Goal: Task Accomplishment & Management: Manage account settings

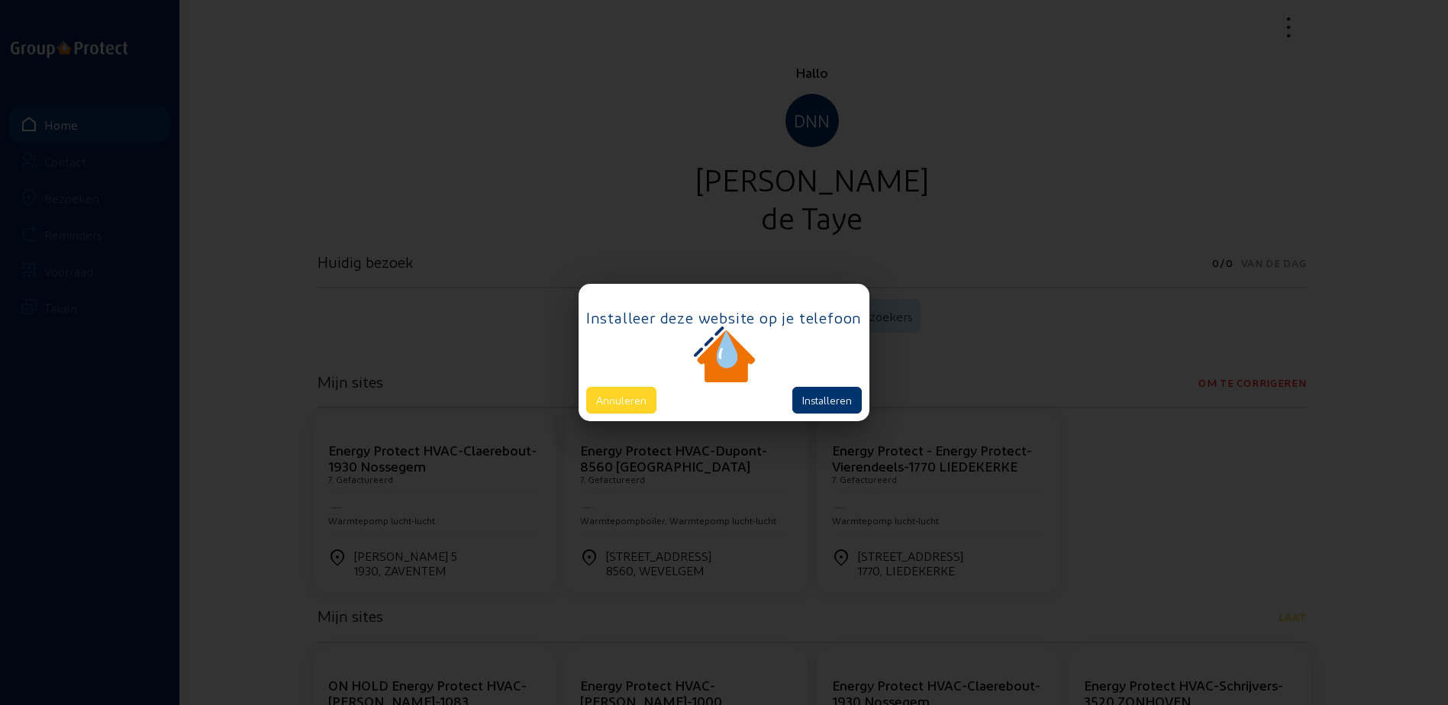
click at [626, 395] on button "Annuleren" at bounding box center [621, 400] width 70 height 27
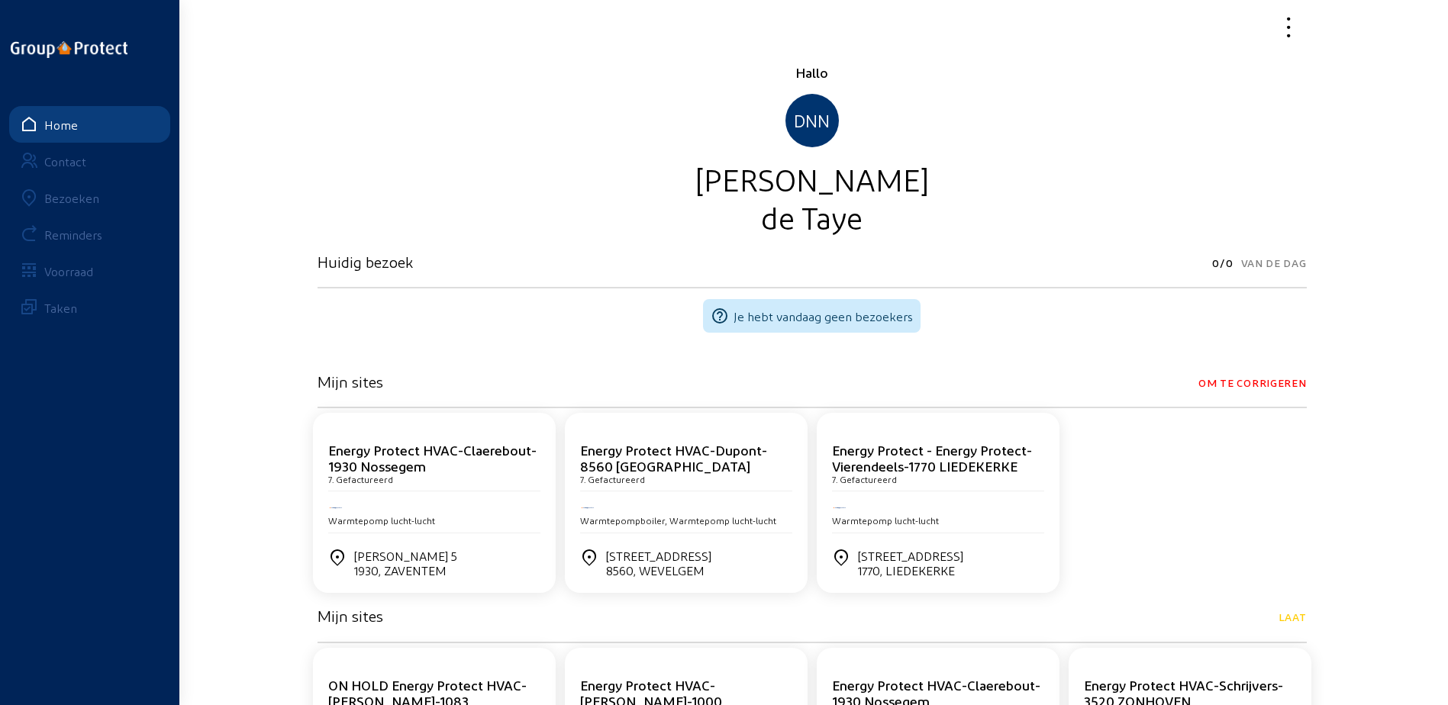
click at [102, 198] on link "Bezoeken" at bounding box center [89, 197] width 161 height 37
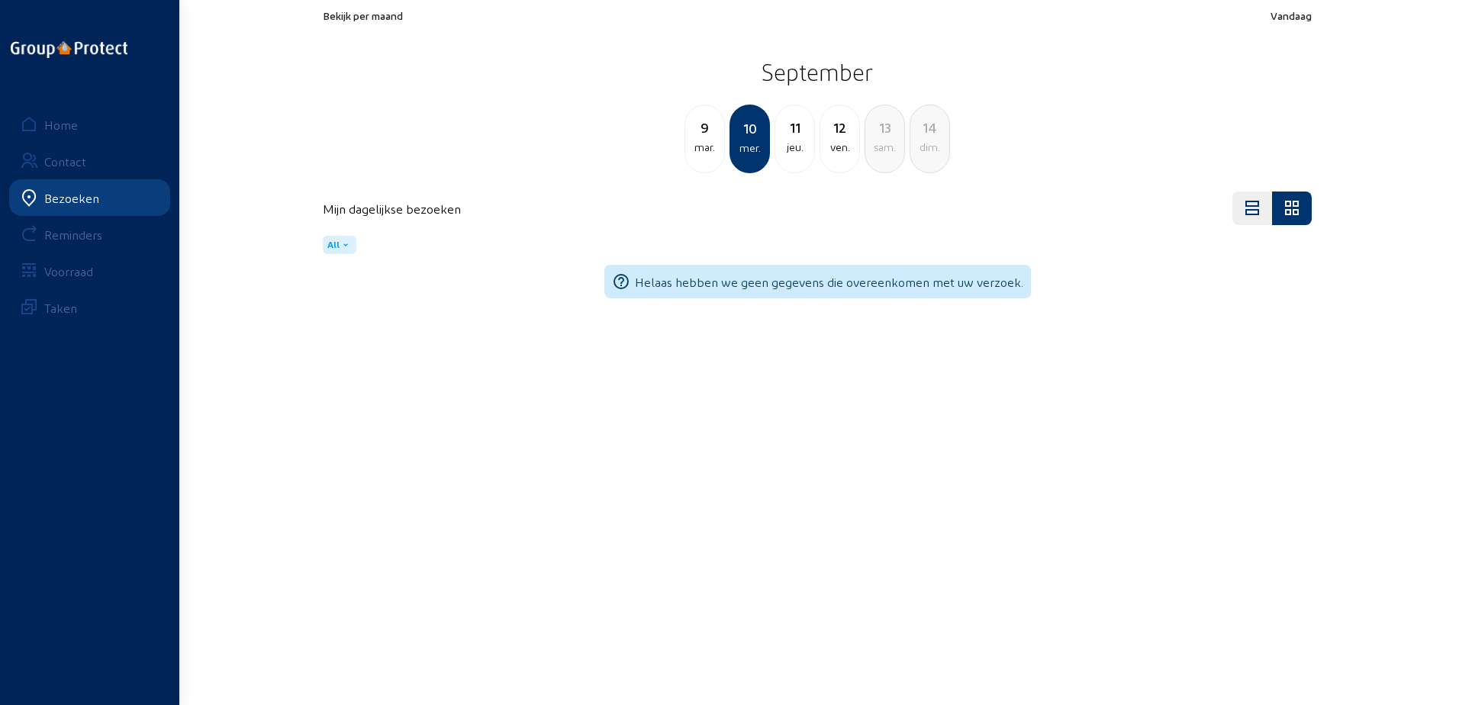
click at [382, 20] on span "Bekijk per maand" at bounding box center [363, 15] width 80 height 13
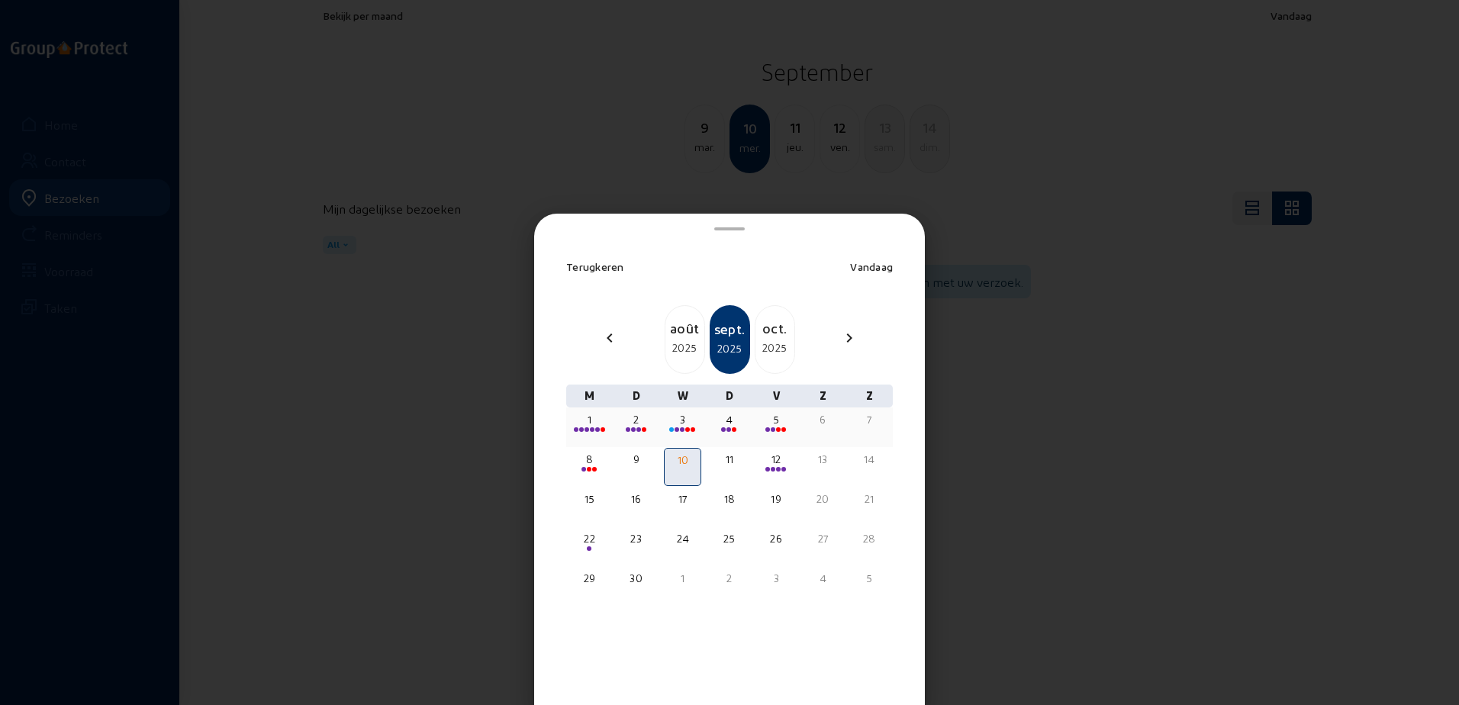
click at [593, 424] on div "1" at bounding box center [589, 419] width 34 height 15
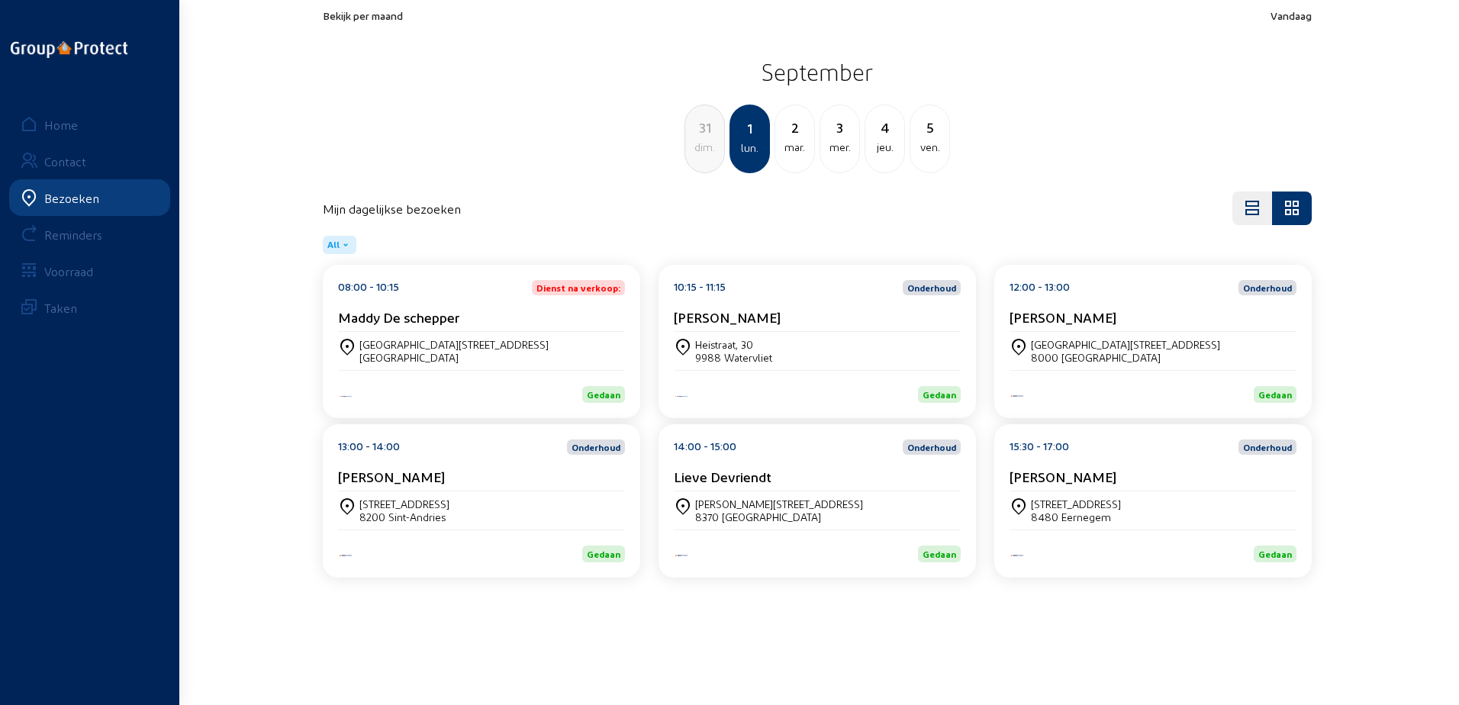
click at [513, 331] on div "Maddy De schepper" at bounding box center [481, 320] width 287 height 23
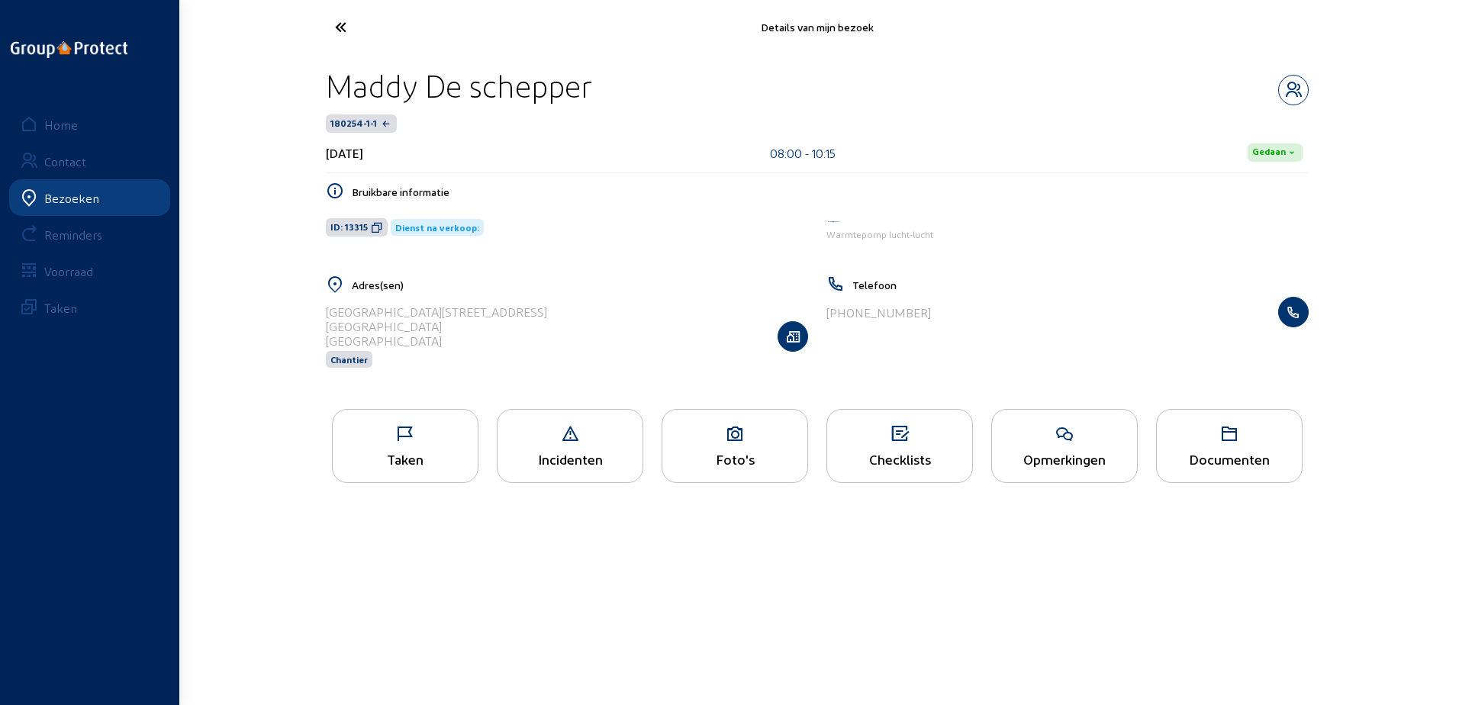
drag, startPoint x: 640, startPoint y: 98, endPoint x: 298, endPoint y: 69, distance: 343.2
click at [298, 69] on div "Details van mijn bezoek [PERSON_NAME] 180254-1-1 [DATE] 08:00 - 10:15 Gedaan Br…" at bounding box center [729, 256] width 1459 height 512
copy div "Maddy De schepper"
click at [379, 223] on icon at bounding box center [377, 227] width 12 height 12
click at [434, 451] on div "Taken" at bounding box center [405, 446] width 147 height 74
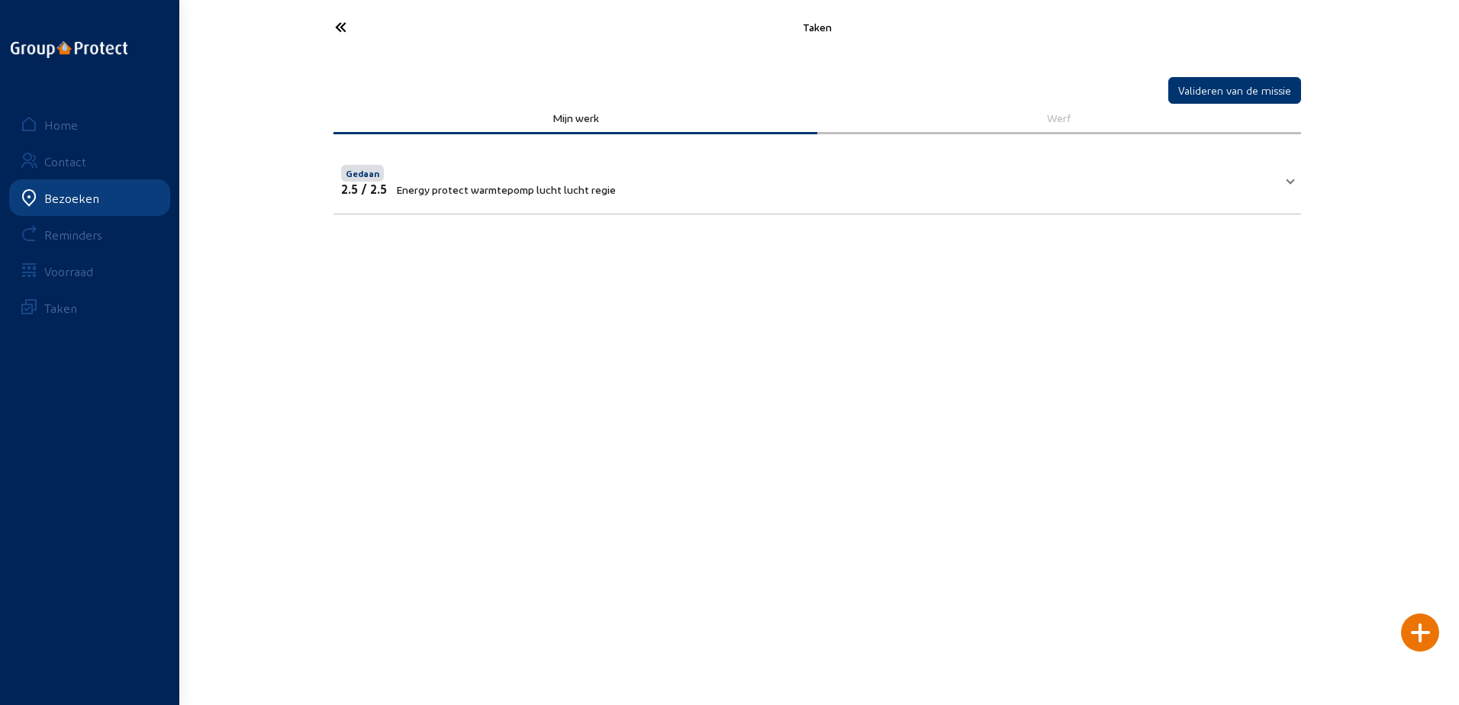
click at [356, 27] on icon at bounding box center [397, 27] width 140 height 27
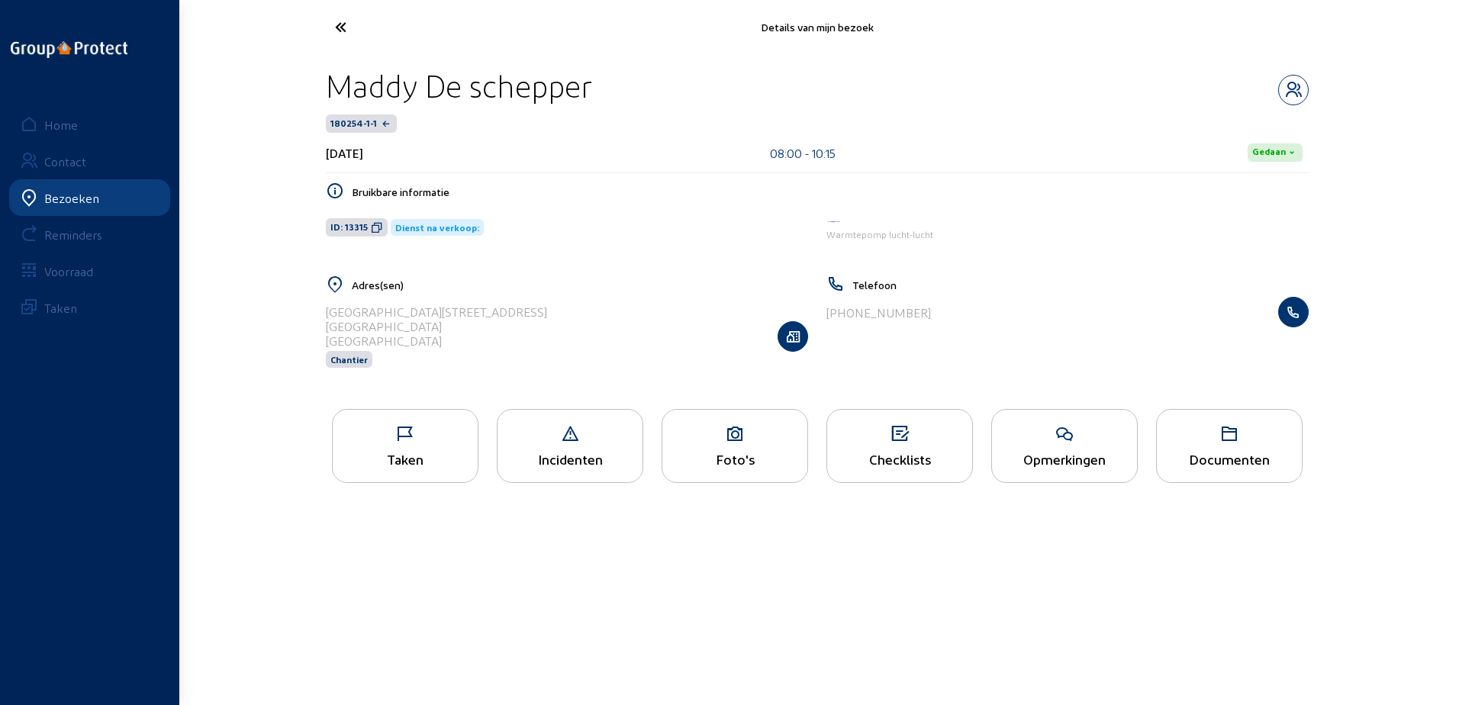
click at [1063, 436] on icon at bounding box center [1064, 434] width 145 height 18
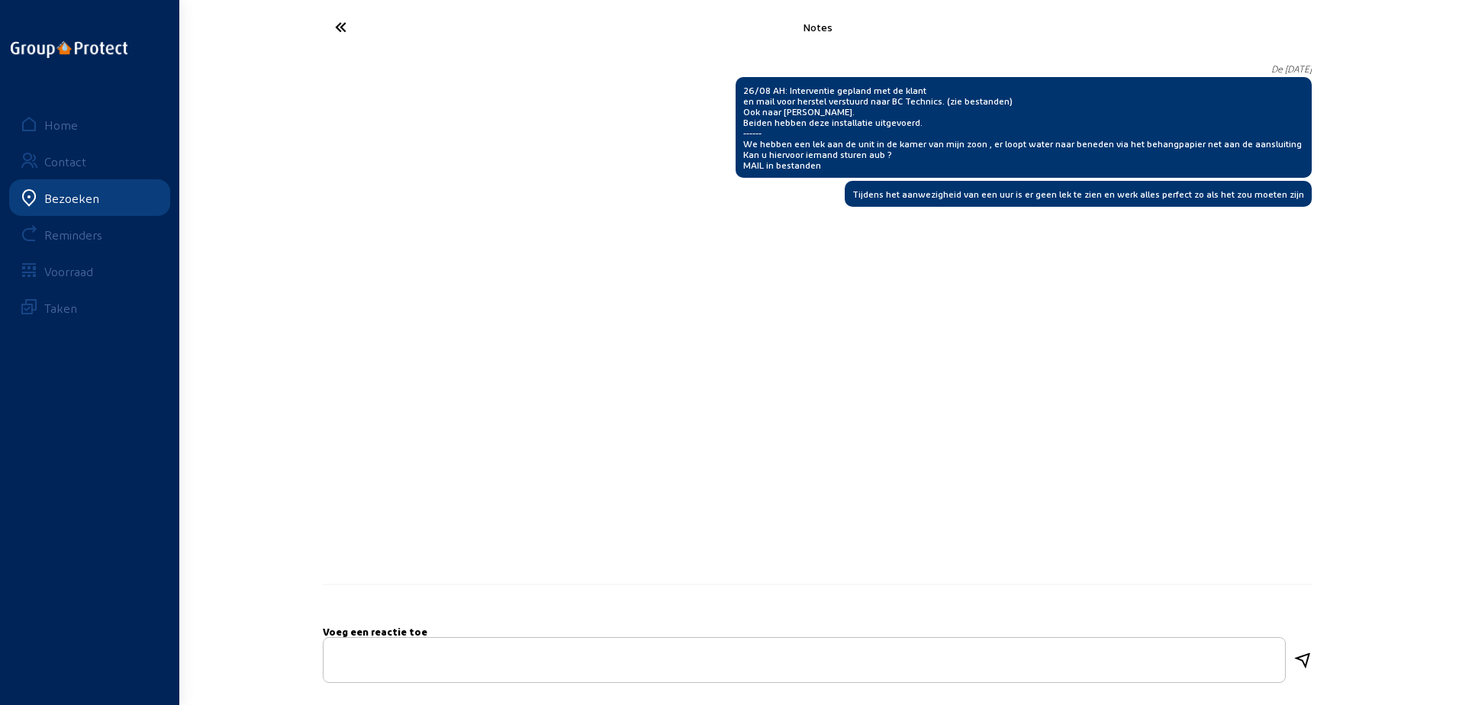
click at [350, 35] on icon at bounding box center [397, 27] width 140 height 27
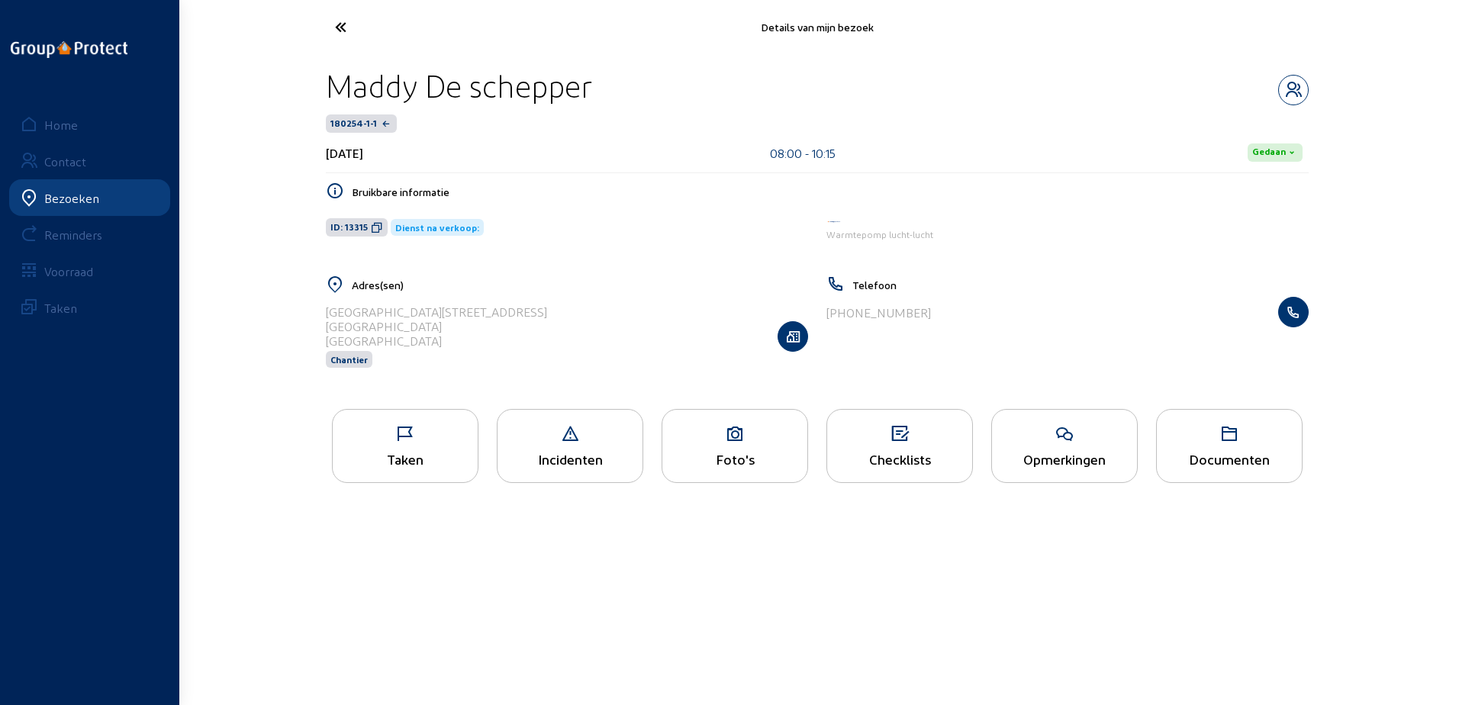
click at [345, 27] on icon at bounding box center [397, 27] width 140 height 27
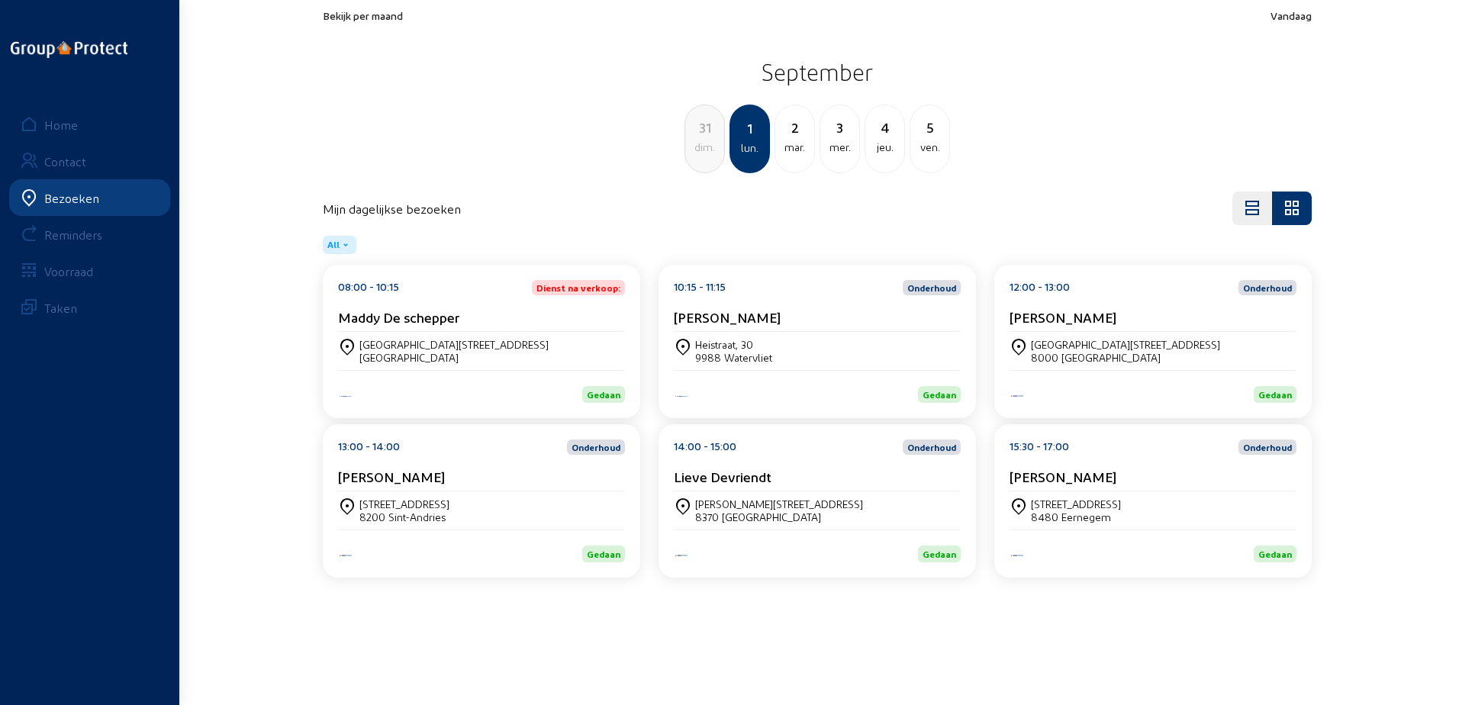
click at [762, 316] on div "[PERSON_NAME]" at bounding box center [817, 317] width 287 height 16
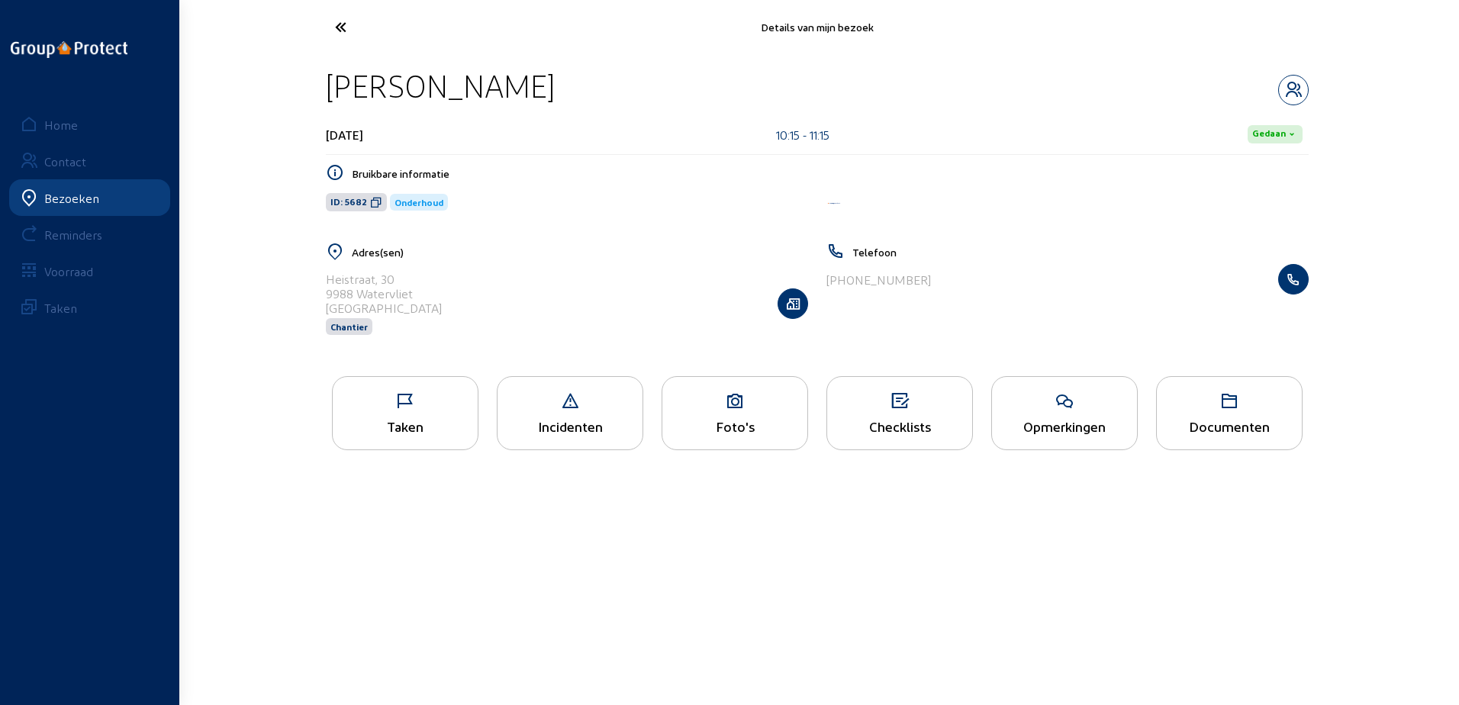
drag, startPoint x: 537, startPoint y: 91, endPoint x: 326, endPoint y: 79, distance: 211.0
click at [326, 79] on div "[PERSON_NAME]" at bounding box center [817, 85] width 983 height 39
copy div "[PERSON_NAME]"
click at [381, 205] on span "ID: 5682" at bounding box center [356, 202] width 61 height 18
click at [376, 199] on icon at bounding box center [376, 202] width 12 height 12
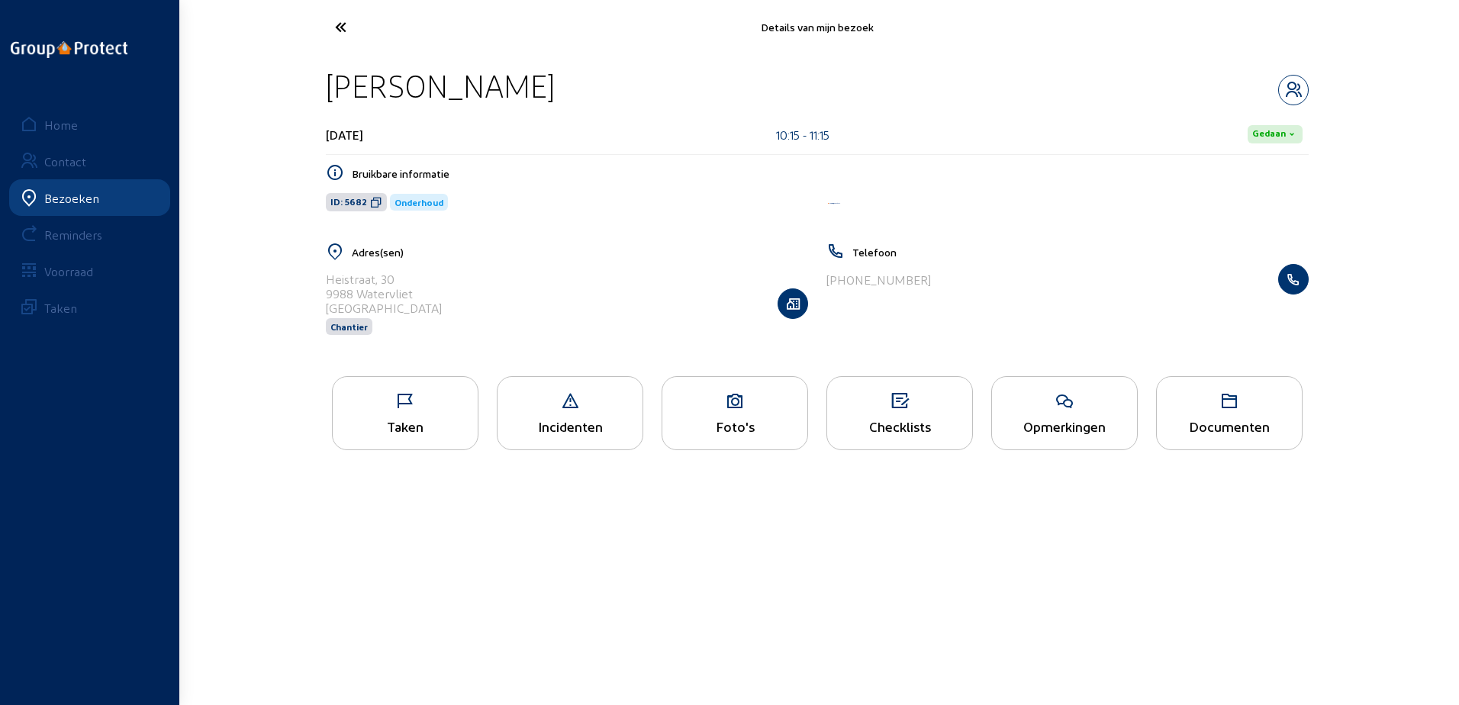
click at [376, 208] on icon at bounding box center [376, 202] width 12 height 12
click at [384, 442] on div "Taken" at bounding box center [405, 413] width 147 height 74
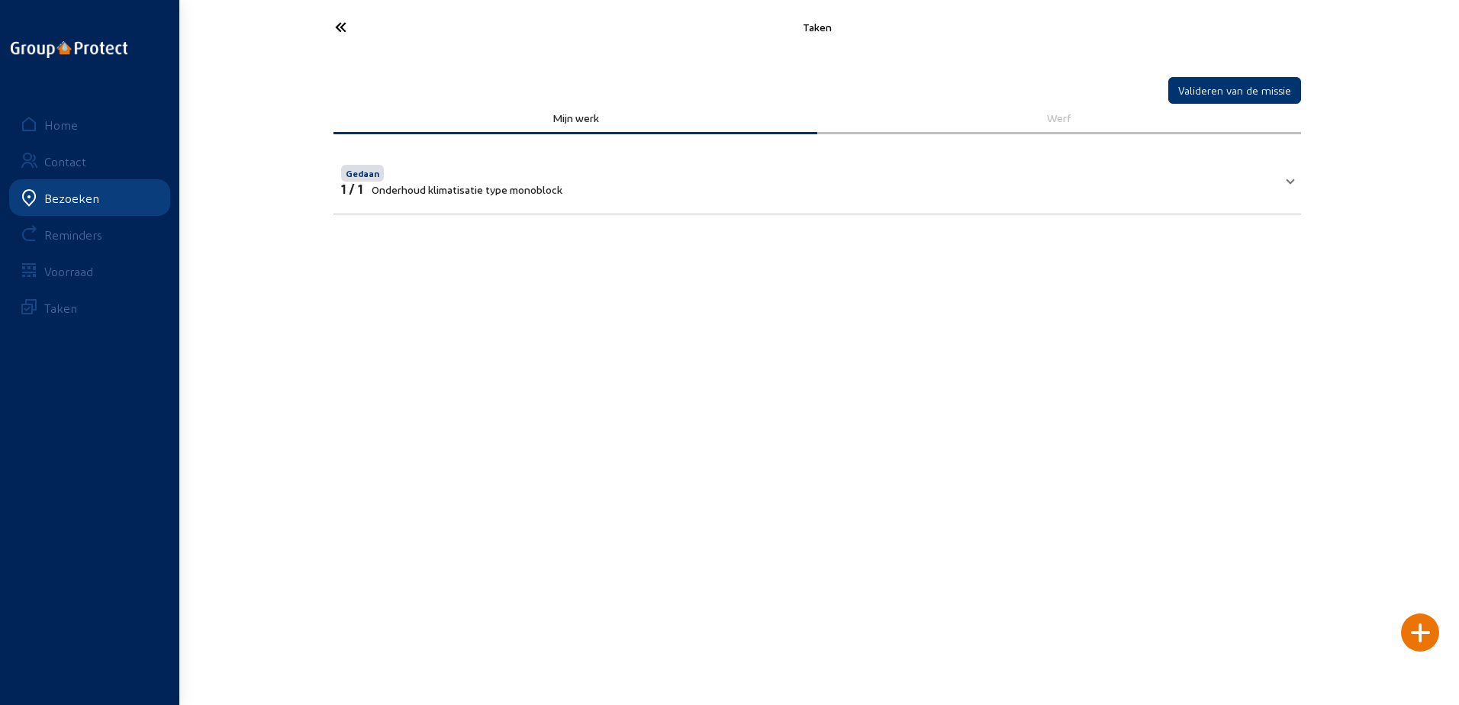
click at [339, 32] on icon at bounding box center [397, 27] width 140 height 27
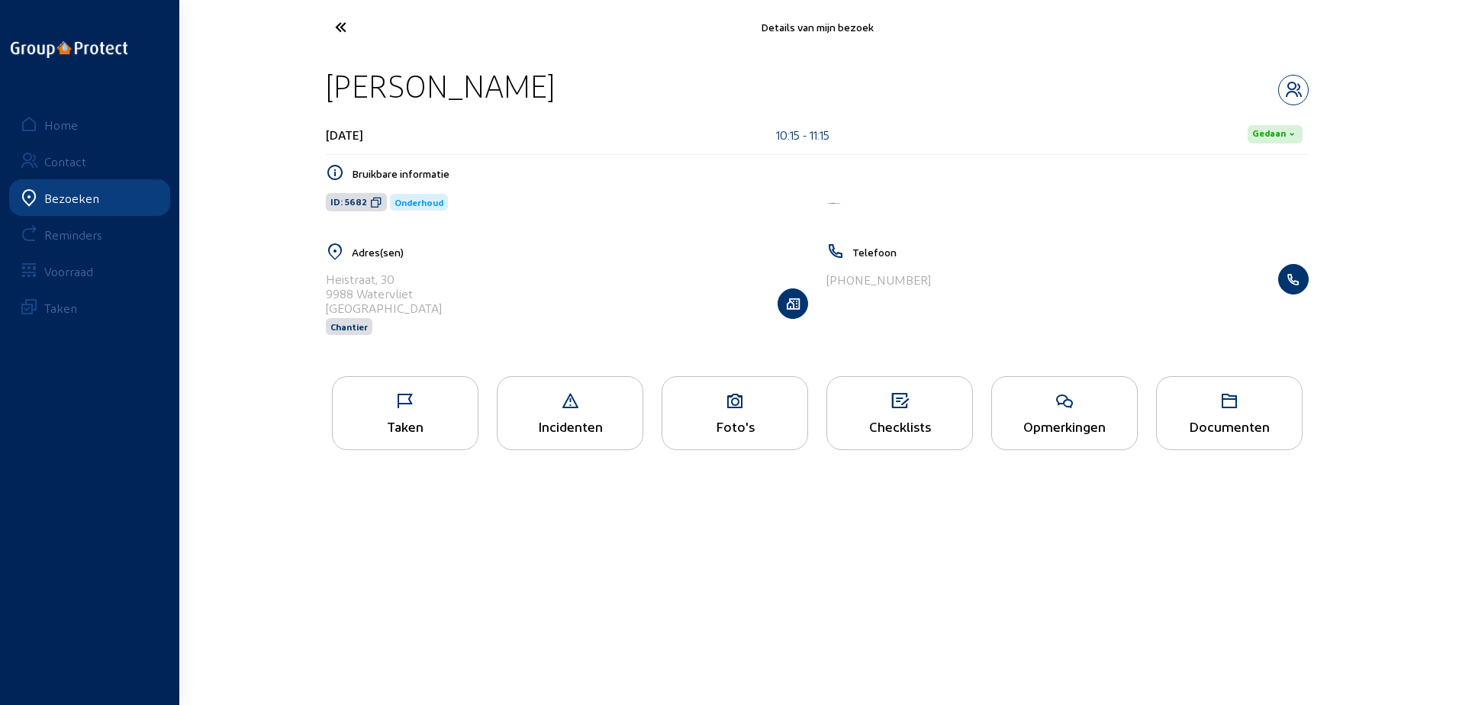
click at [366, 24] on icon at bounding box center [397, 27] width 140 height 27
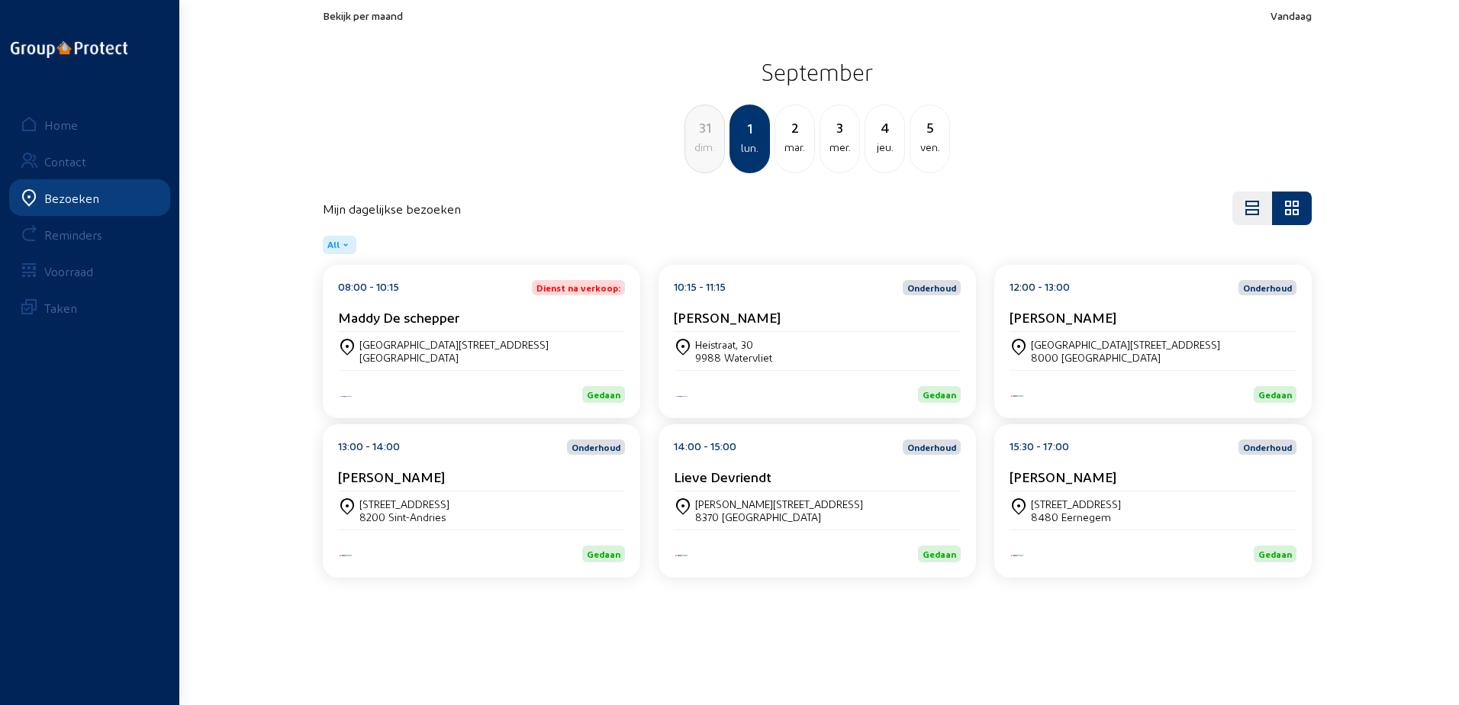
click at [1038, 313] on cam-card-title "[PERSON_NAME]" at bounding box center [1063, 317] width 107 height 16
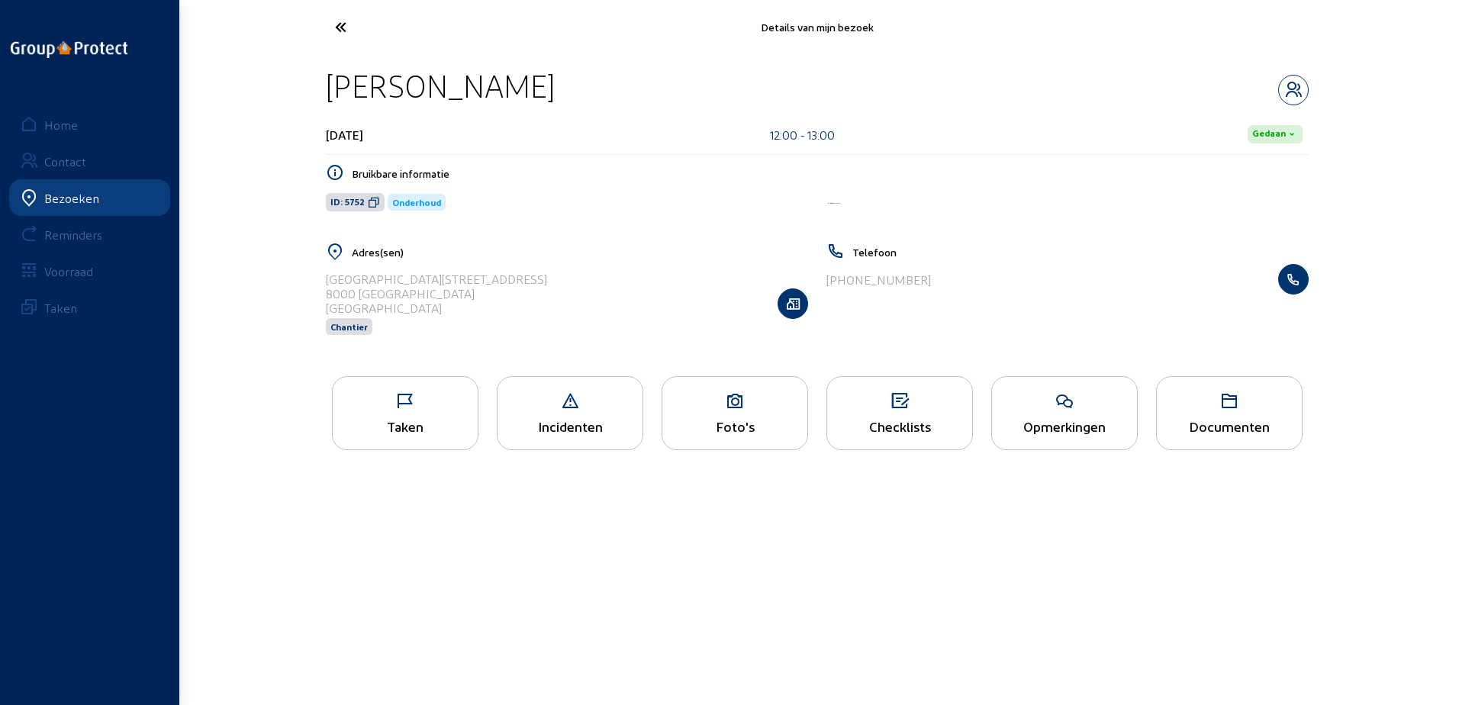
drag, startPoint x: 511, startPoint y: 90, endPoint x: 327, endPoint y: 89, distance: 183.9
click at [327, 89] on div "[PERSON_NAME]" at bounding box center [817, 85] width 983 height 39
copy div "[PERSON_NAME]"
click at [369, 204] on icon at bounding box center [374, 202] width 12 height 12
click at [439, 402] on icon at bounding box center [405, 401] width 145 height 18
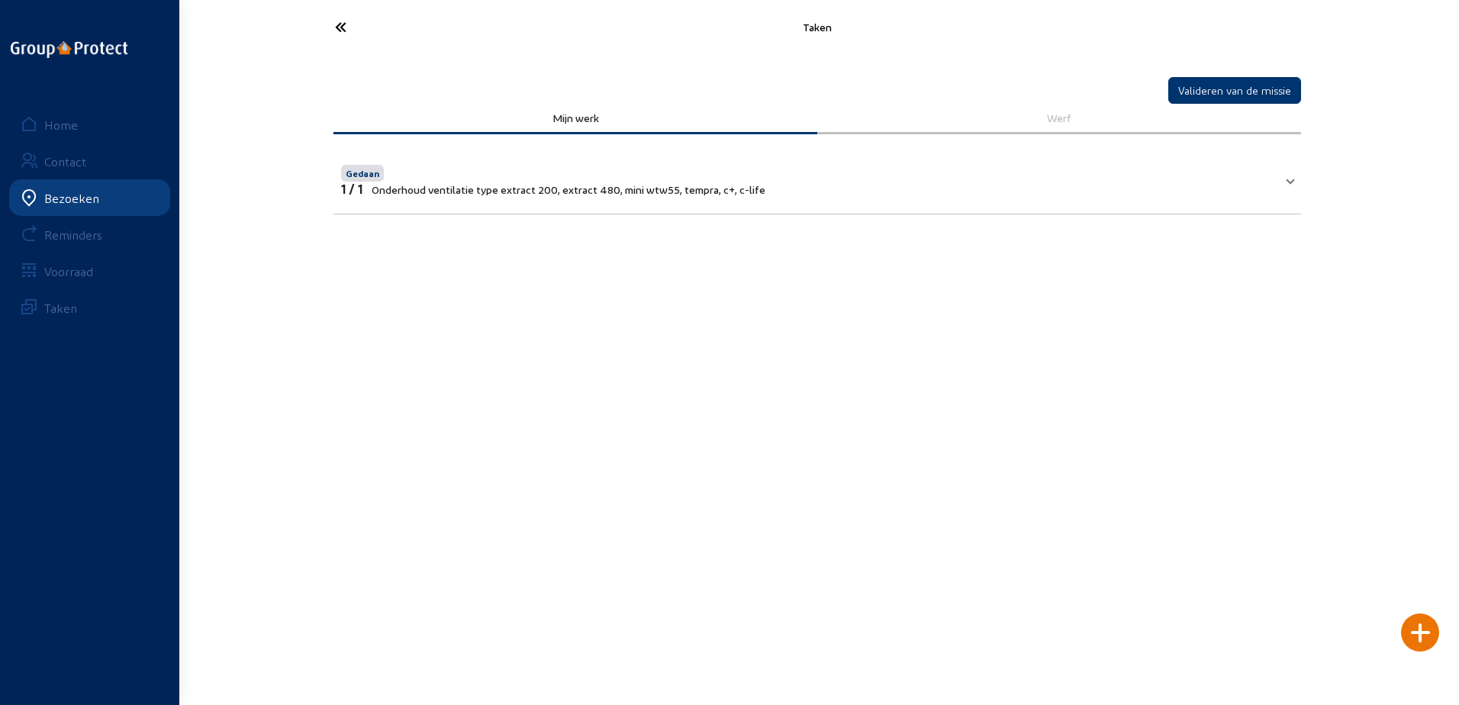
click at [356, 34] on icon at bounding box center [397, 27] width 140 height 27
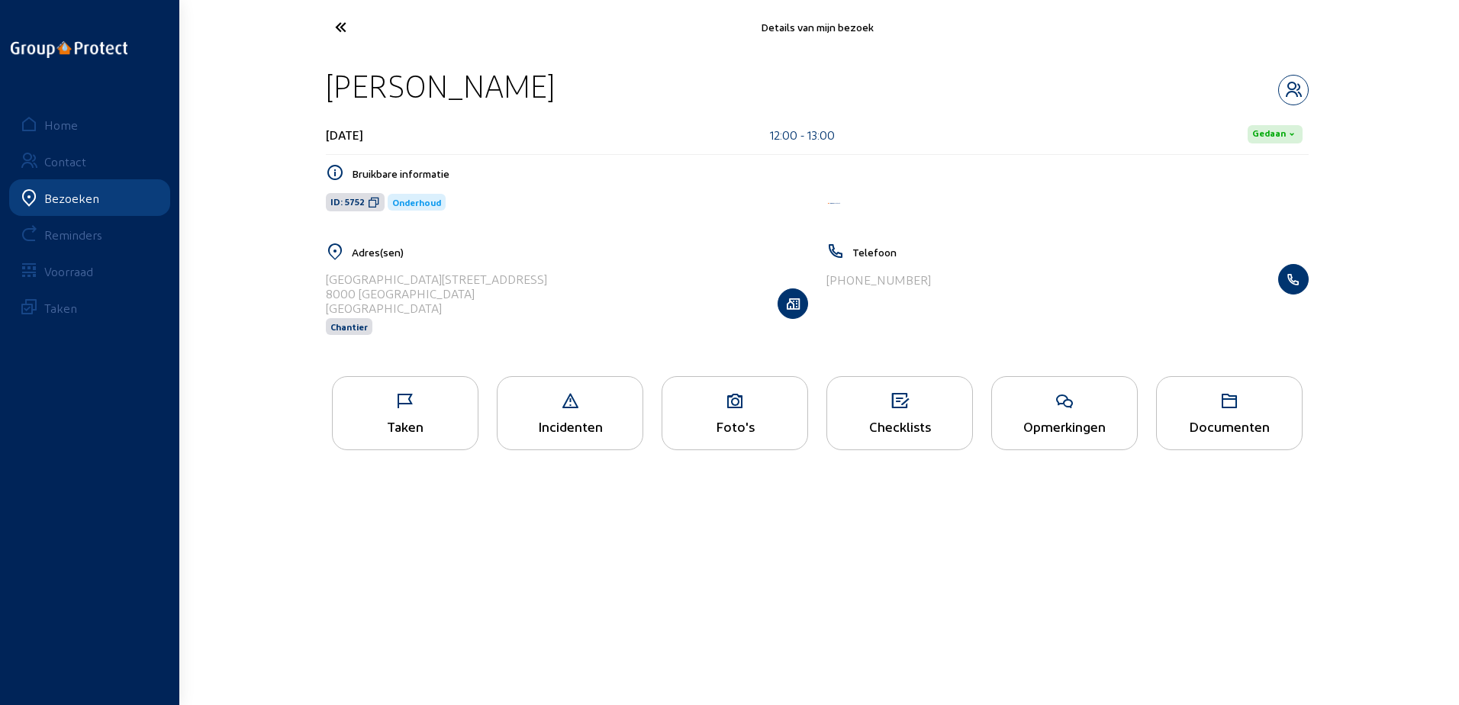
click at [347, 33] on icon at bounding box center [397, 27] width 140 height 27
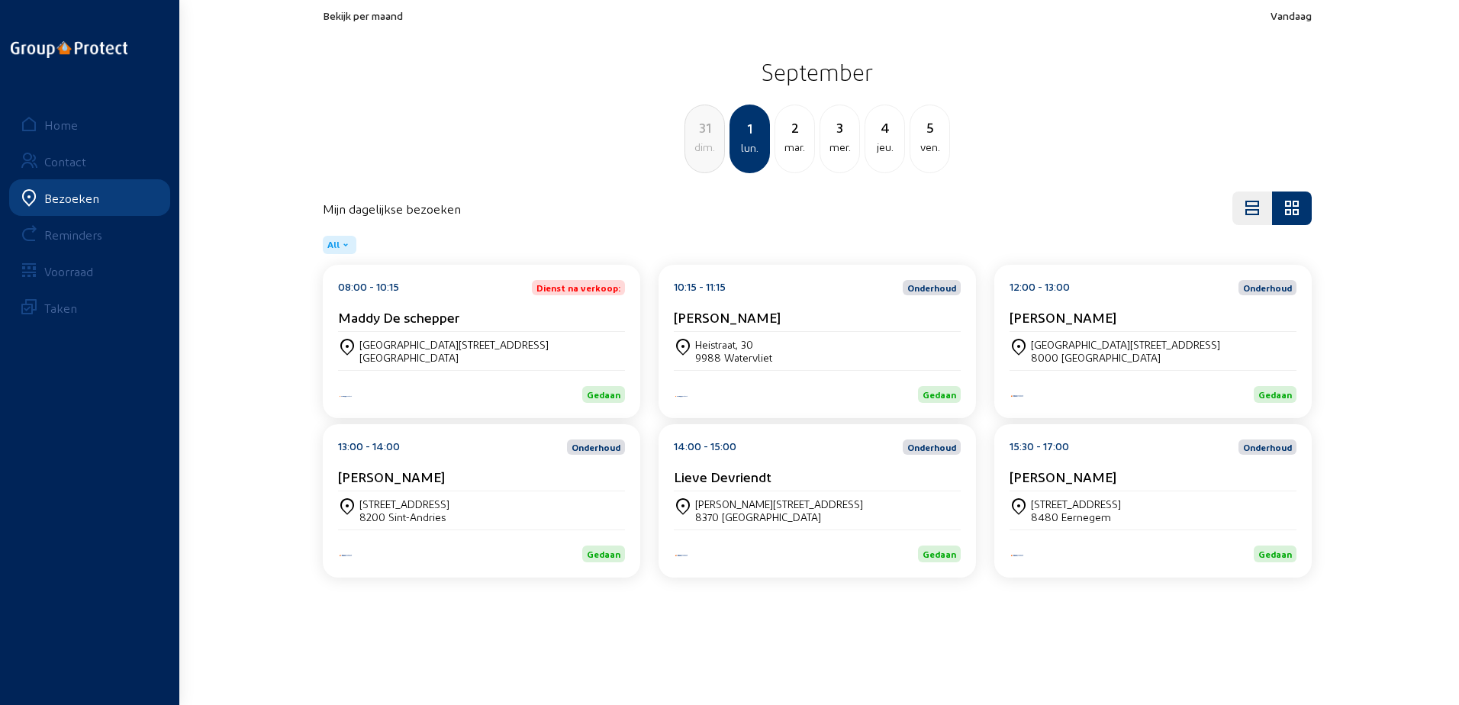
click at [355, 477] on cam-card-title "[PERSON_NAME]" at bounding box center [391, 477] width 107 height 16
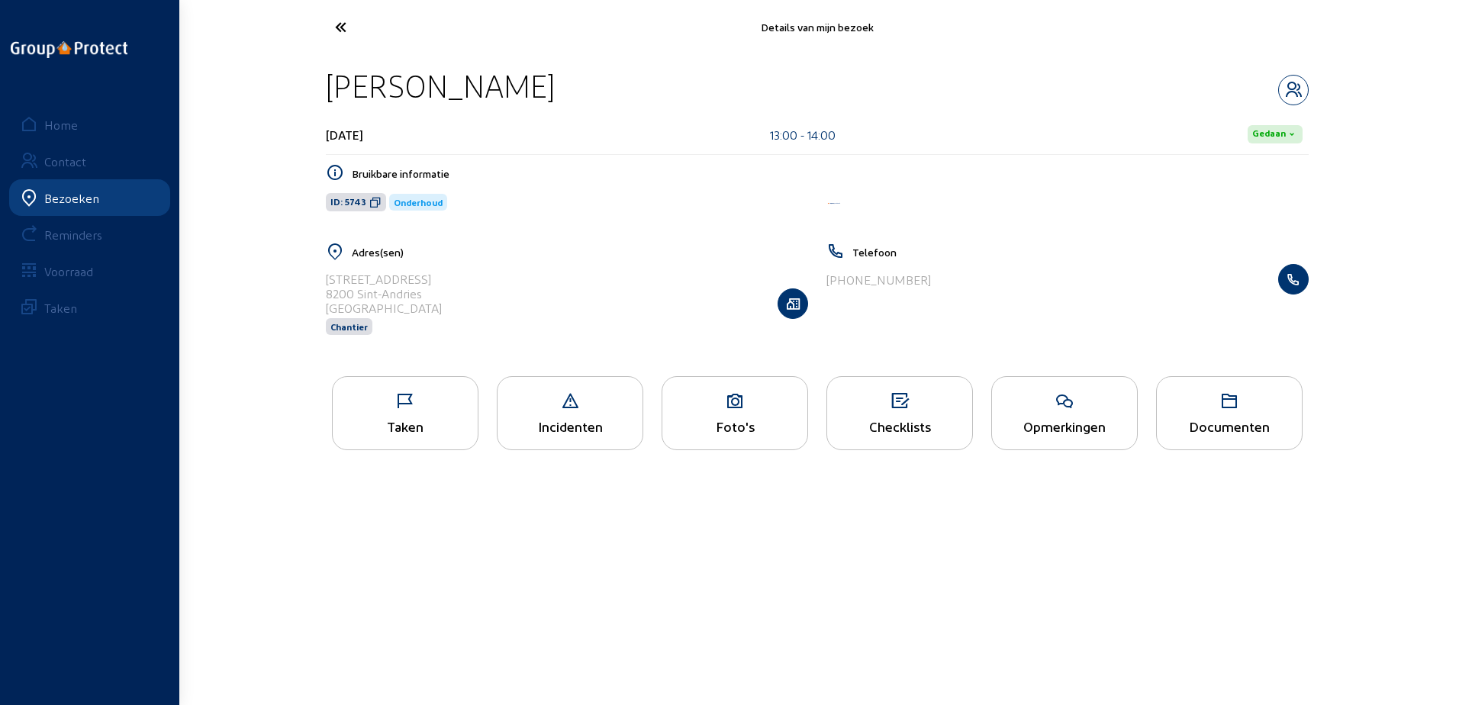
drag, startPoint x: 597, startPoint y: 88, endPoint x: 317, endPoint y: 85, distance: 280.1
click at [317, 85] on div "[PERSON_NAME] [DATE] 13:00 - 14:00 [PERSON_NAME] informatie ID: 5743 Onderhoud …" at bounding box center [817, 210] width 1007 height 313
copy div "[PERSON_NAME]"
click at [365, 199] on span "ID: 5743" at bounding box center [356, 202] width 60 height 18
click at [437, 404] on icon at bounding box center [405, 401] width 145 height 18
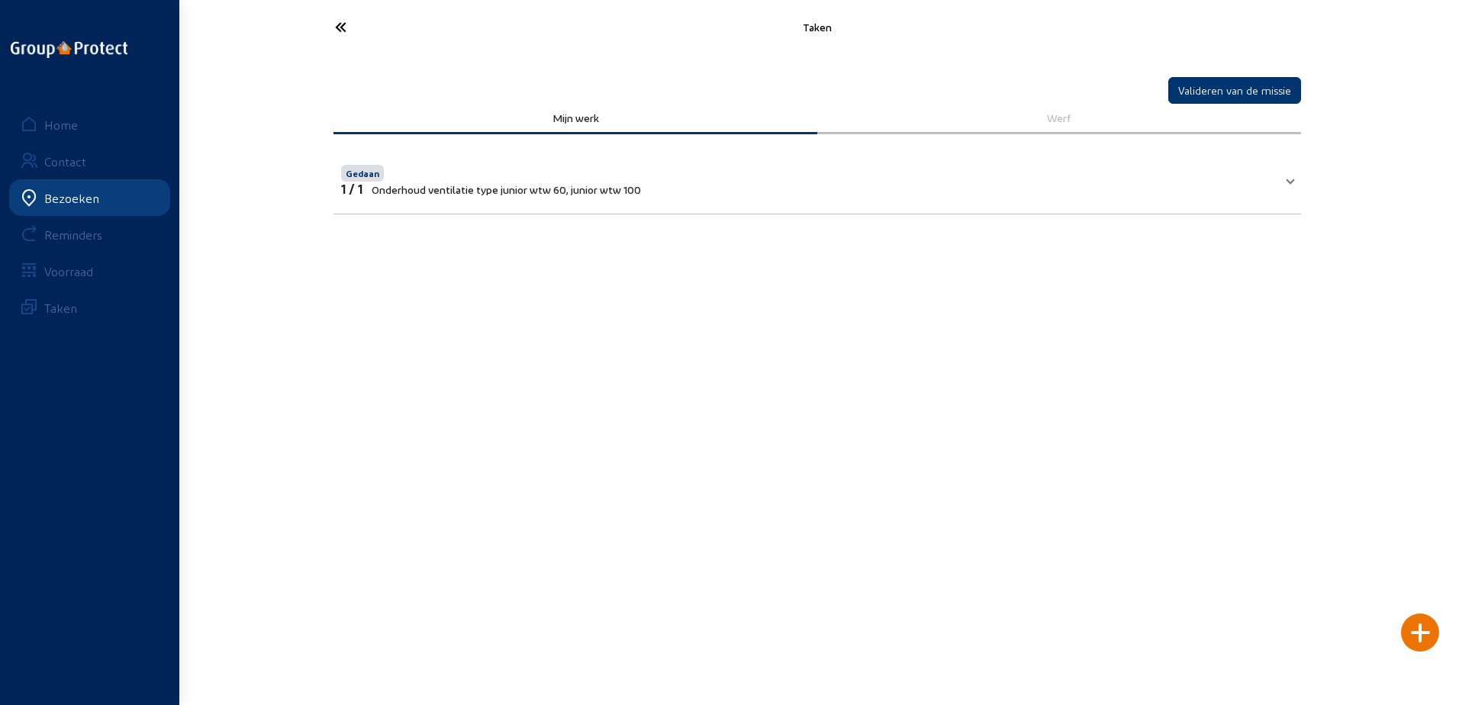
click at [347, 23] on icon at bounding box center [397, 27] width 140 height 27
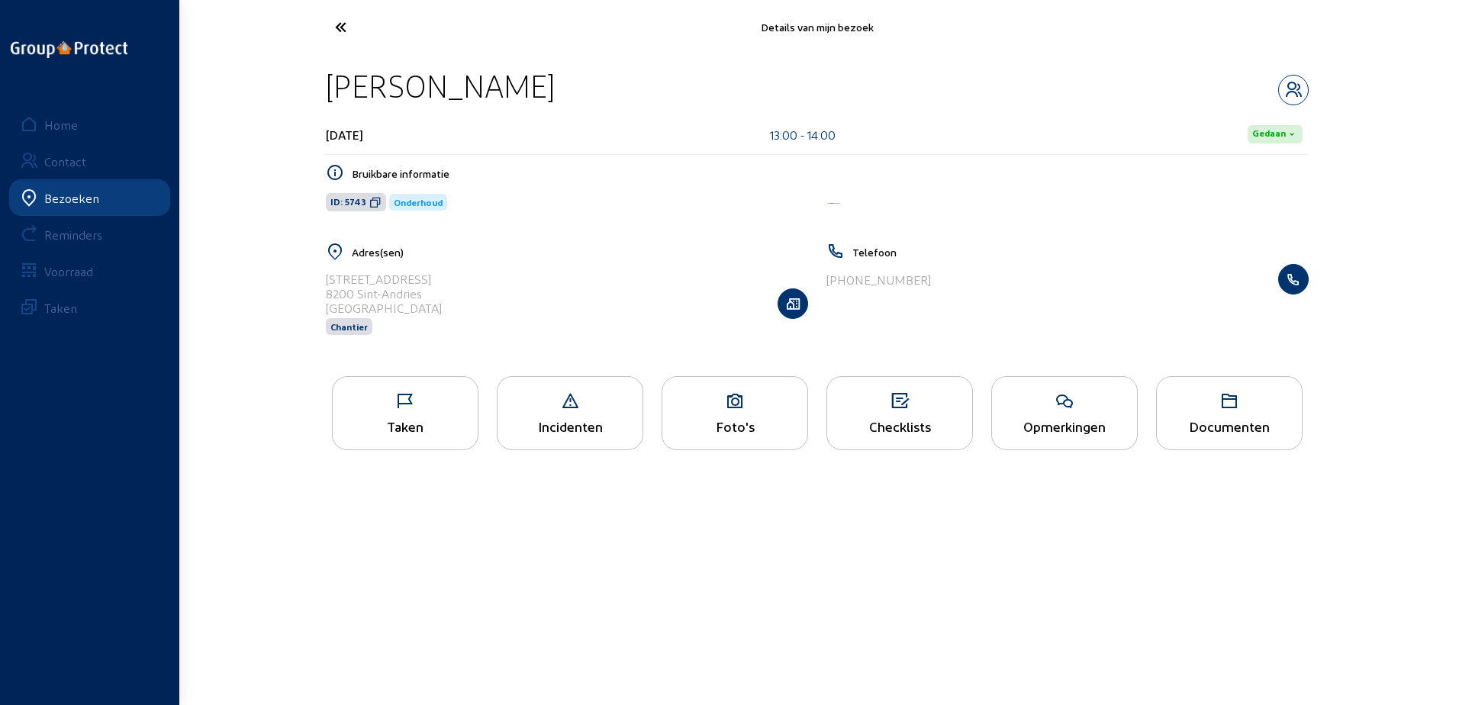
click at [347, 24] on icon at bounding box center [397, 27] width 140 height 27
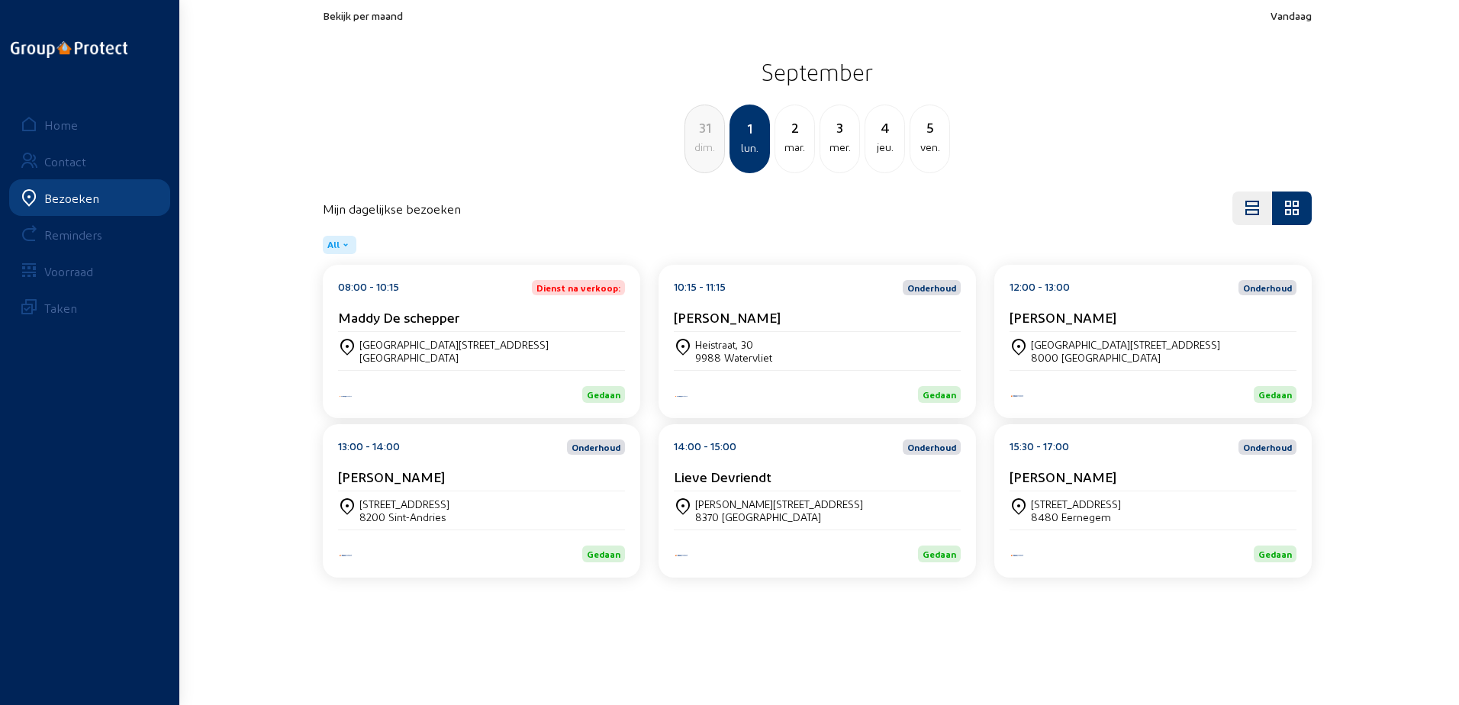
click at [795, 457] on div "14:00 - 15:00 Onderhoud [PERSON_NAME]" at bounding box center [817, 466] width 287 height 52
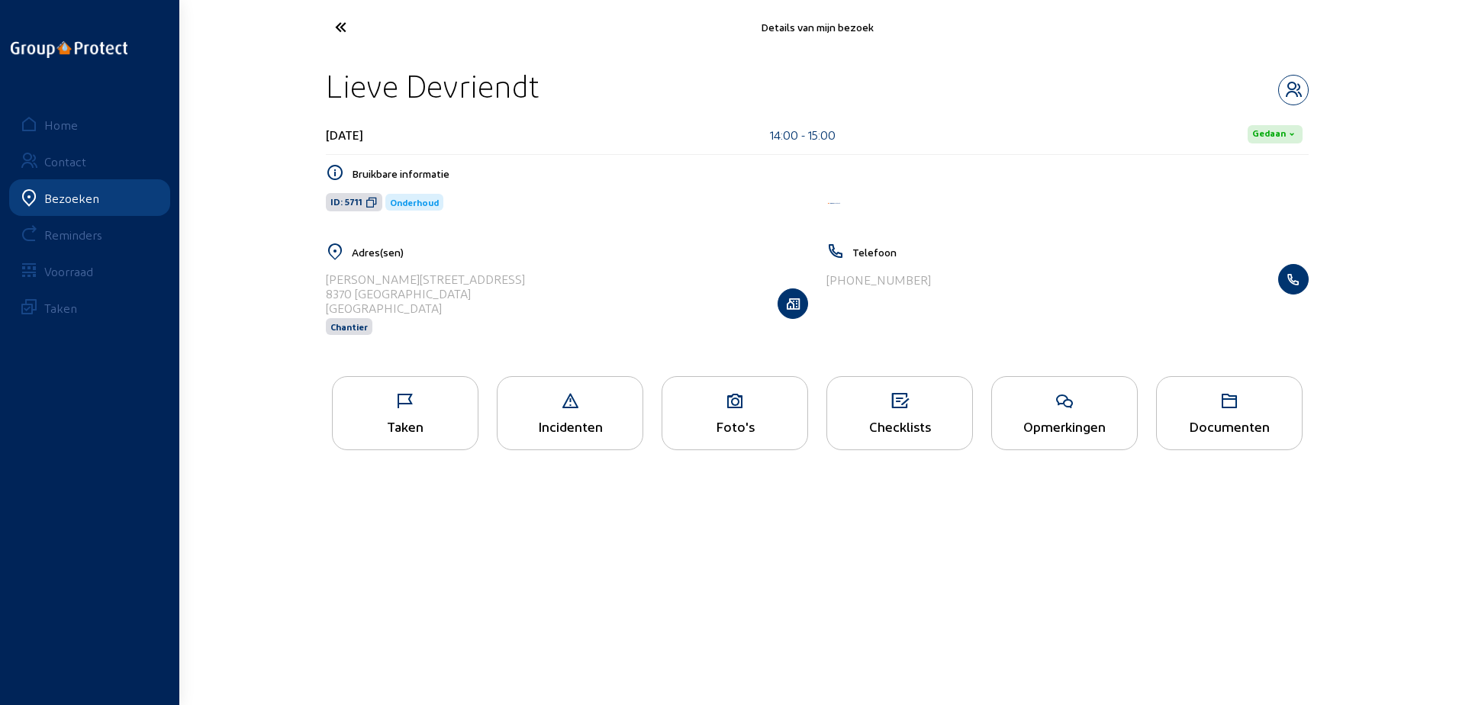
drag, startPoint x: 578, startPoint y: 94, endPoint x: 320, endPoint y: 74, distance: 258.7
click at [320, 74] on div "[PERSON_NAME] [DATE] 14:00 - 15:00 Gedaan Bruikbare informatie ID: 5711 Onderho…" at bounding box center [817, 210] width 1007 height 313
copy div "Lieve Devriendt"
click at [376, 205] on icon at bounding box center [372, 202] width 12 height 12
click at [451, 408] on icon at bounding box center [405, 401] width 145 height 18
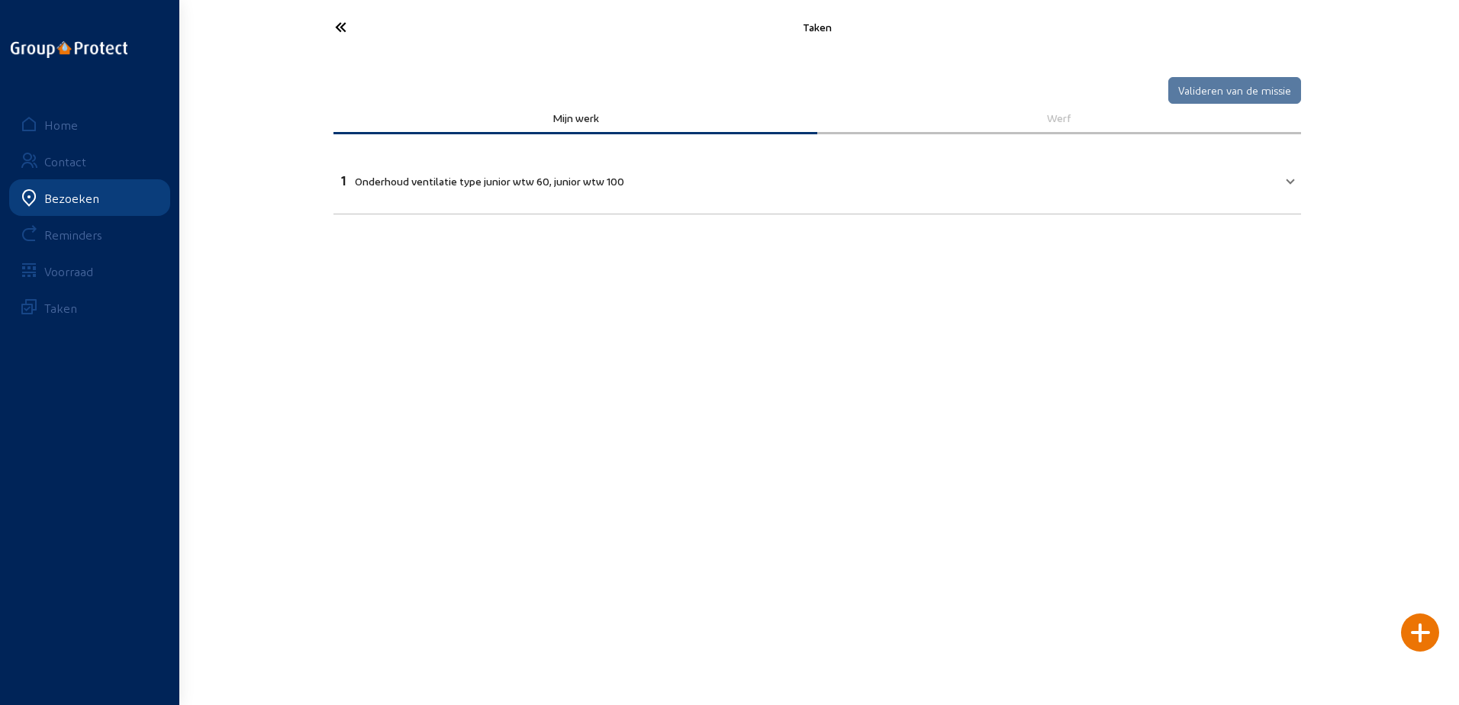
click at [587, 204] on mat-expansion-panel-header "1 Onderhoud ventilatie type junior wtw 60, junior wtw 100" at bounding box center [818, 179] width 968 height 52
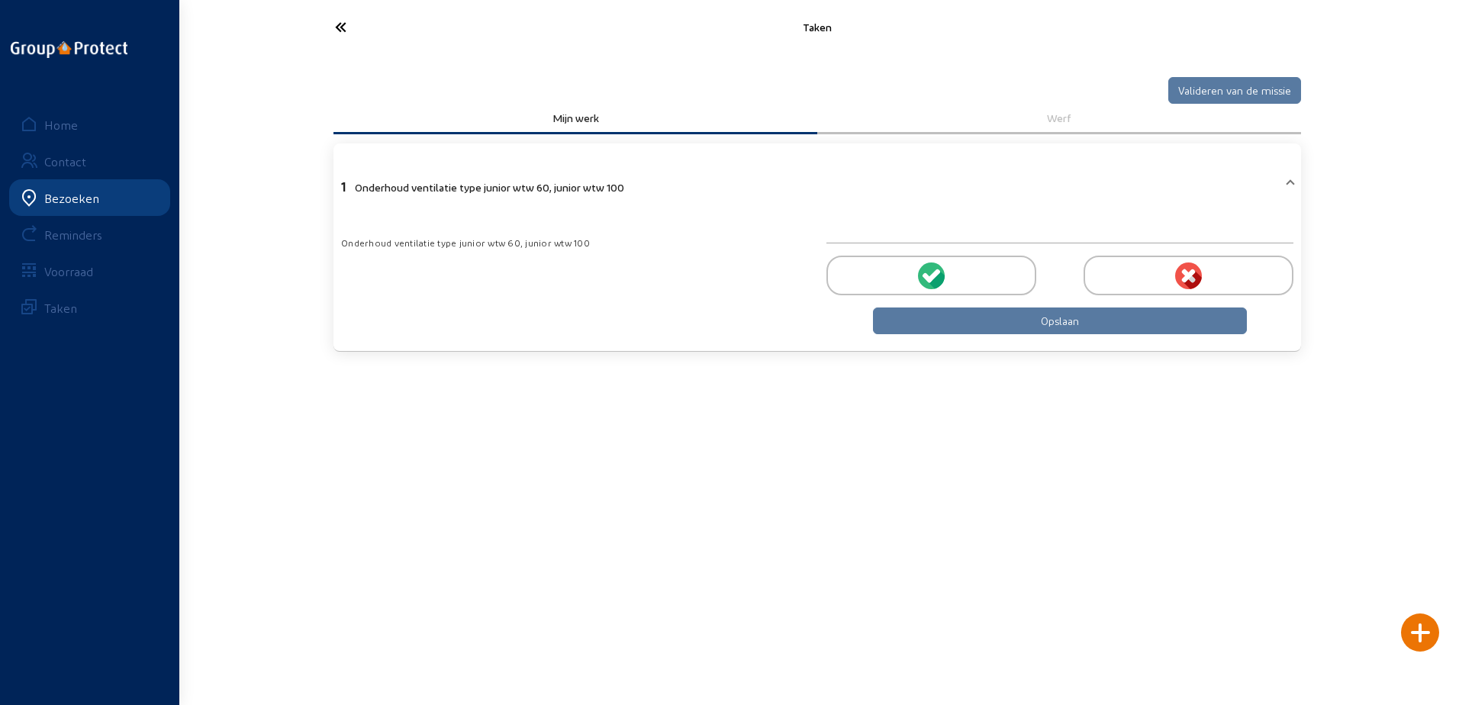
click at [916, 266] on div at bounding box center [932, 276] width 210 height 40
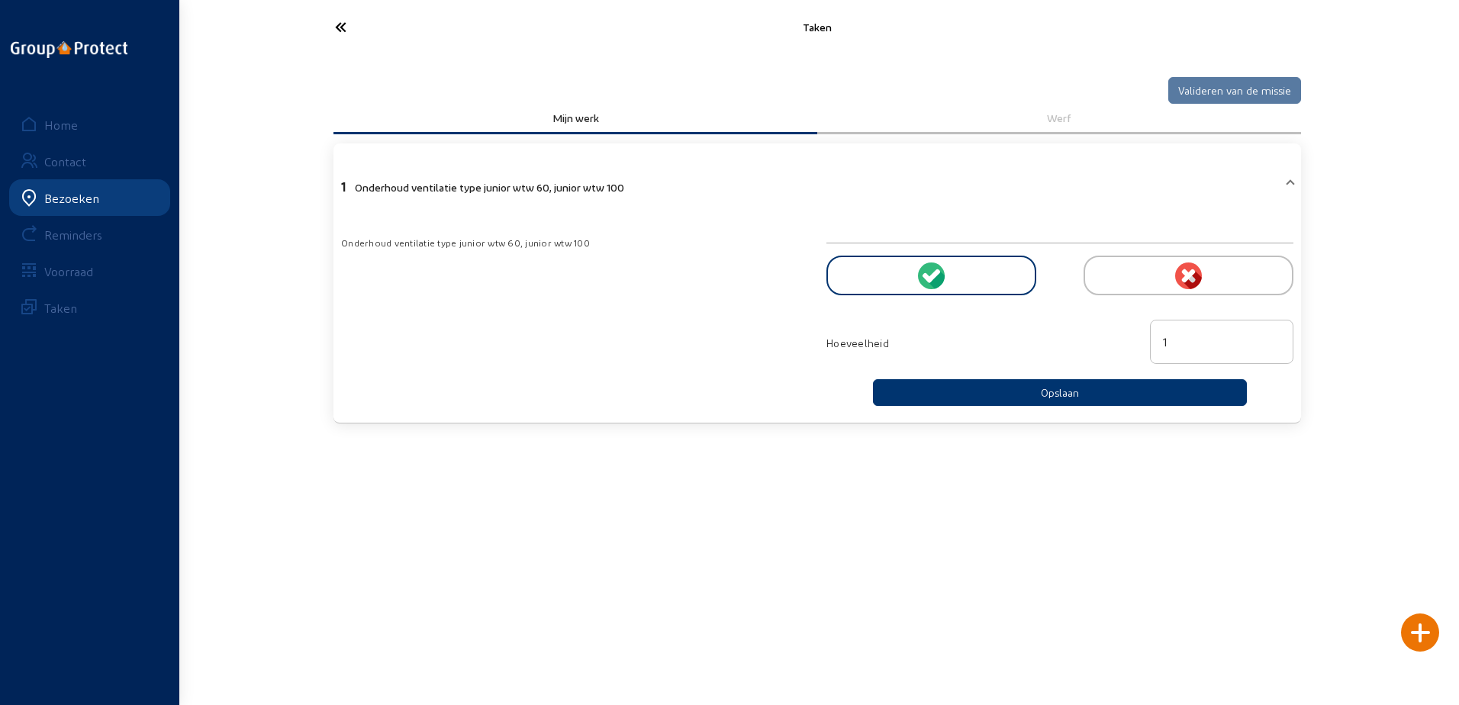
click at [995, 379] on div "Hoeveelheid 1" at bounding box center [1060, 344] width 467 height 72
click at [994, 395] on button "Opslaan" at bounding box center [1060, 392] width 374 height 27
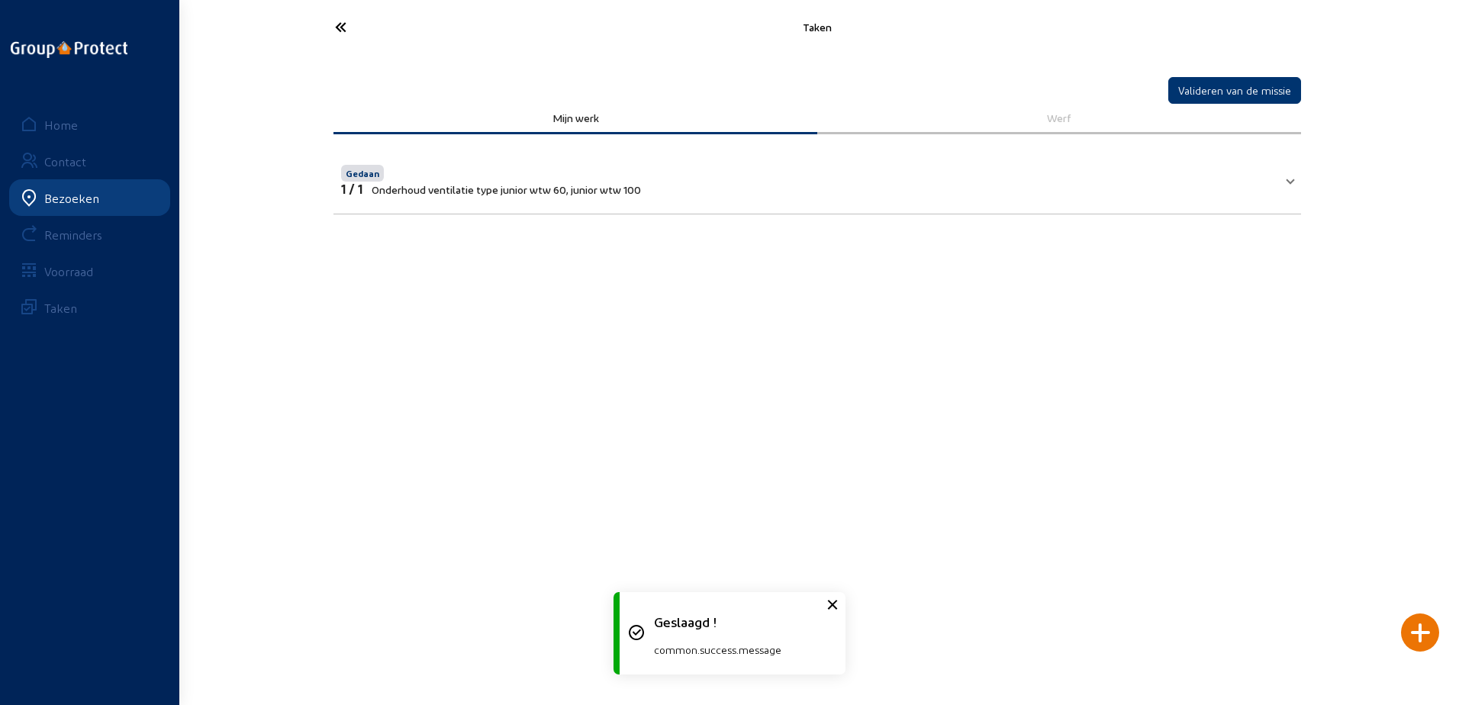
click at [355, 39] on icon at bounding box center [397, 27] width 140 height 27
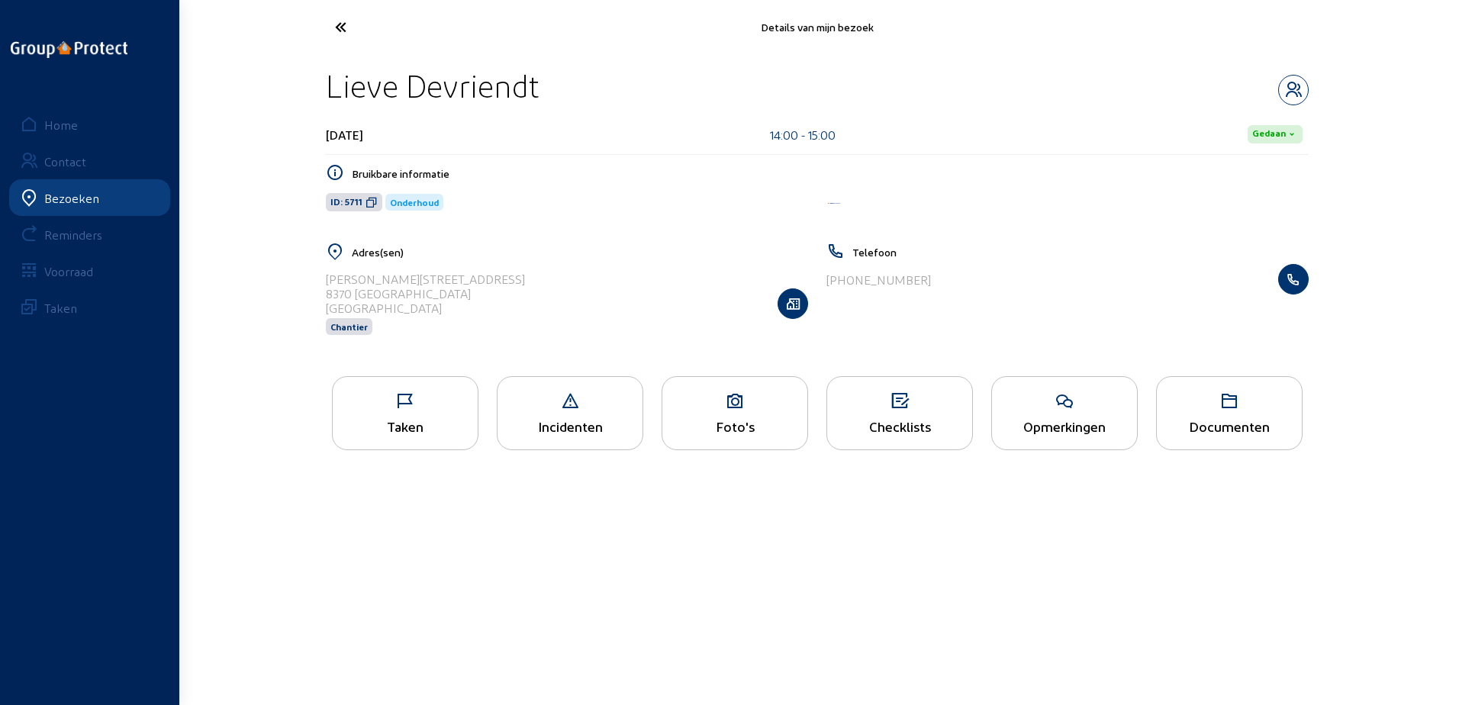
click at [344, 24] on icon at bounding box center [397, 27] width 140 height 27
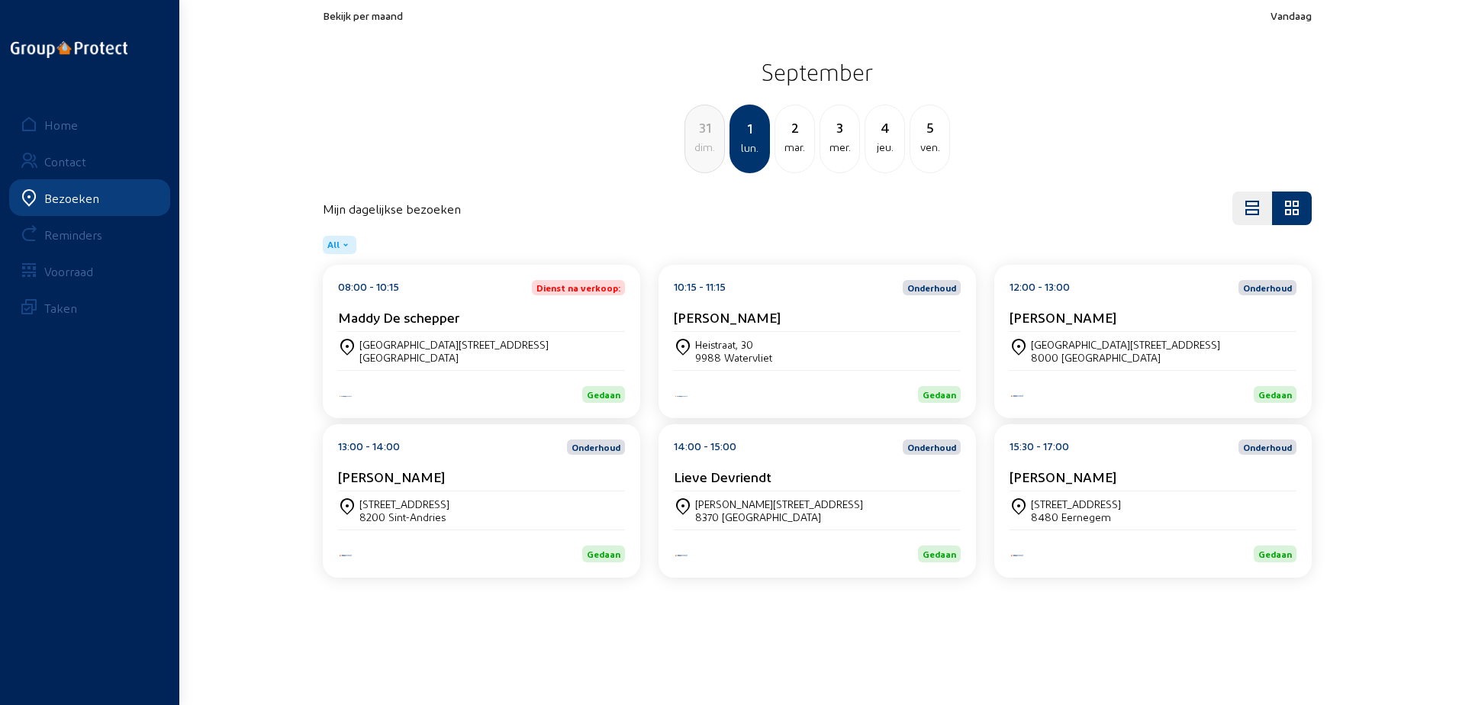
click at [535, 479] on div "[PERSON_NAME]" at bounding box center [481, 477] width 287 height 16
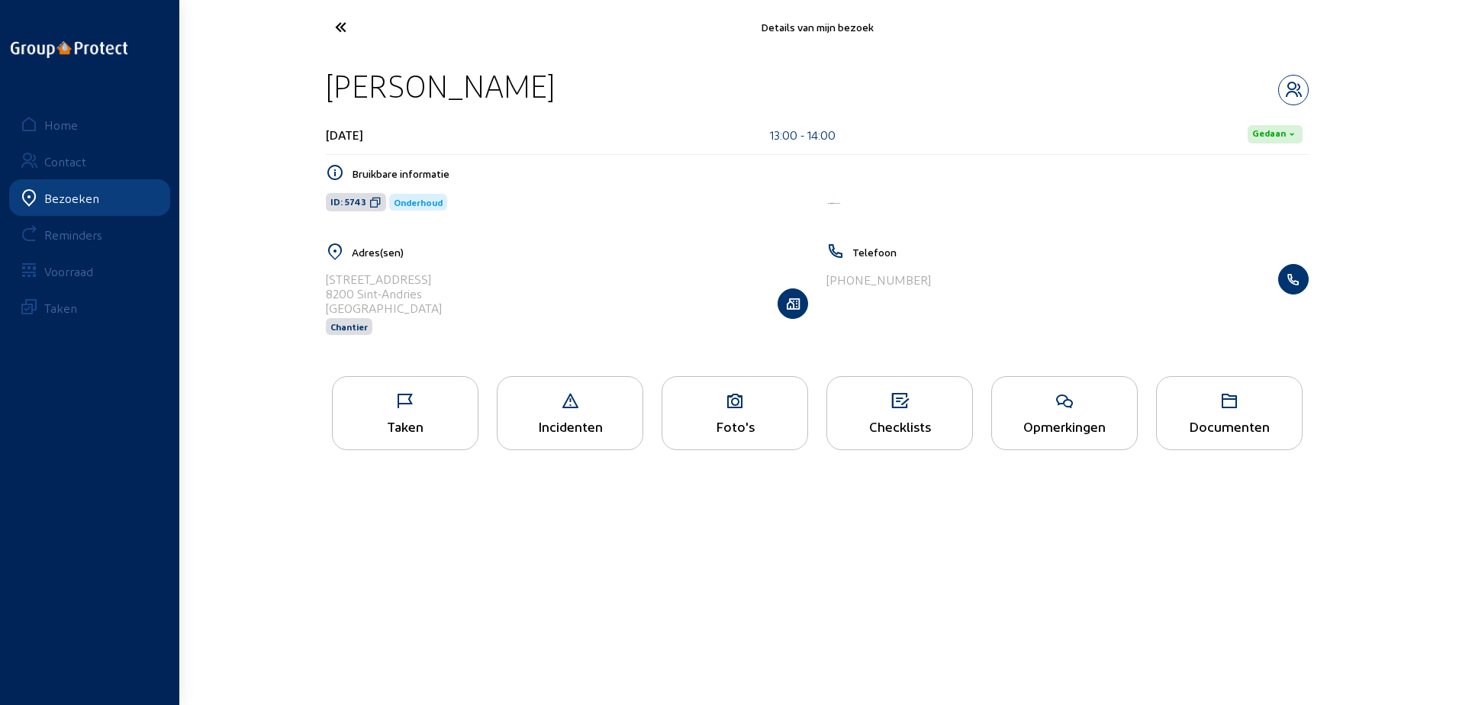
click at [419, 434] on div "Taken" at bounding box center [405, 426] width 145 height 16
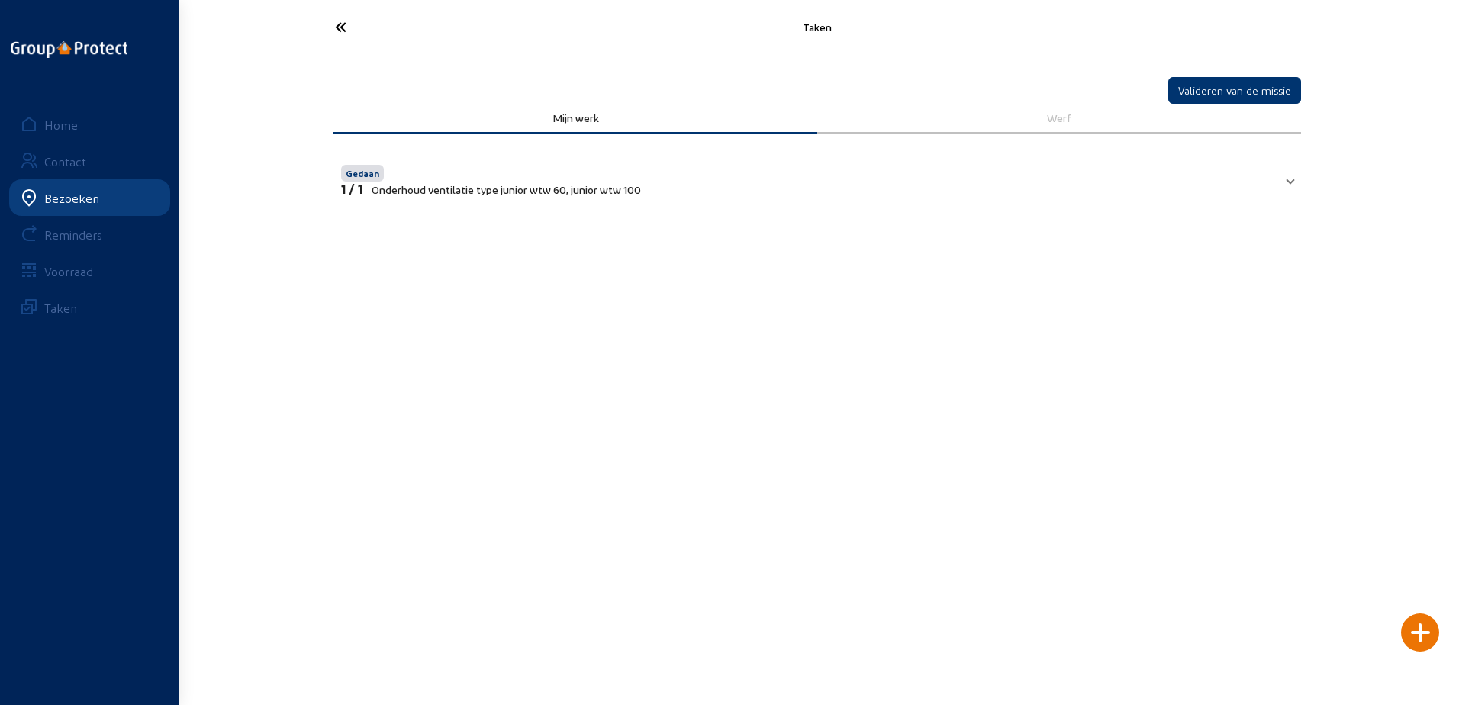
click at [334, 18] on icon at bounding box center [397, 27] width 140 height 27
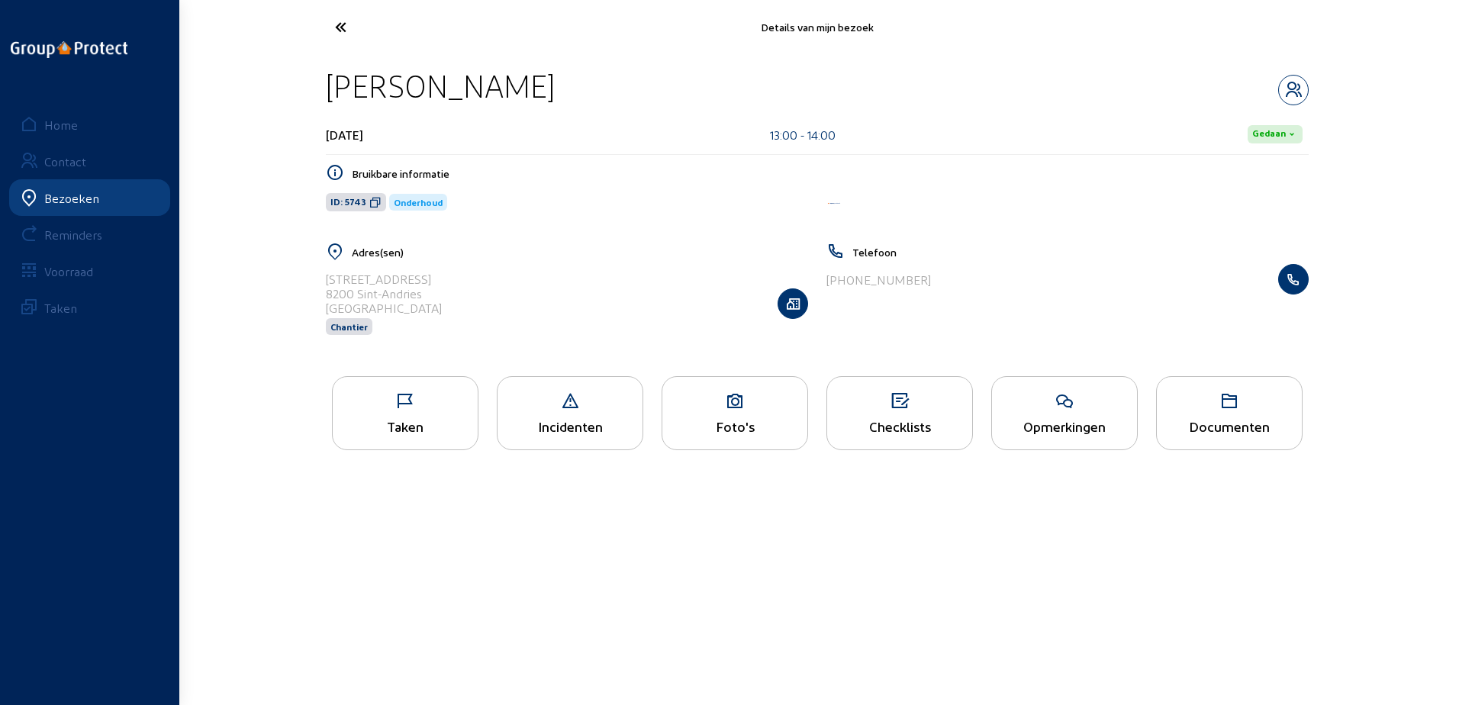
click at [334, 18] on icon at bounding box center [397, 27] width 140 height 27
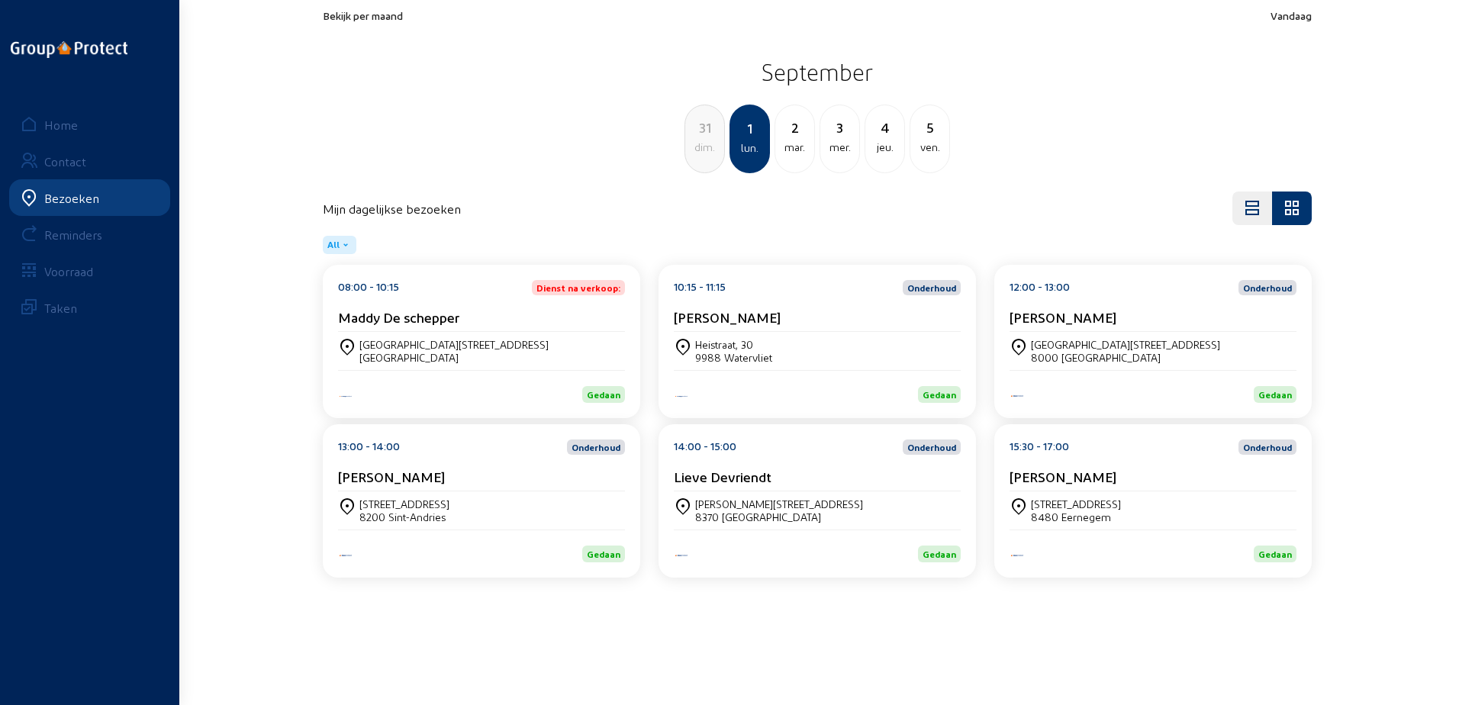
click at [1159, 461] on div "15:30 - 17:00 Onderhoud [PERSON_NAME]" at bounding box center [1153, 466] width 287 height 52
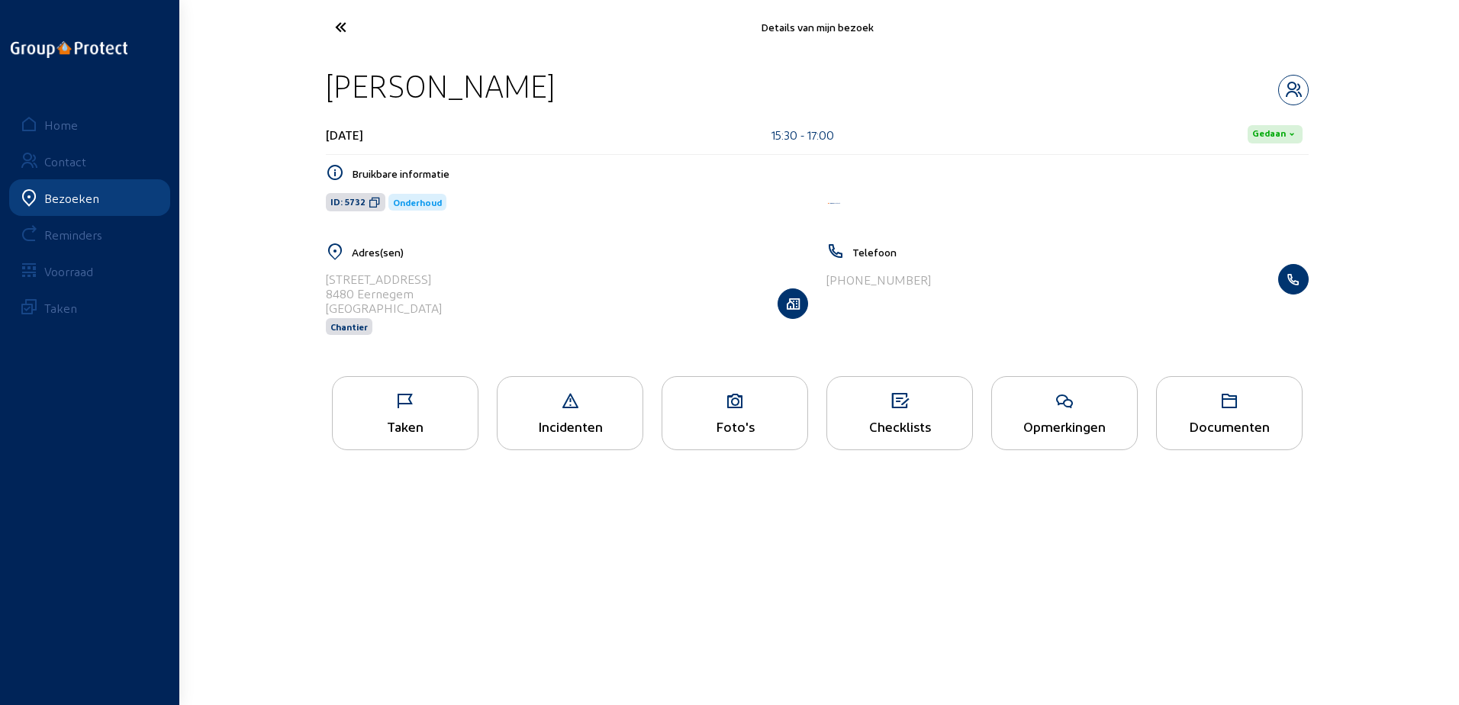
drag, startPoint x: 547, startPoint y: 85, endPoint x: 305, endPoint y: 90, distance: 242.8
click at [305, 90] on div "Details van mijn bezoek [PERSON_NAME] [DATE] 15:30 - 17:00 [PERSON_NAME] inform…" at bounding box center [729, 239] width 1459 height 479
copy div "[PERSON_NAME]"
click at [371, 193] on span "ID: 5732" at bounding box center [356, 202] width 60 height 18
click at [417, 405] on icon at bounding box center [405, 401] width 145 height 18
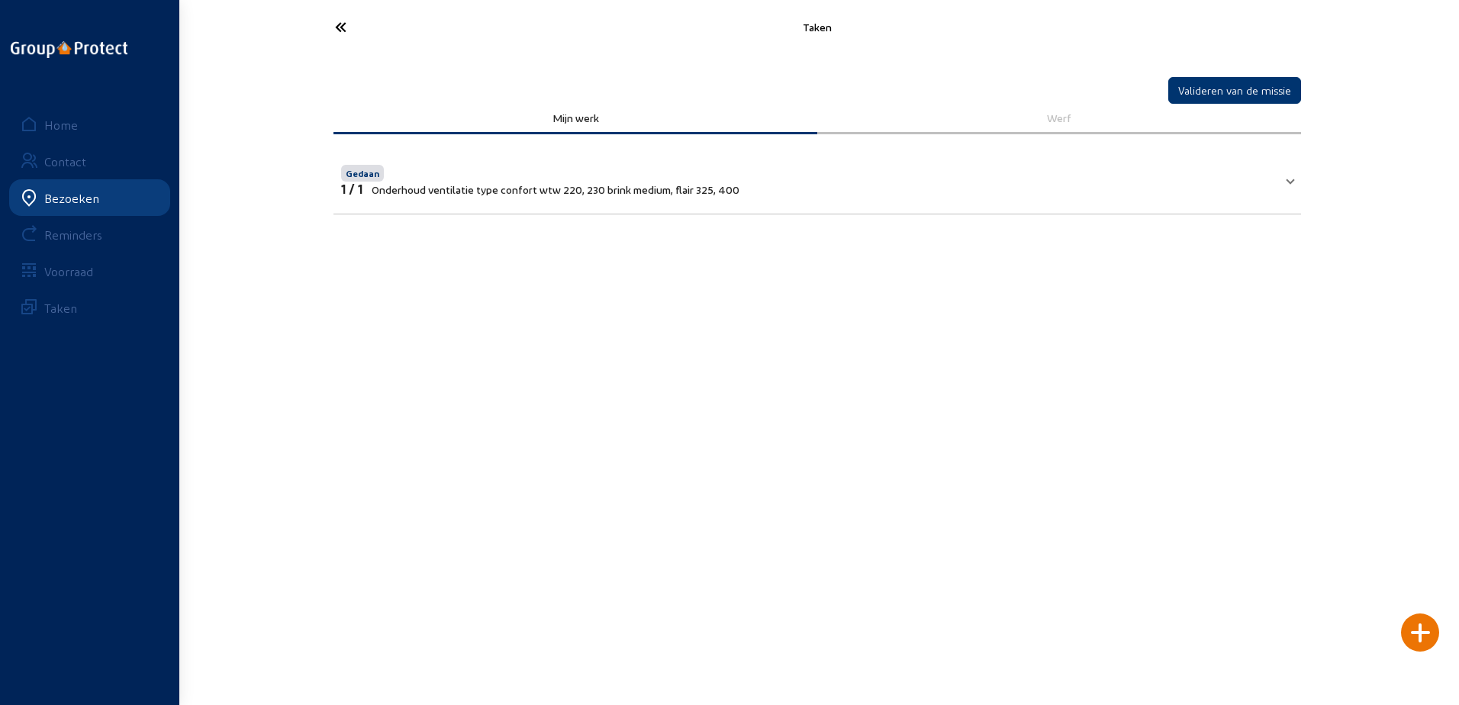
click at [369, 51] on div "Taken" at bounding box center [817, 27] width 1007 height 54
click at [344, 28] on icon at bounding box center [397, 27] width 140 height 27
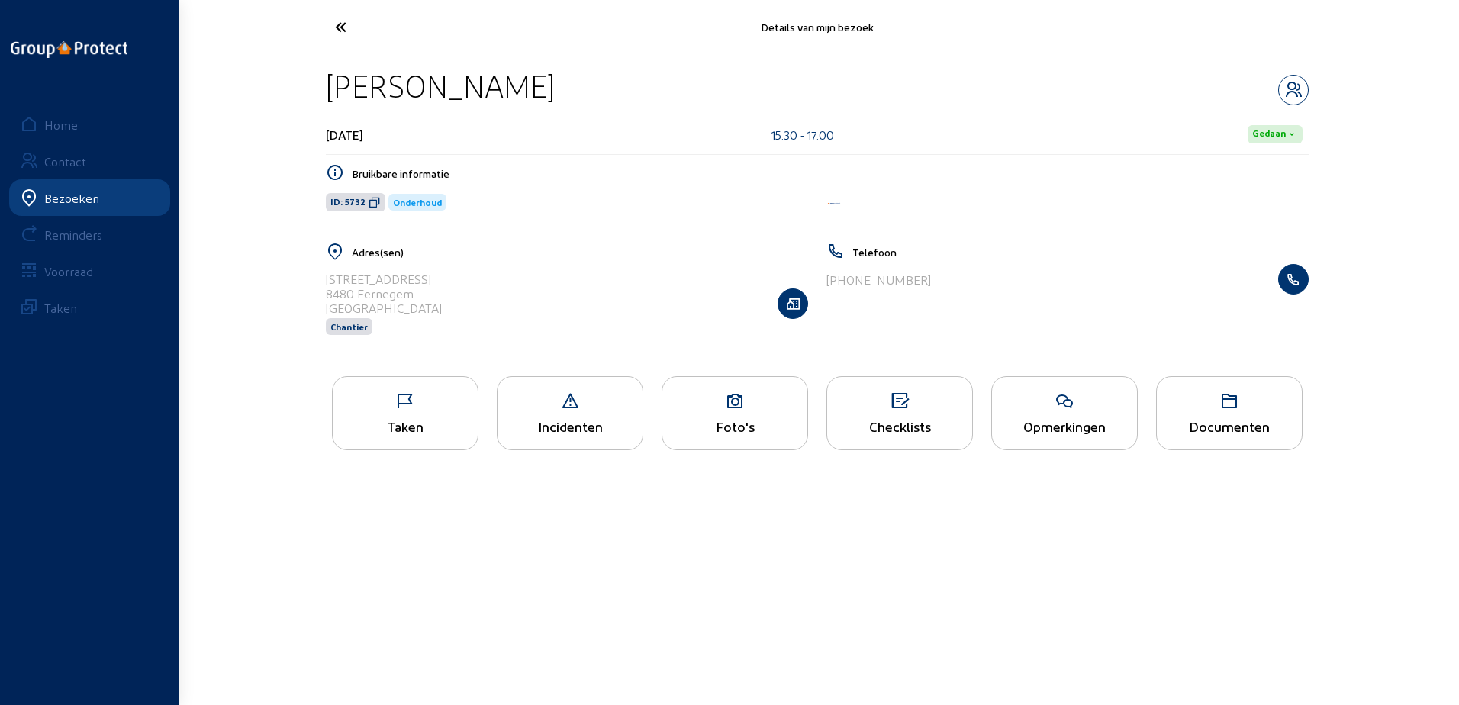
click at [1043, 419] on div "Opmerkingen" at bounding box center [1064, 426] width 145 height 16
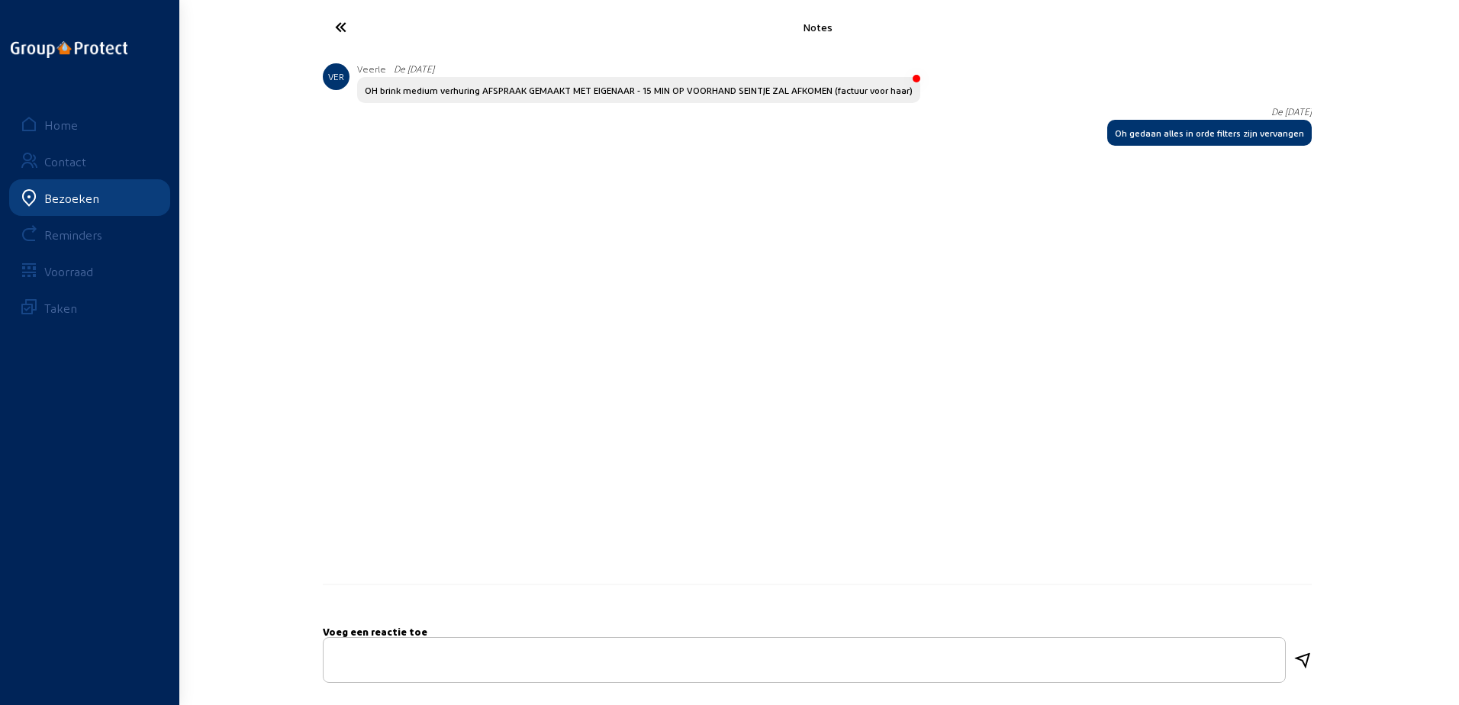
click at [338, 30] on icon at bounding box center [397, 27] width 140 height 27
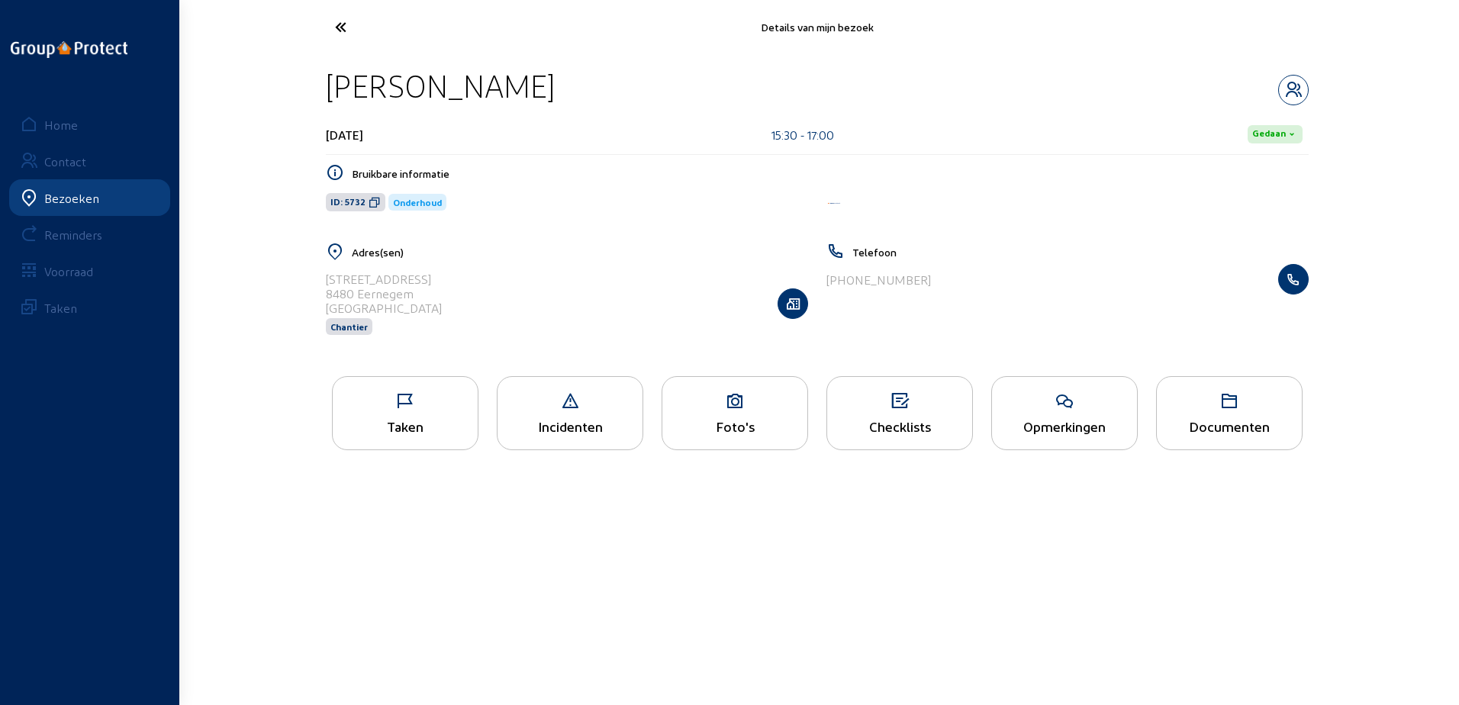
click at [349, 31] on icon at bounding box center [397, 27] width 140 height 27
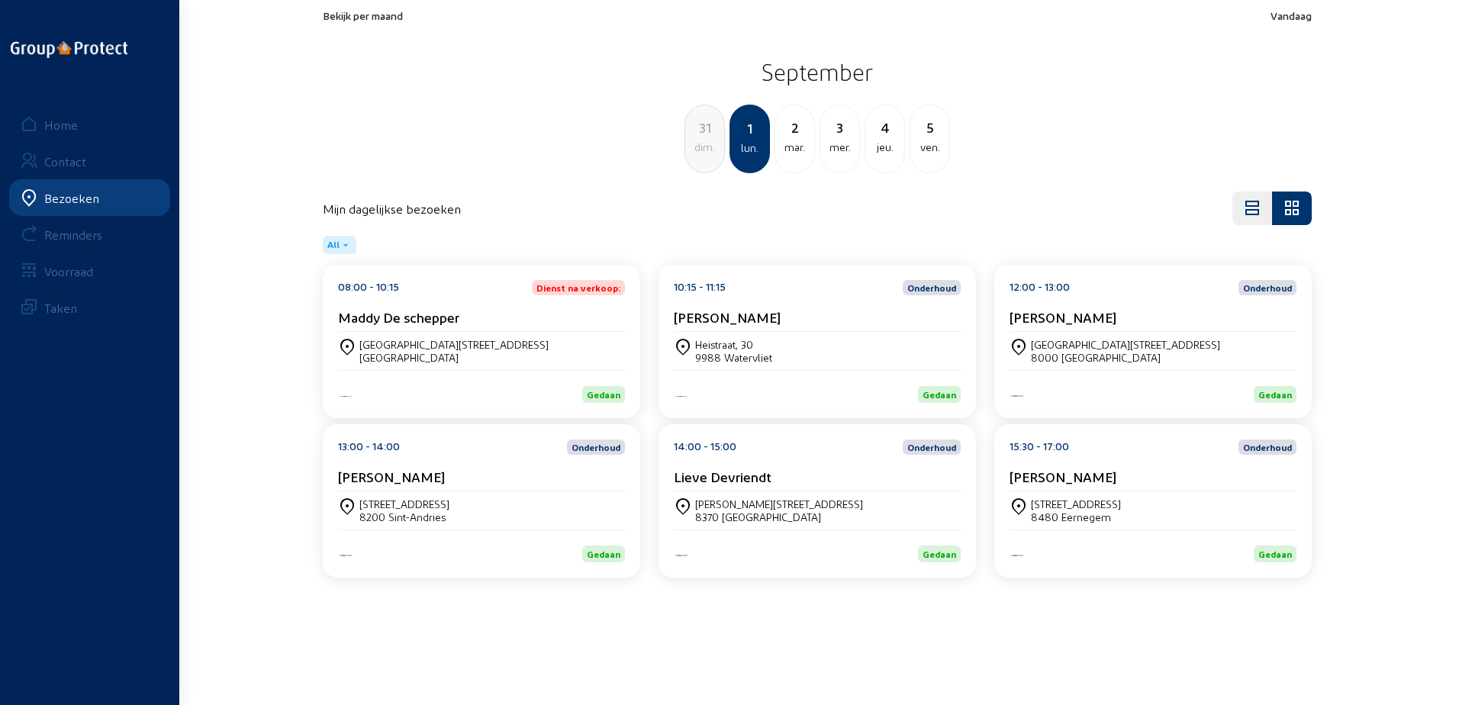
click at [779, 147] on div "mar." at bounding box center [794, 147] width 39 height 18
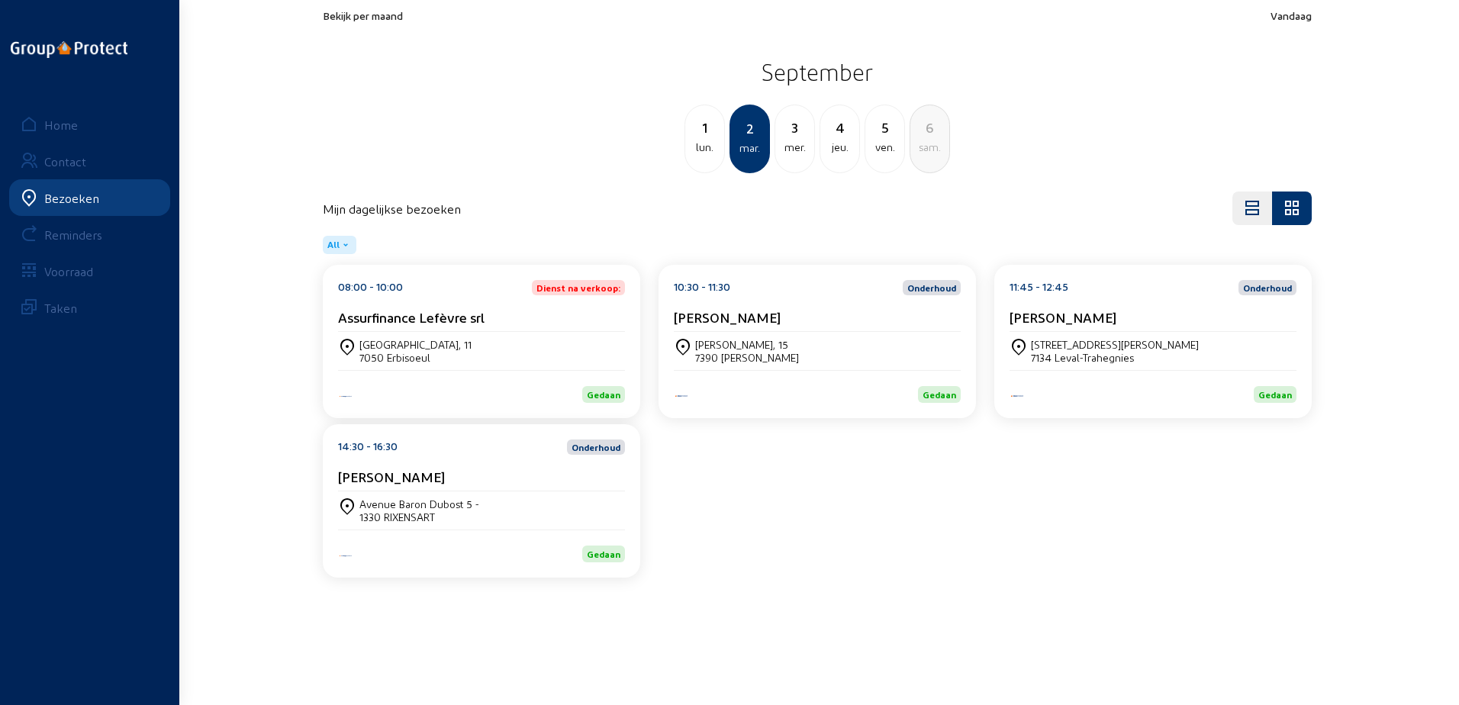
click at [405, 309] on div "08:00 - 10:00 Dienst na verkoop: Assurfinance Lefèvre srl" at bounding box center [481, 306] width 287 height 52
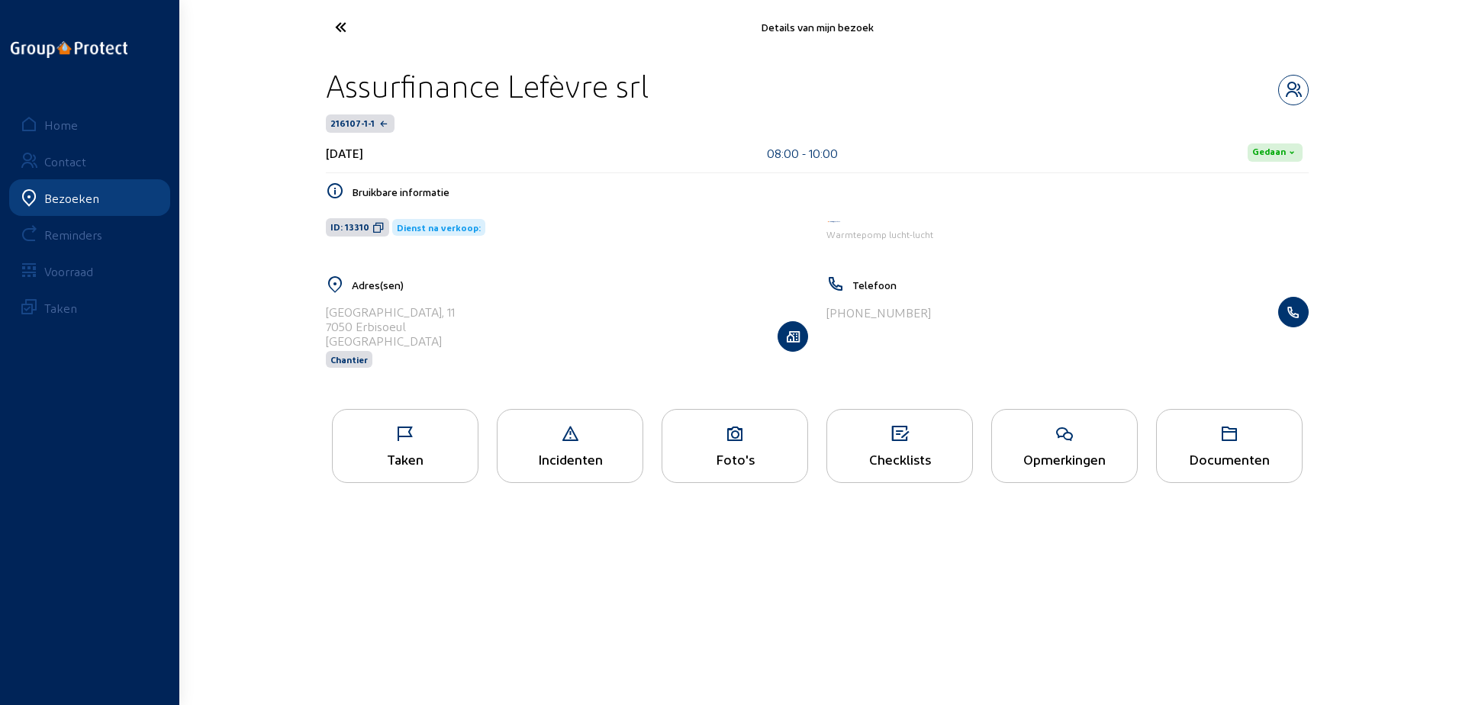
drag, startPoint x: 677, startPoint y: 94, endPoint x: 321, endPoint y: 91, distance: 356.5
click at [321, 91] on div "Assurfinance Lefèvre srl 216107-1-1 [DATE] 08:00 - 10:00 Gedaan Bruikbare infor…" at bounding box center [817, 227] width 1007 height 346
copy div "Assurfinance Lefèvre srl"
click at [381, 224] on icon at bounding box center [378, 227] width 12 height 12
click at [412, 473] on div "Taken" at bounding box center [405, 446] width 147 height 74
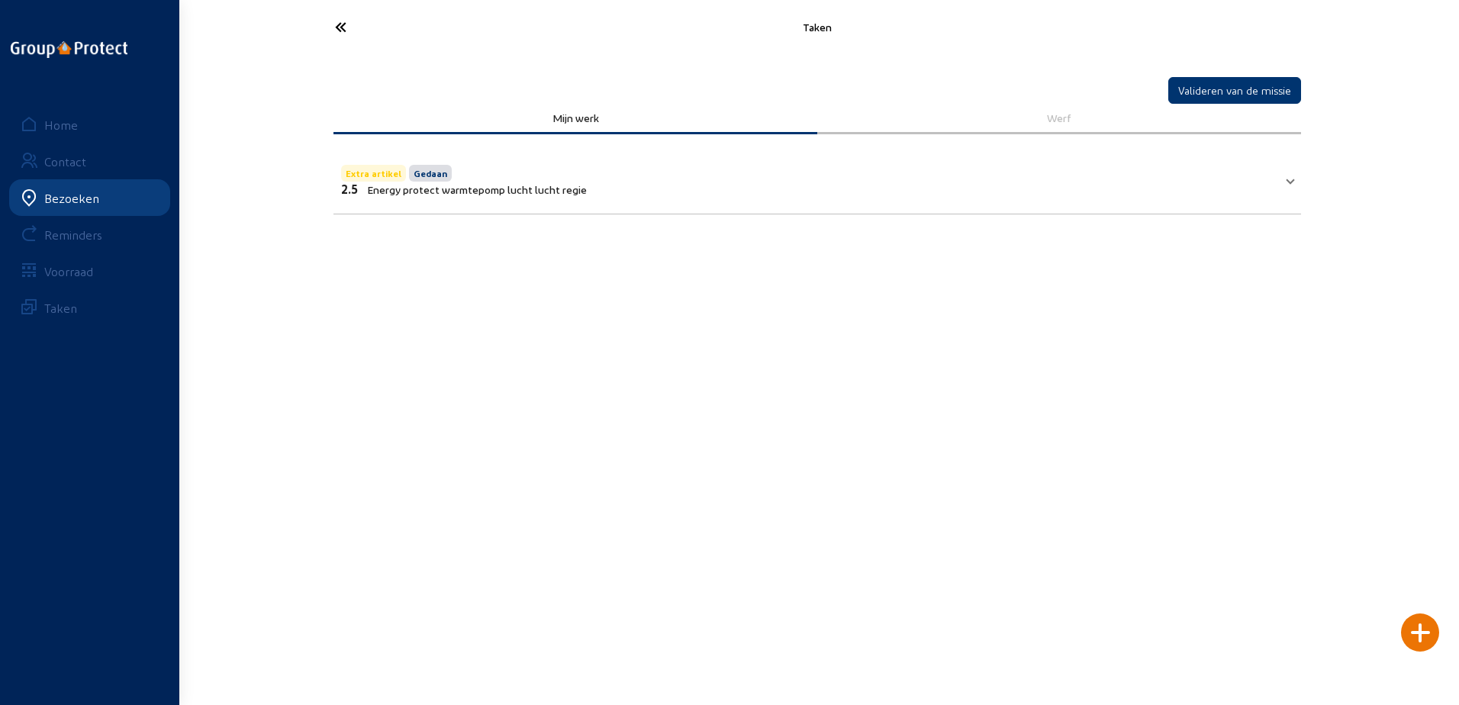
click at [902, 191] on mat-panel-title "Extra artikel Gedaan 2.5 Energy protect warmtepomp lucht lucht regie" at bounding box center [808, 179] width 934 height 34
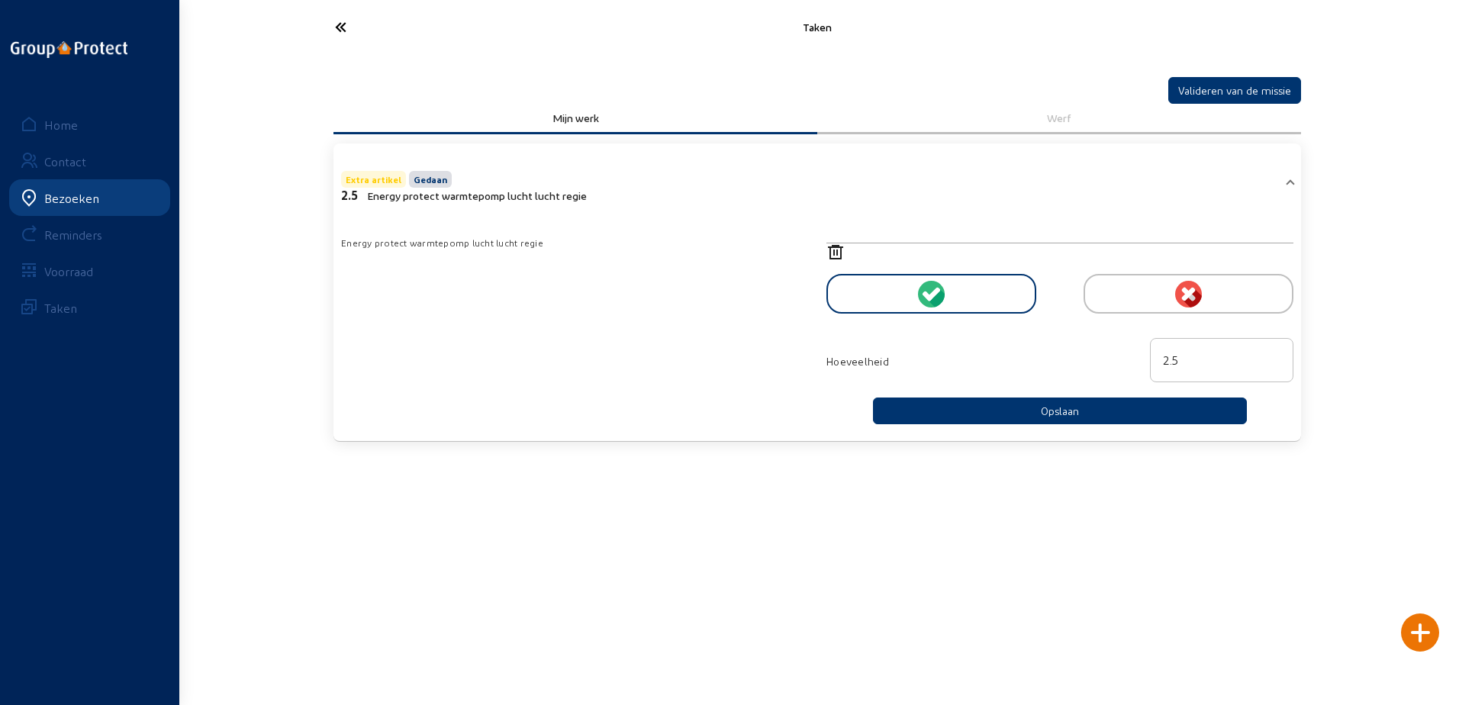
click at [340, 18] on icon at bounding box center [397, 27] width 140 height 27
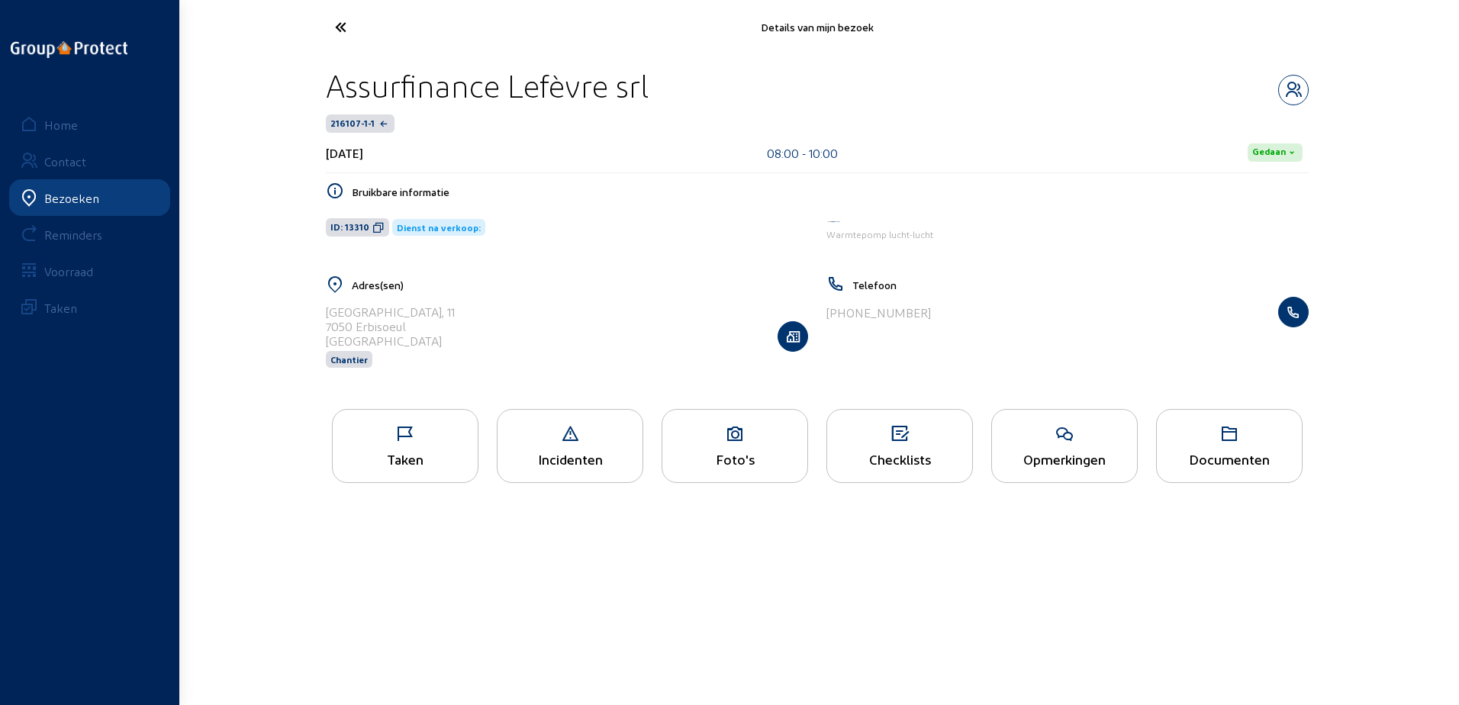
click at [355, 14] on icon at bounding box center [397, 27] width 140 height 27
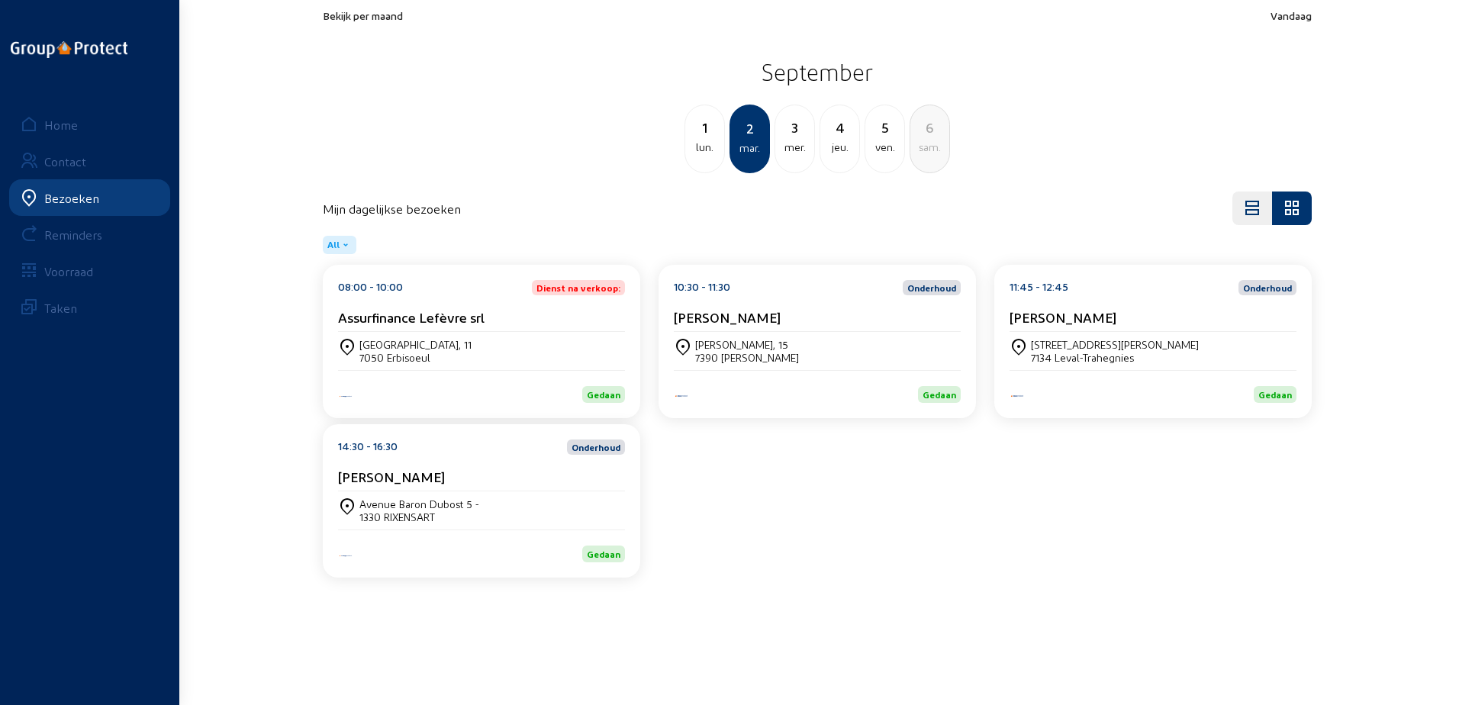
click at [697, 338] on div "[PERSON_NAME], 15" at bounding box center [747, 344] width 104 height 13
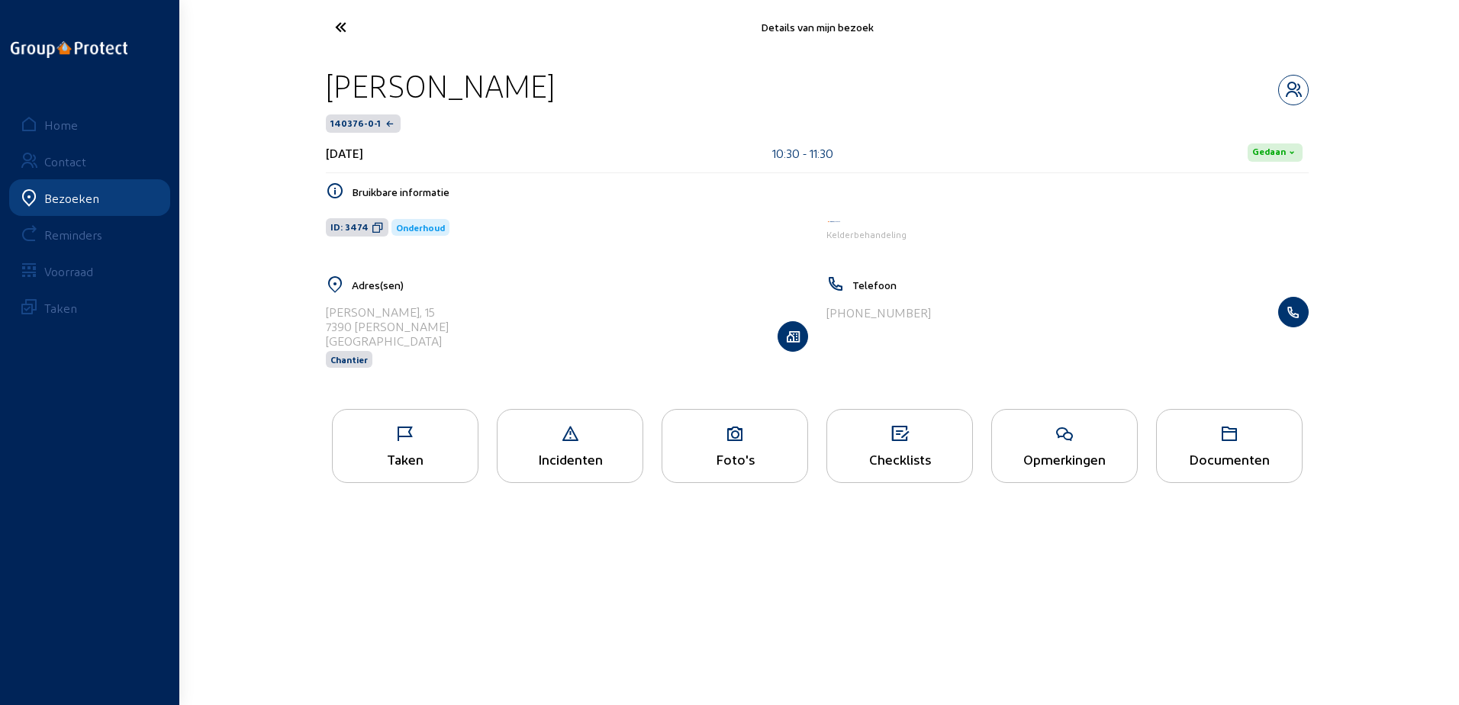
drag, startPoint x: 557, startPoint y: 72, endPoint x: 307, endPoint y: 77, distance: 250.4
click at [307, 77] on div "Details van mijn bezoek [PERSON_NAME] 140376-0-1 [DATE] 10:30 - 11:30 [PERSON_N…" at bounding box center [729, 256] width 1459 height 512
copy div "[PERSON_NAME]"
click at [372, 222] on icon at bounding box center [378, 227] width 12 height 12
click at [437, 405] on div "Taken Incidenten Foto's Checklists Opmerkingen Documenten" at bounding box center [817, 451] width 1007 height 102
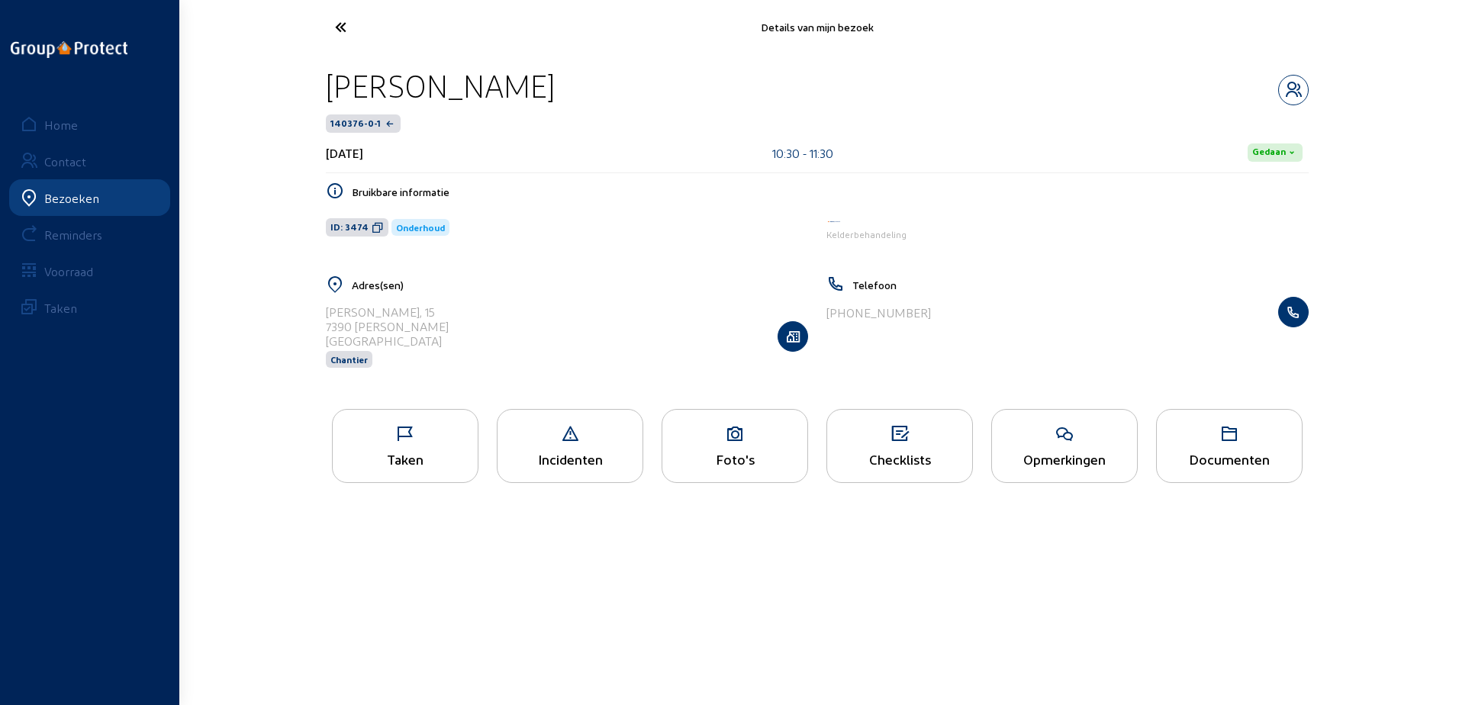
click at [432, 463] on div "Taken" at bounding box center [405, 459] width 145 height 16
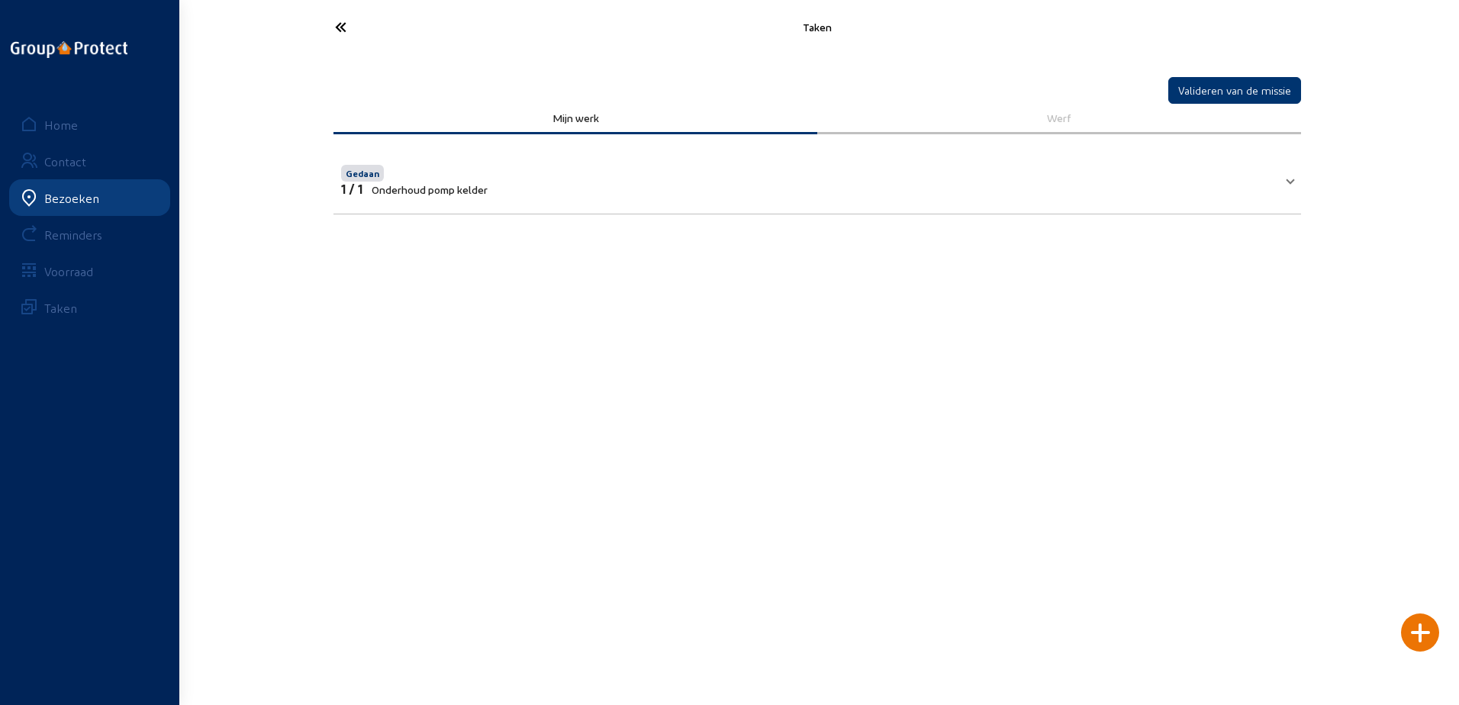
click at [513, 172] on mat-panel-title "Gedaan 1 / 1 Onderhoud pomp kelder" at bounding box center [808, 179] width 934 height 34
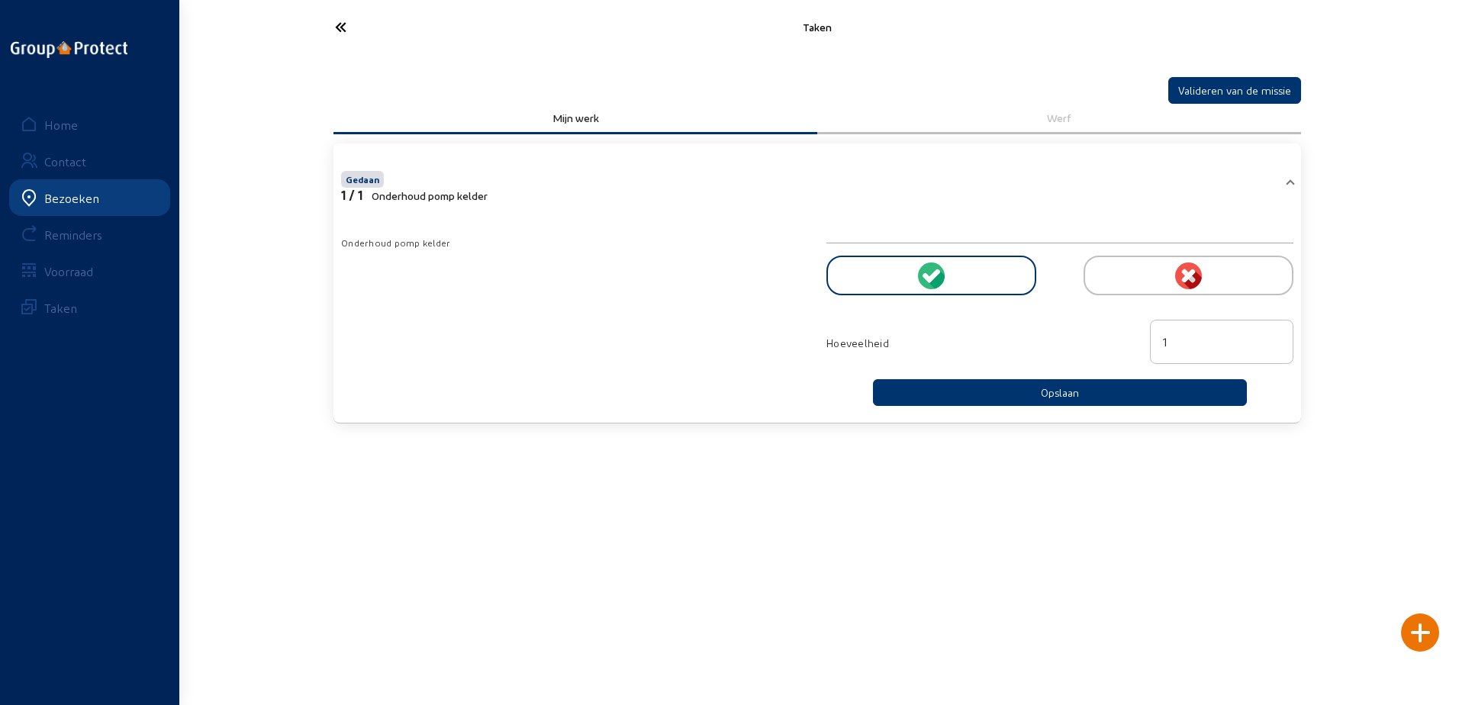
click at [410, 14] on icon at bounding box center [397, 27] width 140 height 27
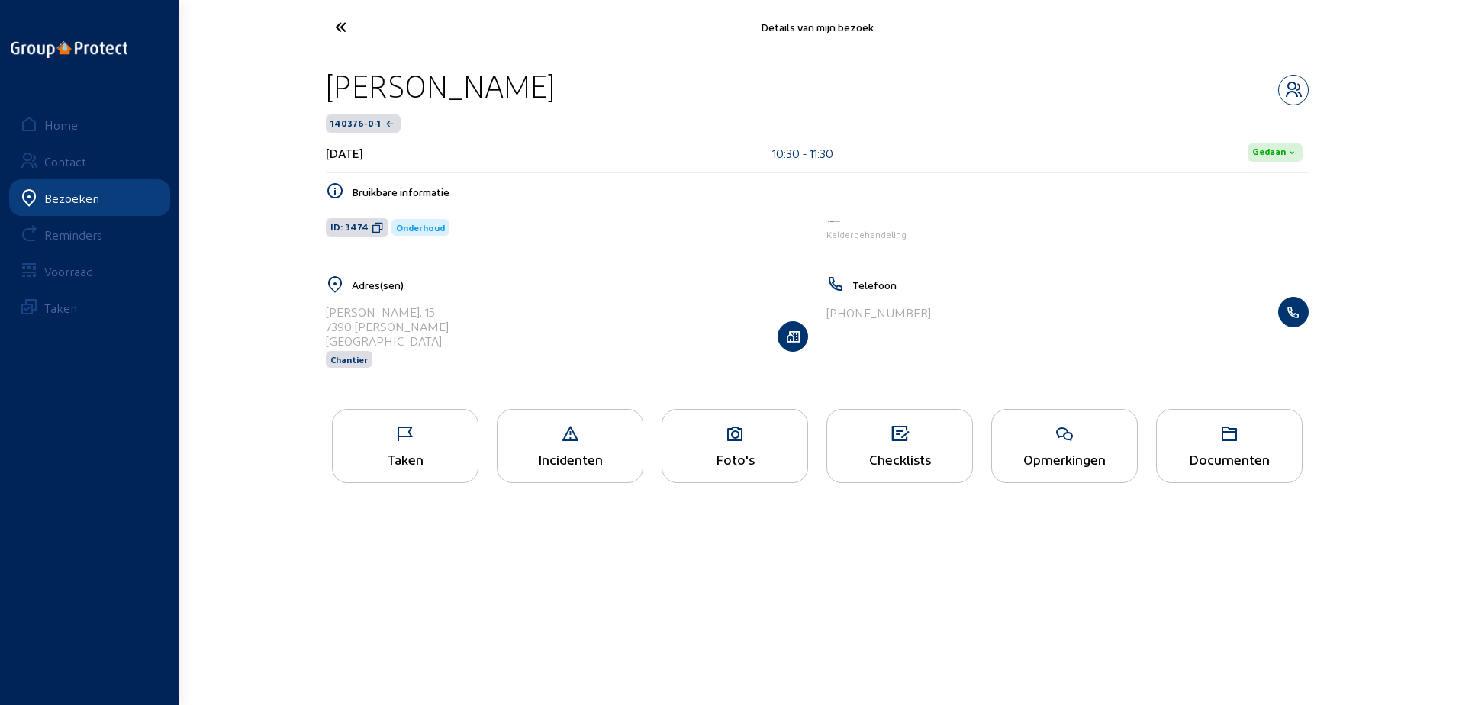
click at [410, 14] on icon at bounding box center [397, 27] width 140 height 27
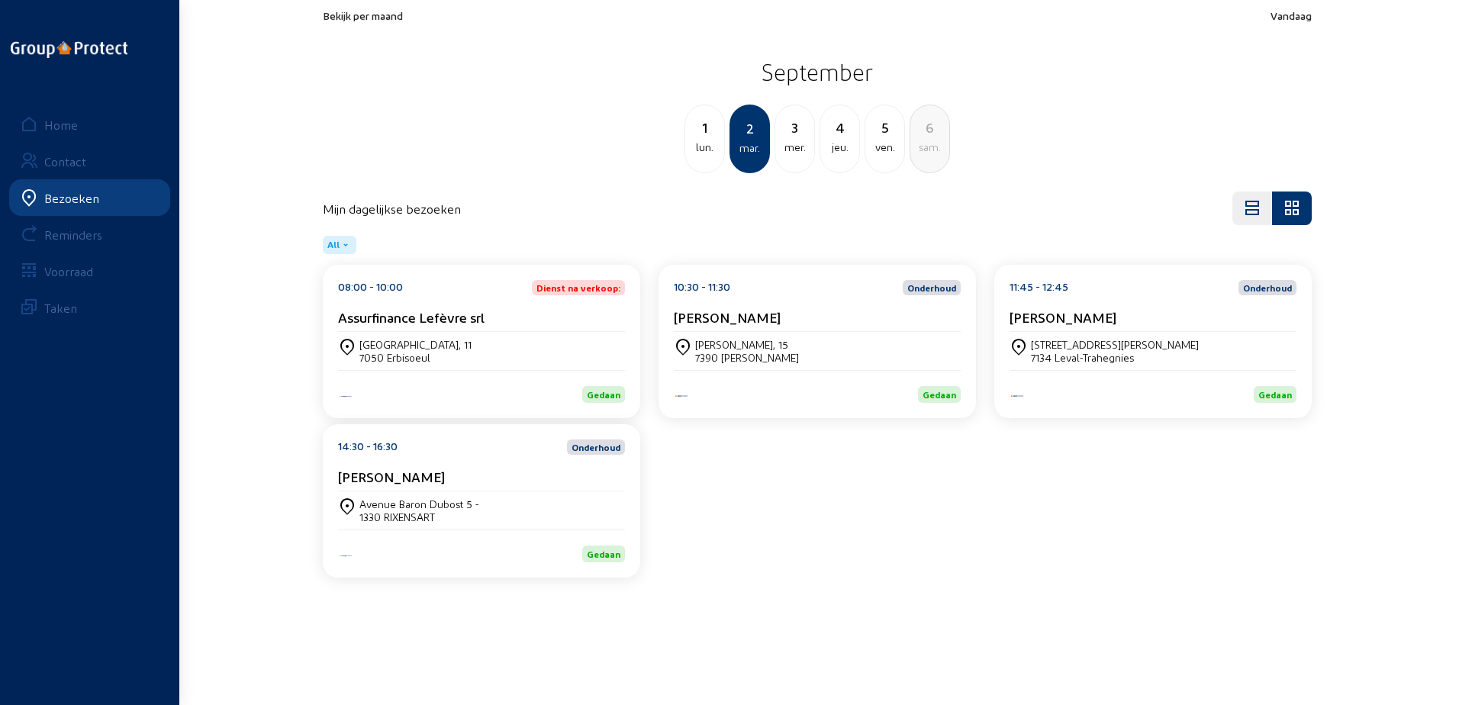
click at [1177, 315] on div "[PERSON_NAME]" at bounding box center [1153, 317] width 287 height 16
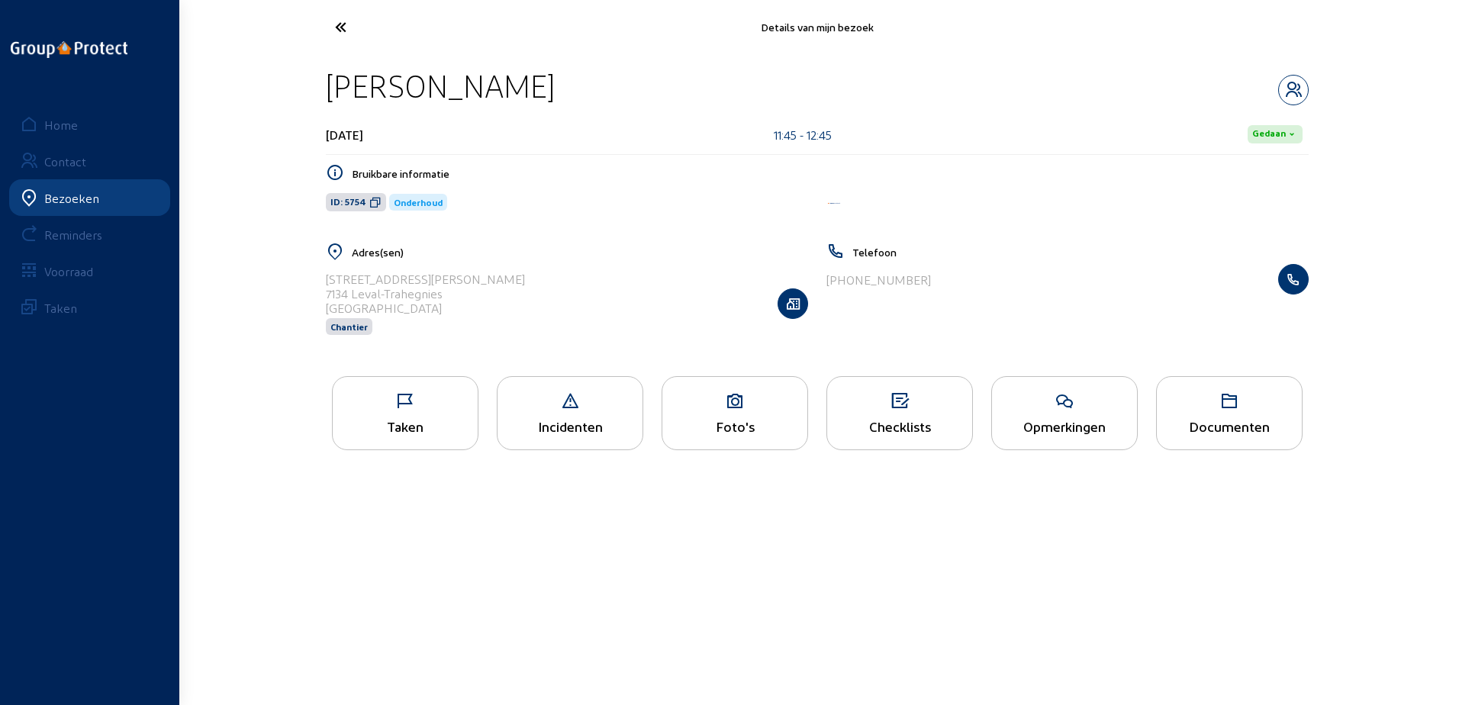
drag, startPoint x: 581, startPoint y: 86, endPoint x: 319, endPoint y: 81, distance: 261.9
click at [319, 81] on div "[PERSON_NAME] [DATE] 11:45 - 12:45 [PERSON_NAME] informatie ID: 5754 Onderhoud …" at bounding box center [817, 210] width 1007 height 313
copy div "[PERSON_NAME]"
click at [372, 209] on span "ID: 5754" at bounding box center [356, 202] width 60 height 18
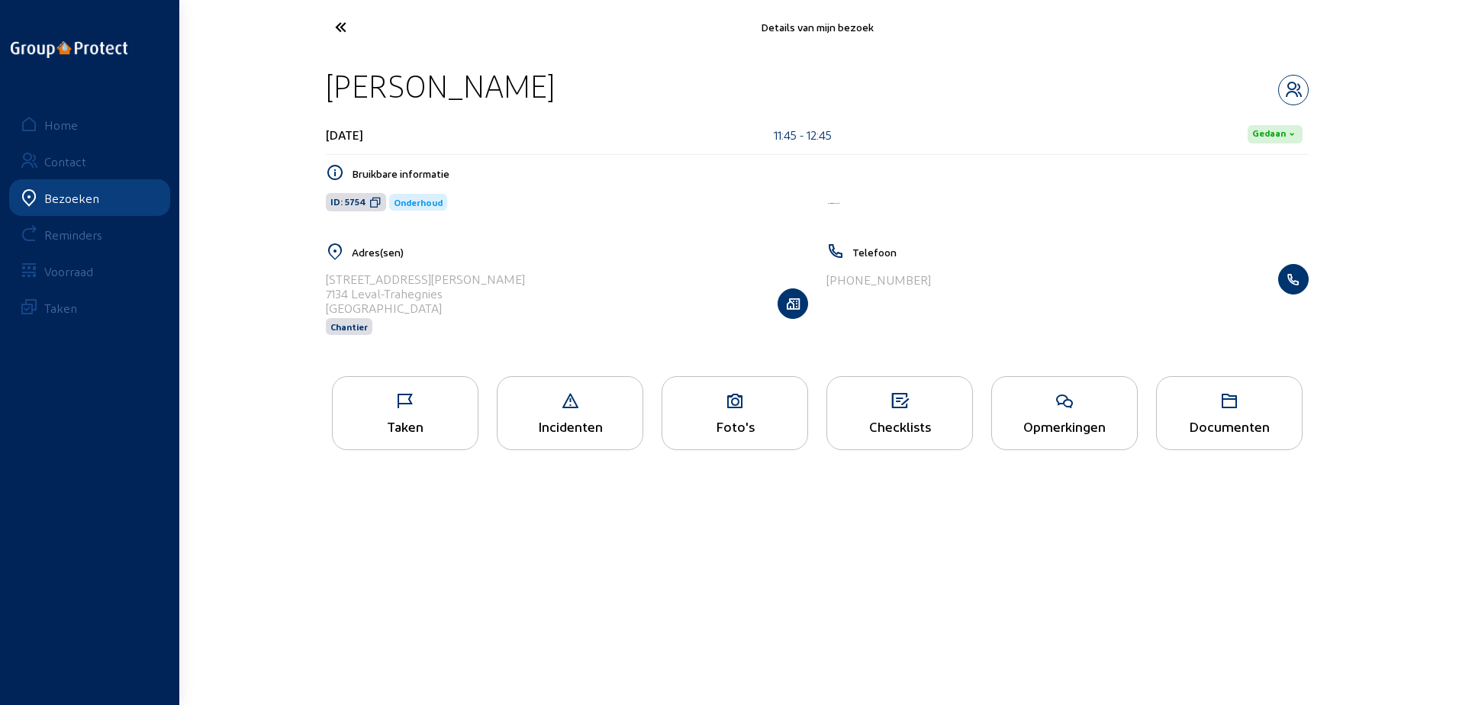
click at [469, 411] on icon at bounding box center [405, 401] width 145 height 18
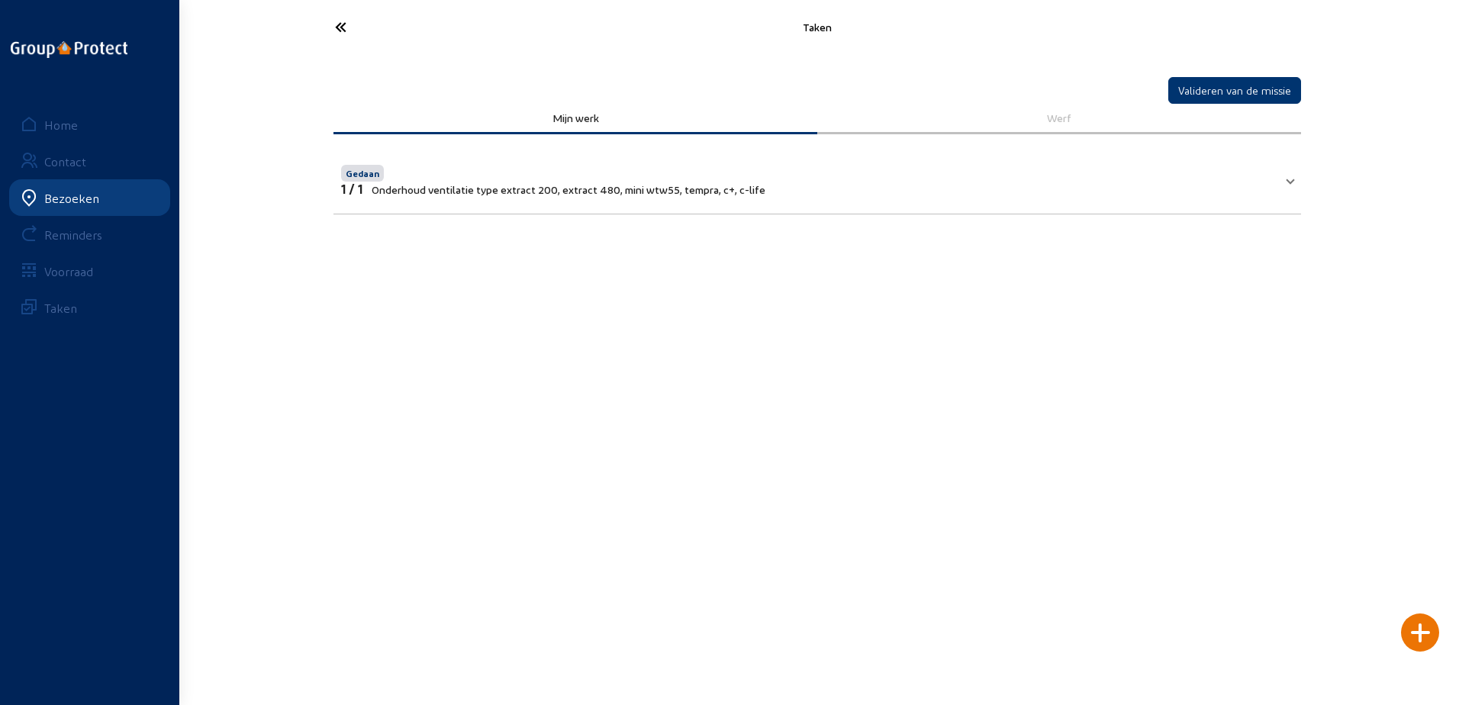
click at [350, 54] on div "Valideren van de missie Mijn werk Werf Gedaan 1 / 1 Onderhoud ventilatie type e…" at bounding box center [817, 144] width 1007 height 180
click at [328, 31] on icon at bounding box center [397, 27] width 140 height 27
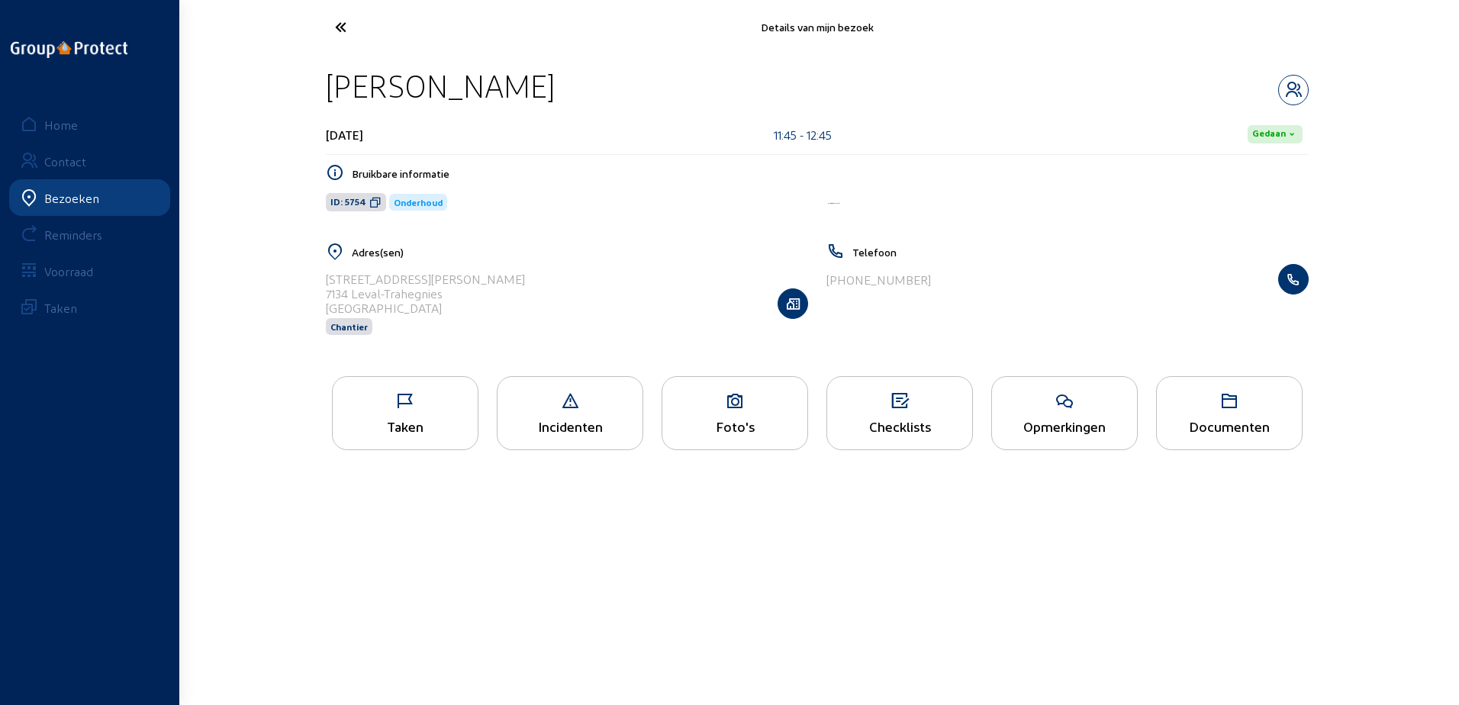
click at [1127, 429] on div "Opmerkingen" at bounding box center [1064, 426] width 145 height 16
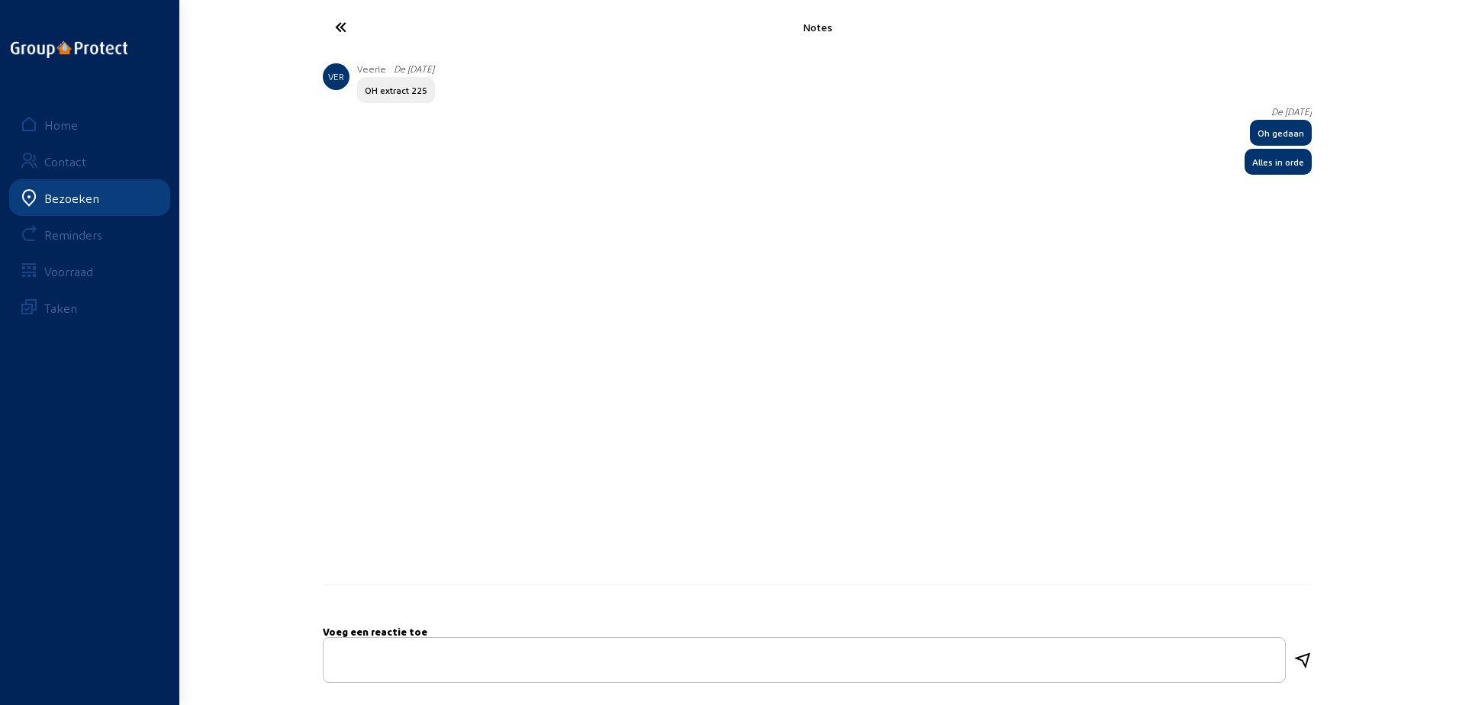
click at [343, 19] on icon at bounding box center [397, 27] width 140 height 27
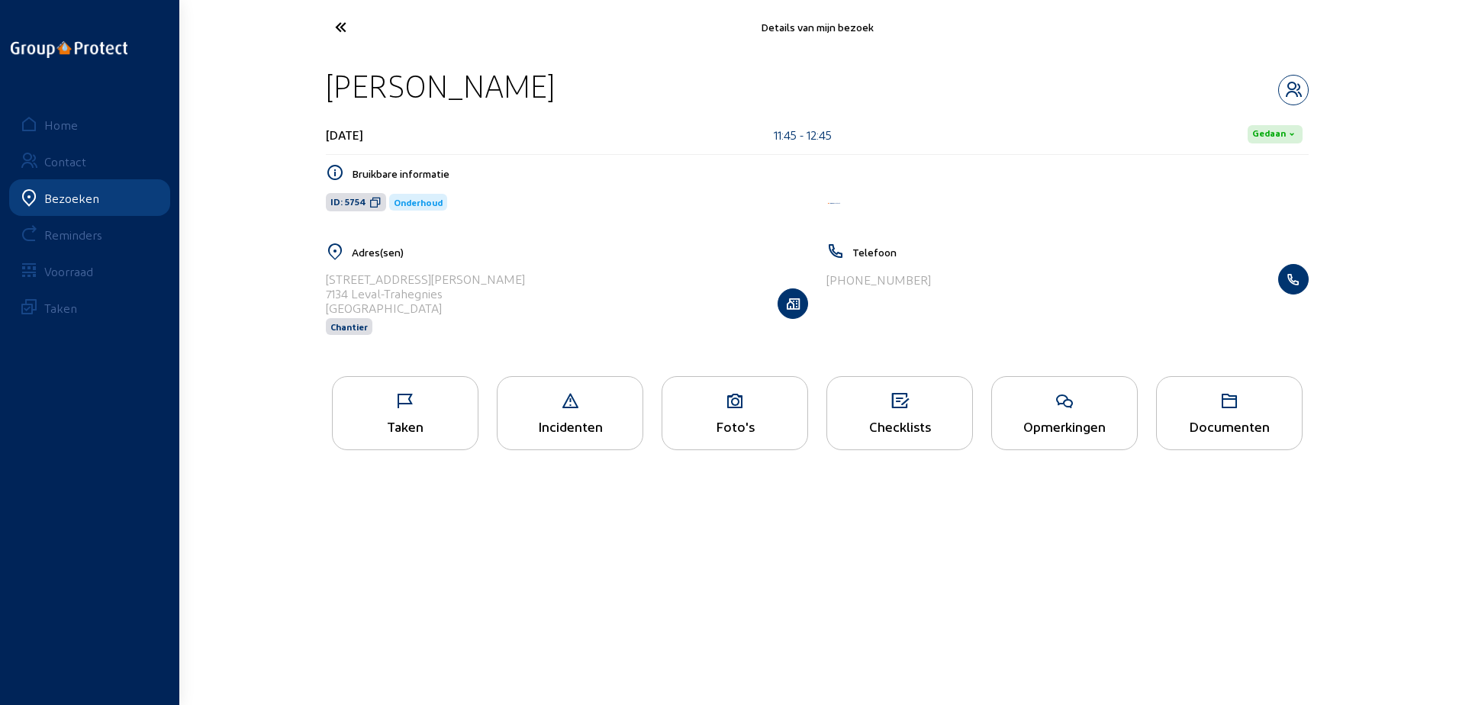
click at [343, 19] on icon at bounding box center [397, 27] width 140 height 27
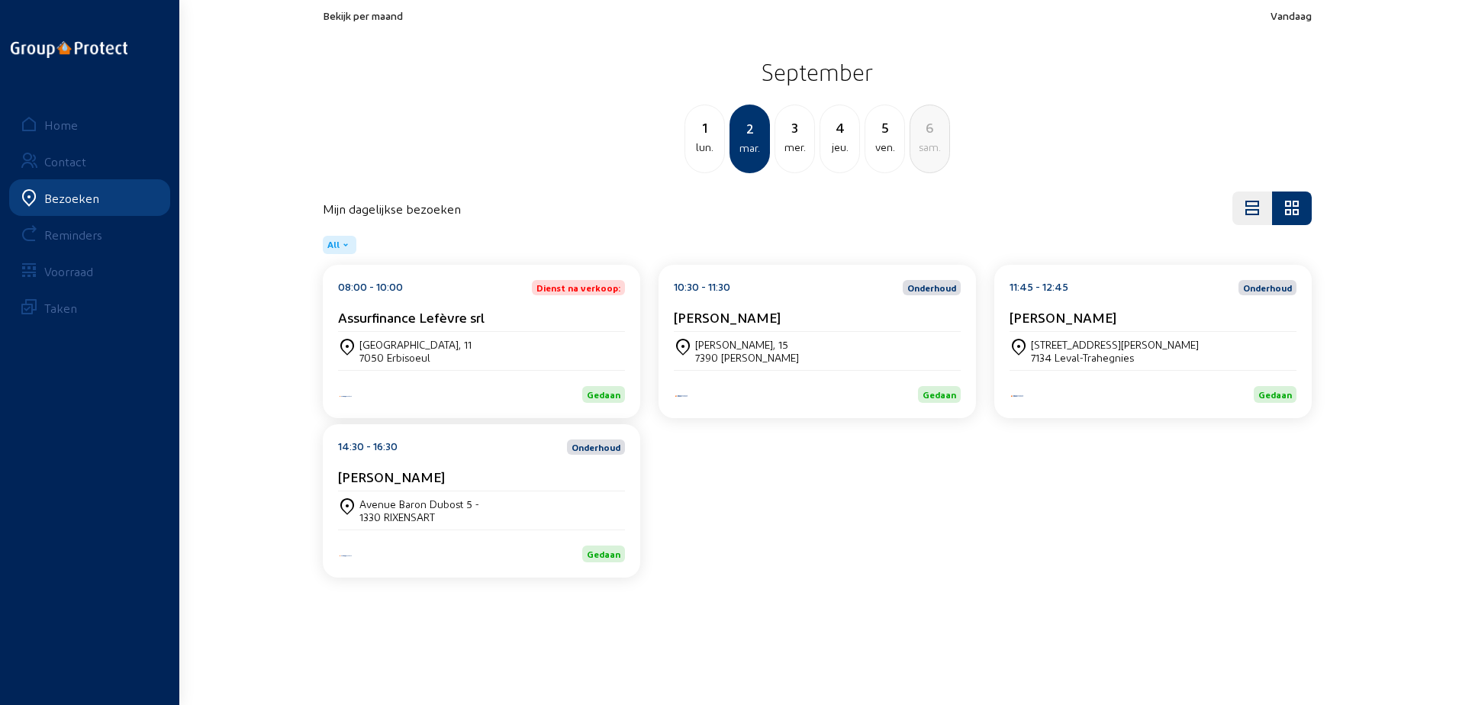
click at [201, 516] on div "Bekijk per maand Vandaag [DATE] lun. [DATE] 3 mer. 4 jeu. 5 ven. 6 sam. Mijn da…" at bounding box center [729, 302] width 1459 height 604
click at [445, 484] on cam-card-title "[PERSON_NAME]" at bounding box center [391, 477] width 107 height 16
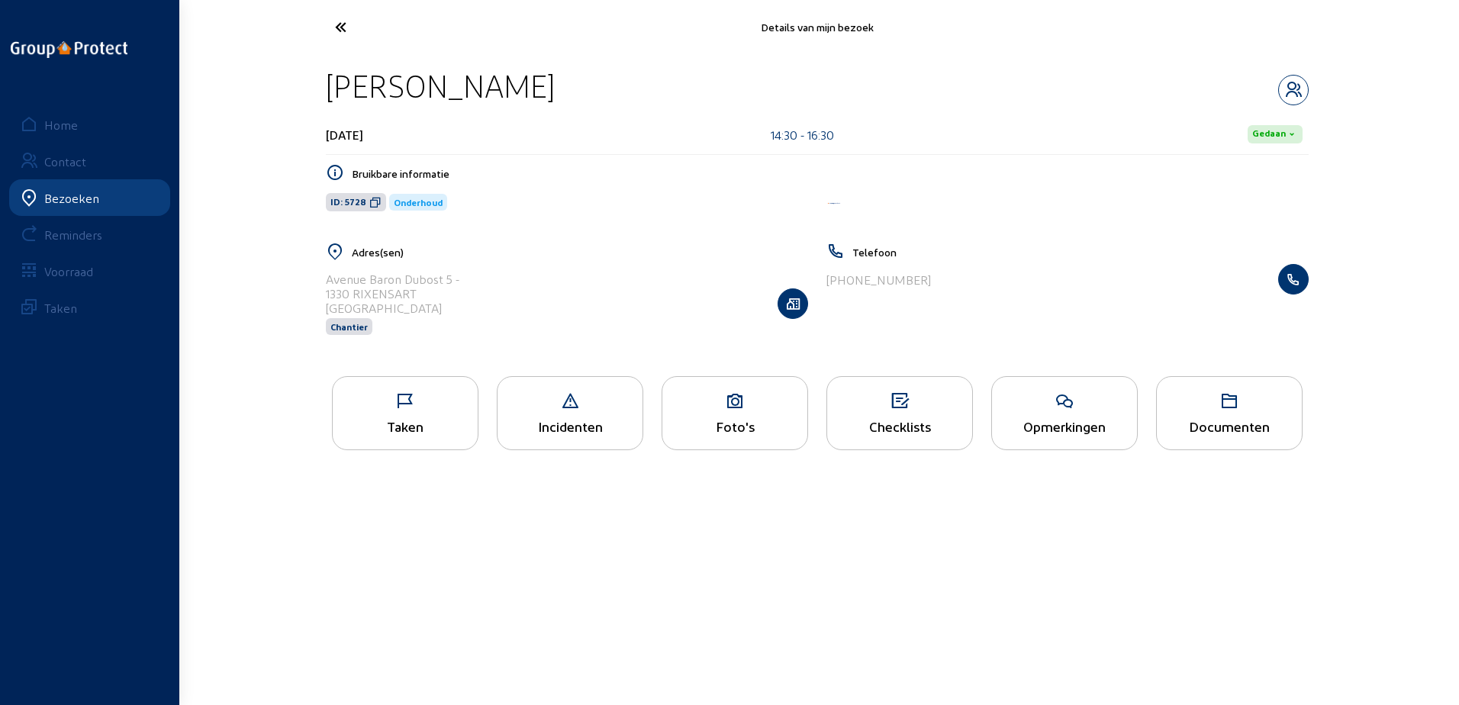
drag, startPoint x: 617, startPoint y: 88, endPoint x: 331, endPoint y: 93, distance: 286.3
click at [331, 93] on div "[PERSON_NAME]" at bounding box center [817, 85] width 983 height 39
copy div "[PERSON_NAME]"
click at [376, 206] on icon at bounding box center [375, 202] width 12 height 12
click at [434, 380] on div "Taken" at bounding box center [405, 413] width 147 height 74
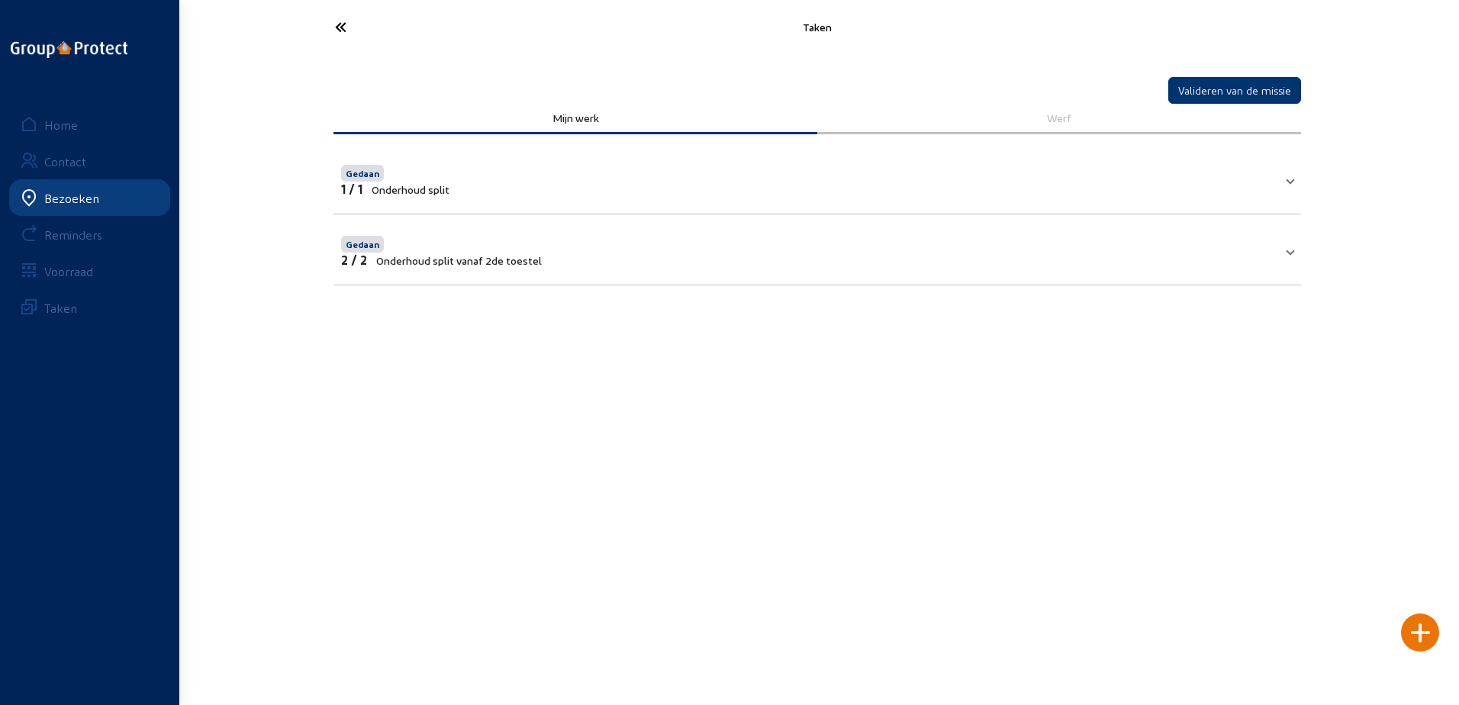
click at [683, 263] on mat-panel-title "Gedaan 2 / 2 Onderhoud split vanaf 2de toestel" at bounding box center [808, 250] width 934 height 34
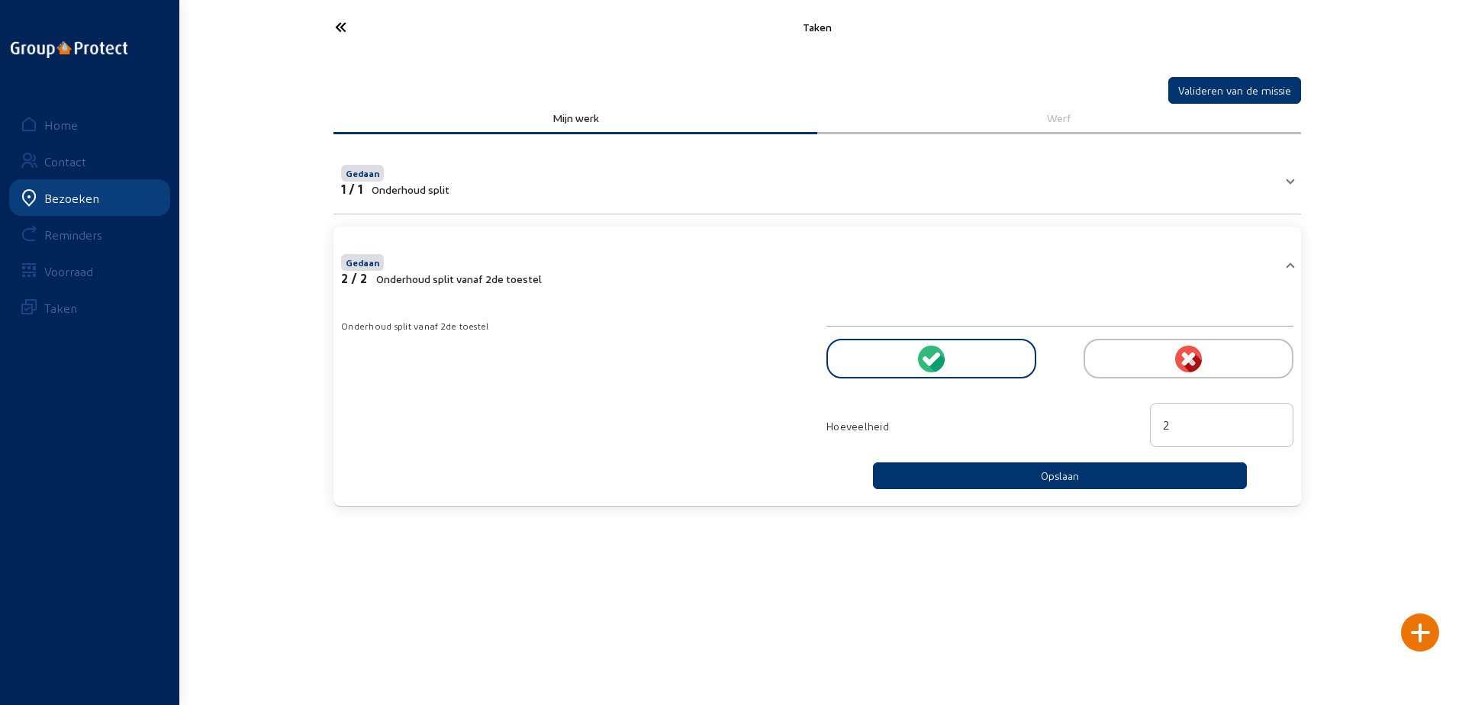
click at [358, 37] on icon at bounding box center [397, 27] width 140 height 27
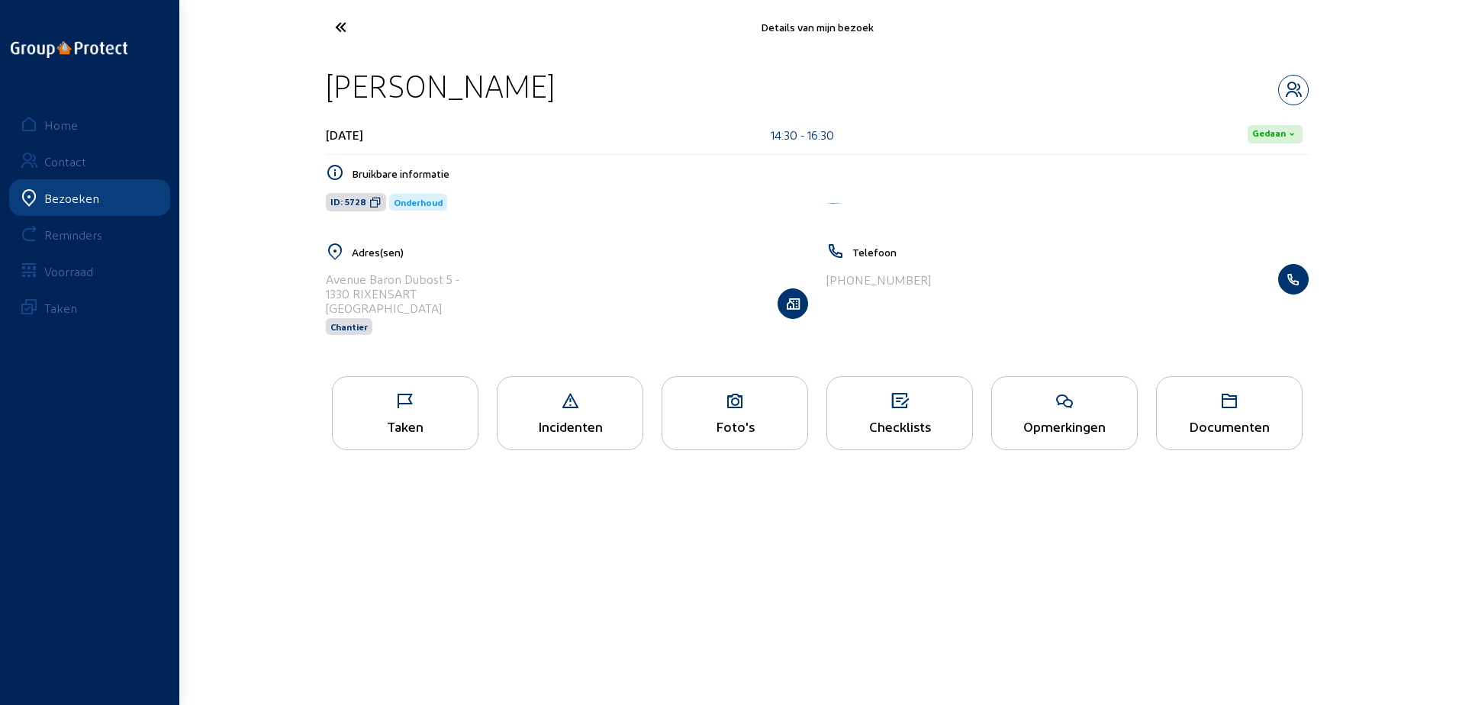
click at [1113, 427] on div "Opmerkingen" at bounding box center [1064, 426] width 145 height 16
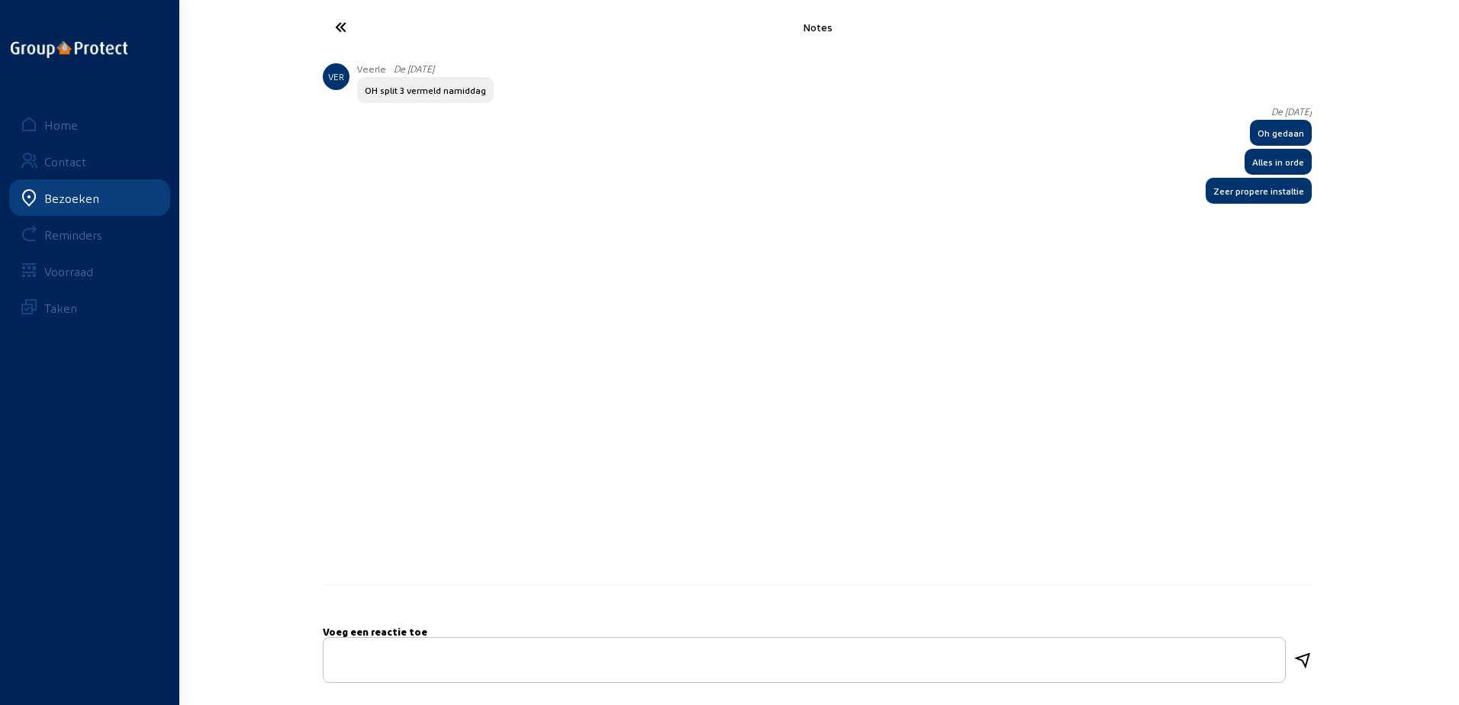
click at [346, 13] on cam-font-icon at bounding box center [398, 27] width 150 height 36
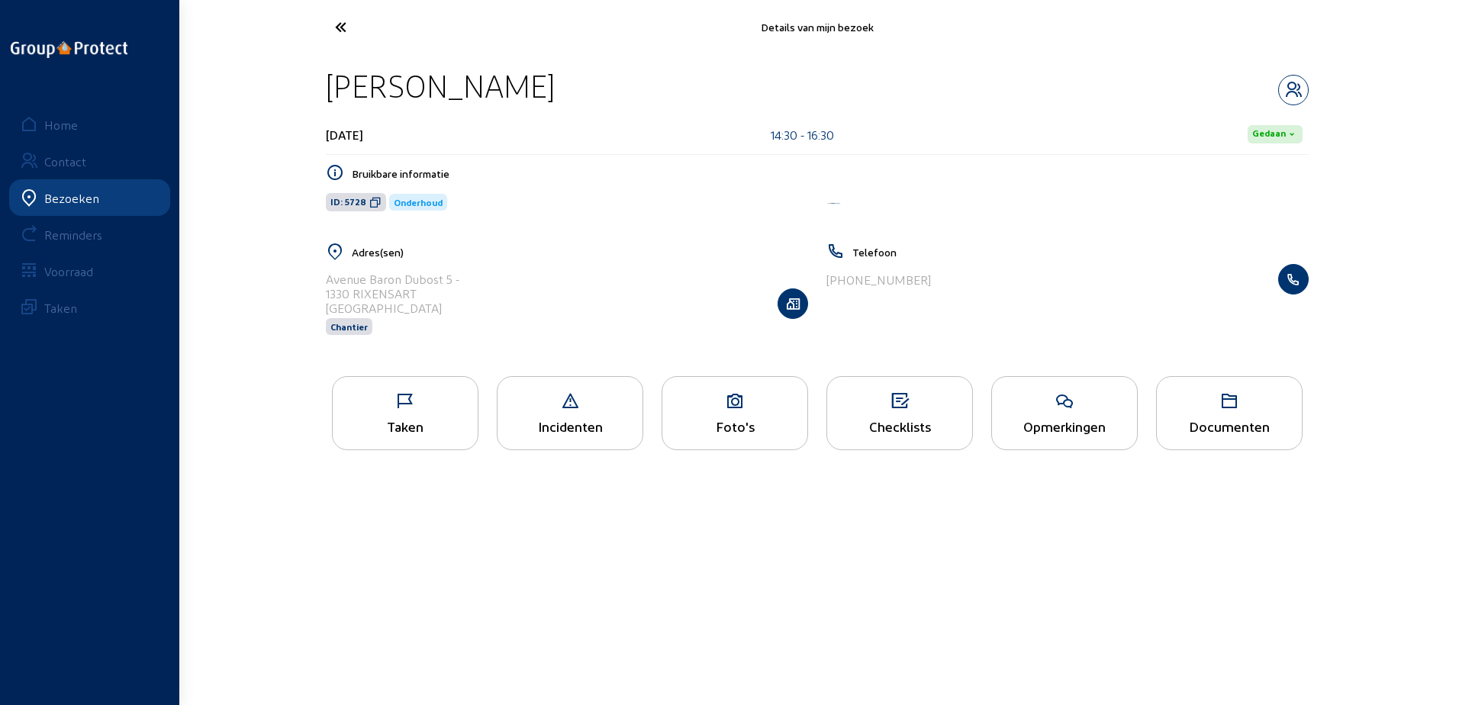
click at [1130, 417] on div "Opmerkingen" at bounding box center [1064, 413] width 147 height 74
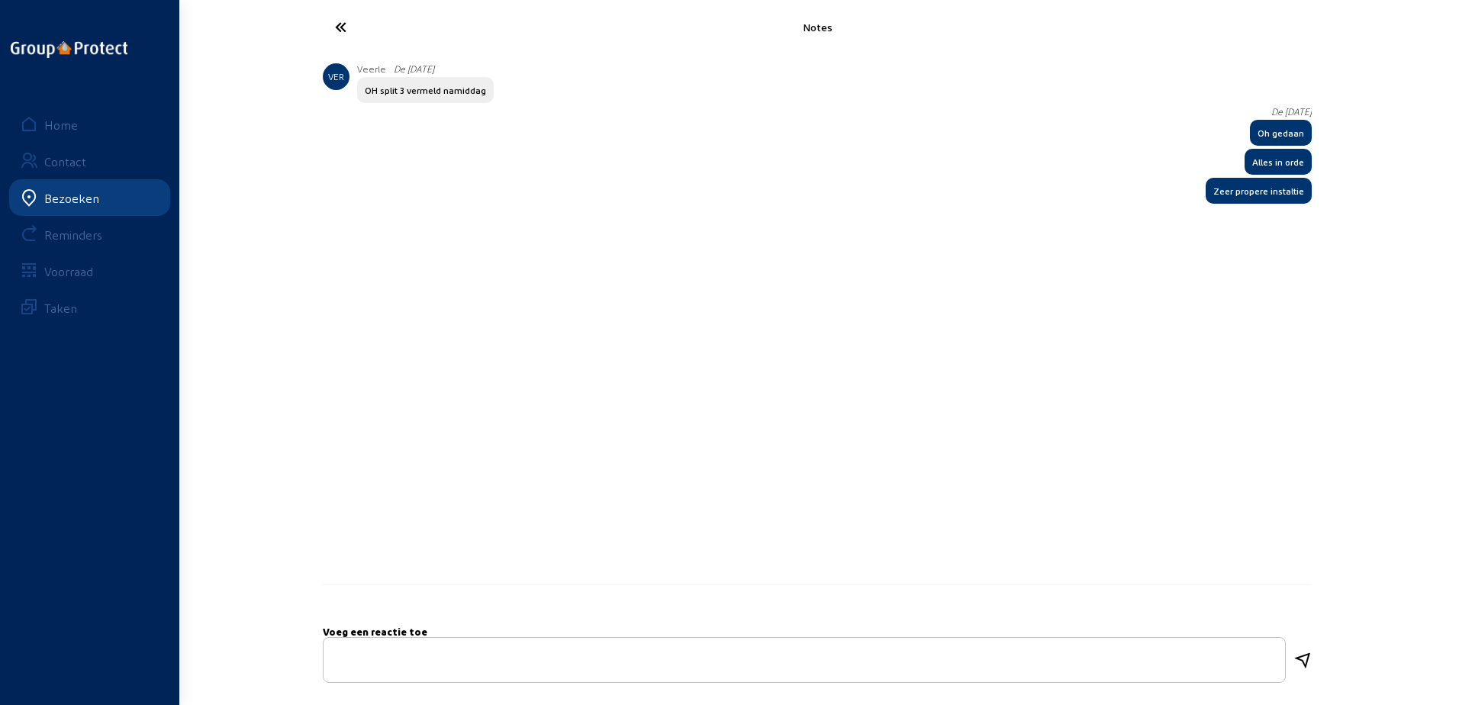
click at [335, 32] on icon at bounding box center [397, 27] width 140 height 27
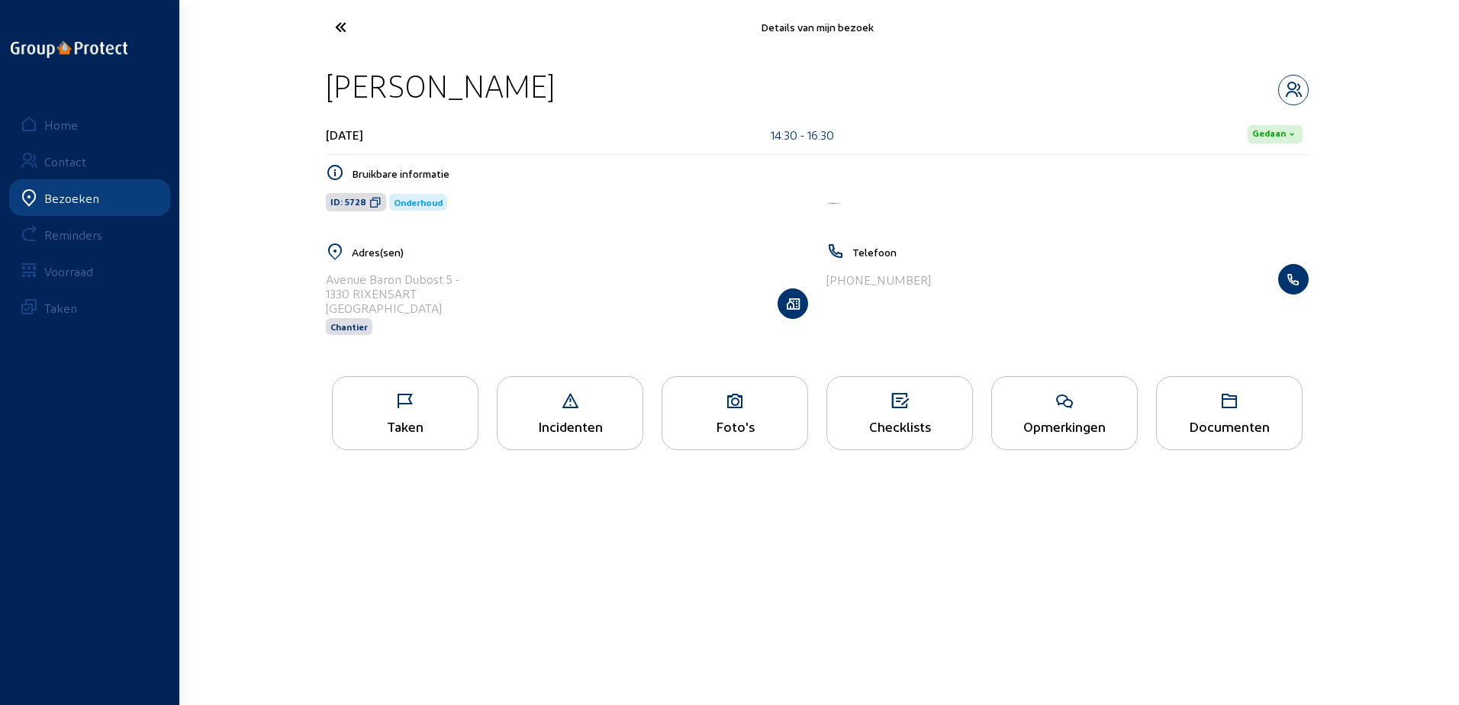
click at [387, 39] on icon at bounding box center [397, 27] width 140 height 27
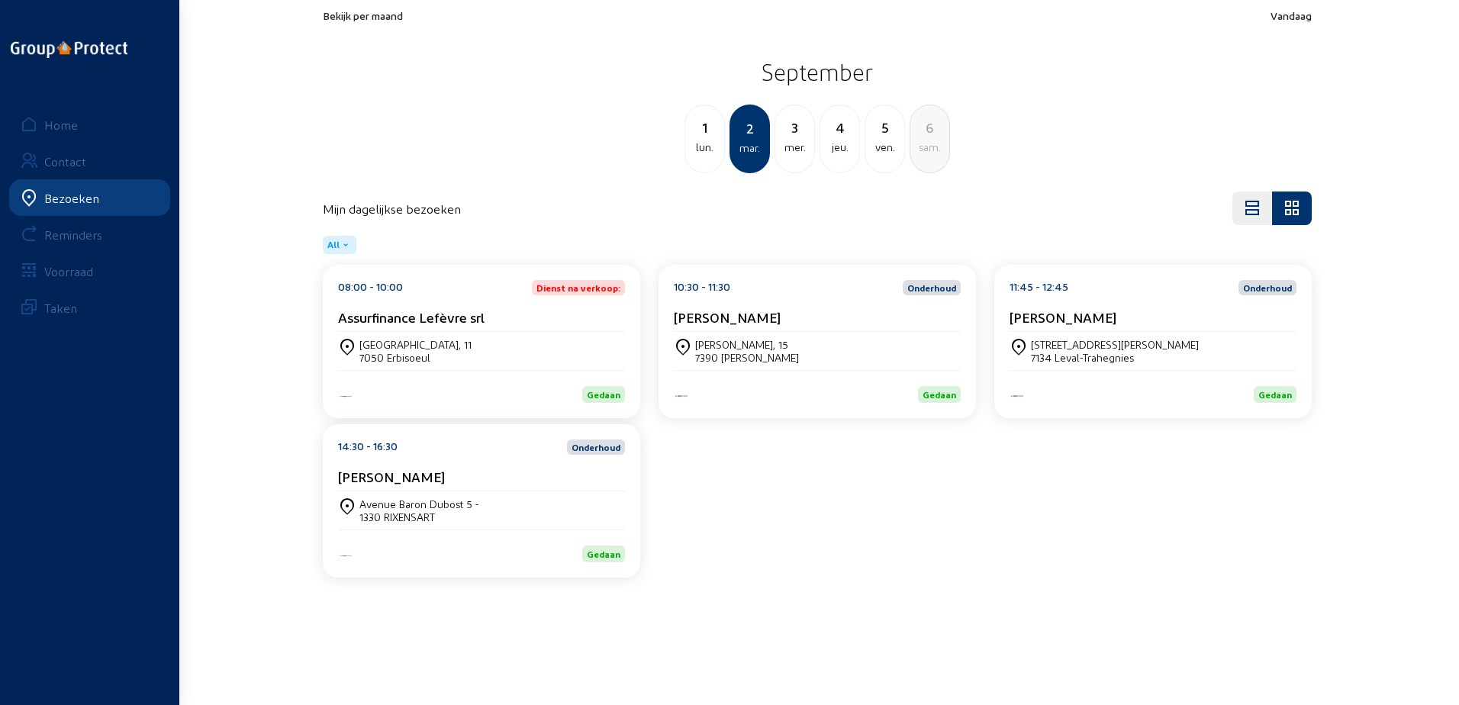
click at [797, 148] on div "mer." at bounding box center [794, 147] width 39 height 18
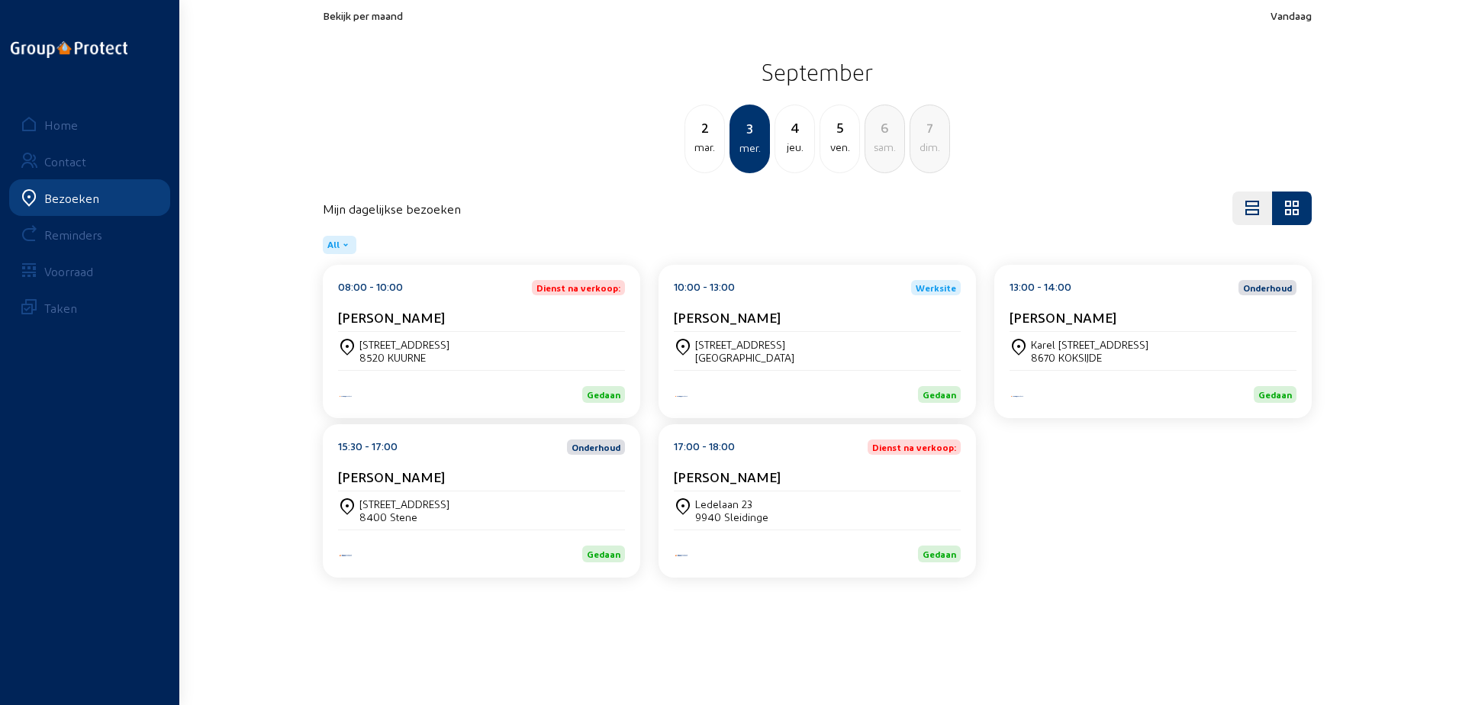
click at [486, 305] on div "08:00 - 10:00 Dienst na verkoop: [PERSON_NAME]" at bounding box center [481, 306] width 287 height 52
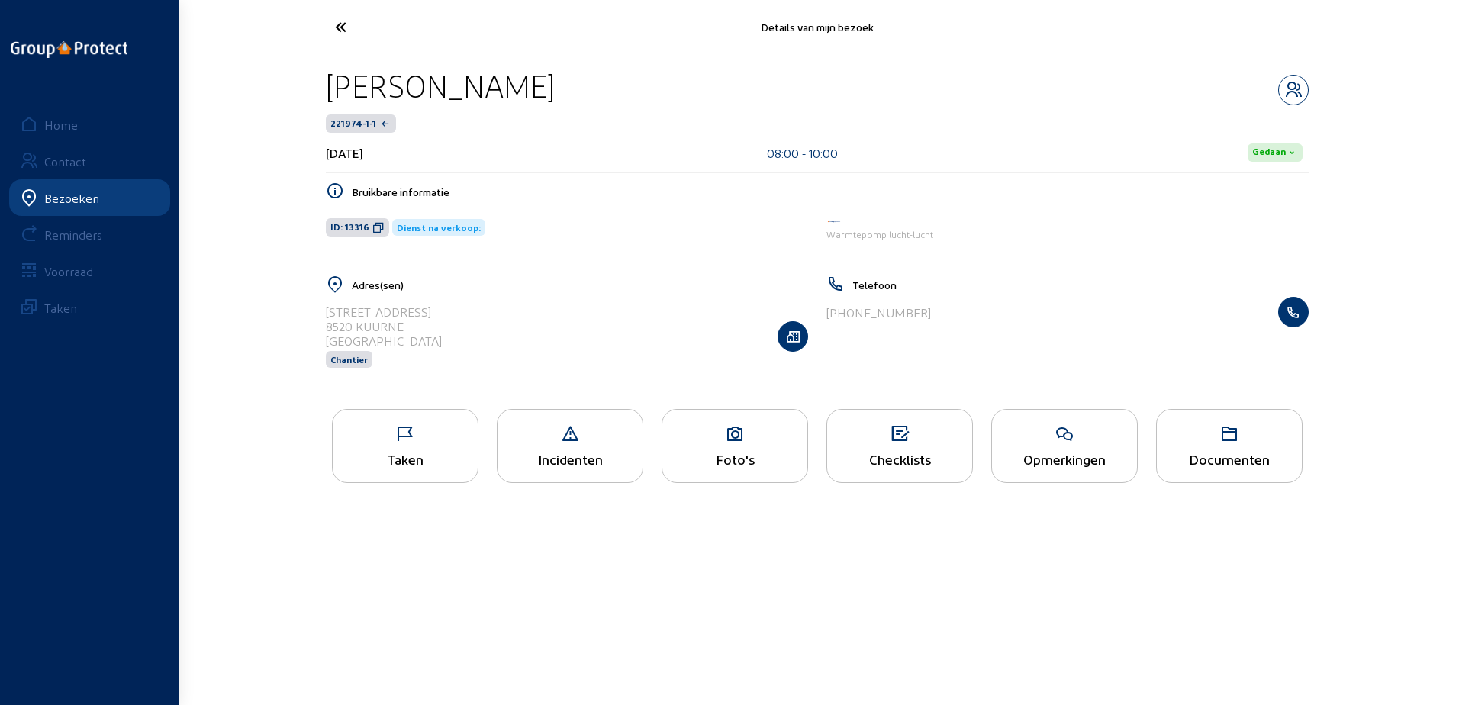
drag, startPoint x: 490, startPoint y: 97, endPoint x: 328, endPoint y: 88, distance: 162.1
click at [328, 88] on div "[PERSON_NAME]" at bounding box center [817, 85] width 983 height 39
click at [370, 235] on span "ID: 13316" at bounding box center [357, 227] width 63 height 18
click at [414, 431] on icon at bounding box center [405, 434] width 145 height 18
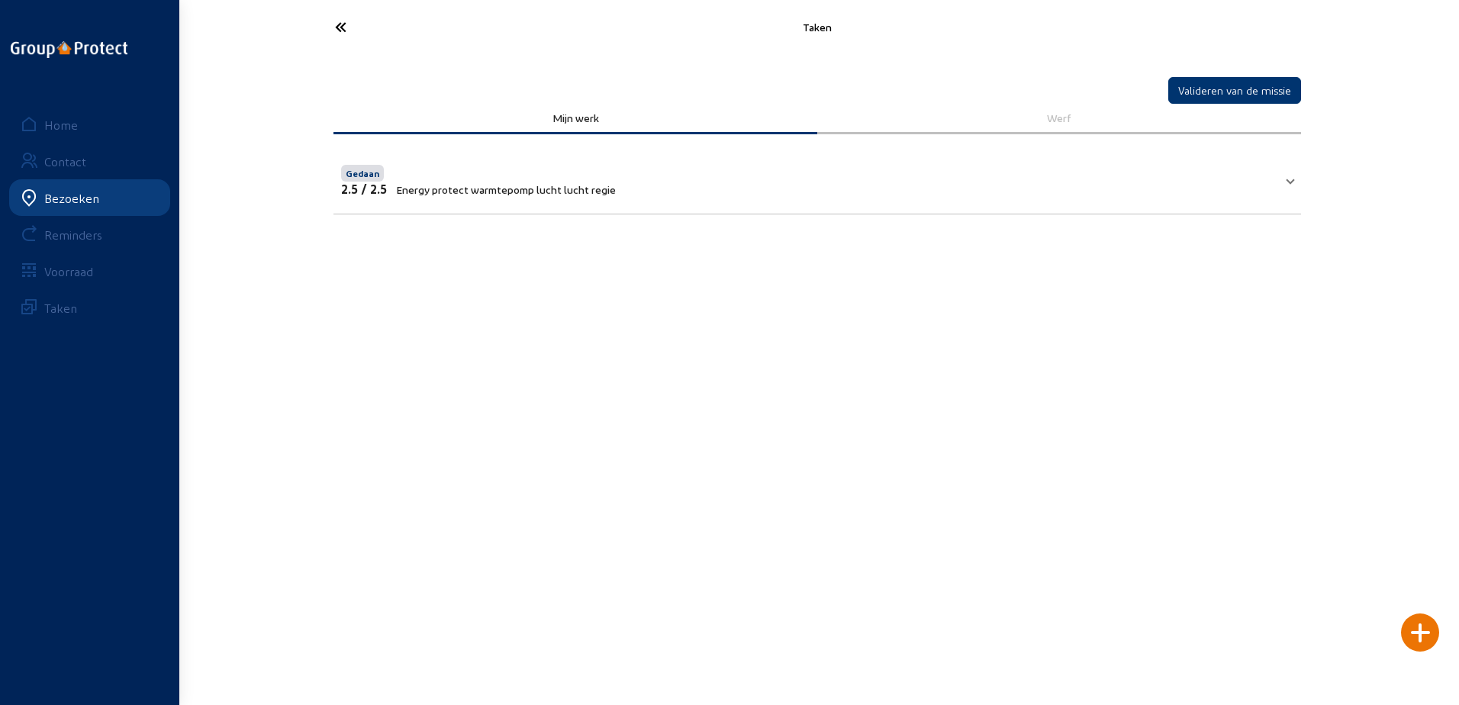
click at [337, 49] on div "Taken" at bounding box center [817, 27] width 1007 height 54
click at [341, 27] on icon at bounding box center [397, 27] width 140 height 27
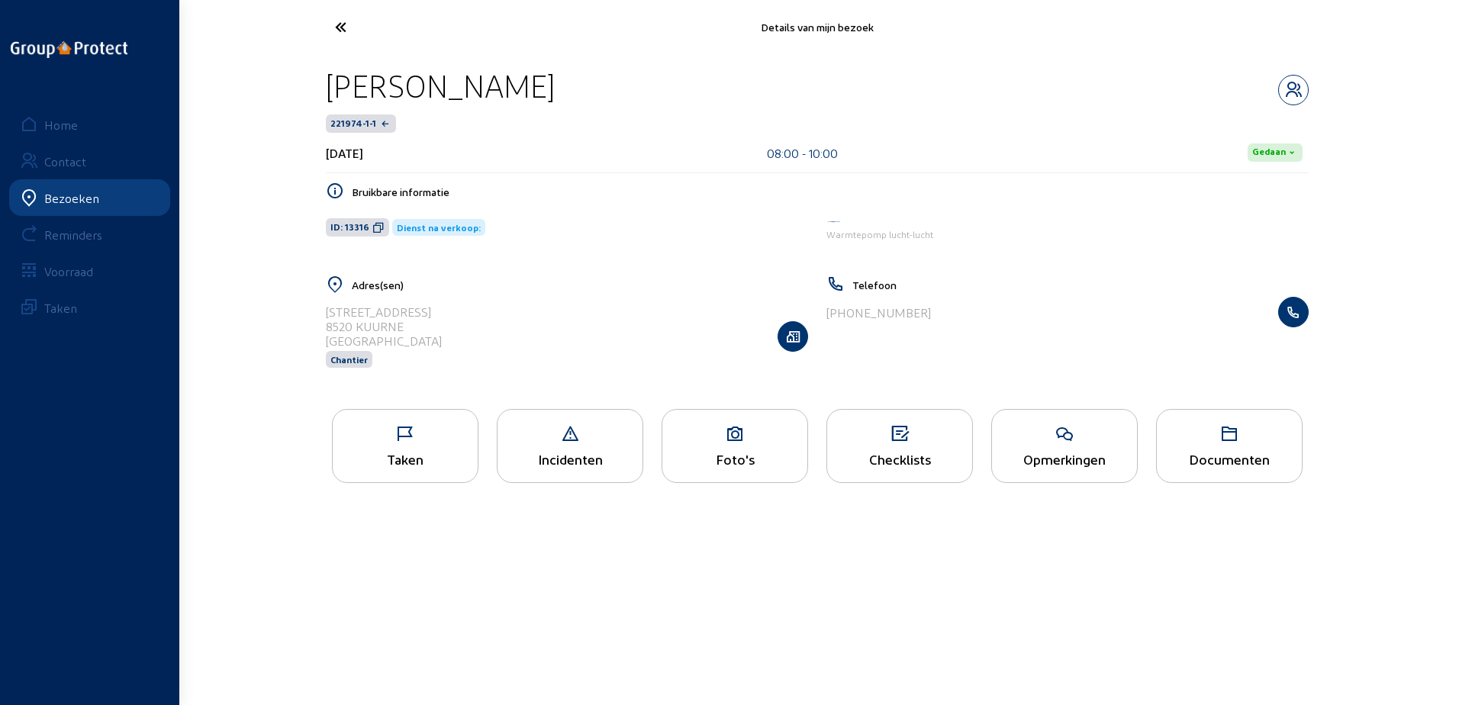
click at [340, 29] on icon at bounding box center [397, 27] width 140 height 27
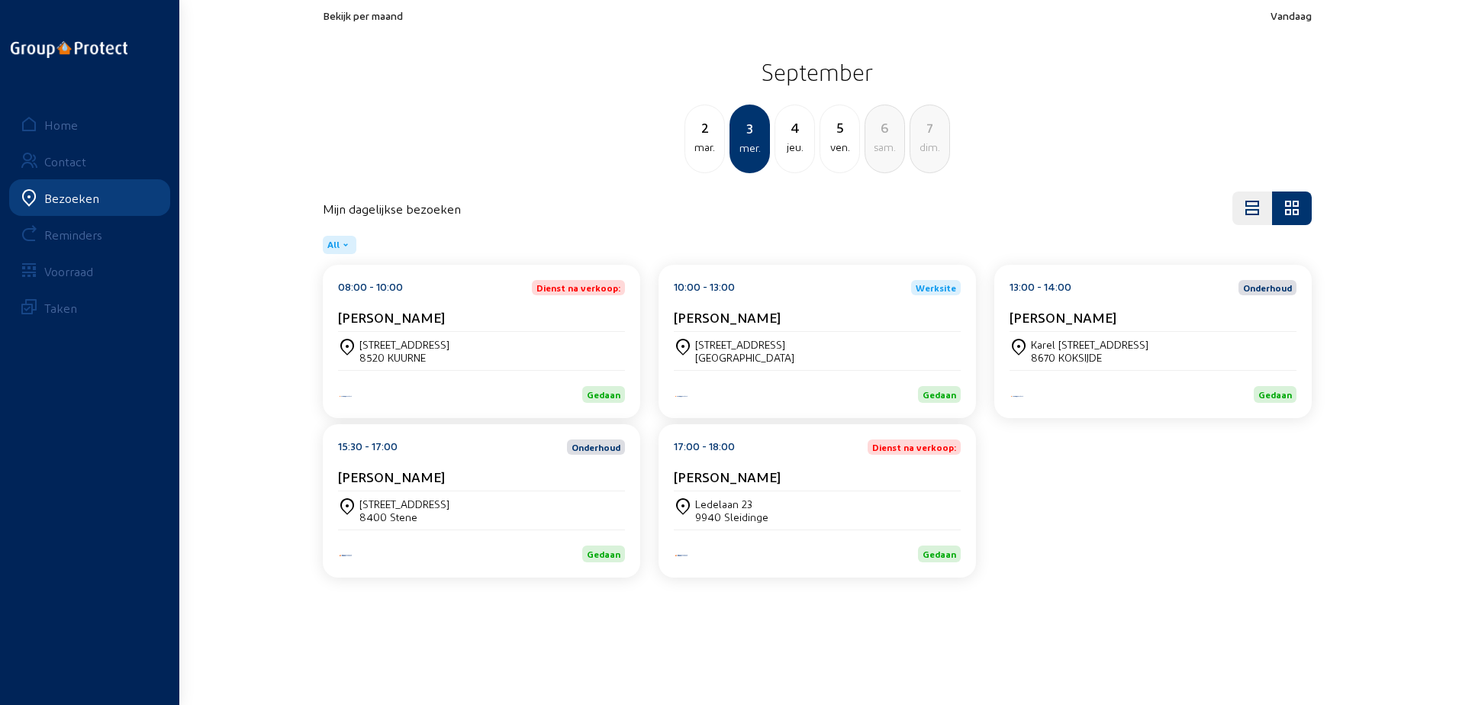
click at [843, 324] on div "[PERSON_NAME]" at bounding box center [817, 317] width 287 height 16
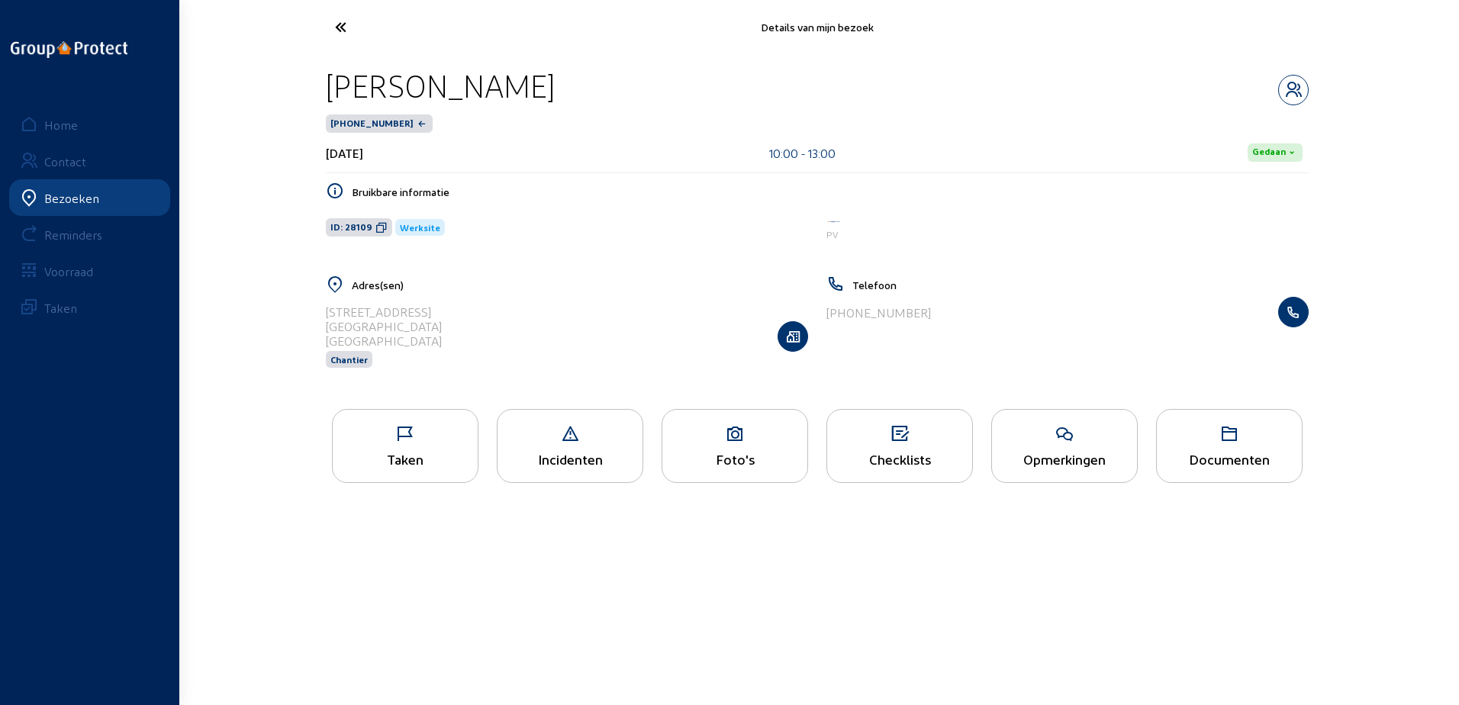
drag, startPoint x: 614, startPoint y: 87, endPoint x: 331, endPoint y: 87, distance: 282.4
click at [331, 87] on div "[PERSON_NAME]" at bounding box center [817, 85] width 983 height 39
click at [376, 224] on icon at bounding box center [382, 227] width 12 height 12
click at [450, 430] on icon at bounding box center [405, 434] width 145 height 18
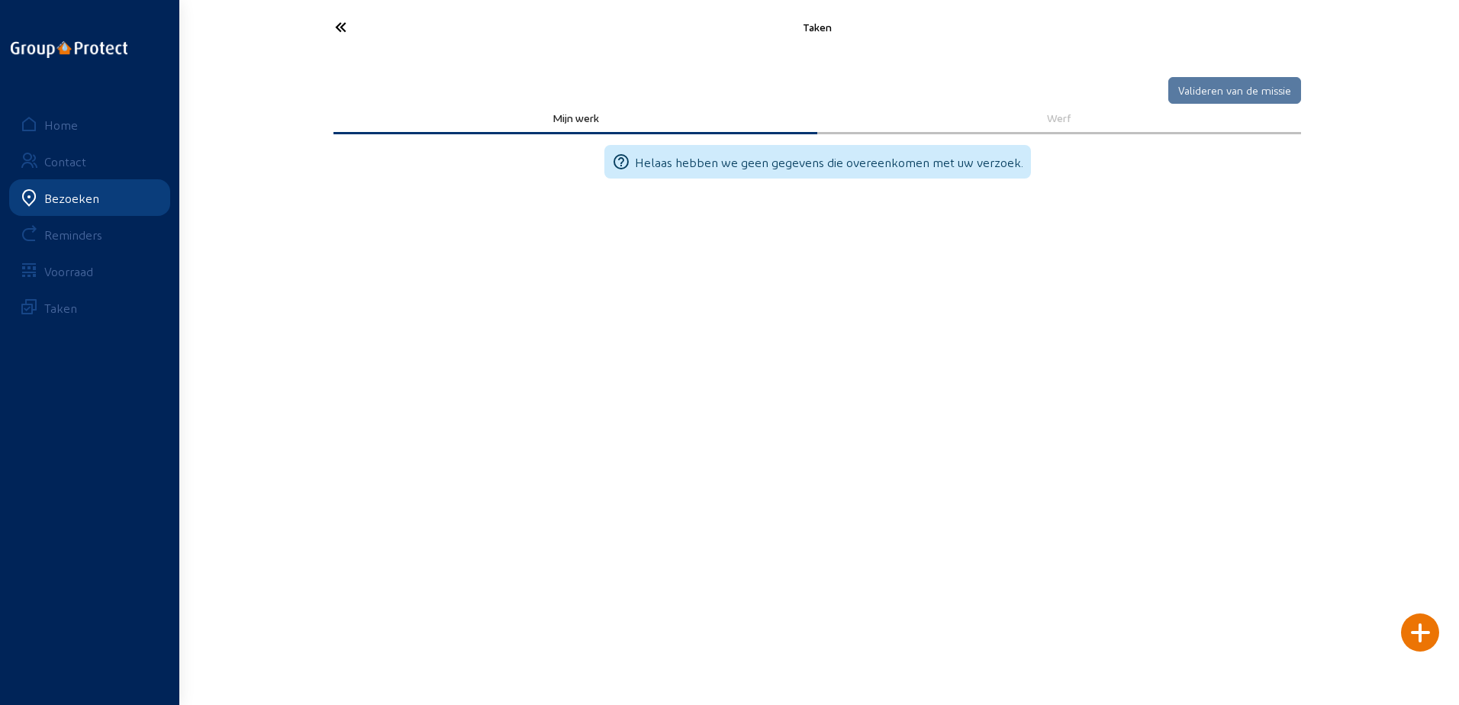
click at [356, 31] on icon at bounding box center [397, 27] width 140 height 27
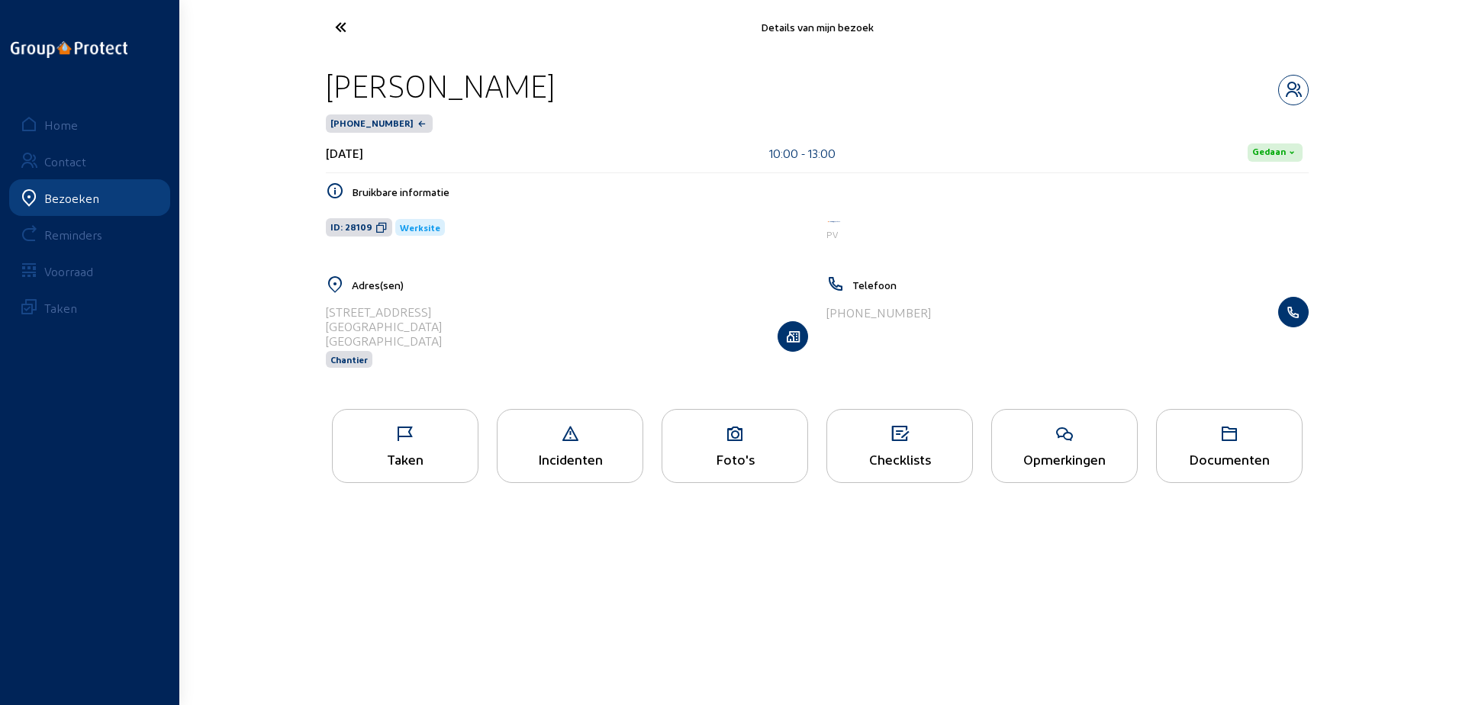
click at [1133, 435] on icon at bounding box center [1064, 434] width 145 height 18
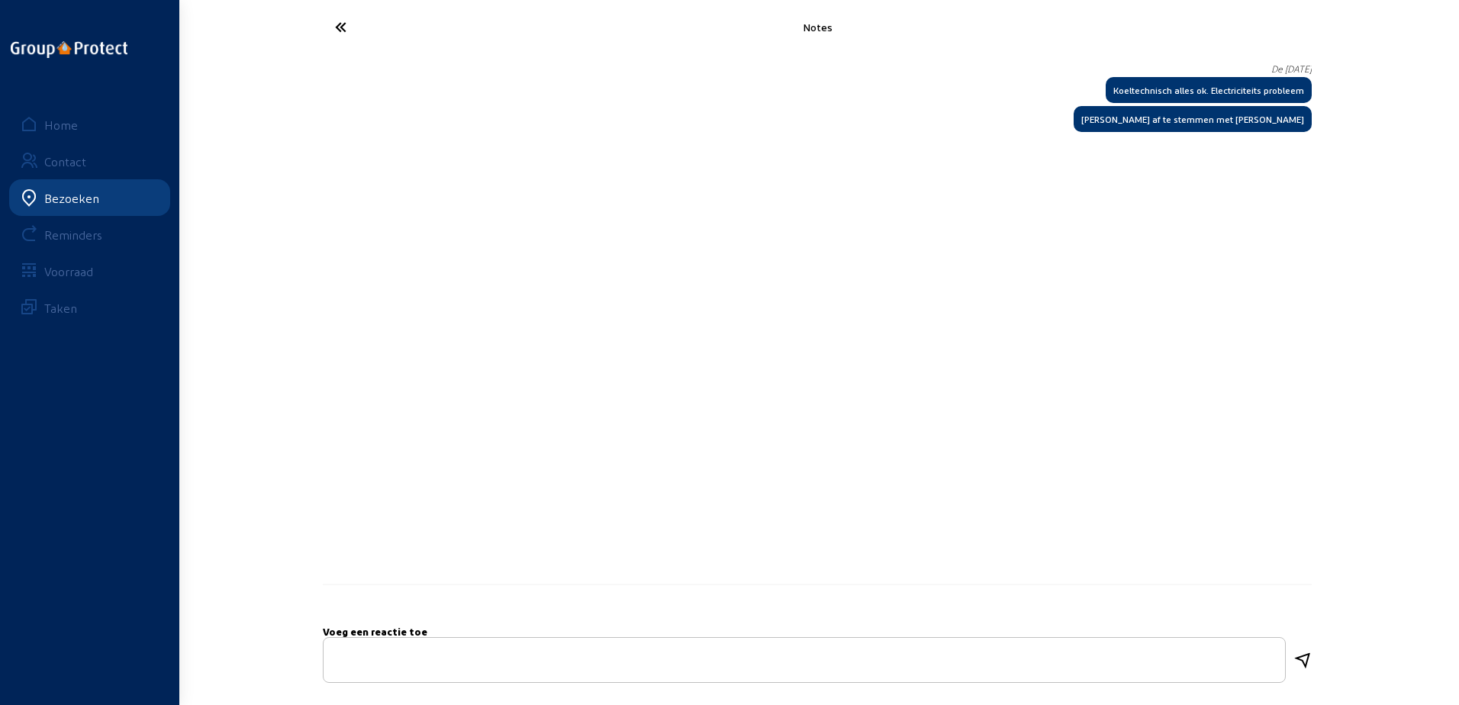
click at [338, 33] on icon at bounding box center [397, 27] width 140 height 27
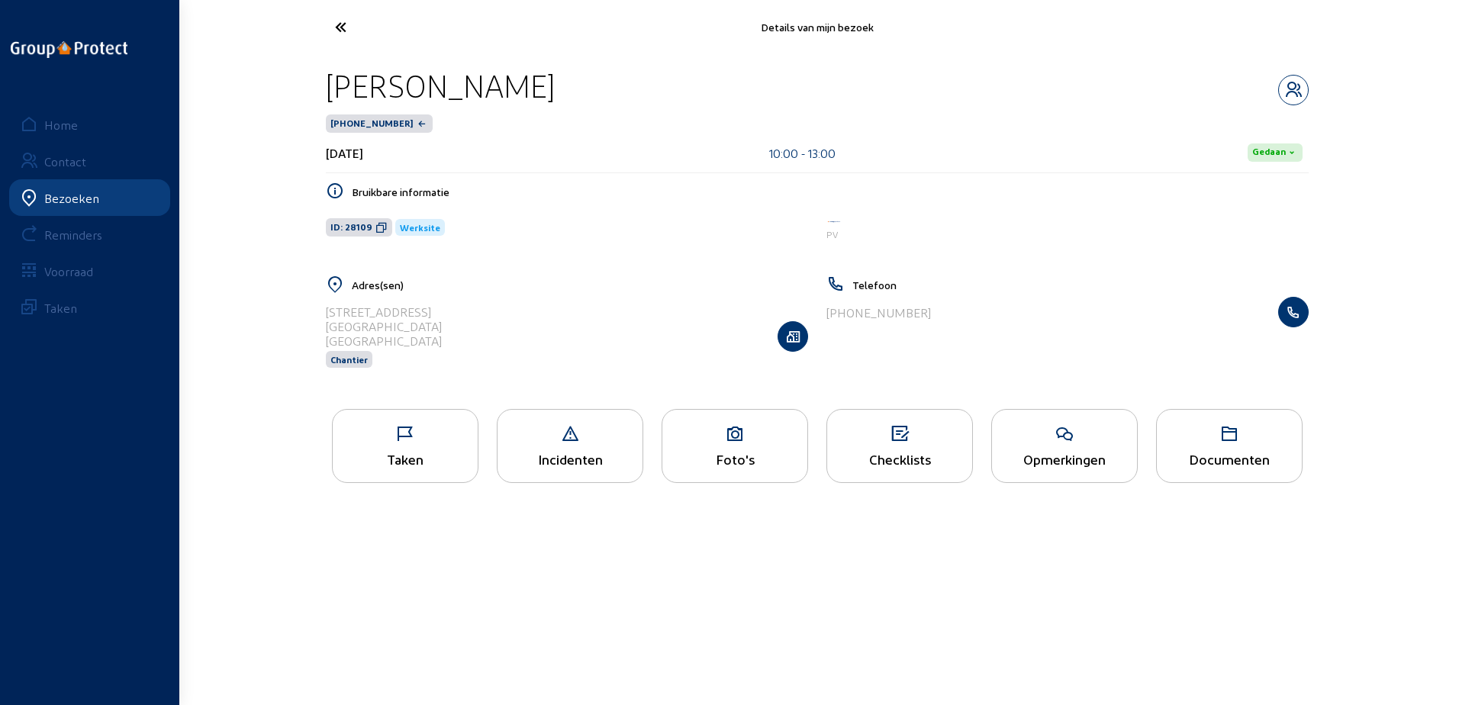
click at [322, 24] on div at bounding box center [398, 27] width 168 height 36
click at [342, 28] on icon at bounding box center [397, 27] width 140 height 27
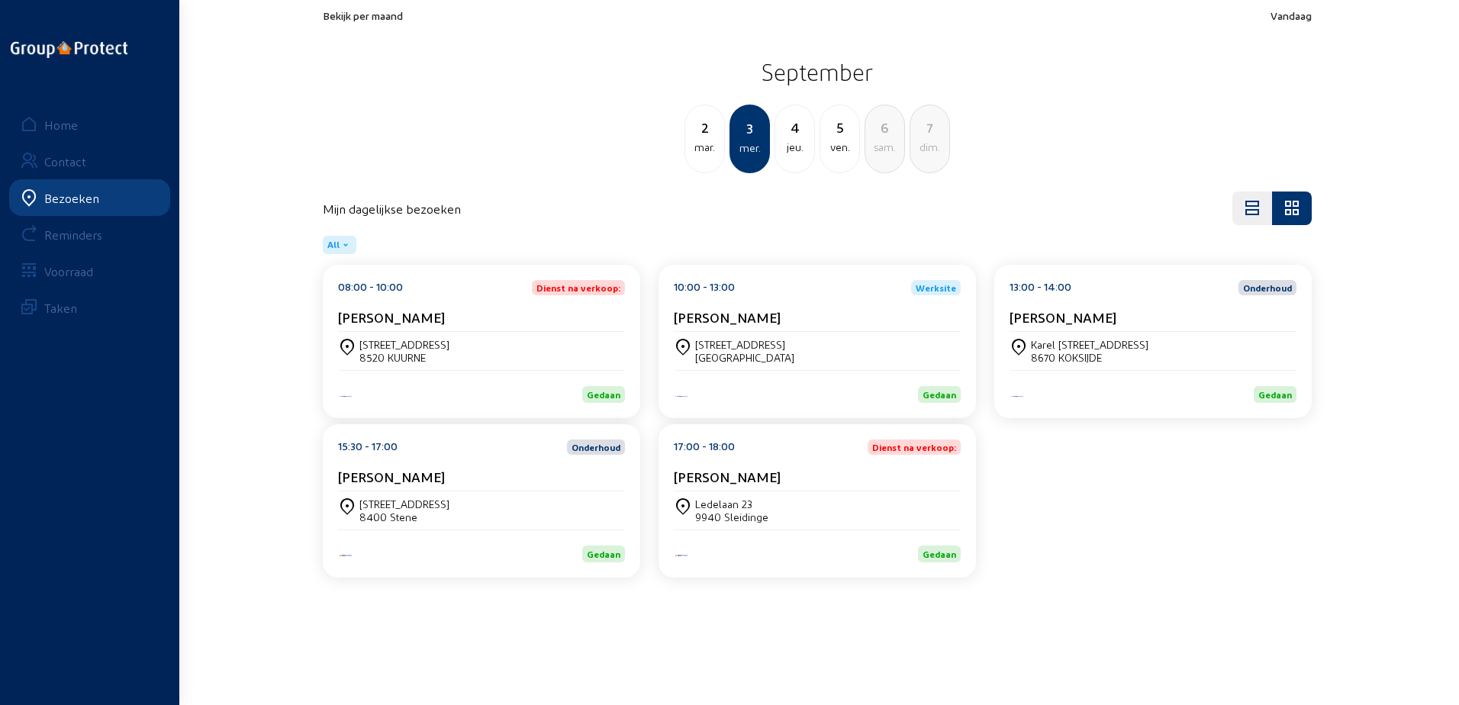
click at [737, 279] on div "10:00 - 13:00 Werksite Marc Van Gyseghem [STREET_ADDRESS][PERSON_NAME]" at bounding box center [818, 341] width 318 height 153
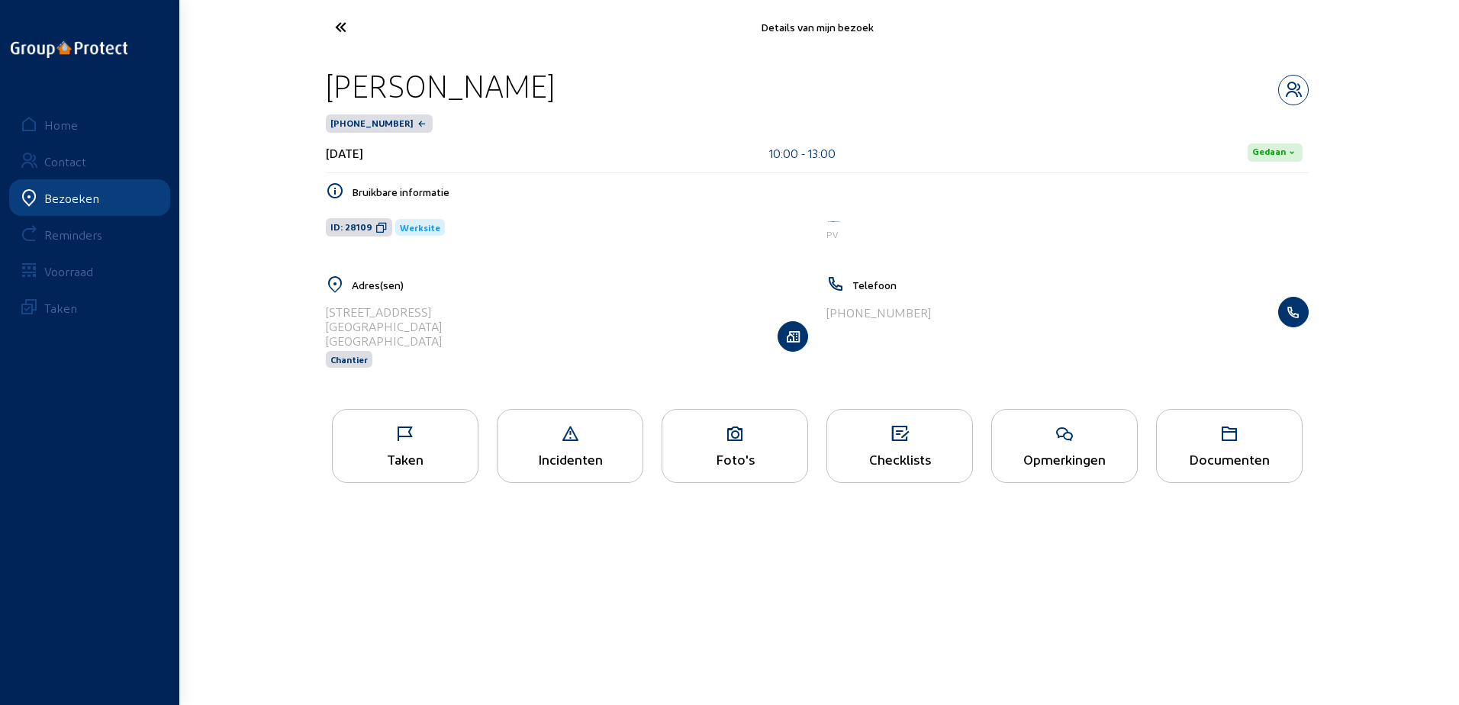
click at [456, 453] on div "Taken" at bounding box center [405, 459] width 145 height 16
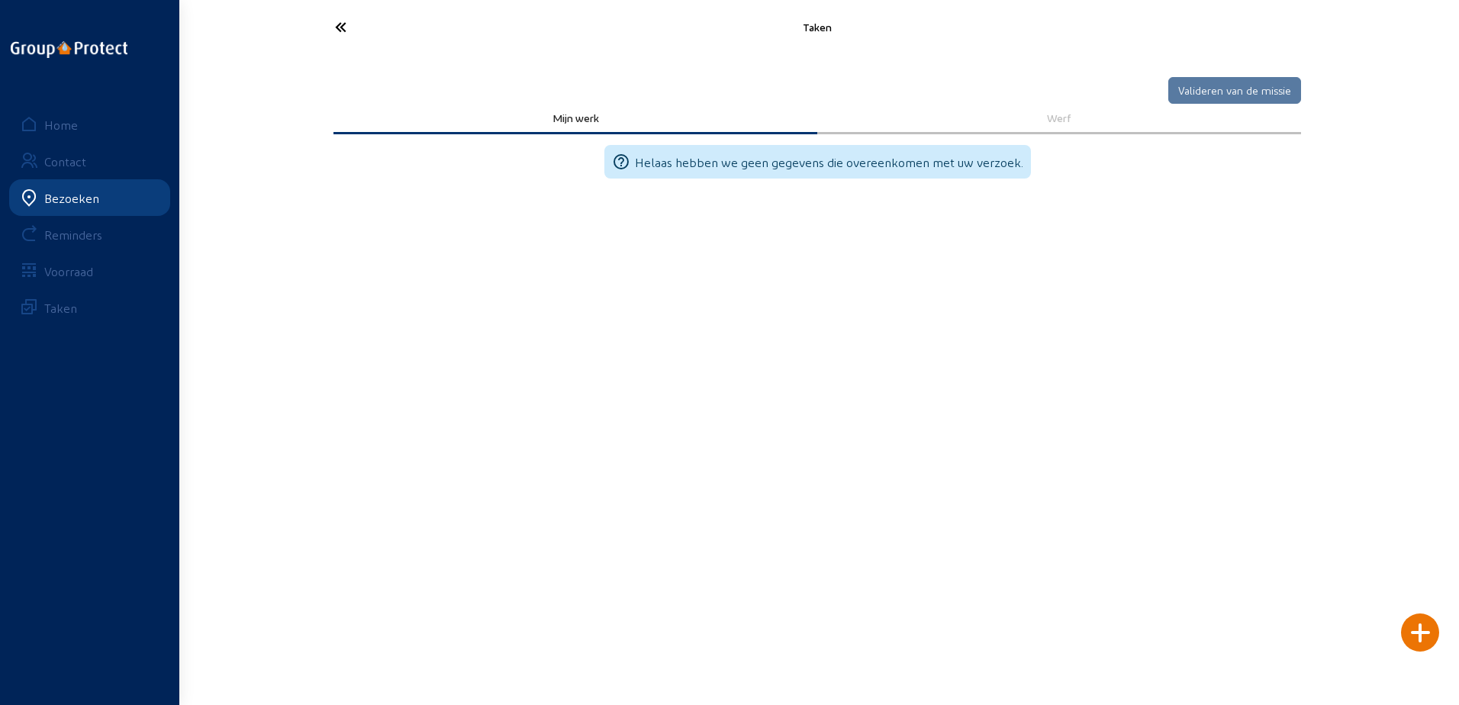
click at [1420, 641] on div at bounding box center [1420, 633] width 38 height 38
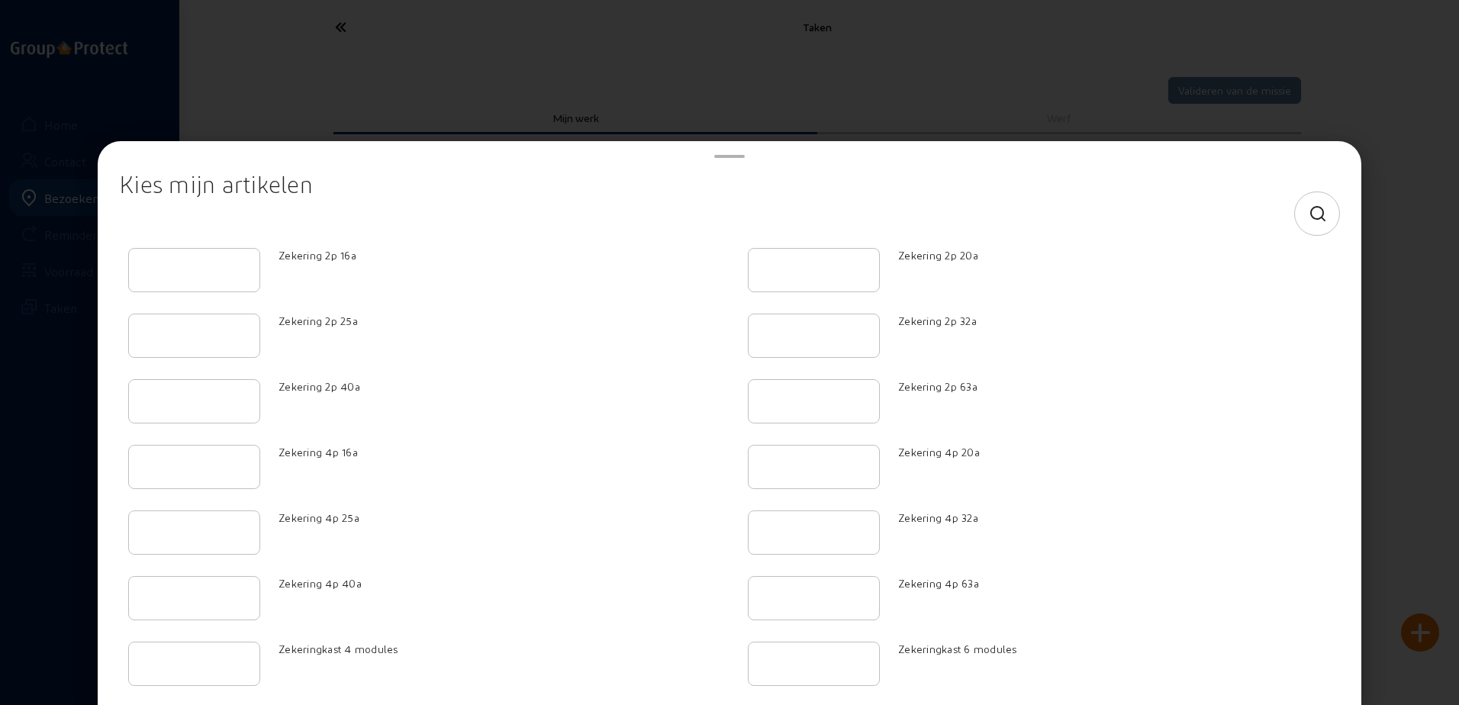
click at [1309, 208] on icon at bounding box center [1318, 214] width 19 height 18
click at [954, 222] on input at bounding box center [716, 214] width 1169 height 18
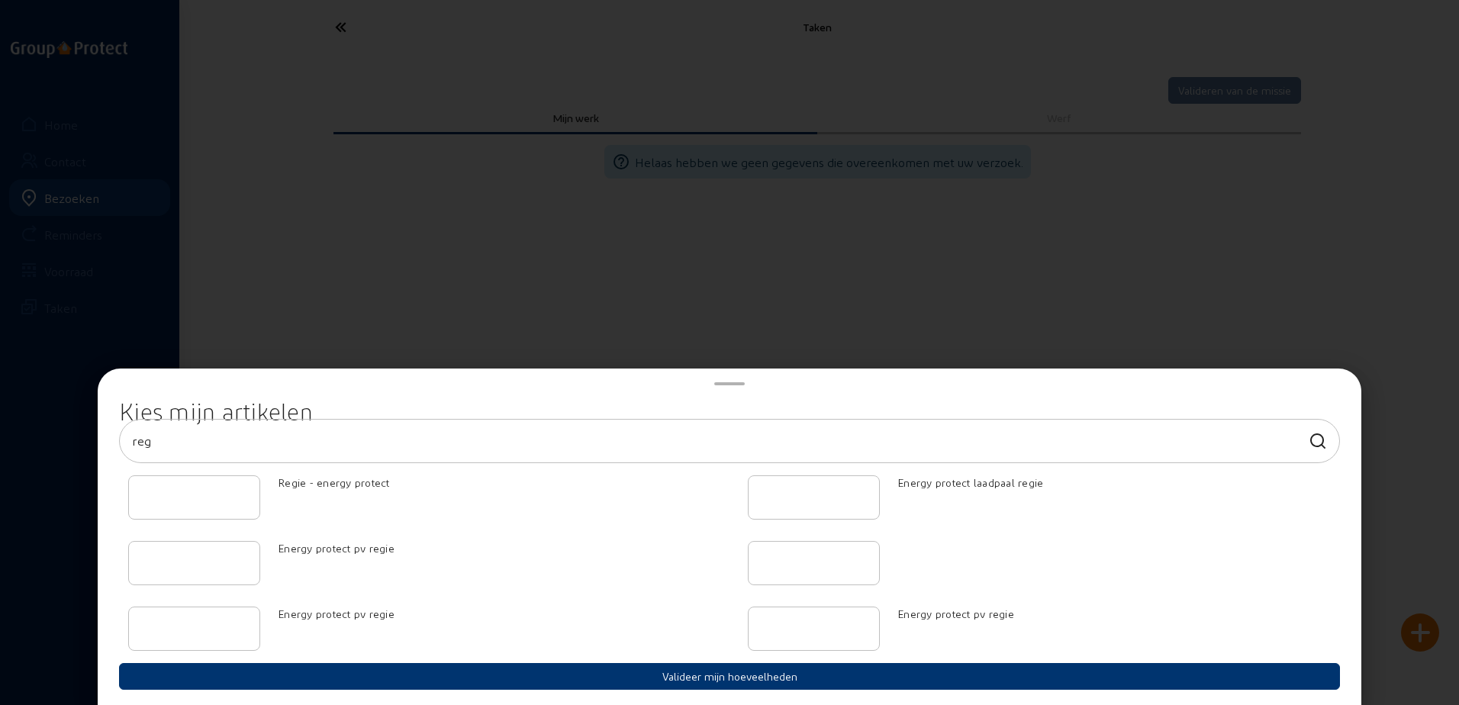
type input "reg"
click at [236, 498] on input "-1" at bounding box center [194, 497] width 106 height 18
click at [246, 490] on input "0" at bounding box center [194, 497] width 106 height 18
click at [246, 490] on input "1" at bounding box center [194, 497] width 106 height 18
click at [246, 490] on input "2" at bounding box center [194, 497] width 106 height 18
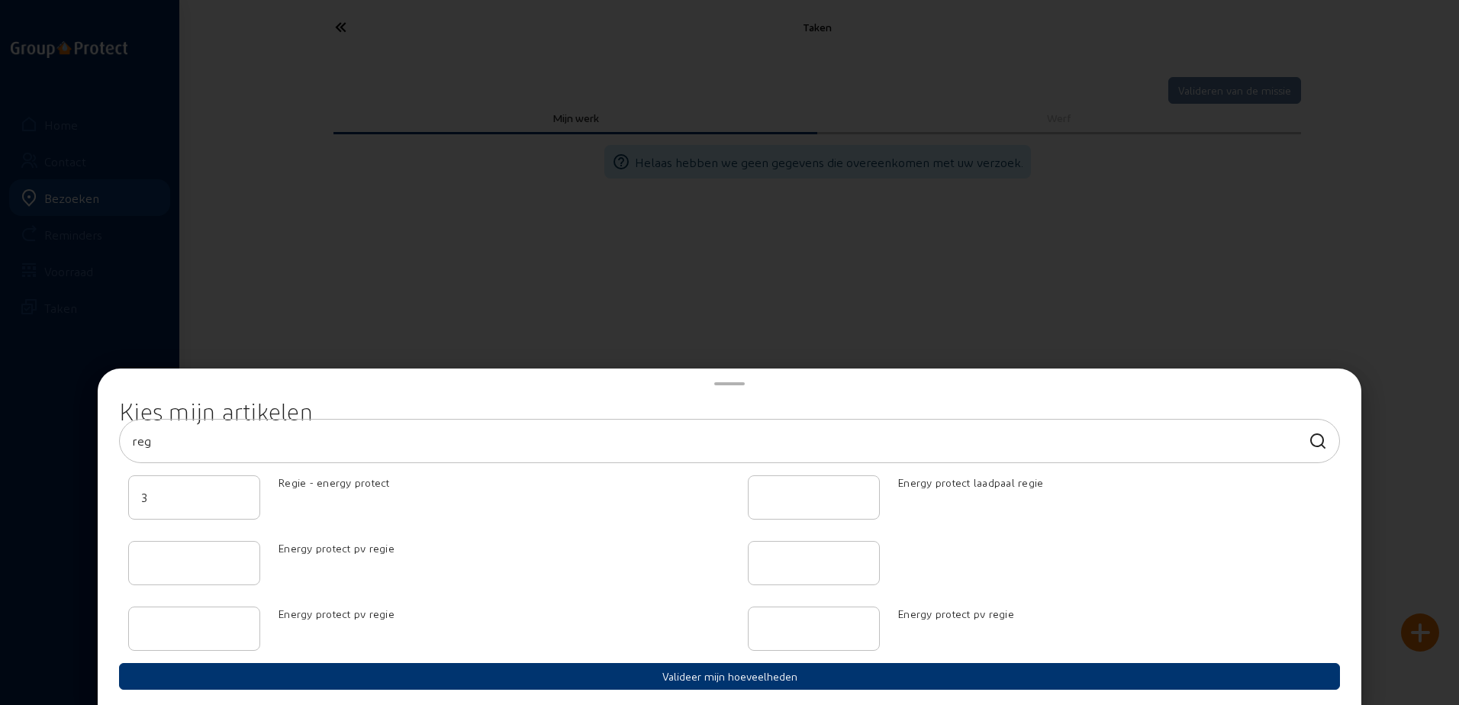
click at [246, 490] on input "3" at bounding box center [194, 497] width 106 height 18
drag, startPoint x: 211, startPoint y: 505, endPoint x: 66, endPoint y: 511, distance: 145.2
click at [66, 511] on div "Kies mijn artikelen reg 3 Regie - energy protect Energy protect laadpaal regie …" at bounding box center [729, 352] width 1459 height 705
type input "2"
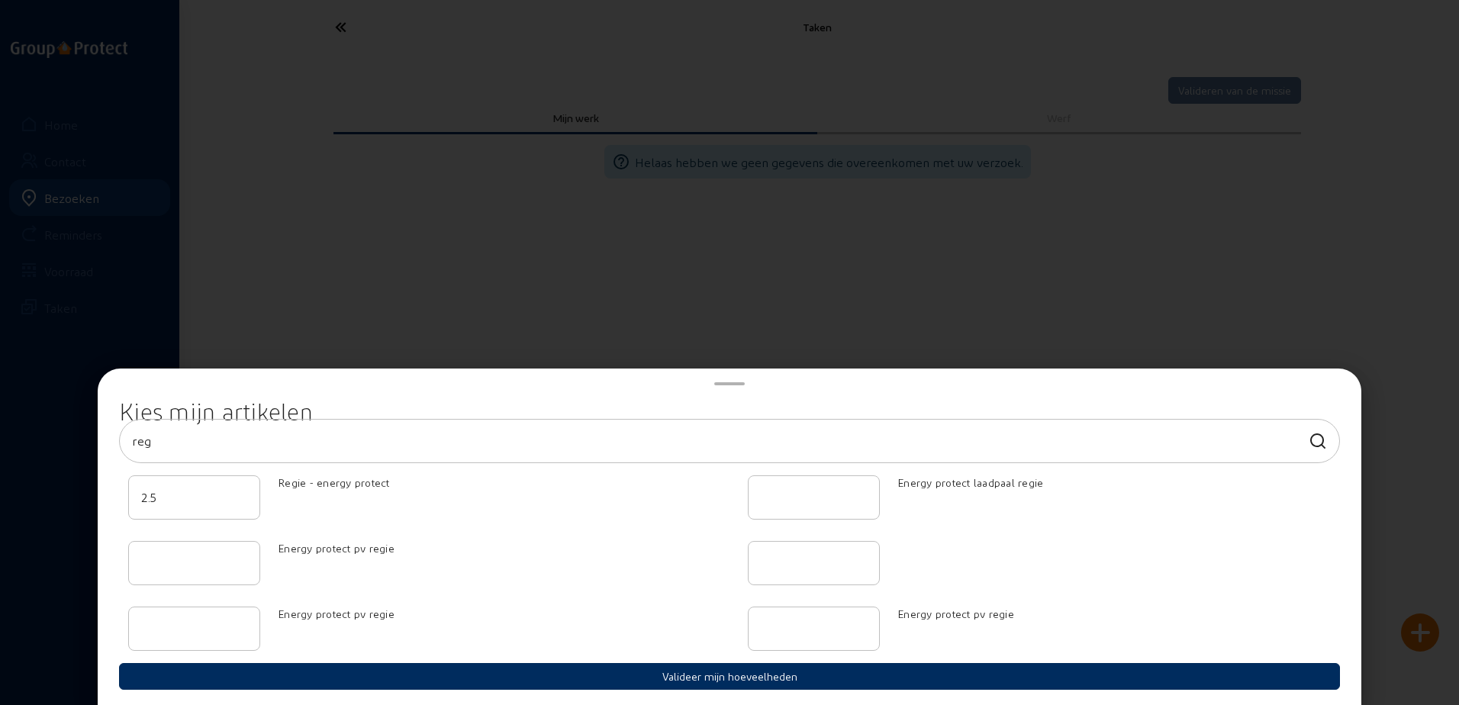
type input "2.5"
click at [524, 675] on button "Valideer mijn hoeveelheden" at bounding box center [729, 676] width 1221 height 27
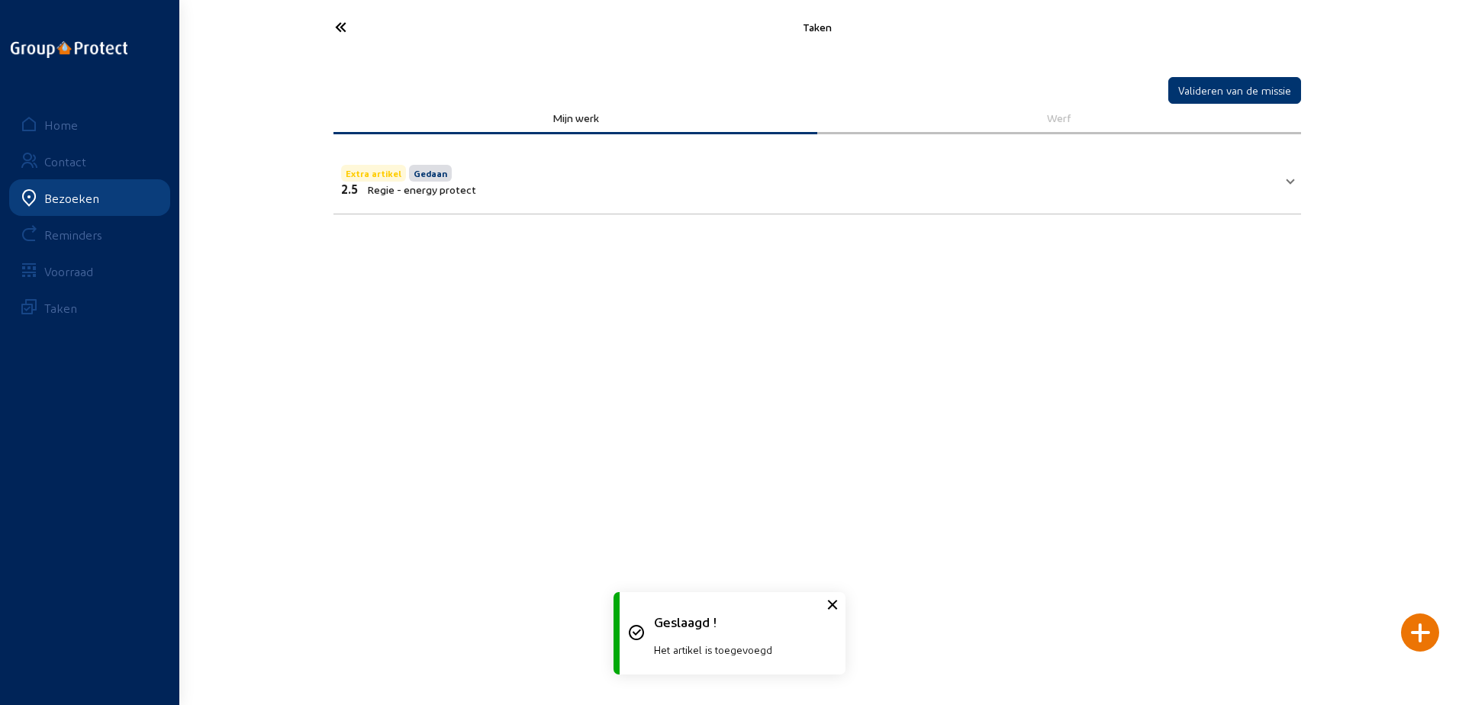
click at [378, 37] on icon at bounding box center [397, 27] width 140 height 27
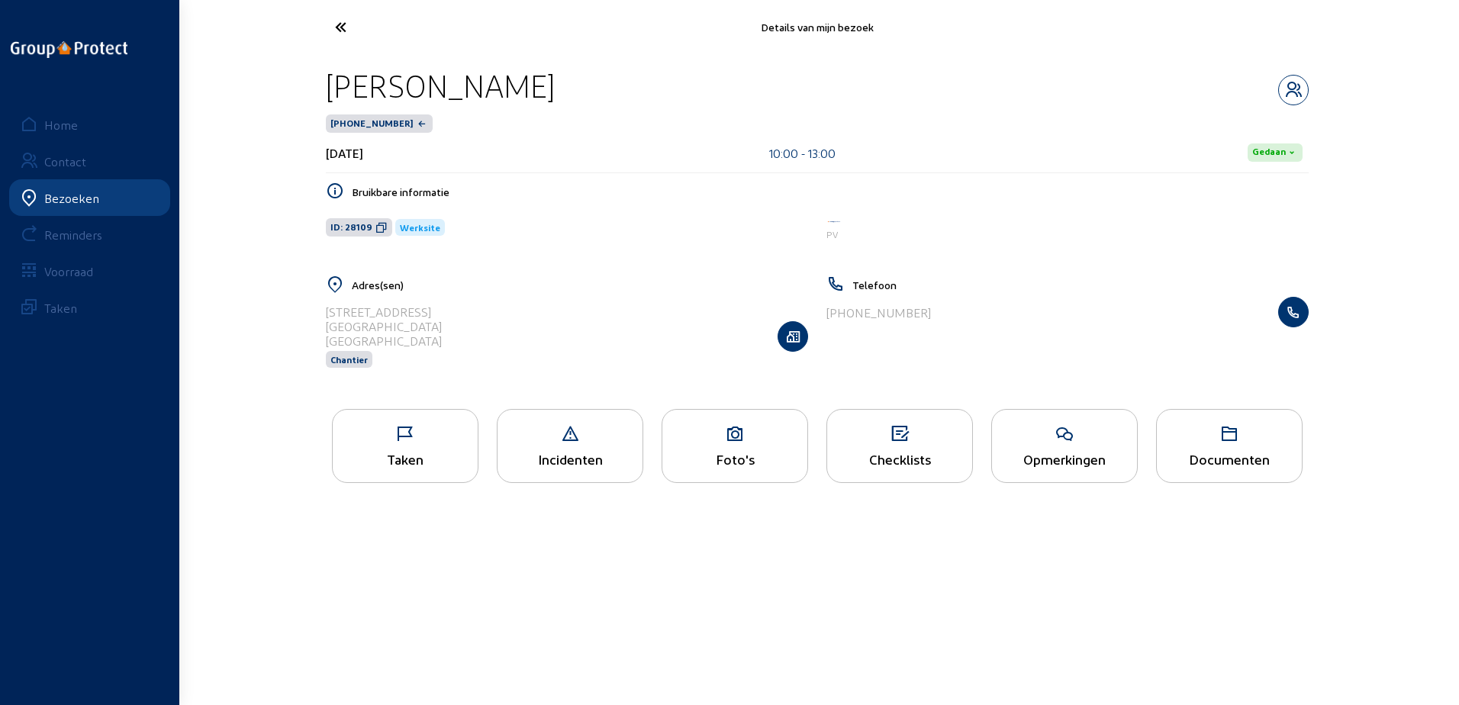
click at [356, 32] on icon at bounding box center [397, 27] width 140 height 27
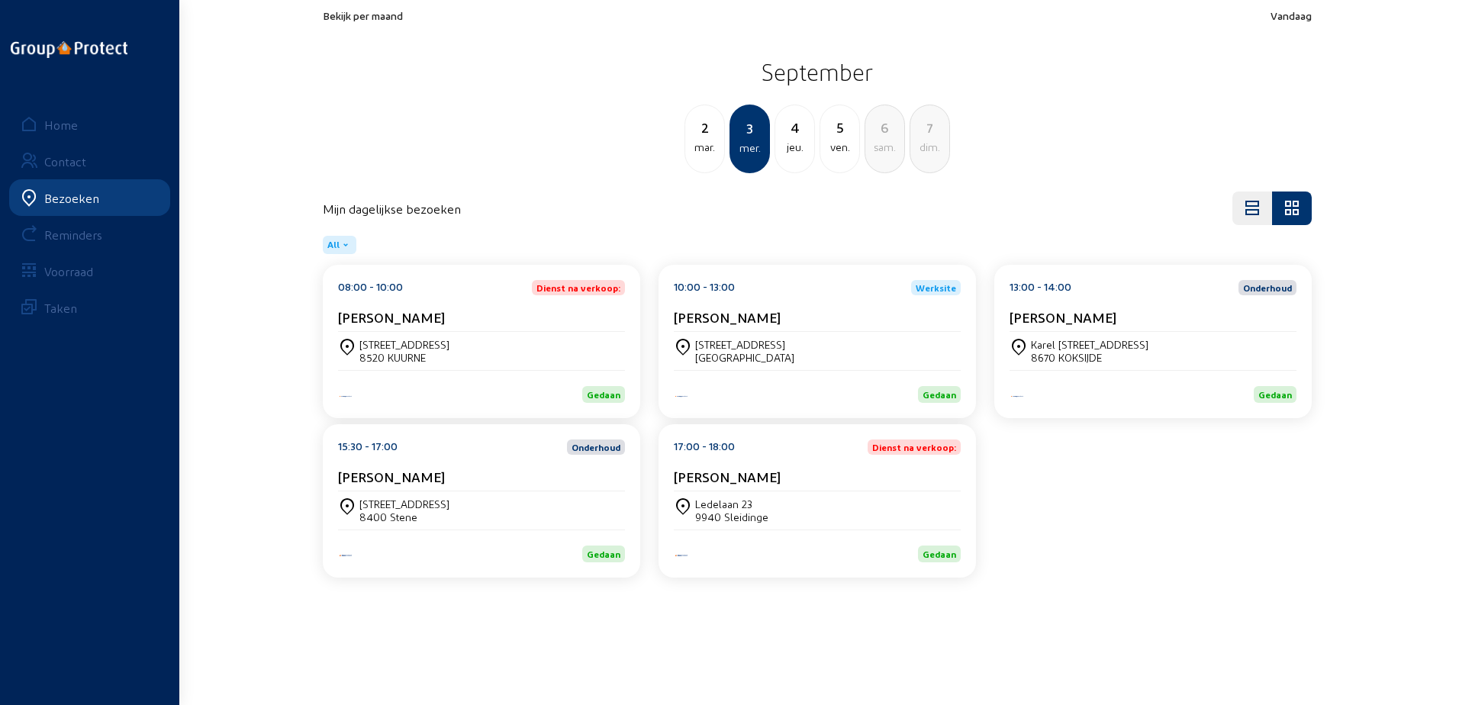
click at [842, 327] on div "[PERSON_NAME]" at bounding box center [817, 320] width 287 height 23
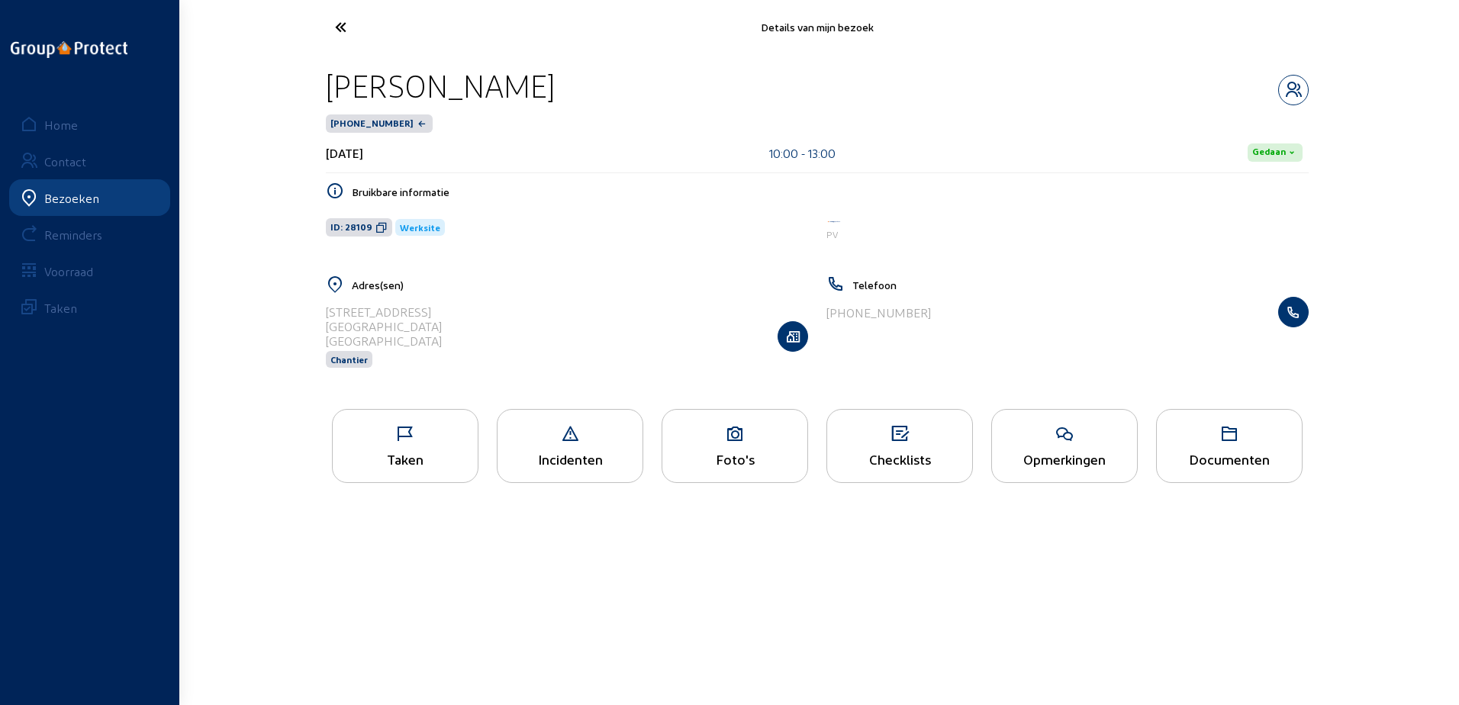
click at [447, 443] on icon at bounding box center [405, 434] width 145 height 18
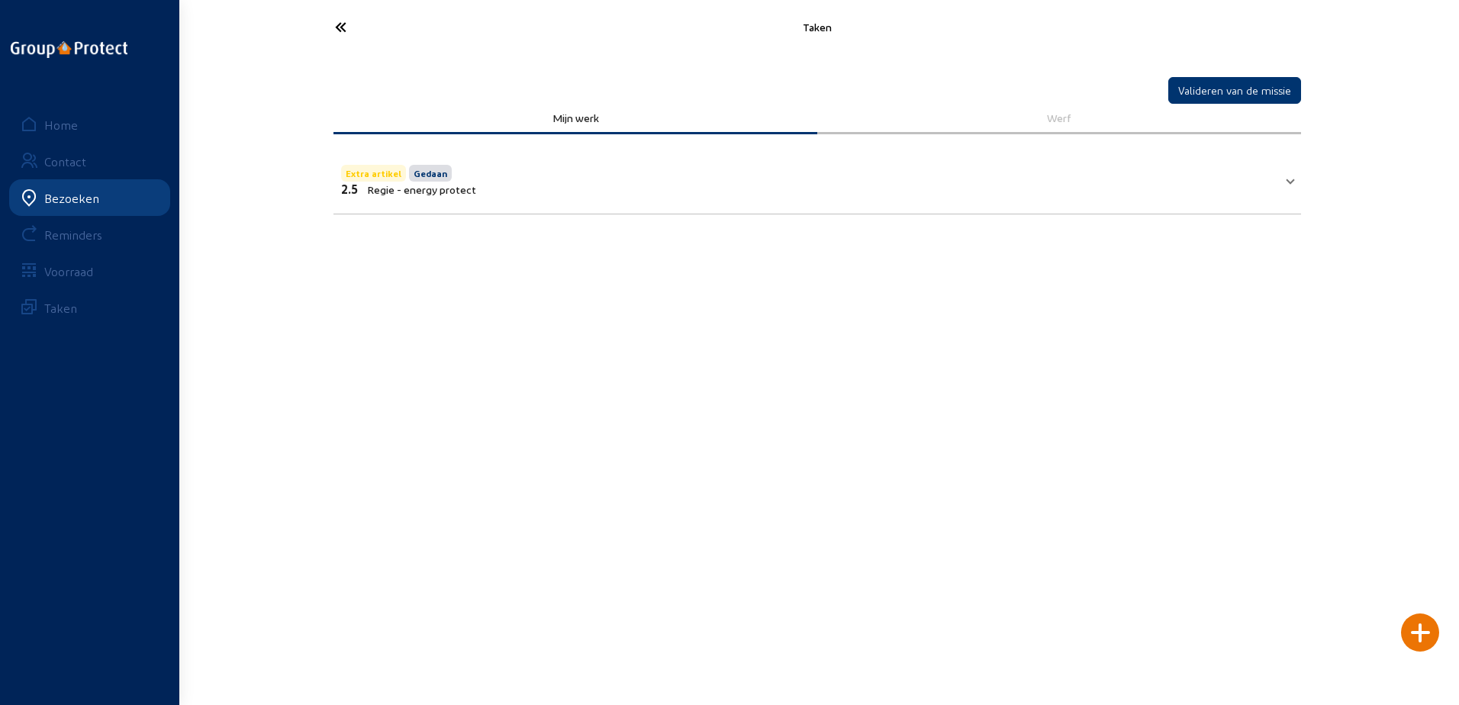
click at [340, 37] on icon at bounding box center [397, 27] width 140 height 27
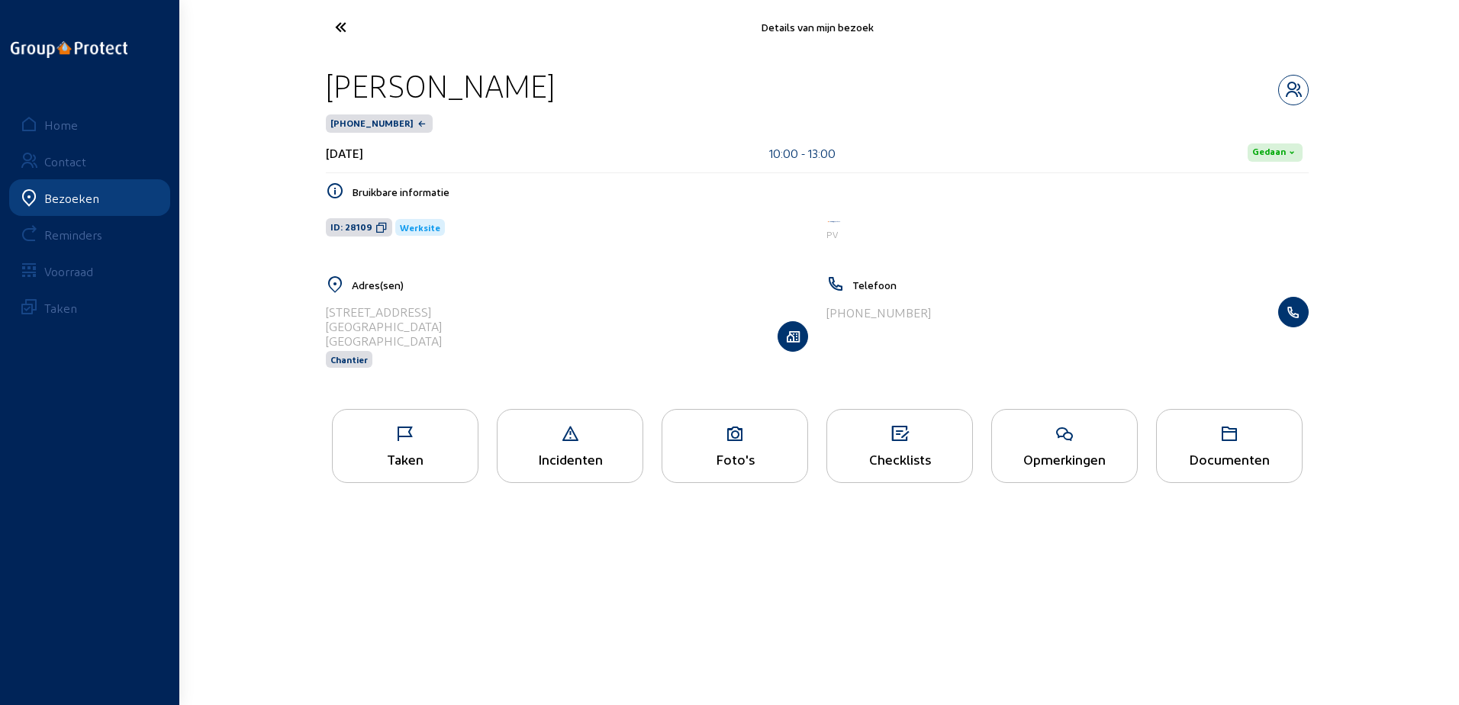
click at [1059, 448] on div "Opmerkingen" at bounding box center [1064, 446] width 147 height 74
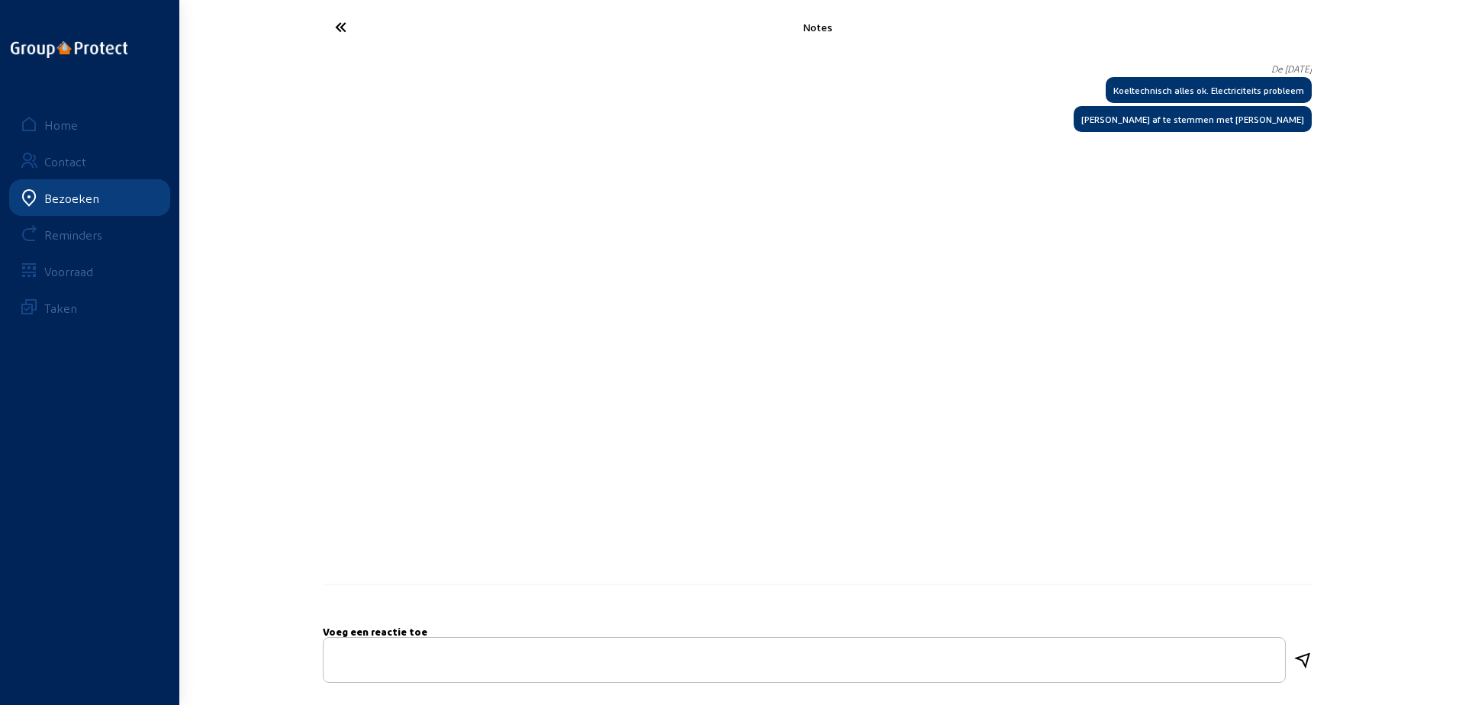
click at [340, 31] on icon at bounding box center [397, 27] width 140 height 27
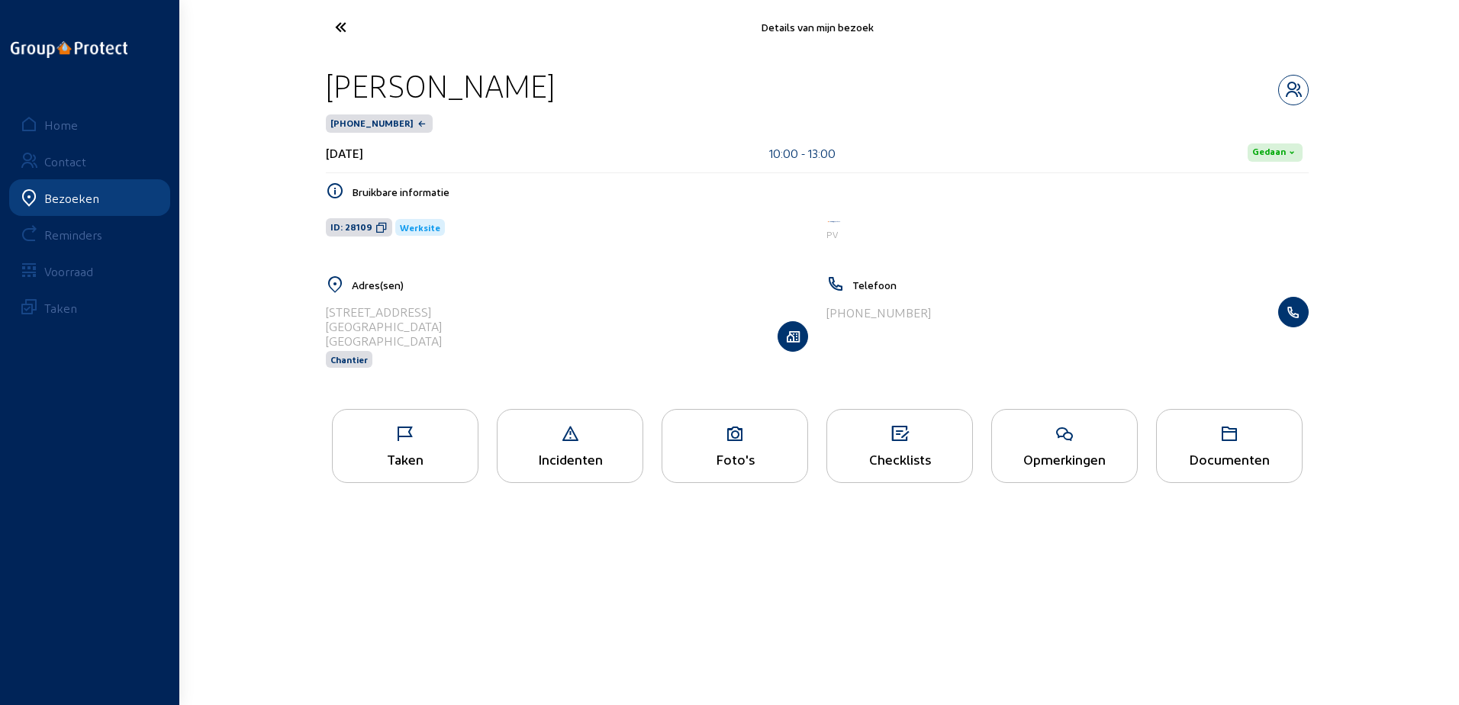
click at [366, 31] on icon at bounding box center [397, 27] width 140 height 27
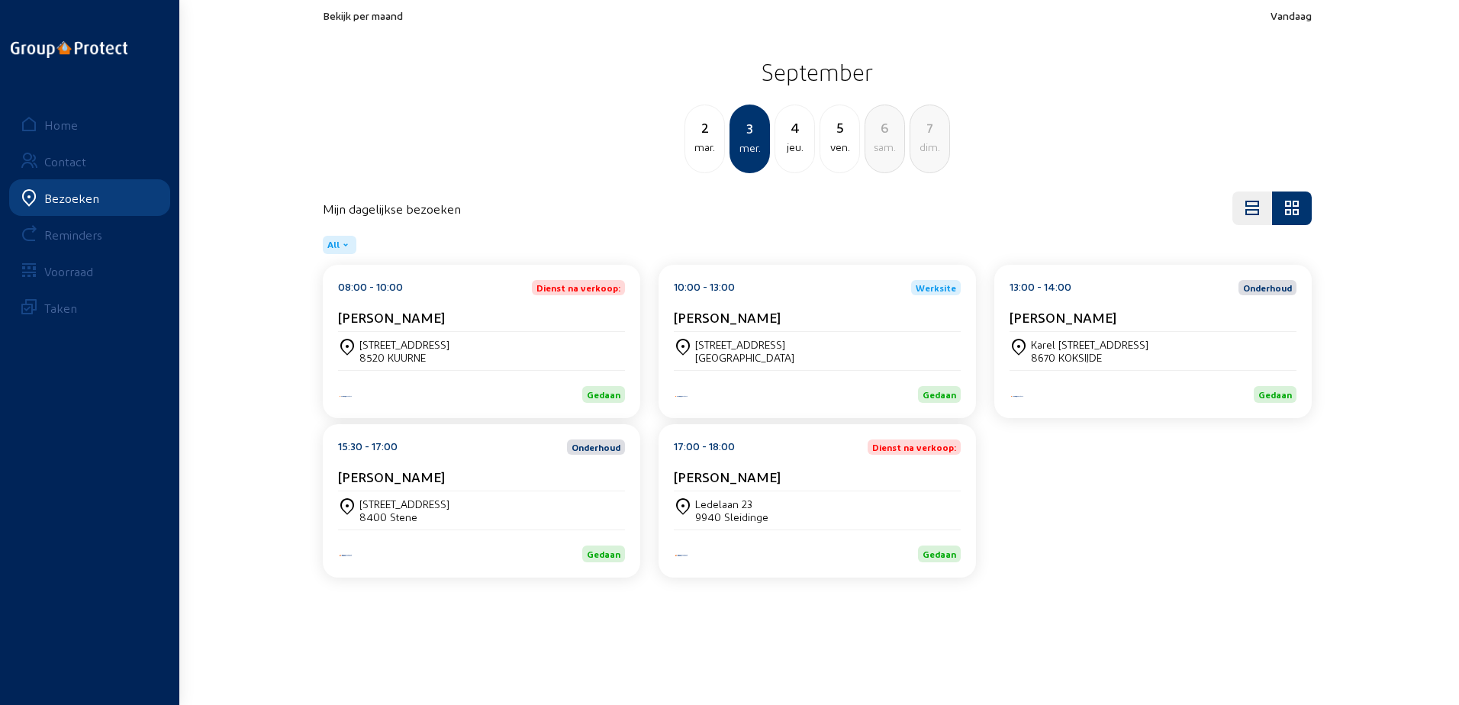
click at [1076, 300] on div "13:00 - 14:00 Onderhoud [PERSON_NAME]" at bounding box center [1153, 306] width 287 height 52
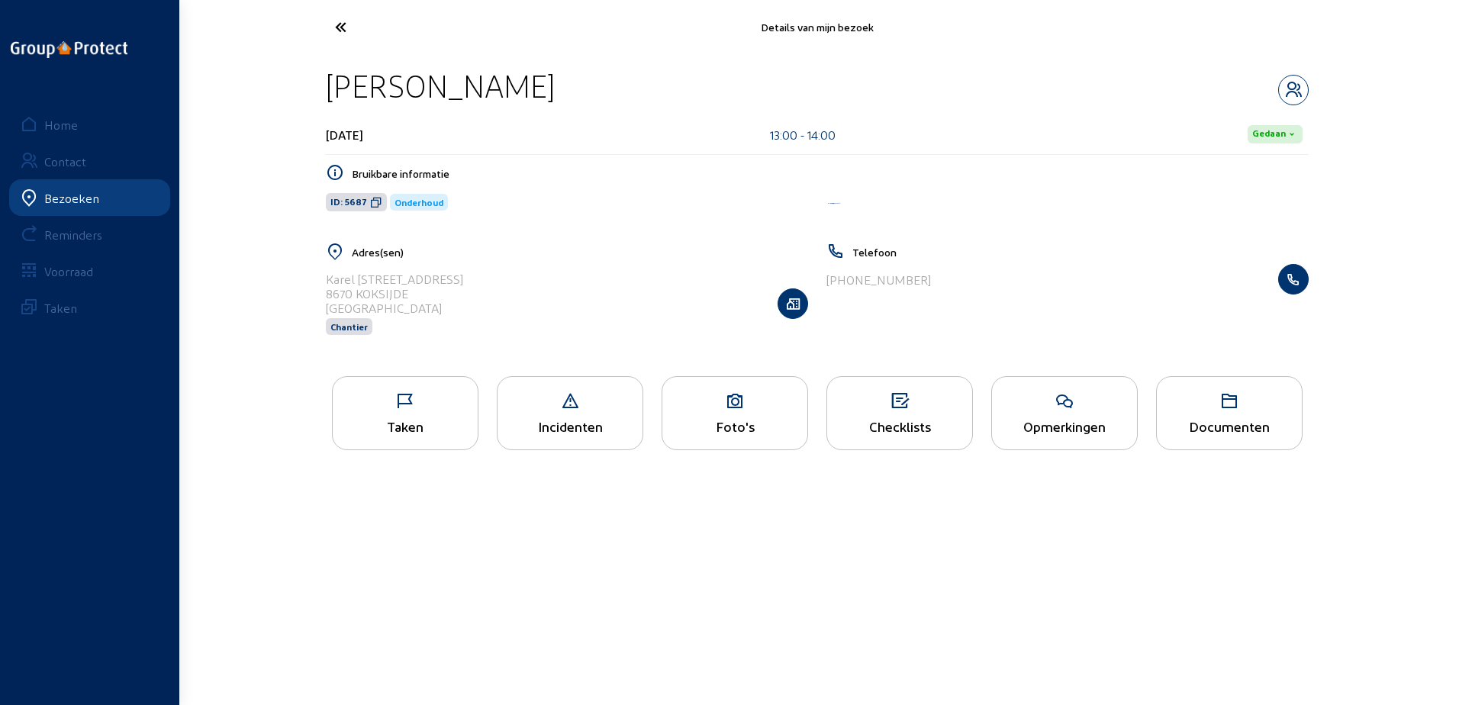
drag, startPoint x: 601, startPoint y: 80, endPoint x: 330, endPoint y: 63, distance: 272.2
click at [330, 63] on div "[PERSON_NAME] [DATE] 13:00 - 14:00 [PERSON_NAME] informatie ID: 5687 Onderhoud …" at bounding box center [817, 210] width 1007 height 313
drag, startPoint x: 376, startPoint y: 198, endPoint x: 388, endPoint y: 202, distance: 12.1
click at [378, 198] on icon at bounding box center [376, 202] width 12 height 12
click at [385, 421] on div "Taken" at bounding box center [405, 426] width 145 height 16
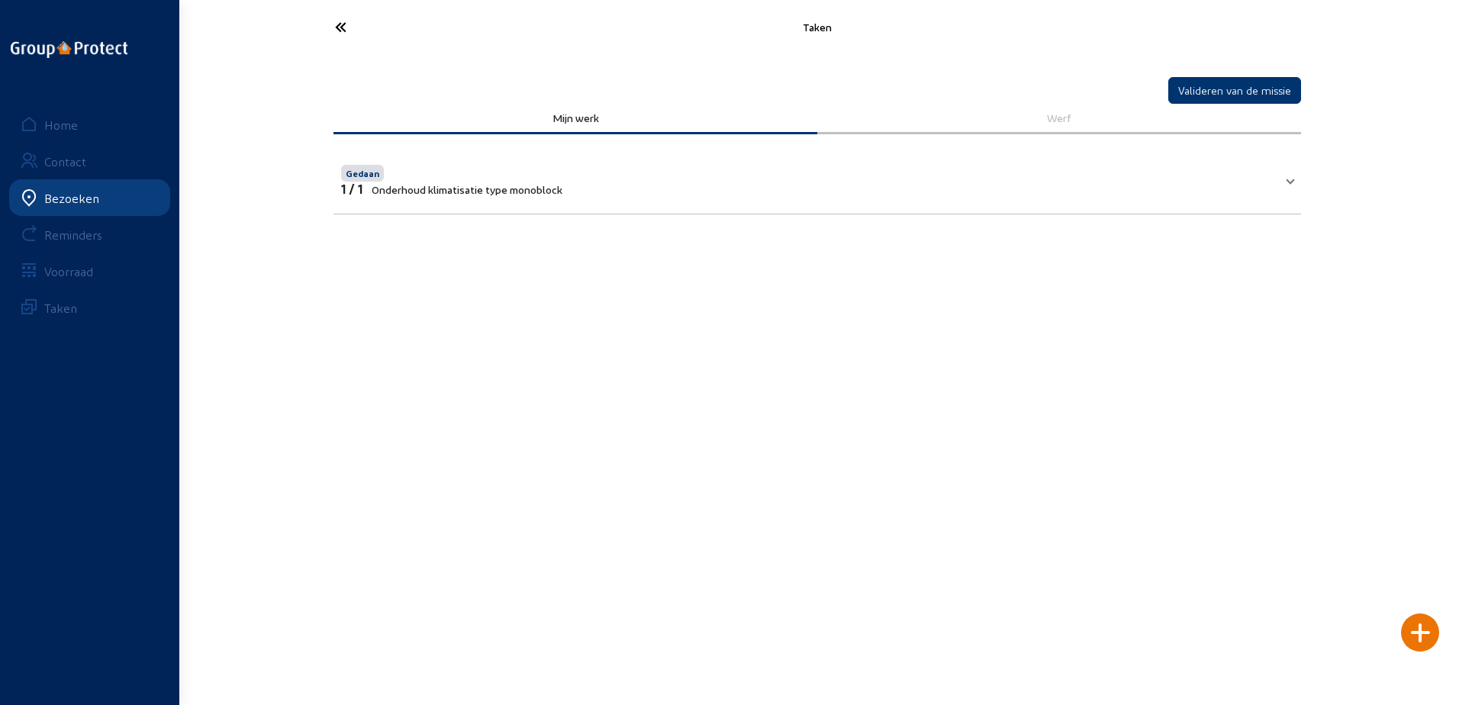
click at [872, 181] on mat-panel-title "Gedaan 1 / 1 Onderhoud klimatisatie type monoblock" at bounding box center [808, 179] width 934 height 34
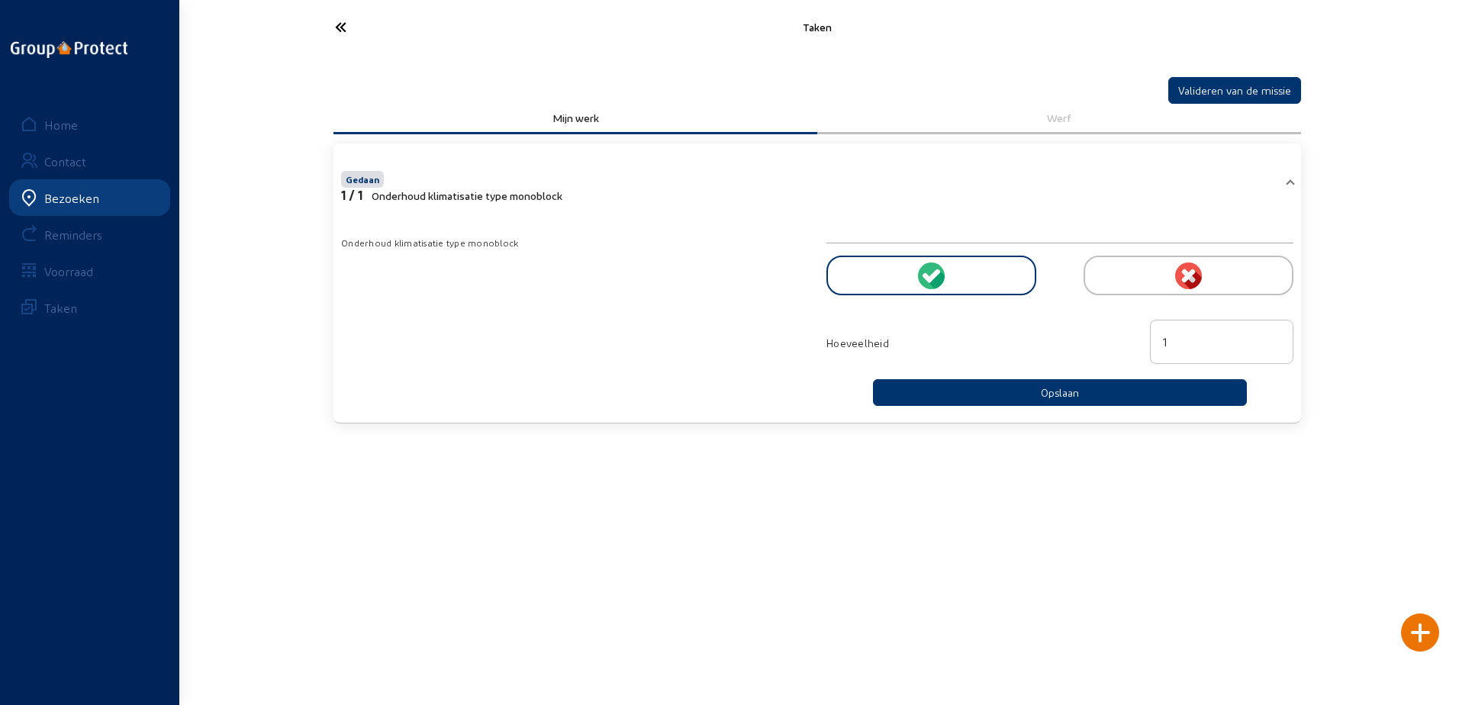
click at [314, 50] on div "Taken" at bounding box center [817, 27] width 1007 height 54
click at [343, 37] on icon at bounding box center [397, 27] width 140 height 27
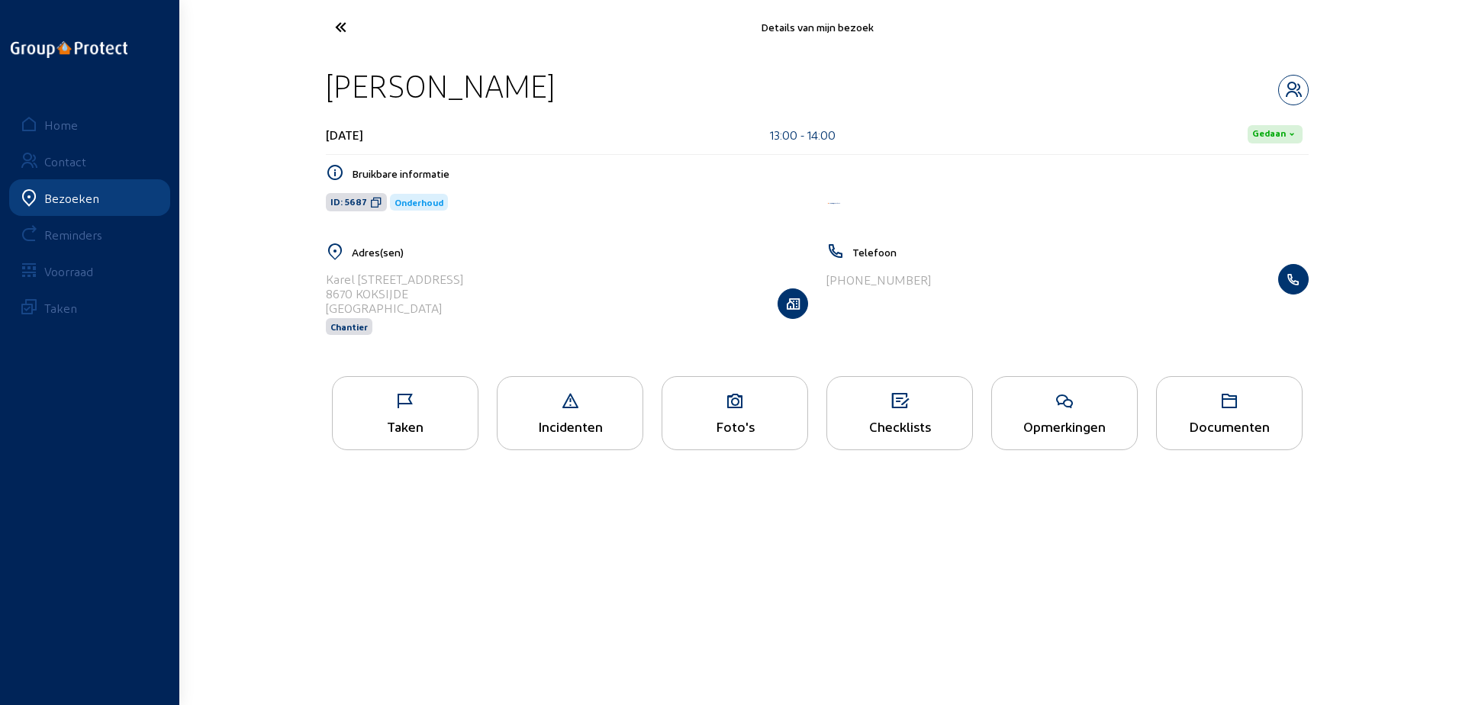
click at [343, 37] on icon at bounding box center [397, 27] width 140 height 27
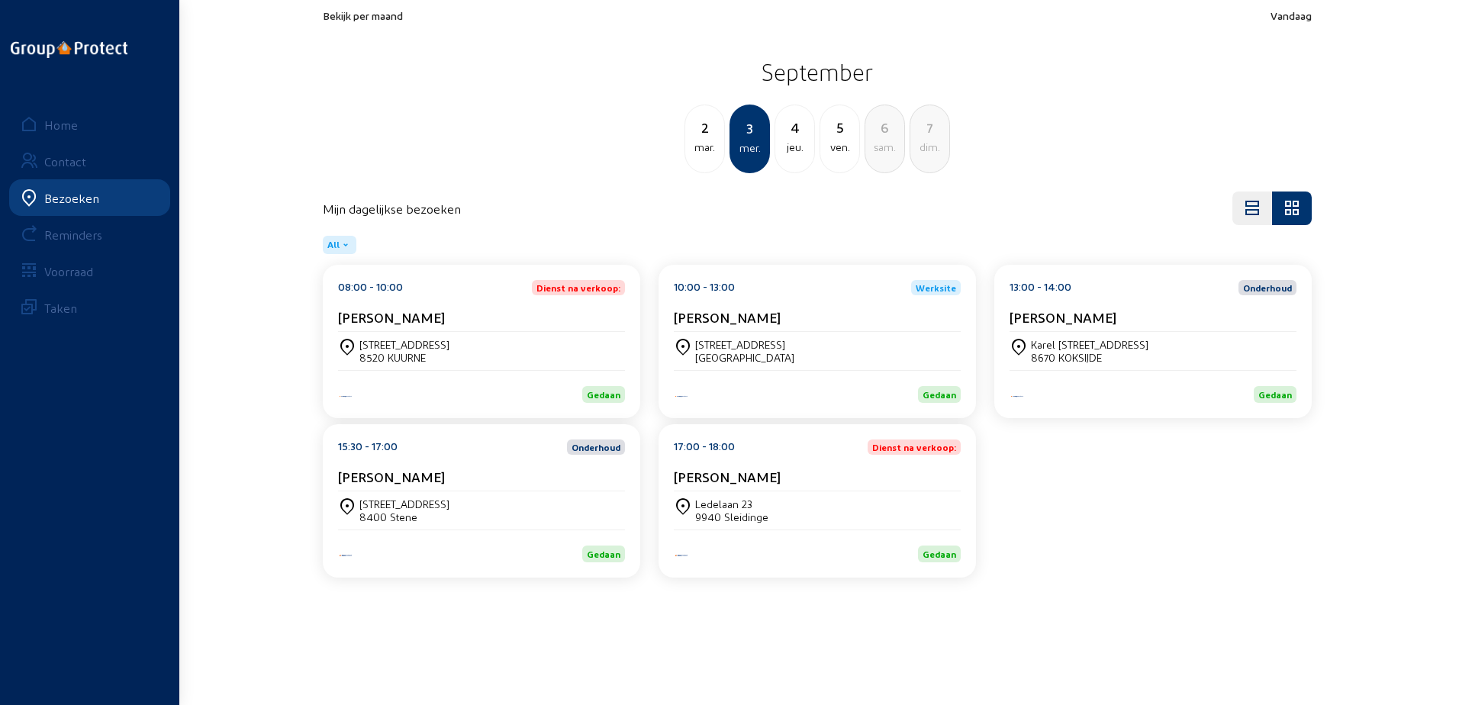
click at [387, 485] on div "[PERSON_NAME]" at bounding box center [481, 480] width 287 height 23
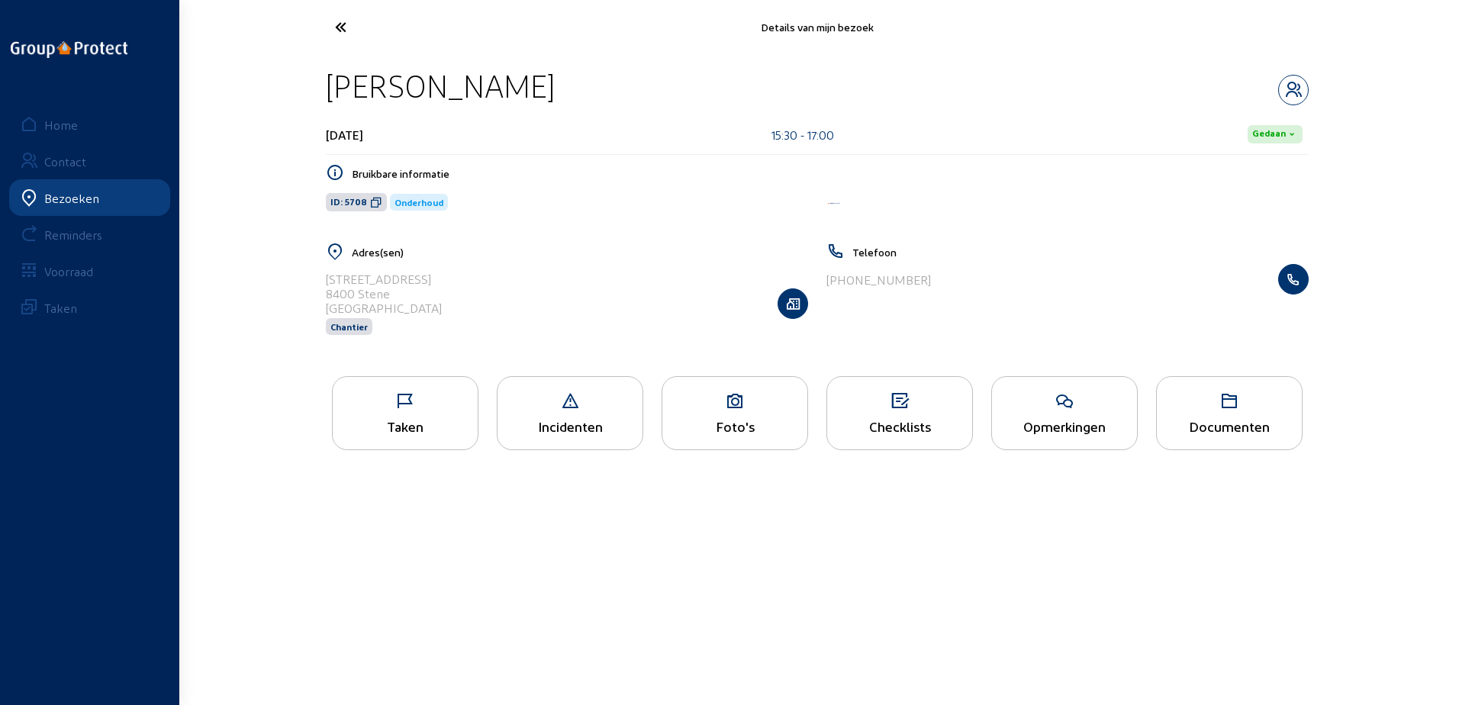
drag, startPoint x: 550, startPoint y: 88, endPoint x: 409, endPoint y: 81, distance: 141.4
click at [409, 81] on div "[PERSON_NAME]" at bounding box center [817, 85] width 983 height 39
drag, startPoint x: 409, startPoint y: 81, endPoint x: 351, endPoint y: 81, distance: 58.0
click at [351, 81] on div "[PERSON_NAME]" at bounding box center [440, 85] width 229 height 39
drag, startPoint x: 549, startPoint y: 83, endPoint x: 333, endPoint y: 66, distance: 216.7
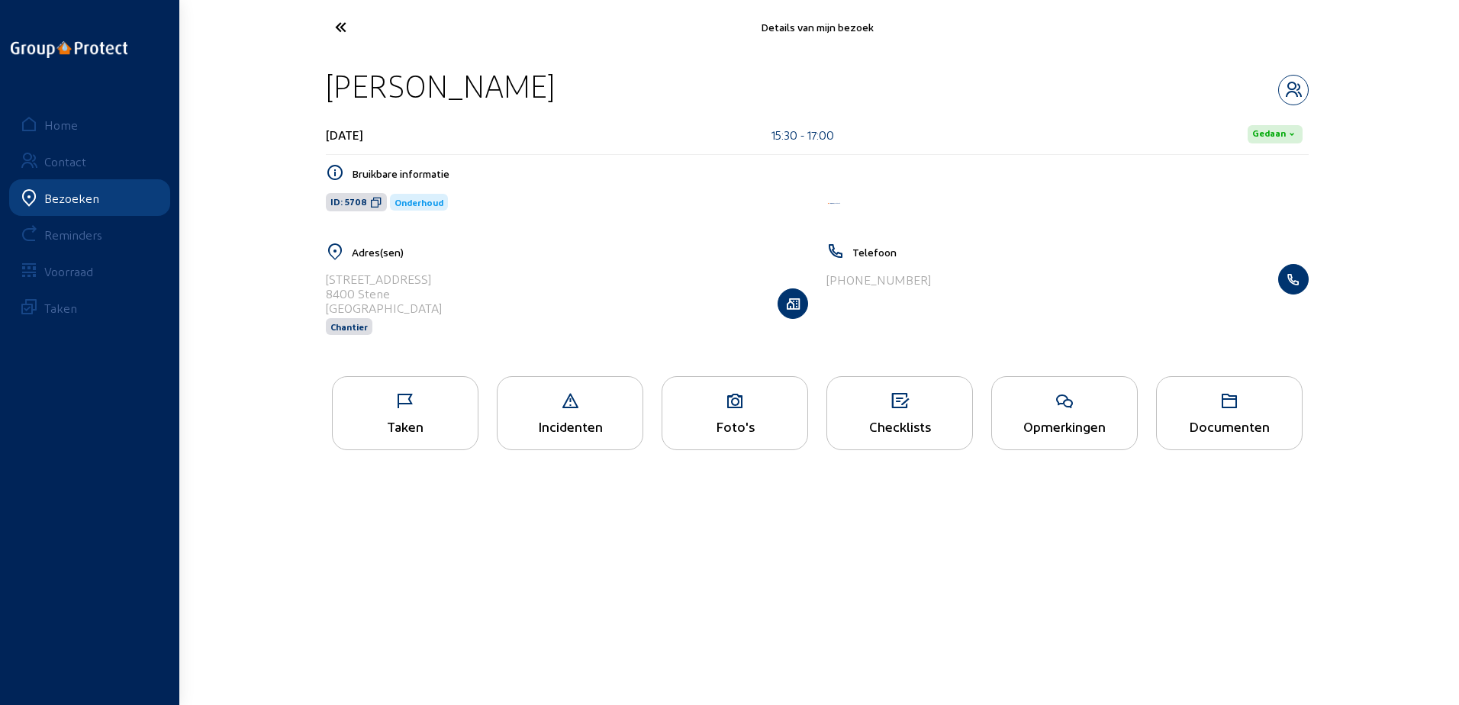
click at [333, 66] on div "[PERSON_NAME] [DATE] 15:30 - 17:00 [PERSON_NAME] informatie ID: 5708 Onderhoud …" at bounding box center [817, 210] width 1007 height 313
click at [373, 200] on icon at bounding box center [376, 202] width 12 height 12
click at [448, 408] on icon at bounding box center [405, 401] width 145 height 18
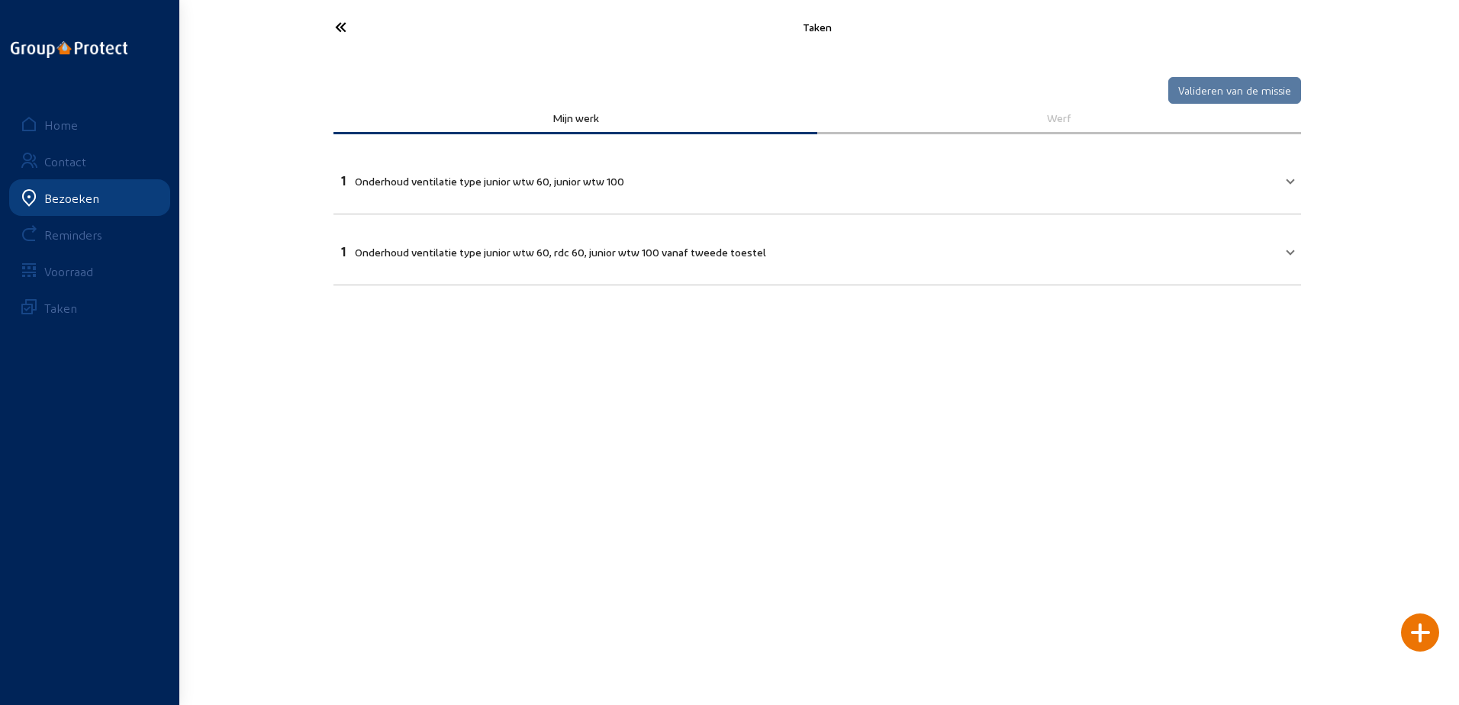
click at [658, 256] on span "Onderhoud ventilatie type junior wtw 60, rdc 60, junior wtw 100 vanaf tweede to…" at bounding box center [560, 252] width 411 height 13
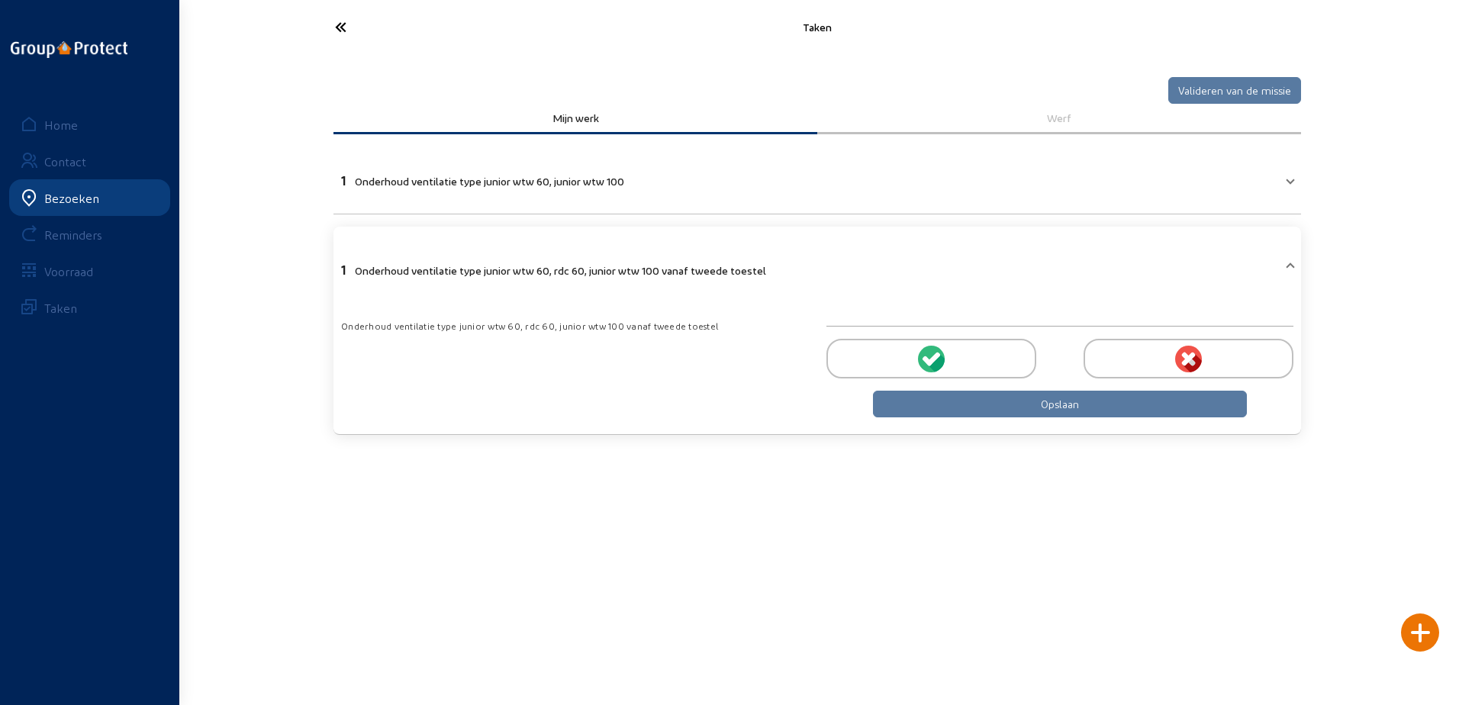
click at [996, 347] on div at bounding box center [932, 359] width 210 height 40
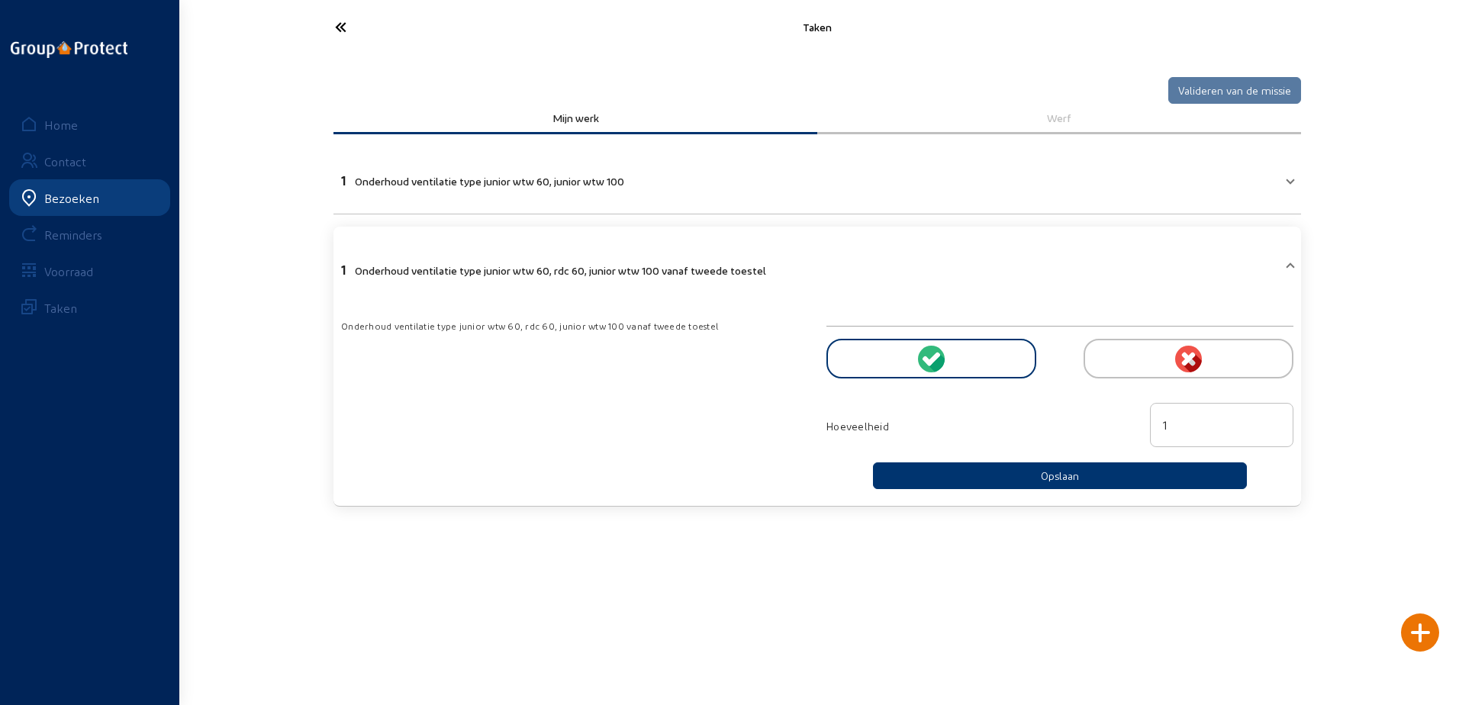
click at [765, 191] on mat-expansion-panel-header "1 Onderhoud ventilatie type junior wtw 60, junior wtw 100" at bounding box center [818, 179] width 968 height 52
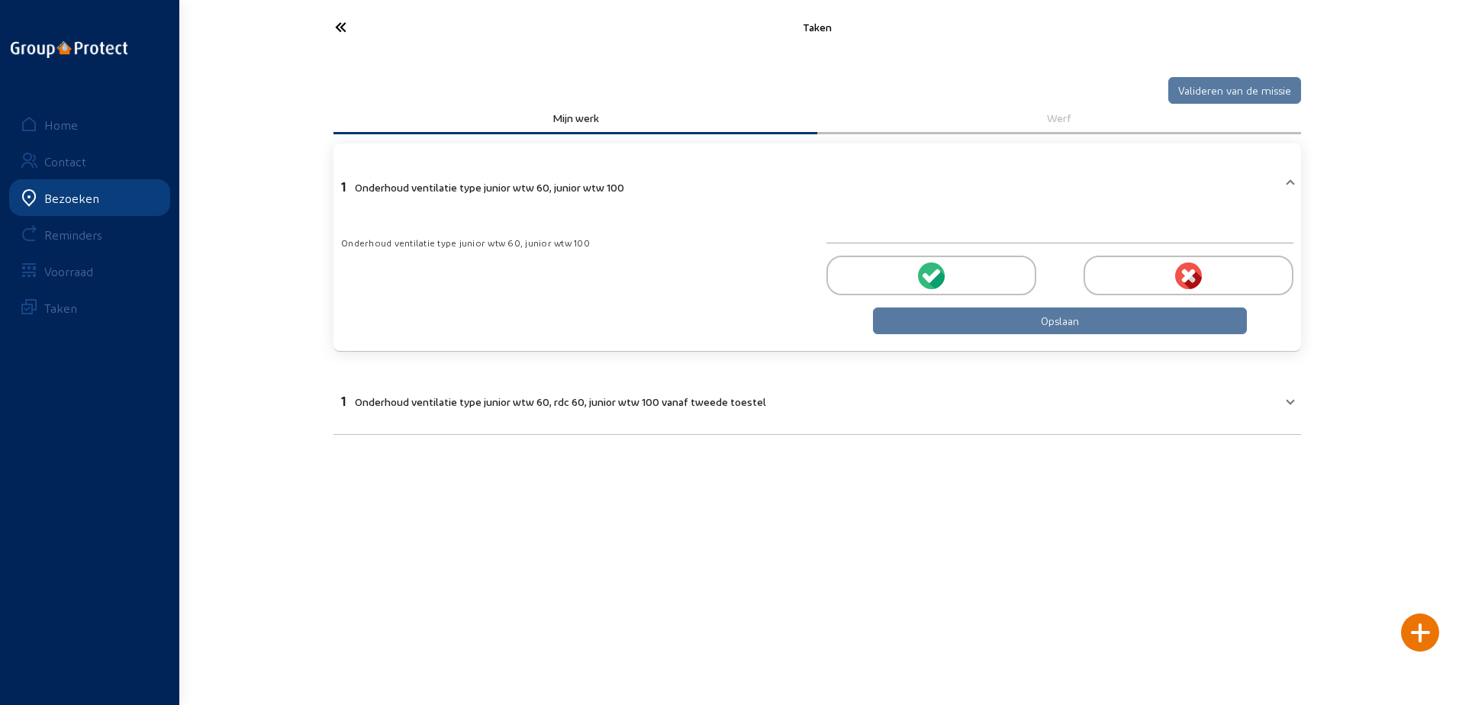
click at [328, 18] on icon at bounding box center [397, 27] width 140 height 27
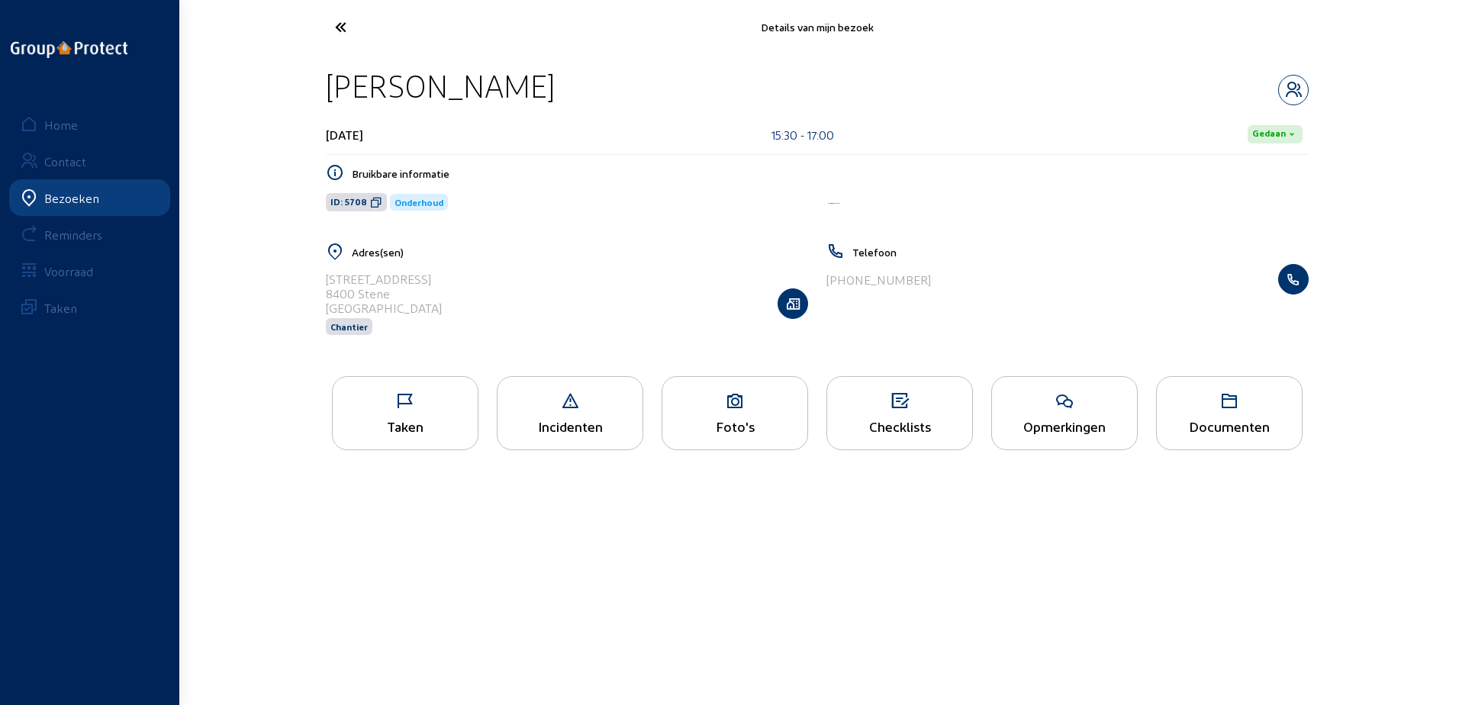
click at [1091, 399] on icon at bounding box center [1064, 401] width 145 height 18
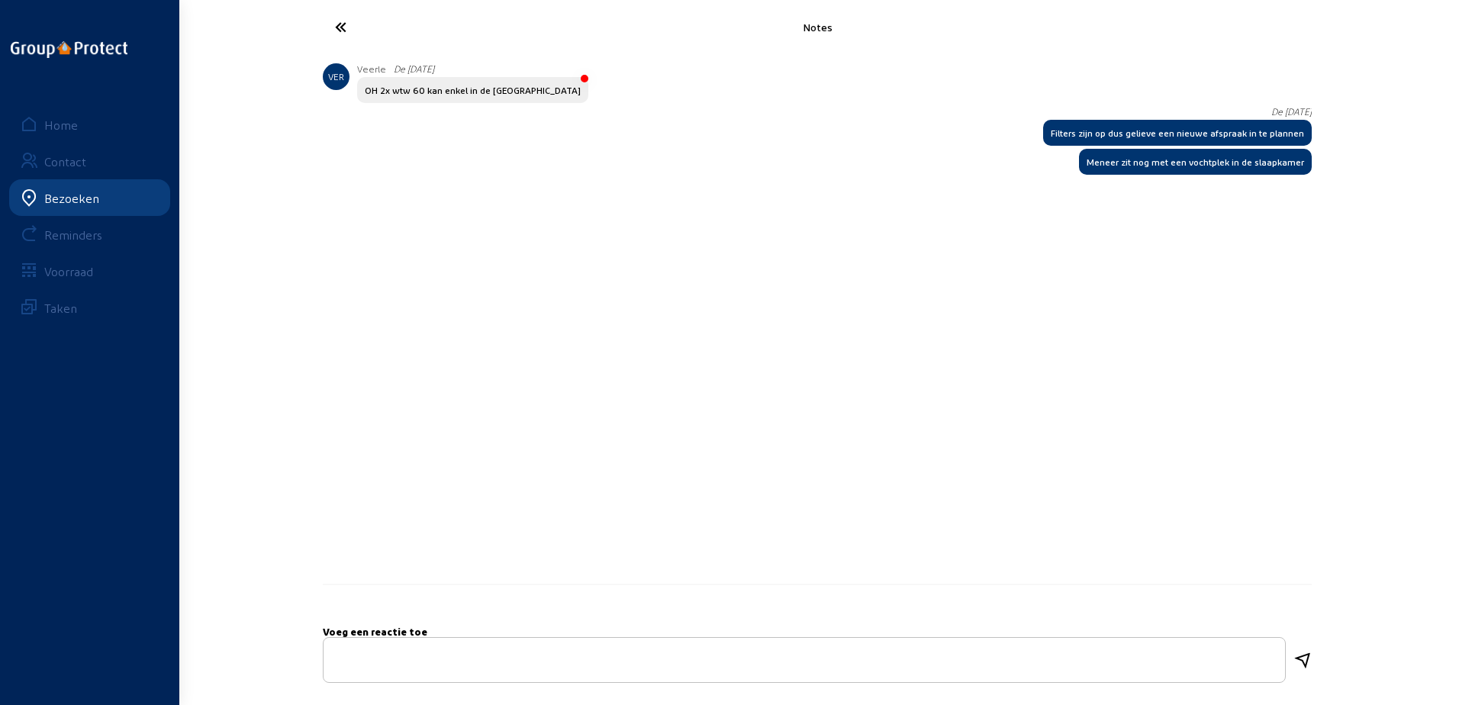
click at [354, 31] on icon at bounding box center [397, 27] width 140 height 27
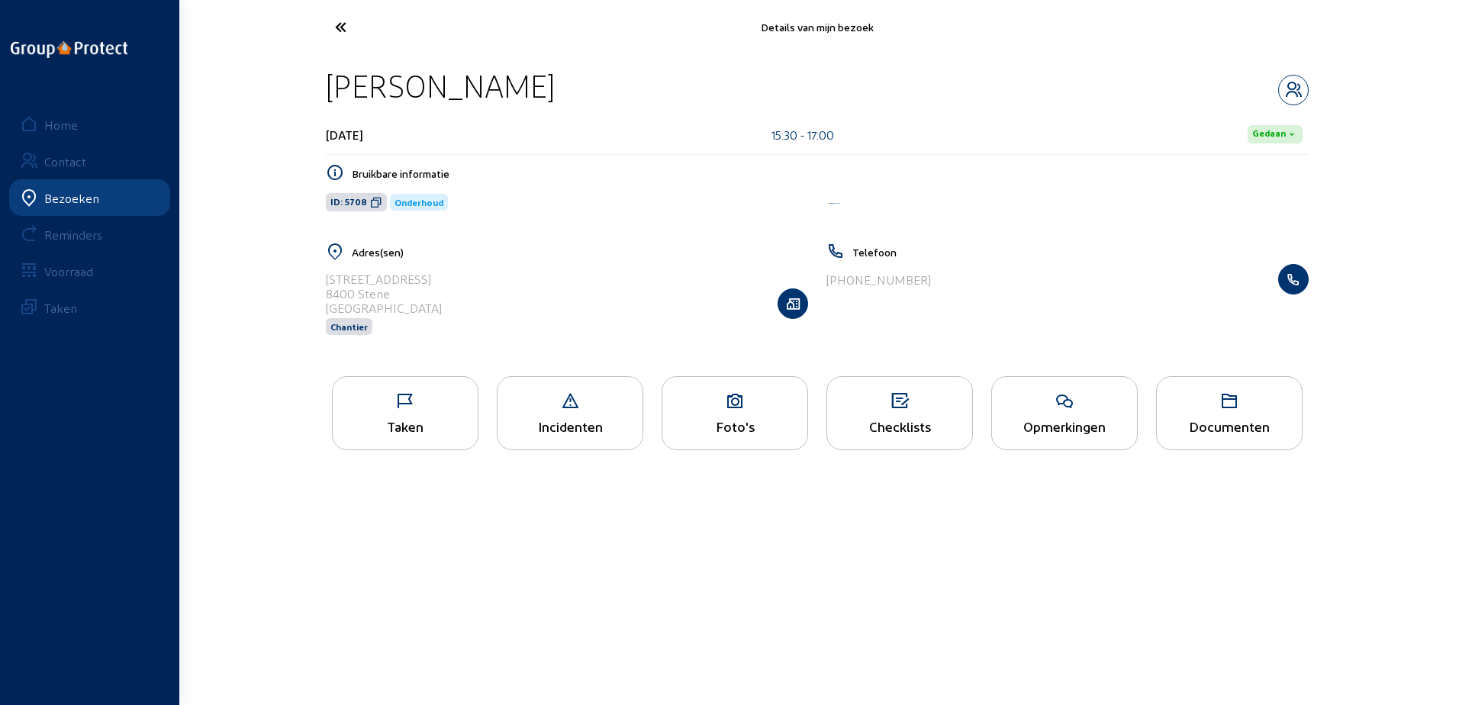
click at [330, 42] on cam-font-icon at bounding box center [398, 27] width 150 height 36
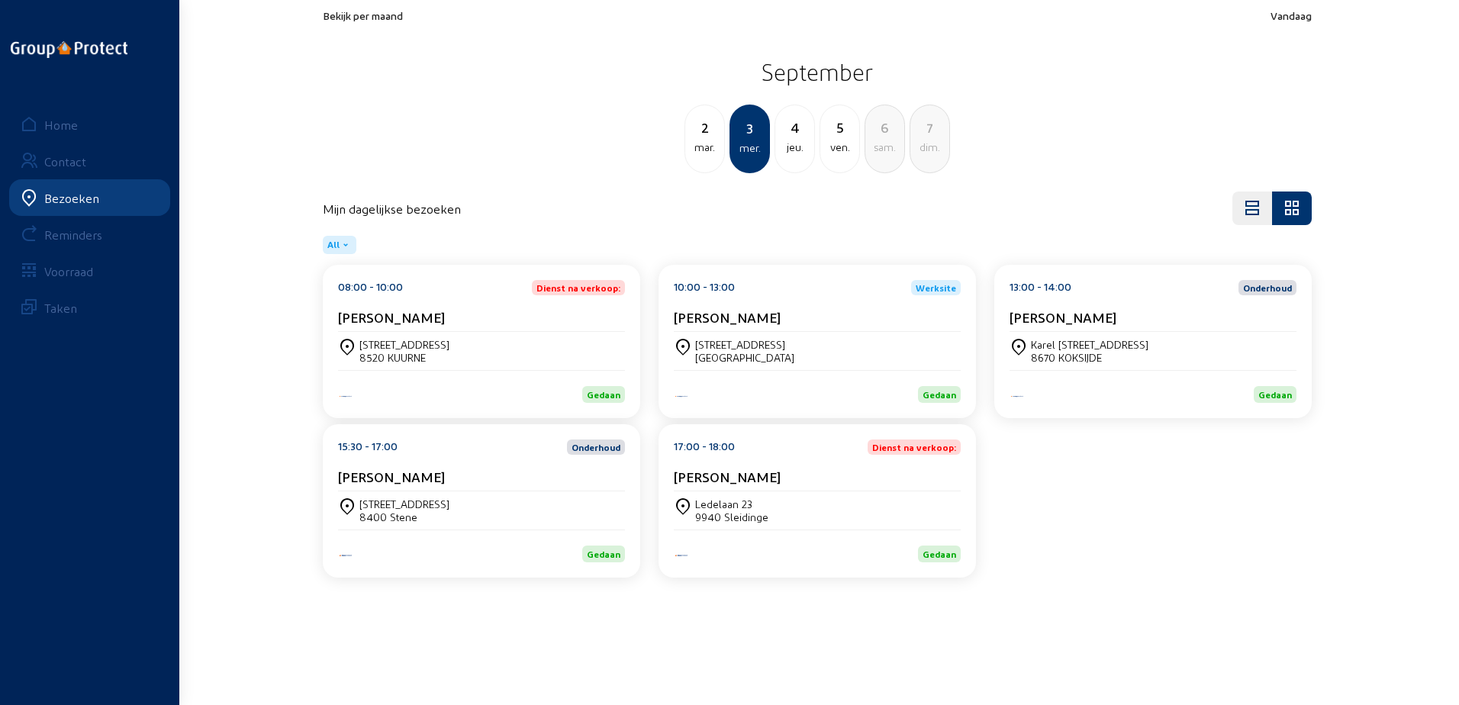
click at [782, 508] on div "Ledelaan [STREET_ADDRESS]" at bounding box center [817, 511] width 287 height 26
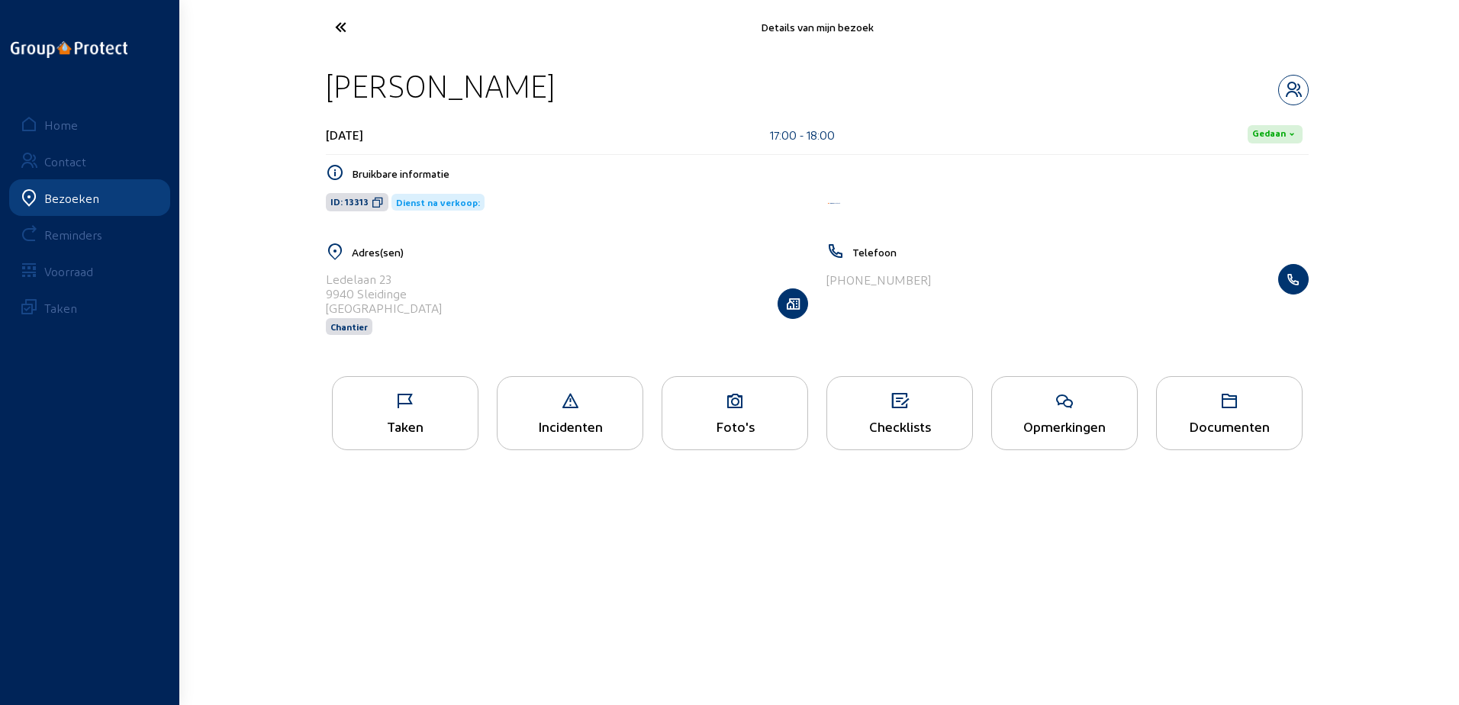
drag, startPoint x: 540, startPoint y: 98, endPoint x: 330, endPoint y: 96, distance: 209.9
click at [330, 96] on div "[PERSON_NAME]" at bounding box center [817, 85] width 983 height 39
click at [379, 205] on icon at bounding box center [378, 202] width 12 height 12
click at [448, 417] on div "Taken" at bounding box center [405, 413] width 147 height 74
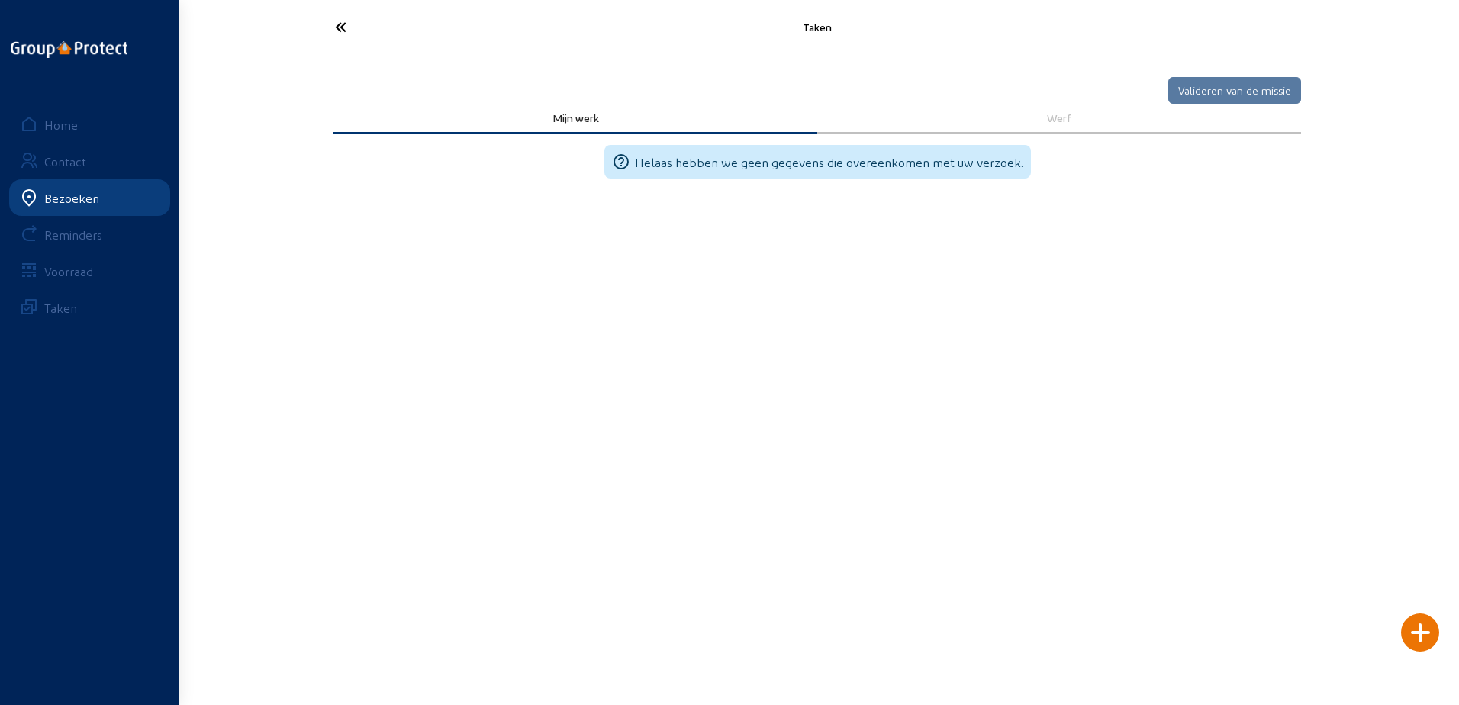
click at [356, 39] on icon at bounding box center [397, 27] width 140 height 27
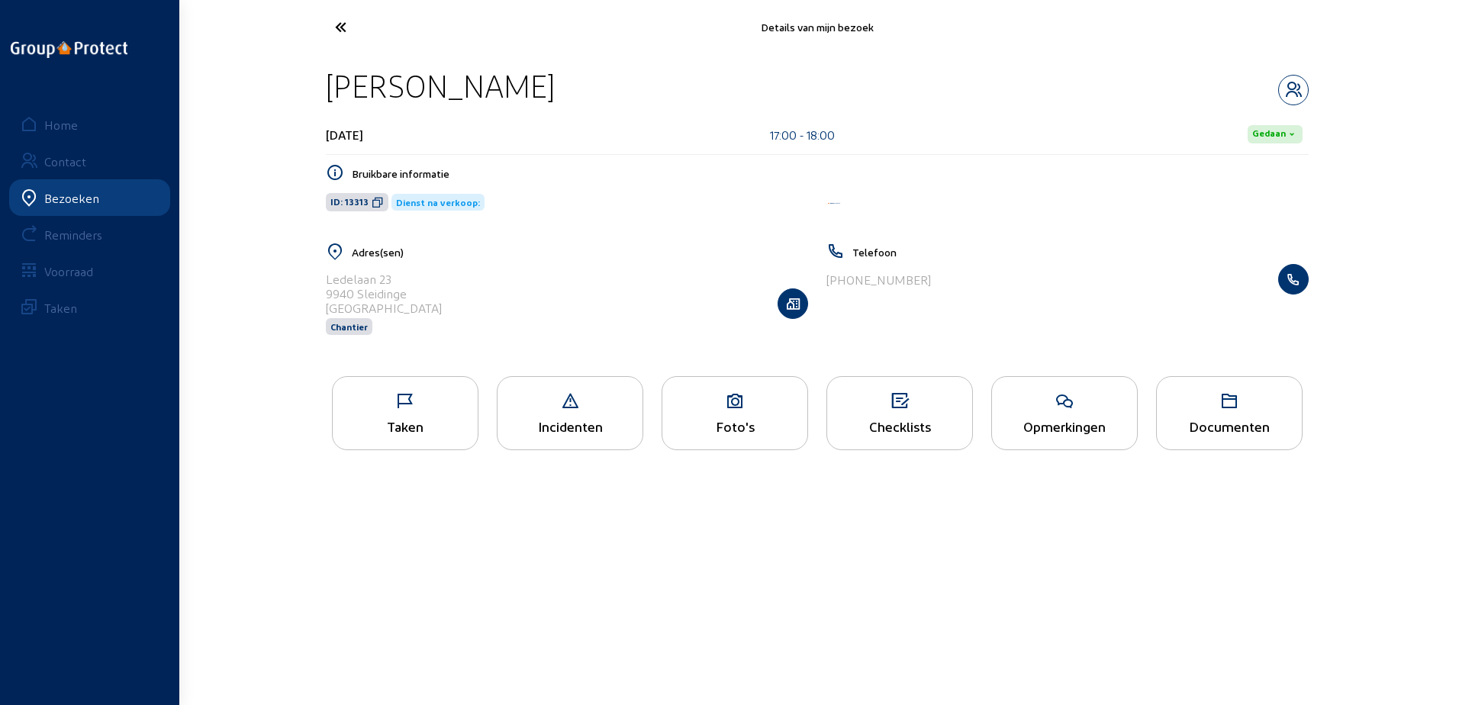
click at [1061, 414] on div "Opmerkingen" at bounding box center [1064, 413] width 147 height 74
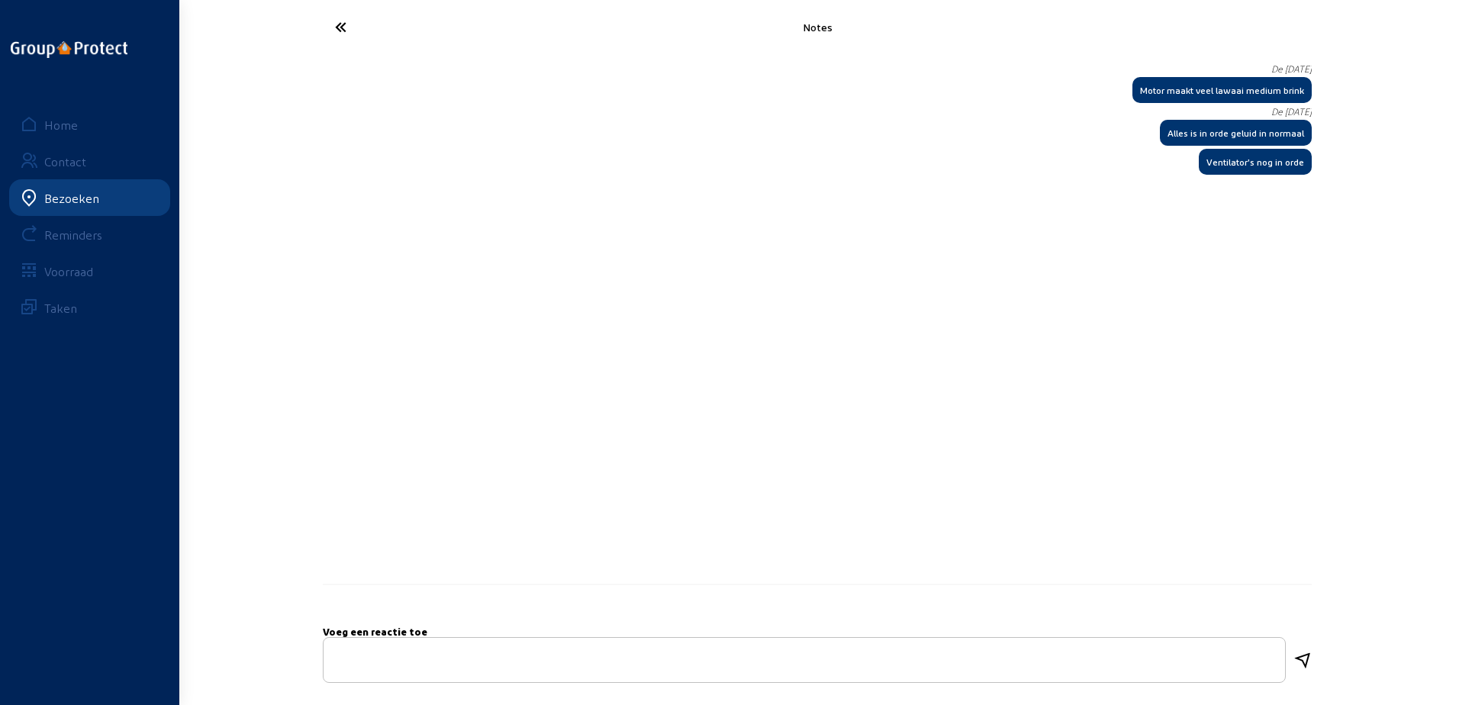
click at [348, 29] on icon at bounding box center [397, 27] width 140 height 27
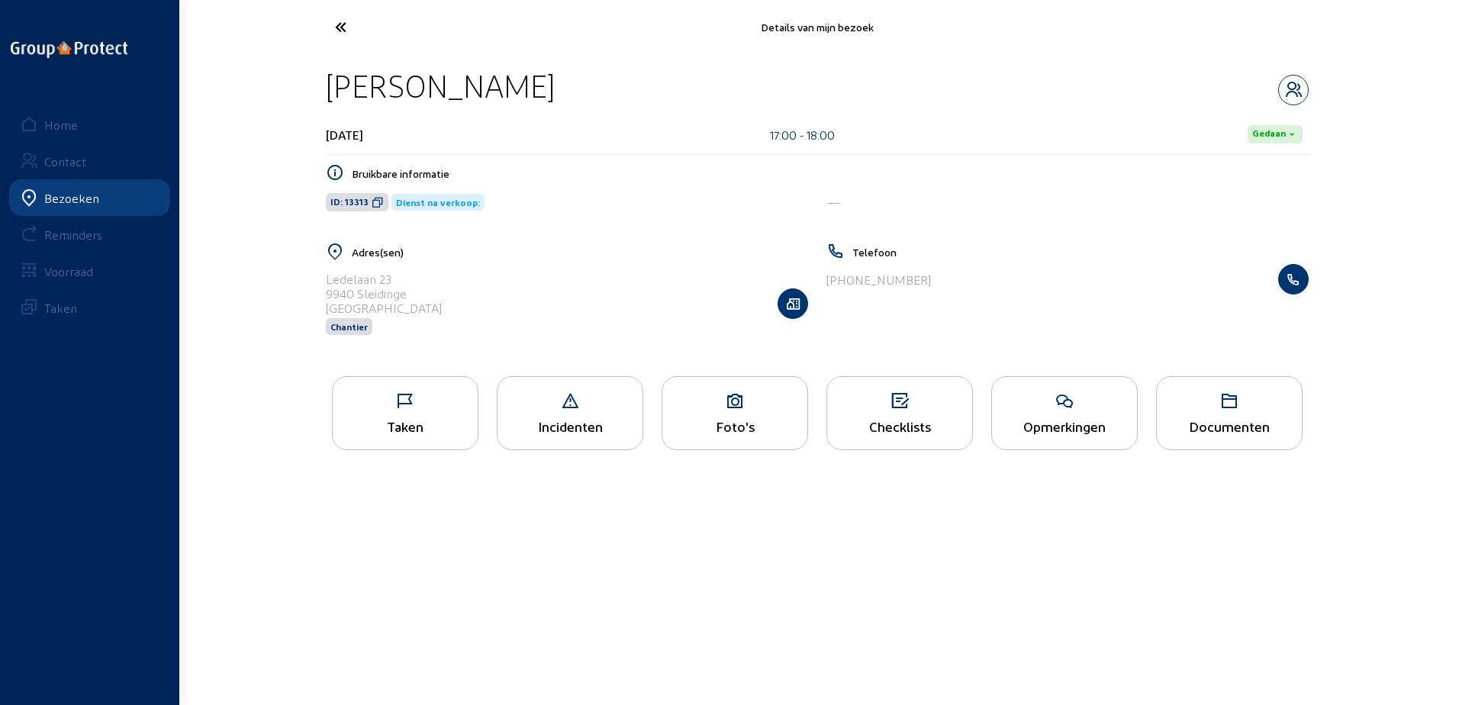
click at [456, 413] on div "Taken" at bounding box center [405, 413] width 147 height 74
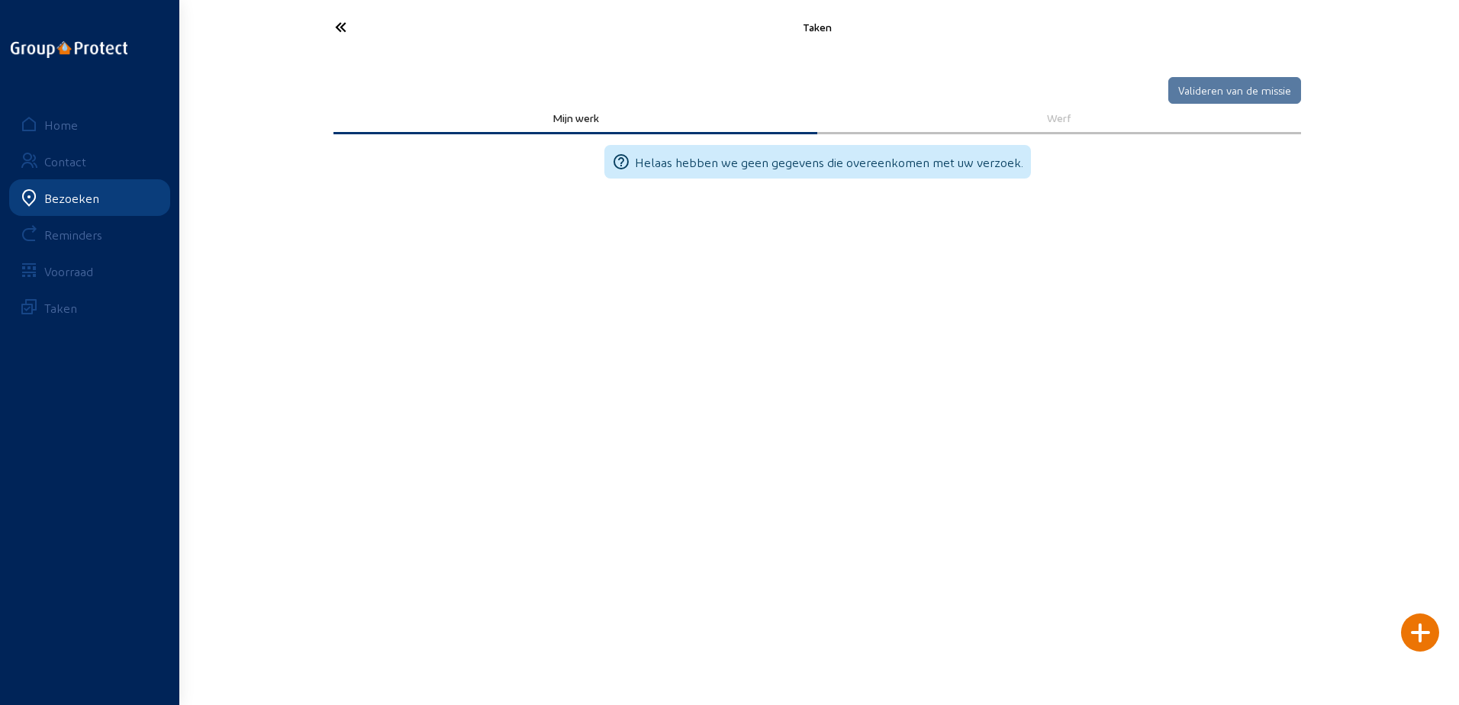
click at [1425, 643] on div at bounding box center [1420, 633] width 38 height 38
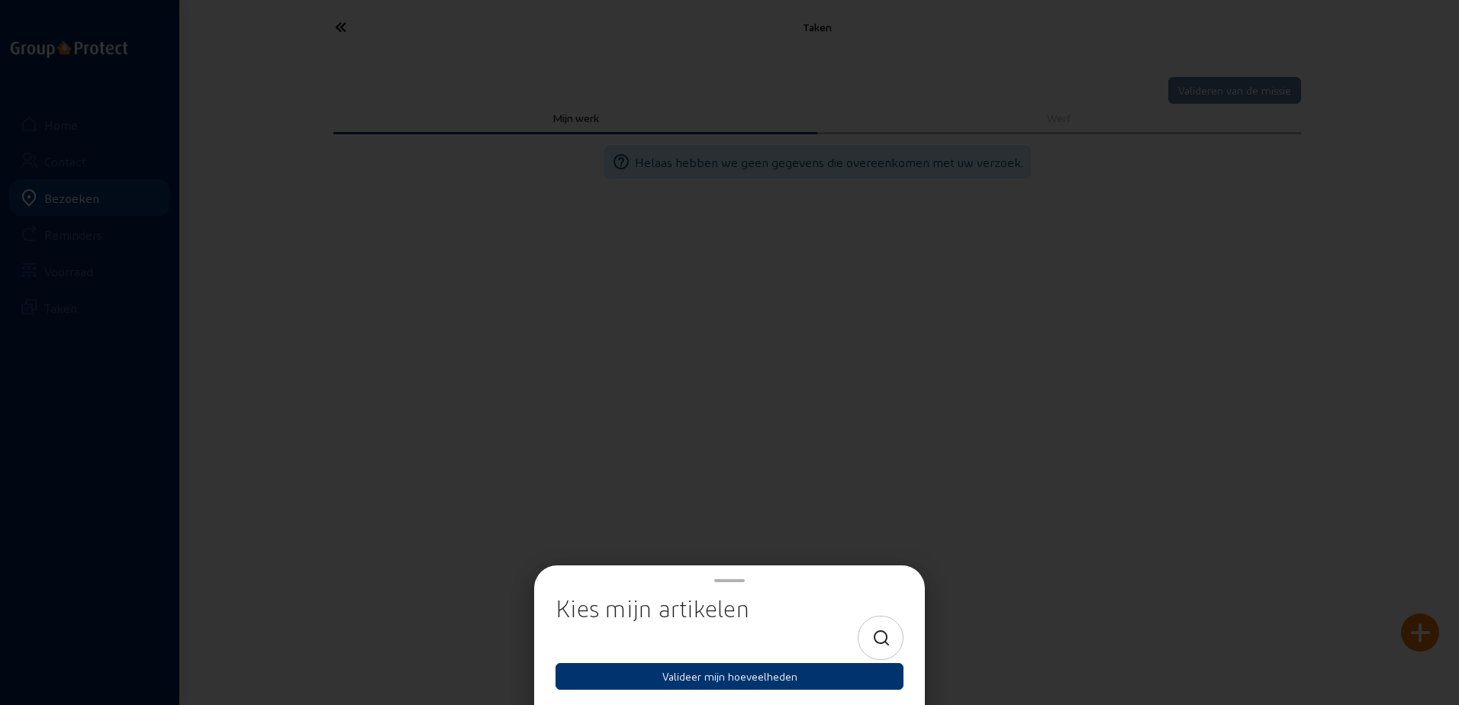
click at [874, 634] on icon at bounding box center [881, 639] width 19 height 18
click at [824, 623] on div at bounding box center [730, 638] width 322 height 43
type input "re"
click at [879, 637] on icon at bounding box center [881, 639] width 19 height 18
click at [837, 663] on div at bounding box center [730, 663] width 324 height 2
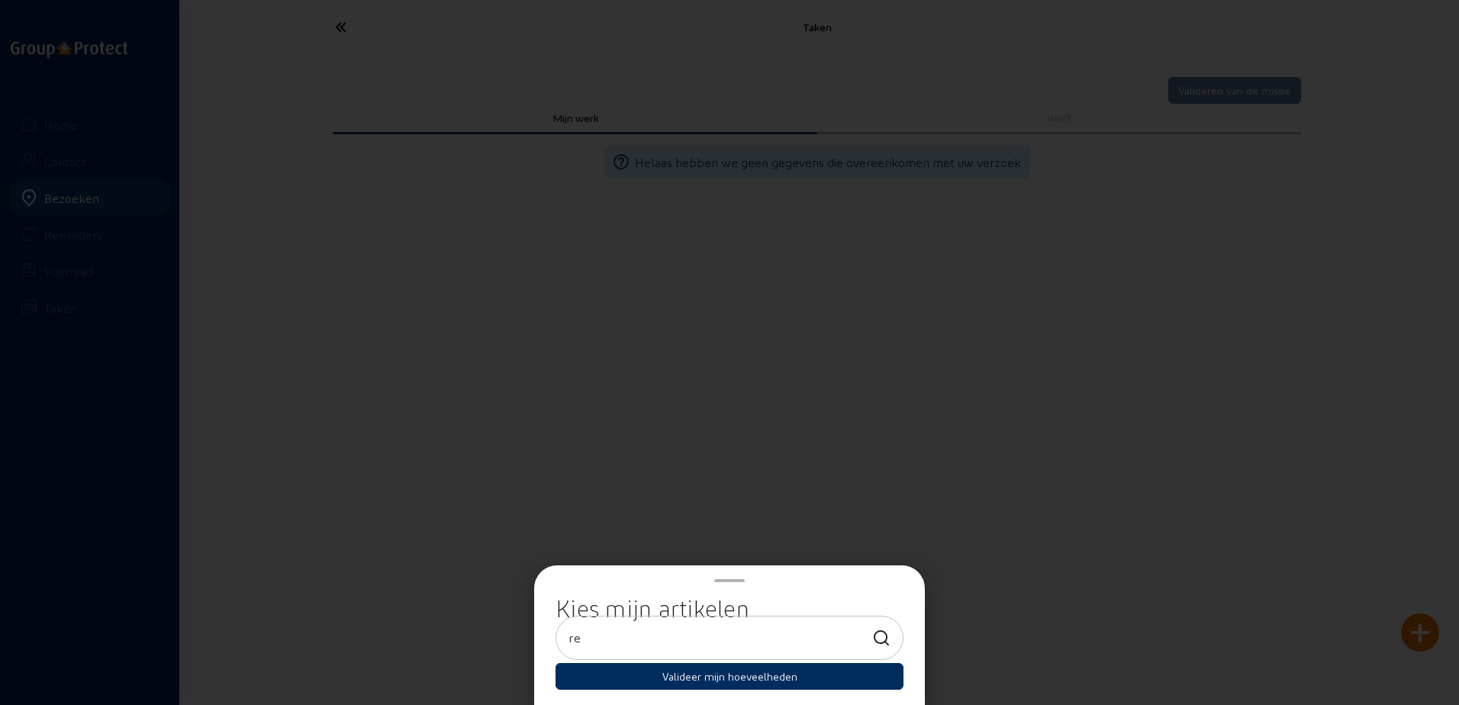
click at [819, 682] on button "Valideer mijn hoeveelheden" at bounding box center [730, 676] width 348 height 27
click at [1056, 411] on div at bounding box center [729, 352] width 1459 height 705
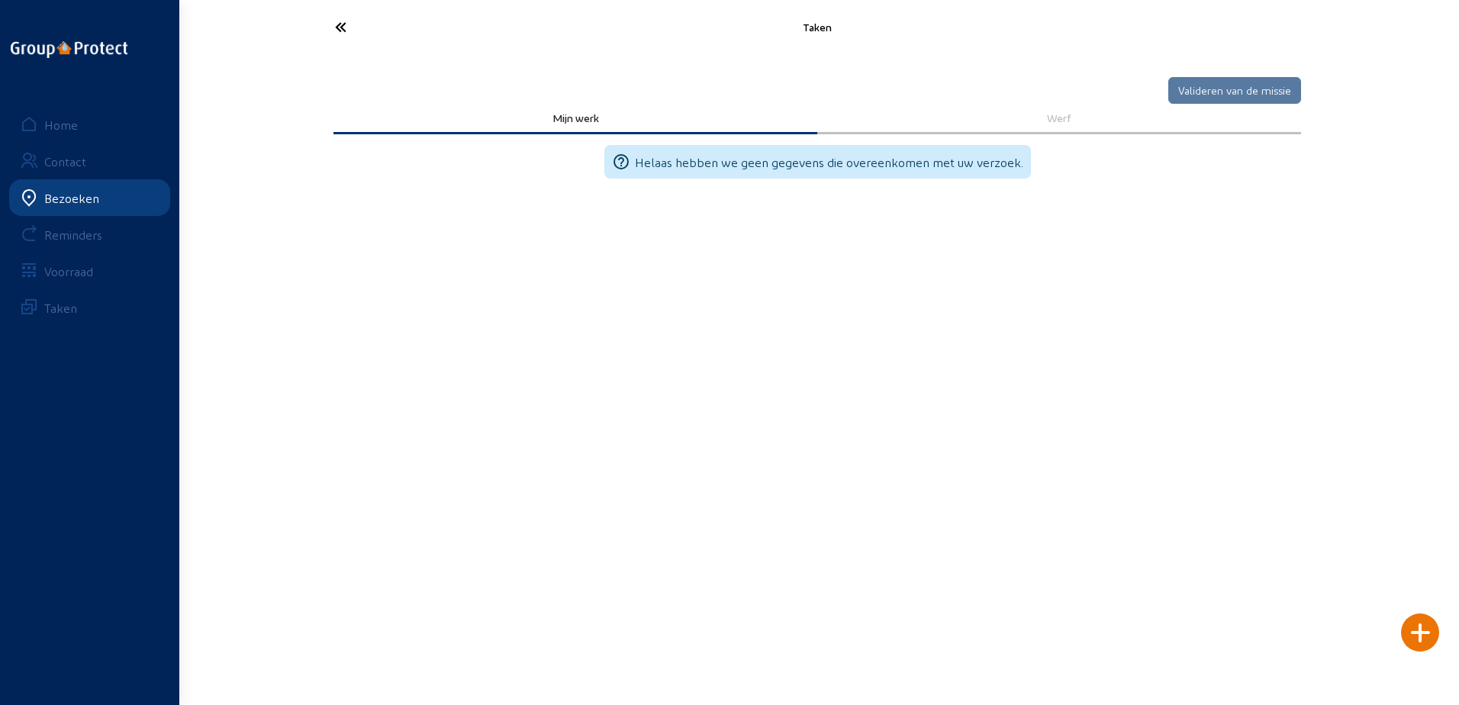
click at [340, 27] on icon at bounding box center [397, 27] width 140 height 27
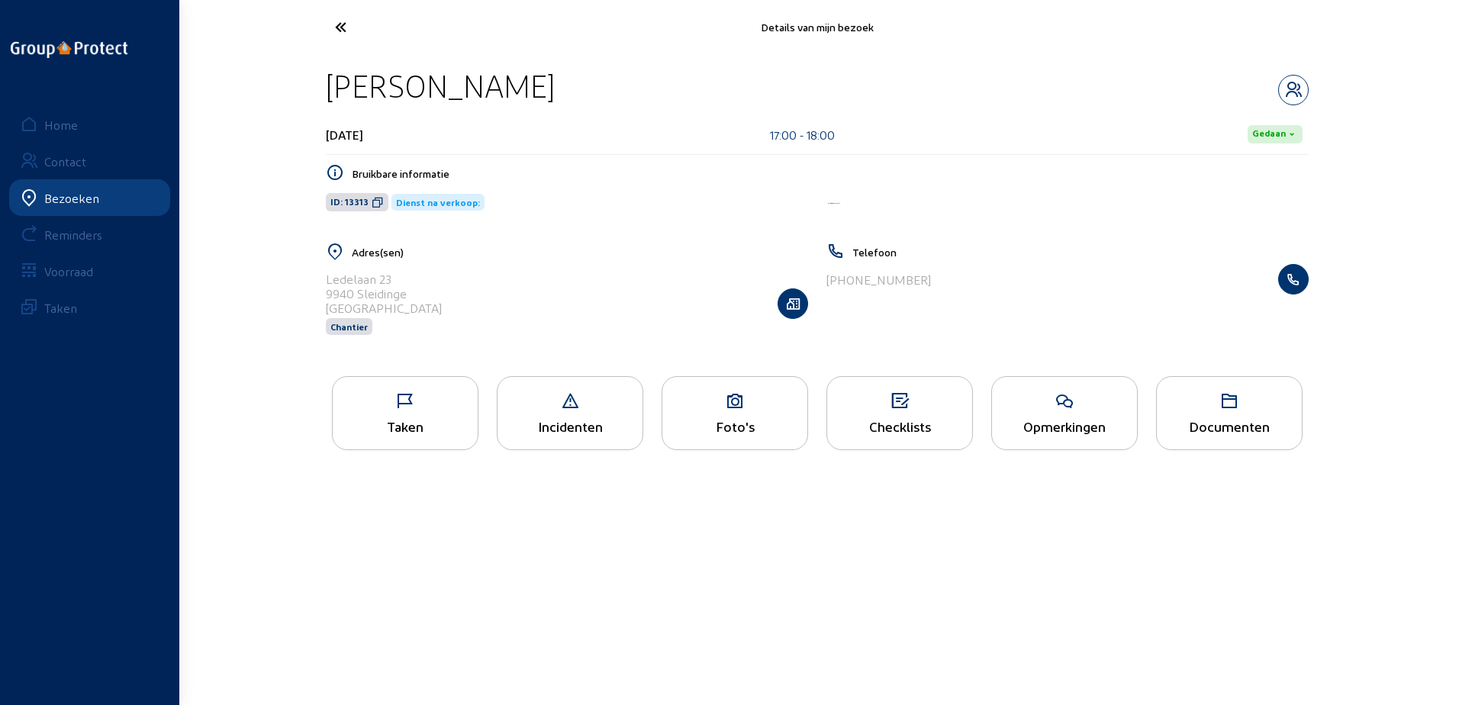
click at [1105, 403] on icon at bounding box center [1064, 401] width 145 height 18
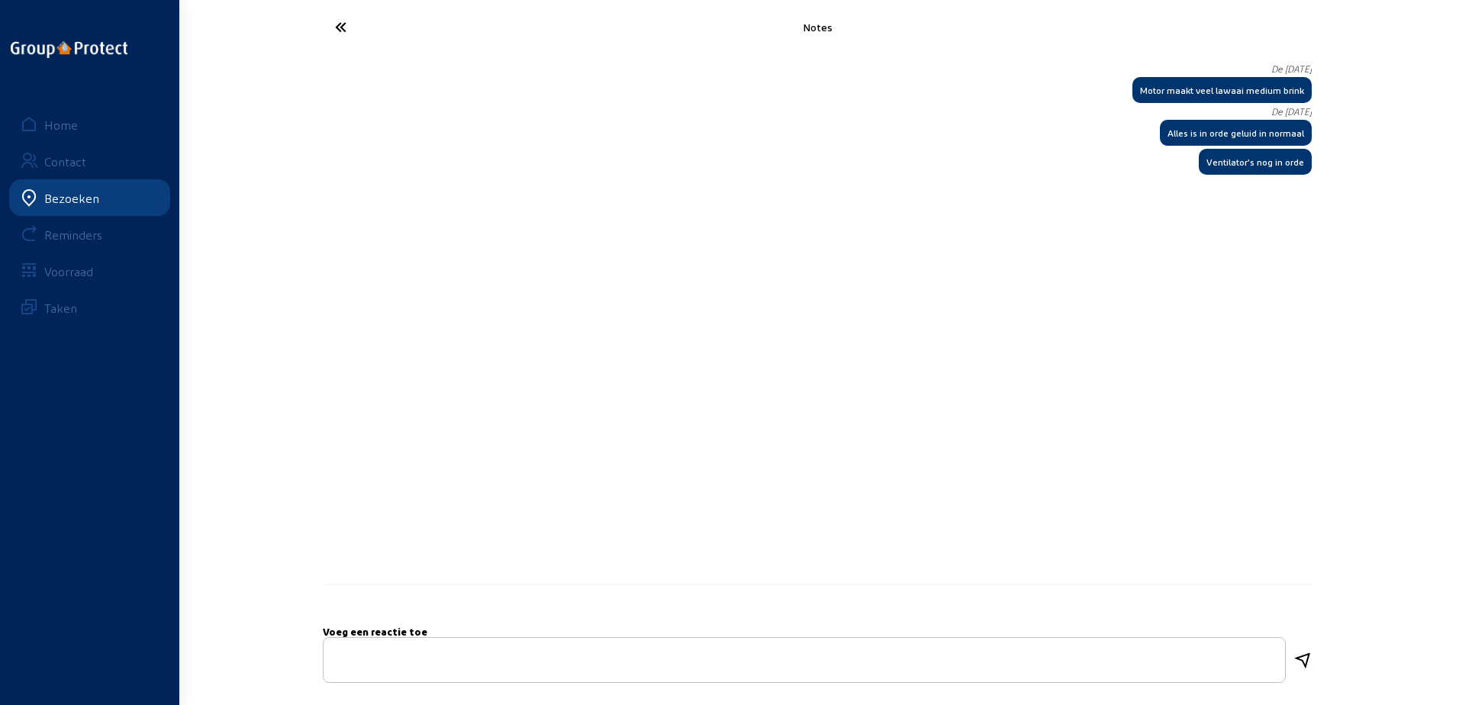
click at [328, 27] on icon at bounding box center [397, 27] width 140 height 27
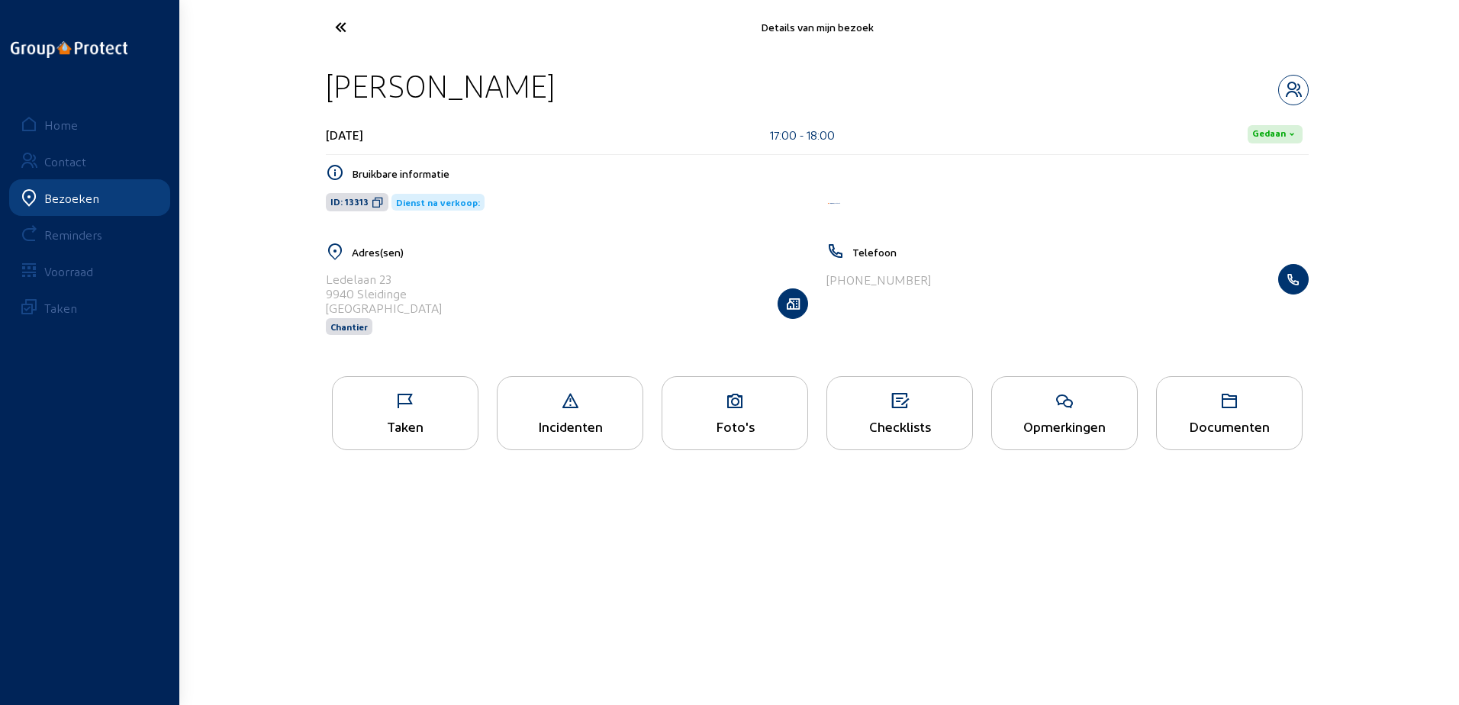
click at [328, 27] on icon at bounding box center [397, 27] width 140 height 27
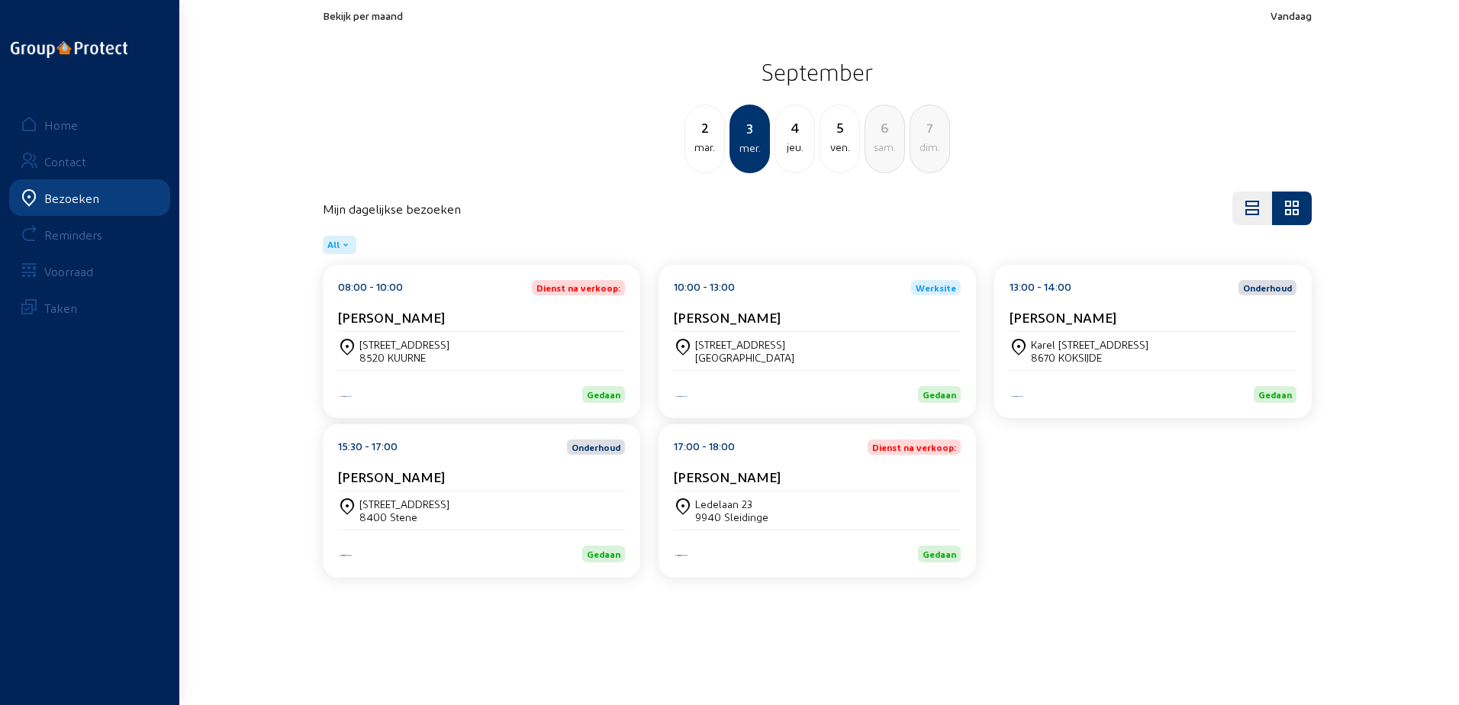
click at [787, 132] on div "4" at bounding box center [794, 127] width 39 height 21
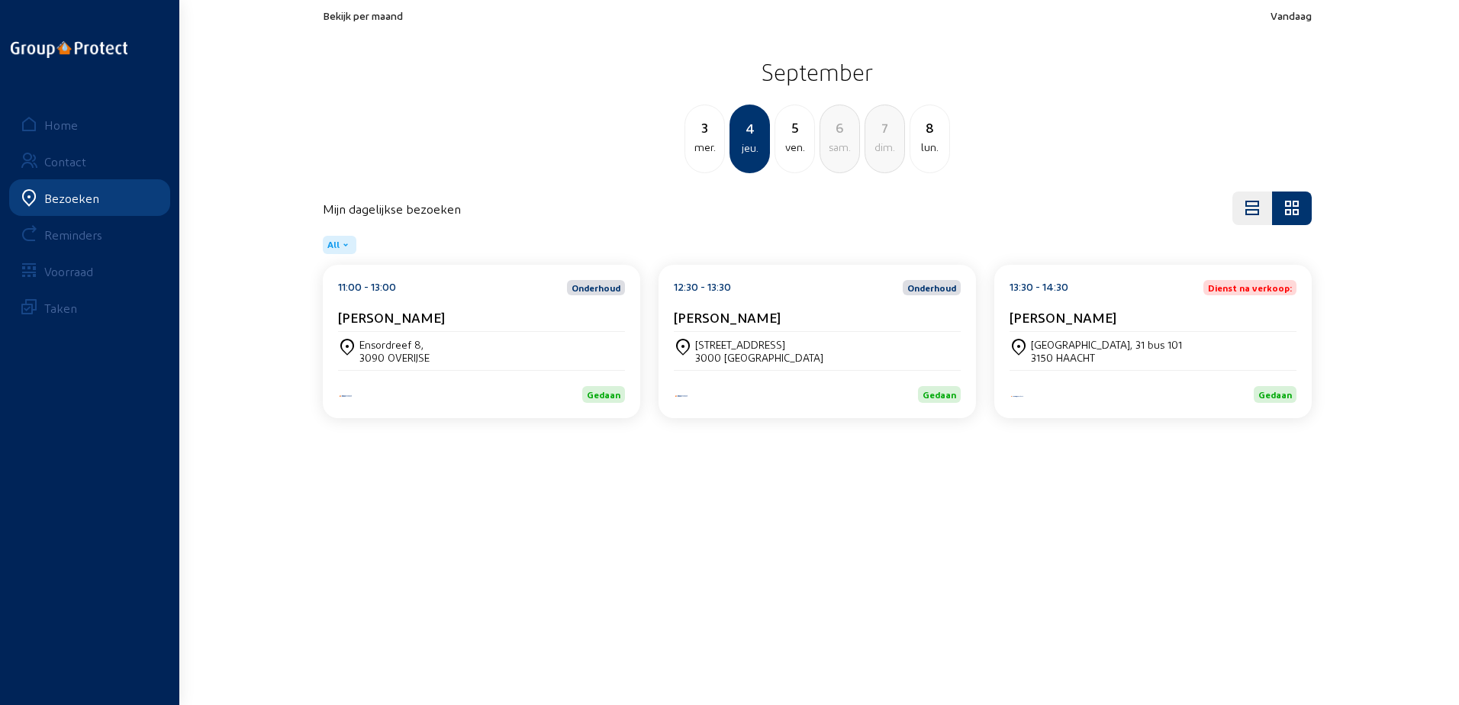
click at [445, 318] on cam-card-title "[PERSON_NAME]" at bounding box center [391, 317] width 107 height 16
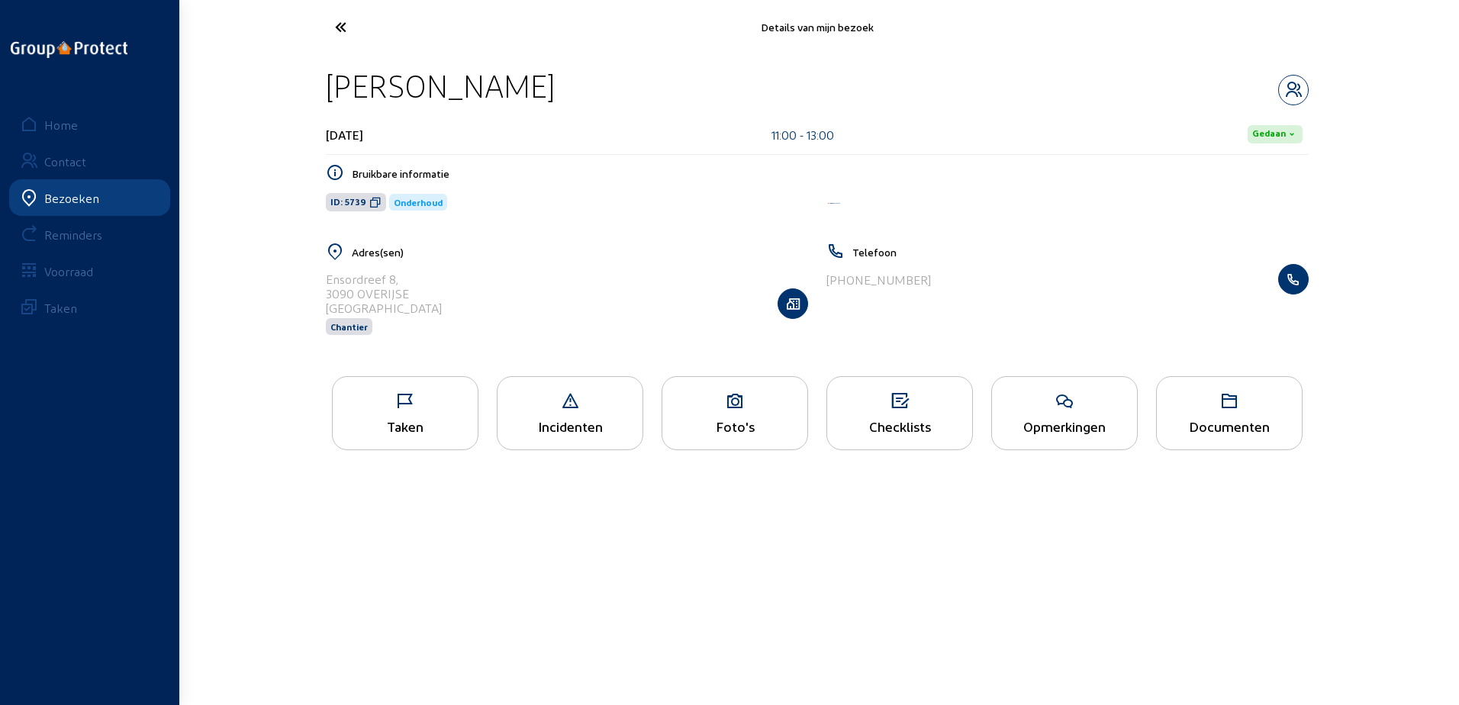
click at [600, 63] on div "[PERSON_NAME] [DATE] 11:00 - 13:00 [PERSON_NAME] informatie ID: 5739 Onderhoud …" at bounding box center [817, 210] width 1007 height 313
drag, startPoint x: 595, startPoint y: 90, endPoint x: 319, endPoint y: 95, distance: 275.6
click at [319, 95] on div "[PERSON_NAME] [DATE] 11:00 - 13:00 [PERSON_NAME] informatie ID: 5739 Onderhoud …" at bounding box center [817, 210] width 1007 height 313
click at [376, 203] on icon at bounding box center [375, 202] width 12 height 12
drag, startPoint x: 459, startPoint y: 418, endPoint x: 524, endPoint y: 316, distance: 121.5
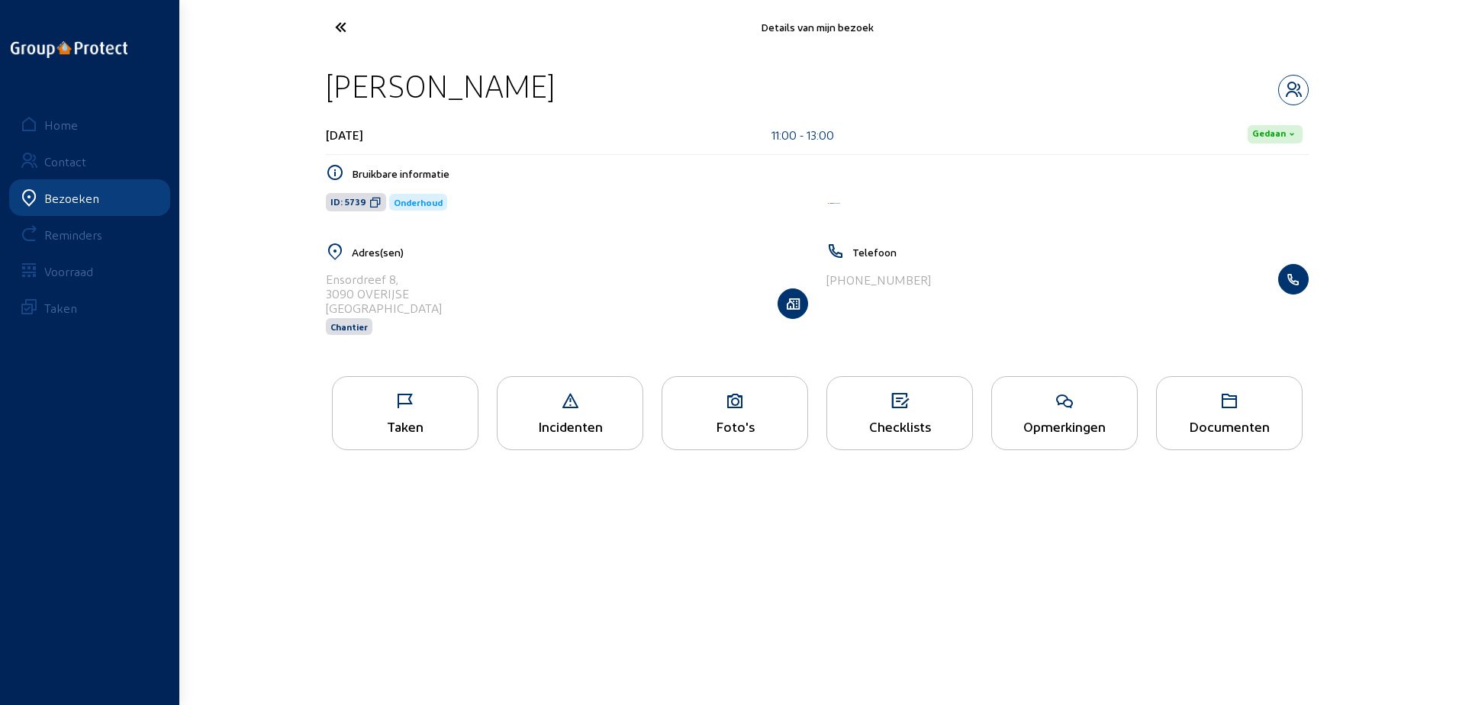
click at [459, 418] on div "Taken" at bounding box center [405, 426] width 145 height 16
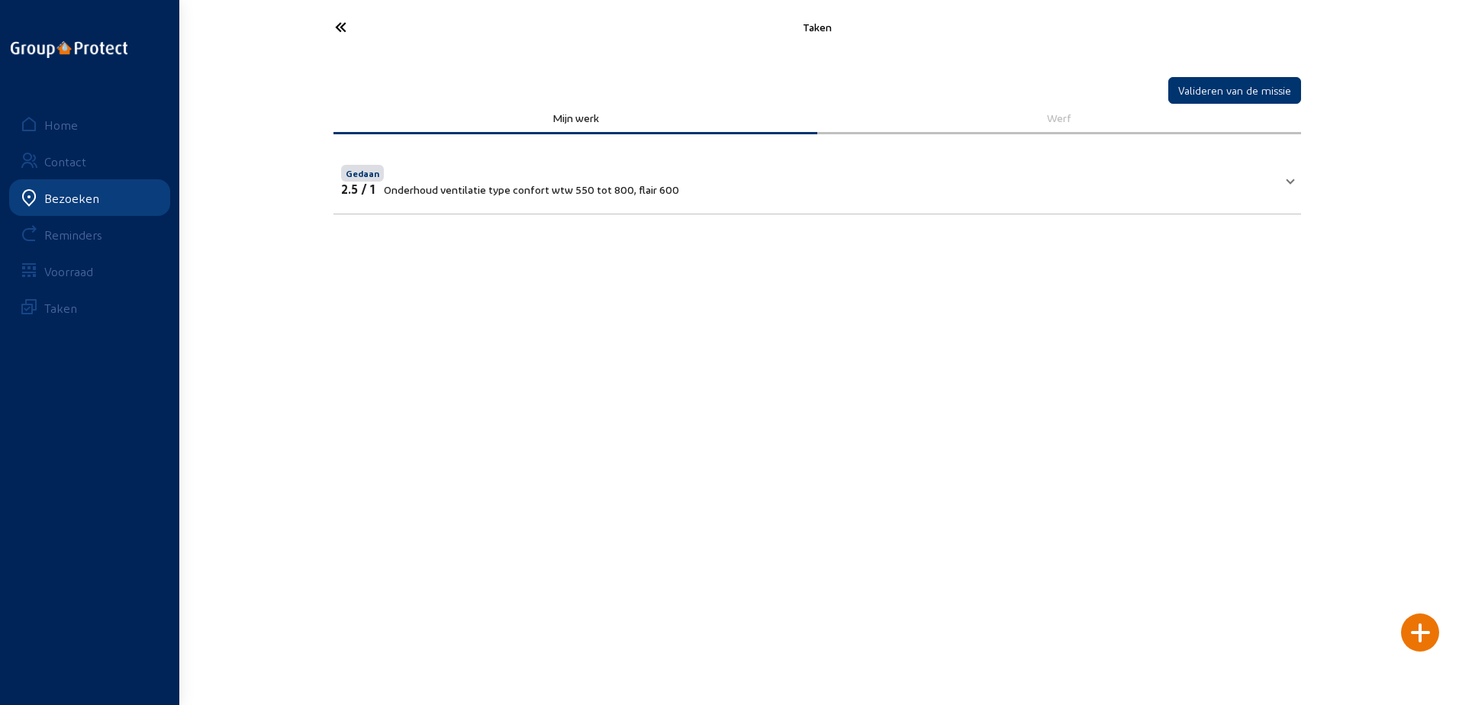
click at [369, 28] on icon at bounding box center [397, 27] width 140 height 27
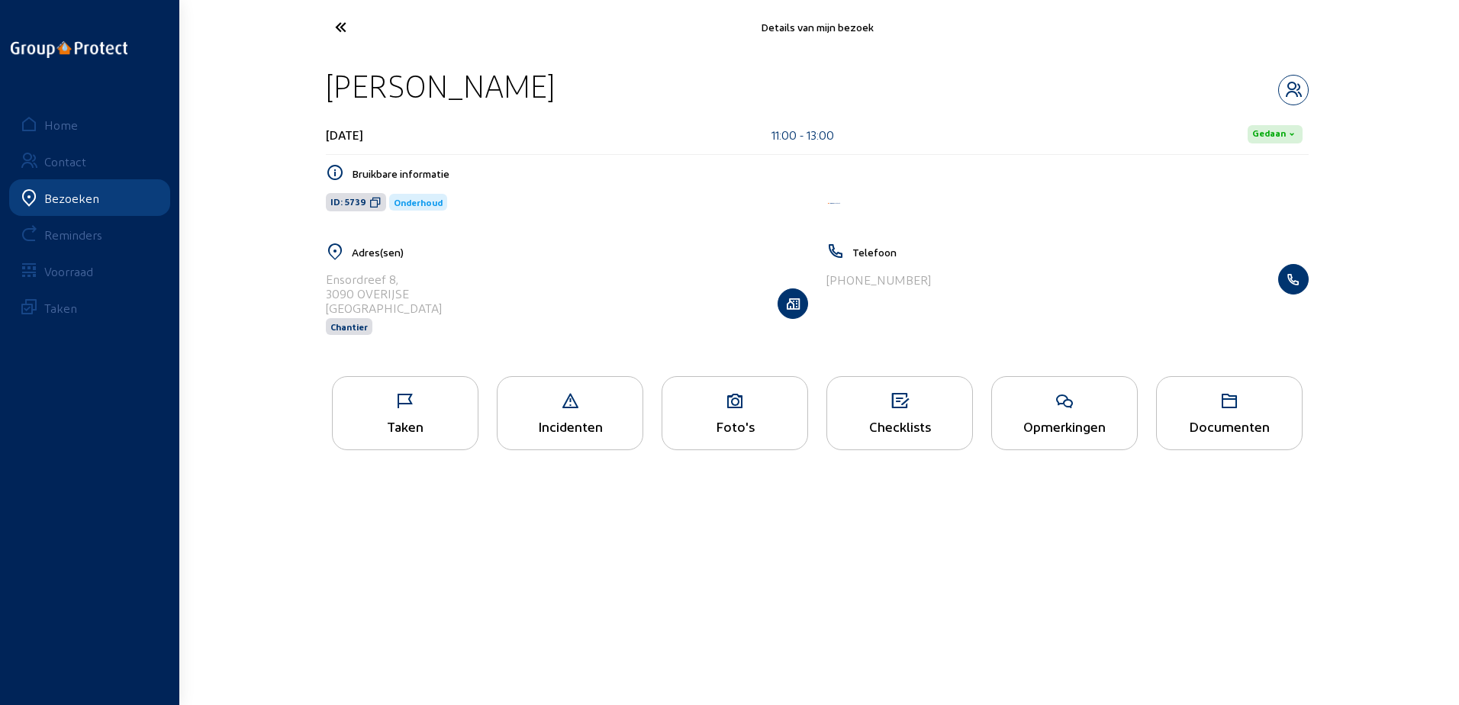
click at [1036, 421] on div "Opmerkingen" at bounding box center [1064, 426] width 145 height 16
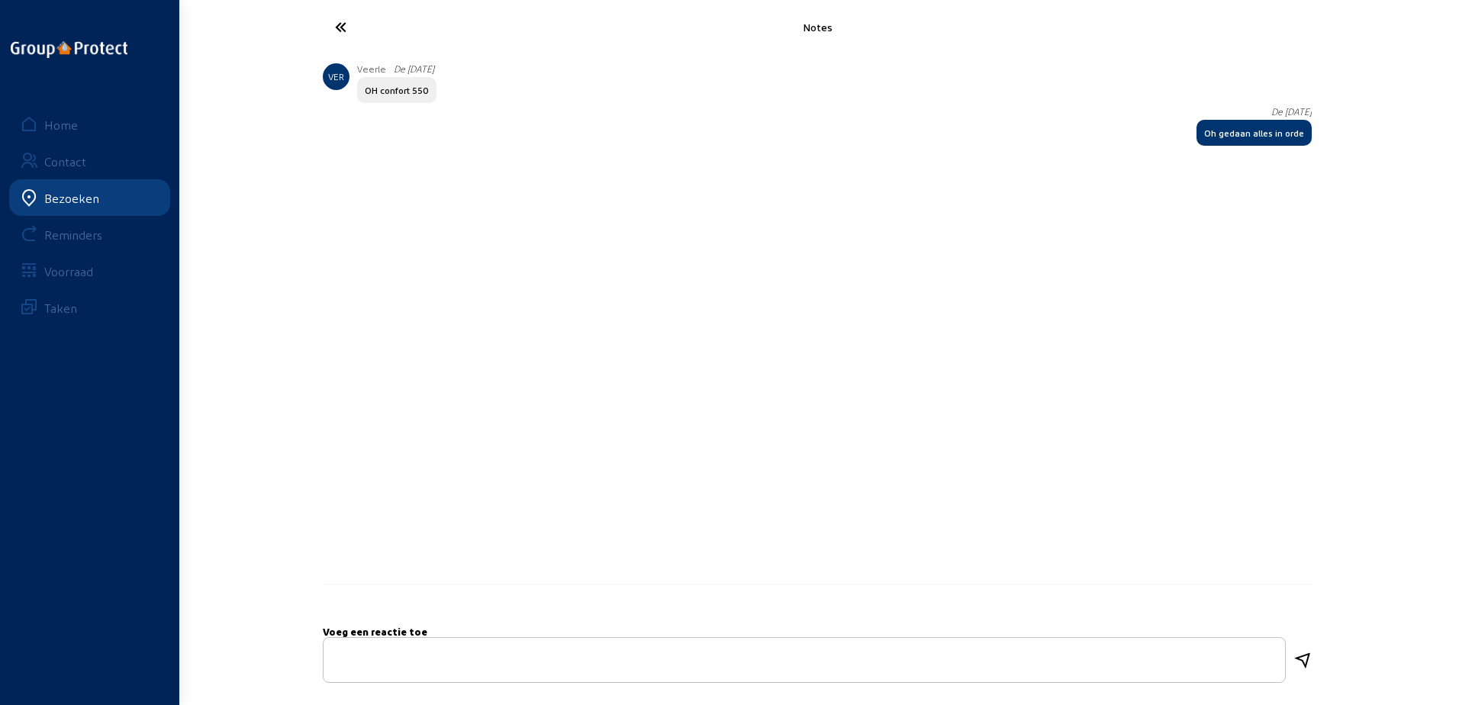
click at [359, 34] on icon at bounding box center [397, 27] width 140 height 27
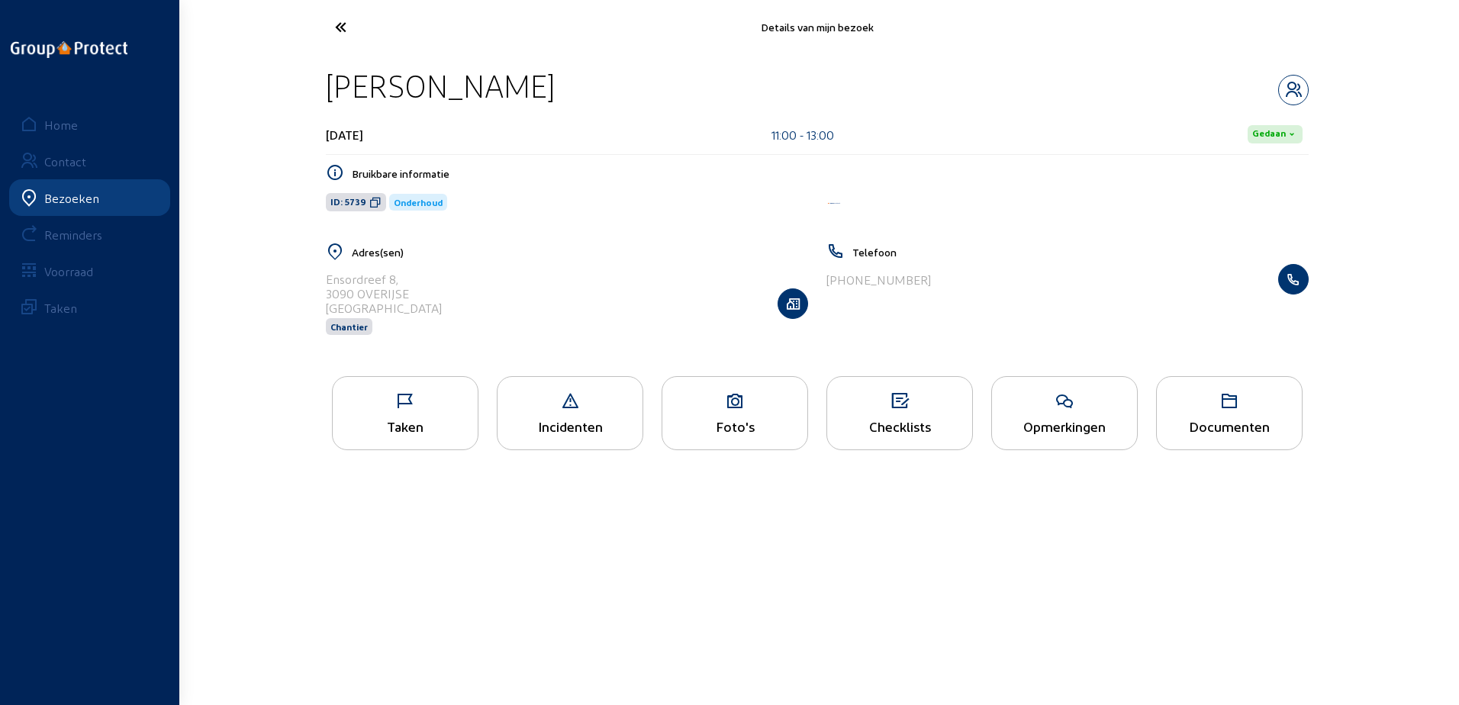
click at [369, 27] on icon at bounding box center [397, 27] width 140 height 27
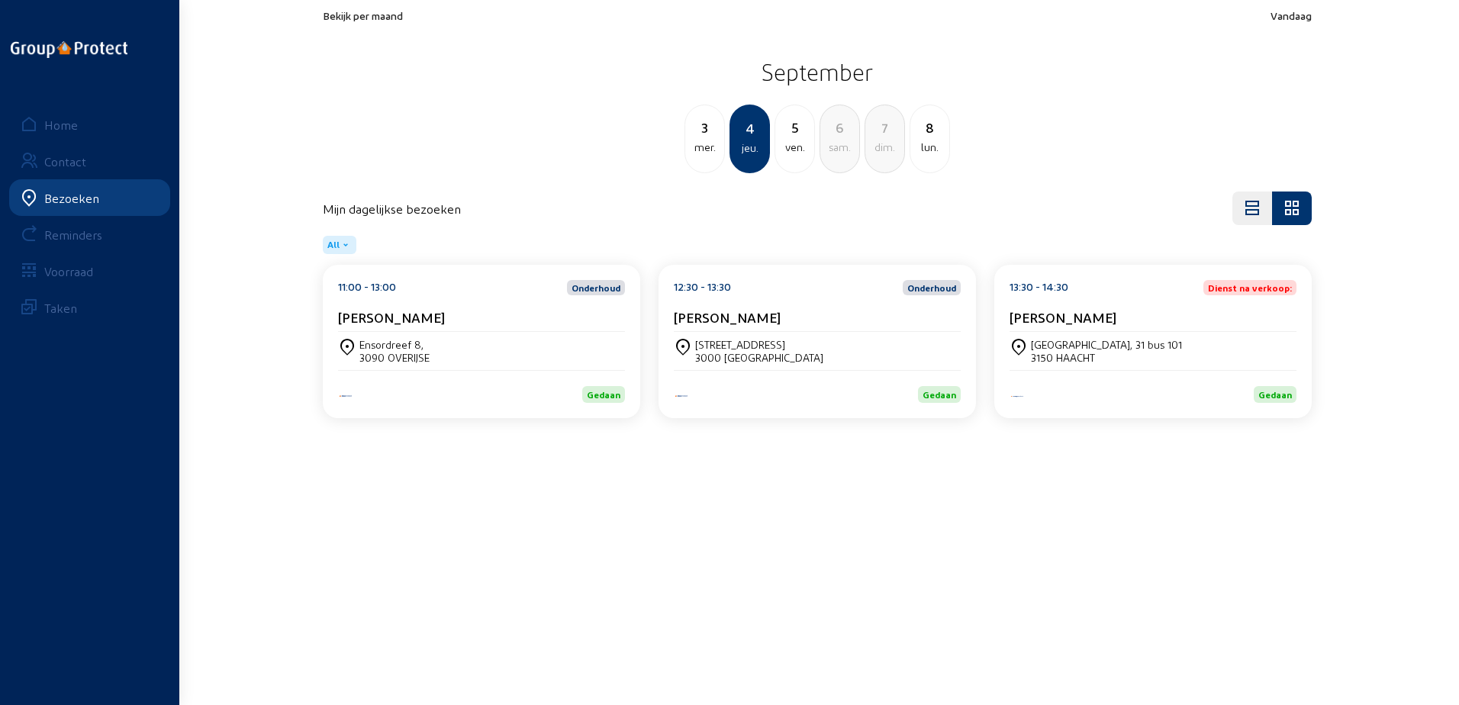
click at [813, 328] on div "[PERSON_NAME]" at bounding box center [817, 320] width 287 height 23
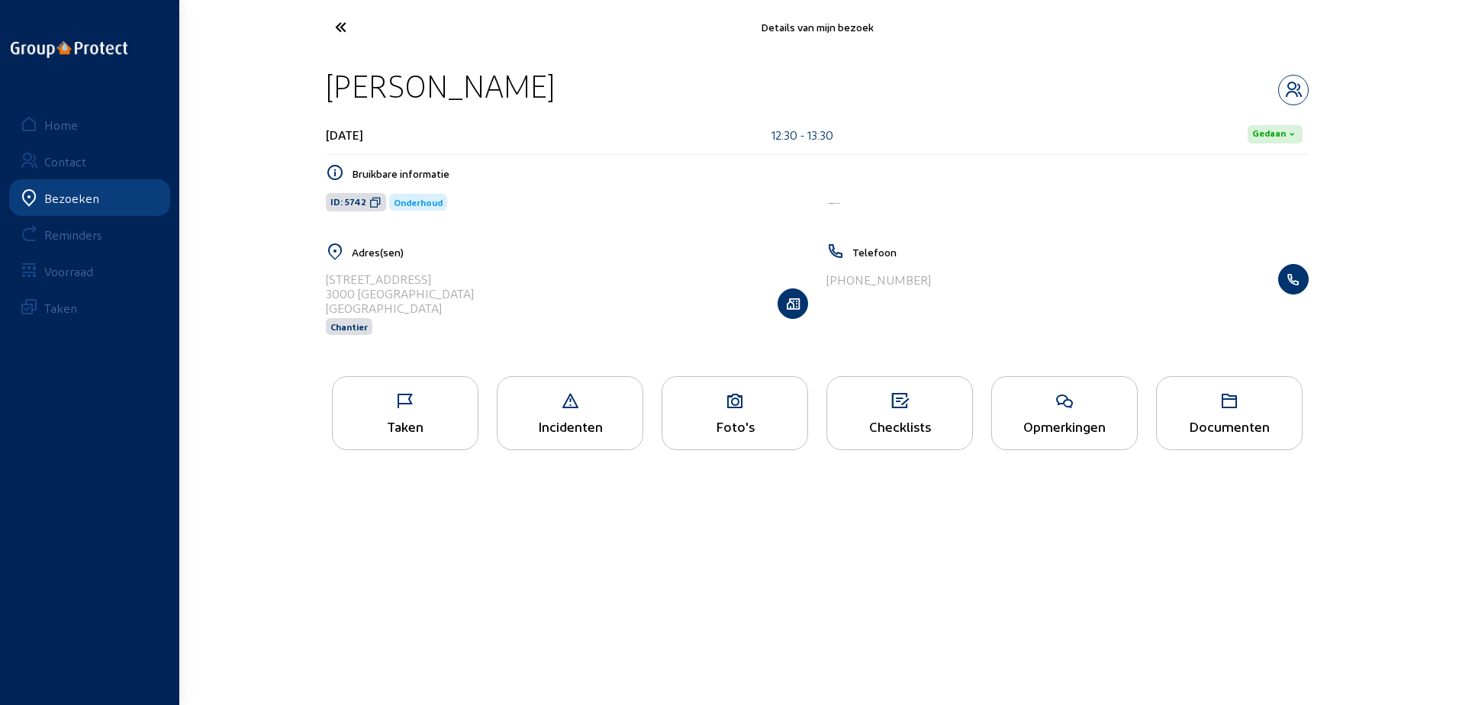
drag, startPoint x: 598, startPoint y: 82, endPoint x: 328, endPoint y: 89, distance: 269.5
click at [328, 89] on div "[PERSON_NAME]" at bounding box center [817, 85] width 983 height 39
click at [376, 206] on icon at bounding box center [375, 202] width 12 height 12
click at [463, 406] on icon at bounding box center [405, 401] width 145 height 18
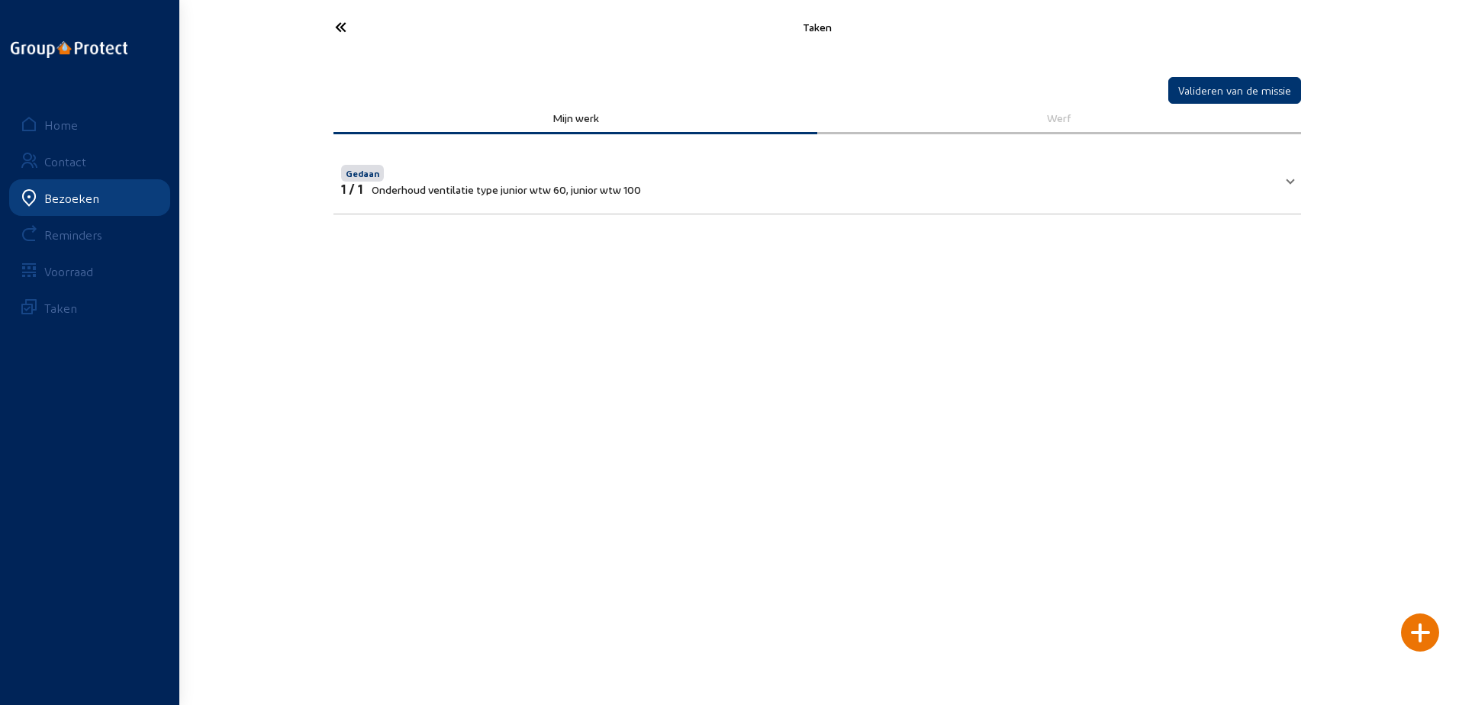
click at [356, 57] on div "Valideren van de missie Mijn werk [PERSON_NAME] 1 / 1 Onderhoud ventilatie type…" at bounding box center [817, 144] width 1007 height 180
drag, startPoint x: 353, startPoint y: 37, endPoint x: 362, endPoint y: 37, distance: 8.4
click at [362, 37] on icon at bounding box center [397, 27] width 140 height 27
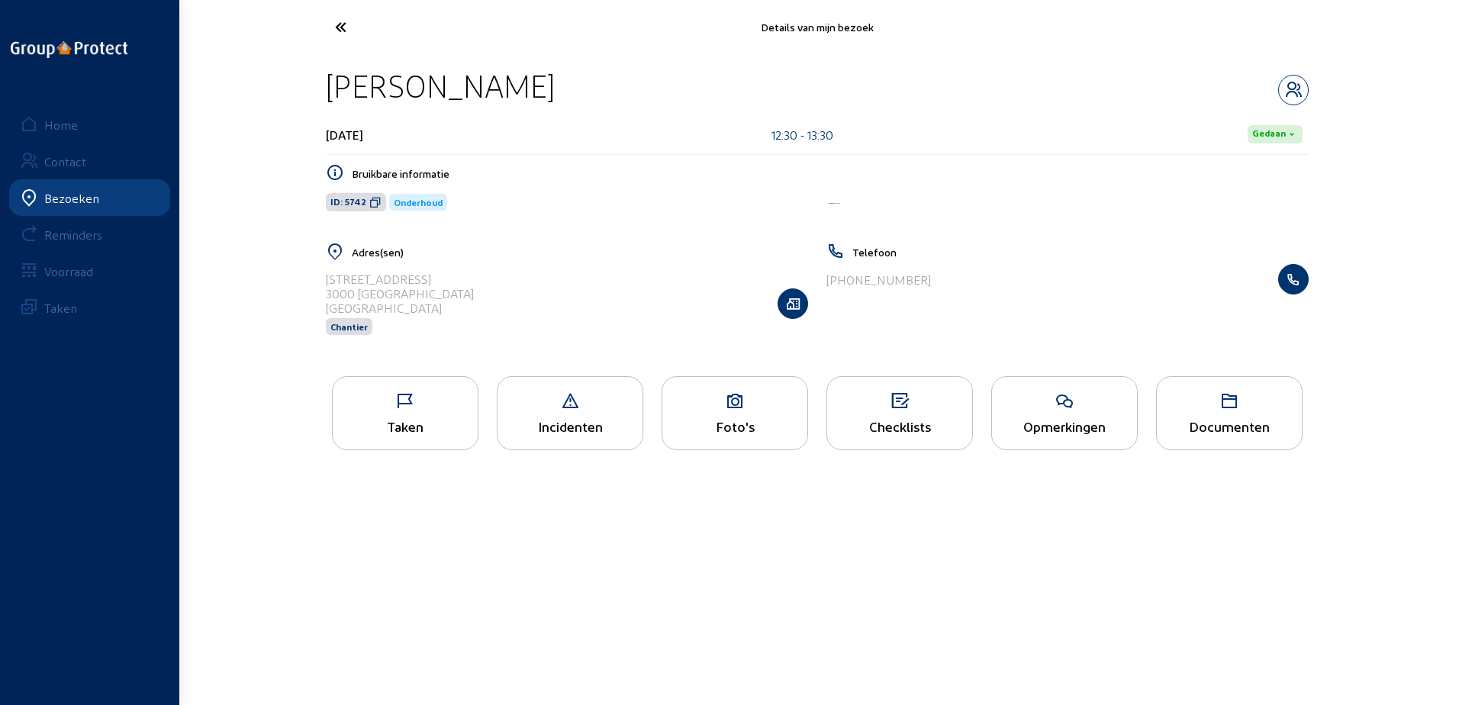
click at [326, 11] on cam-font-icon at bounding box center [398, 27] width 150 height 36
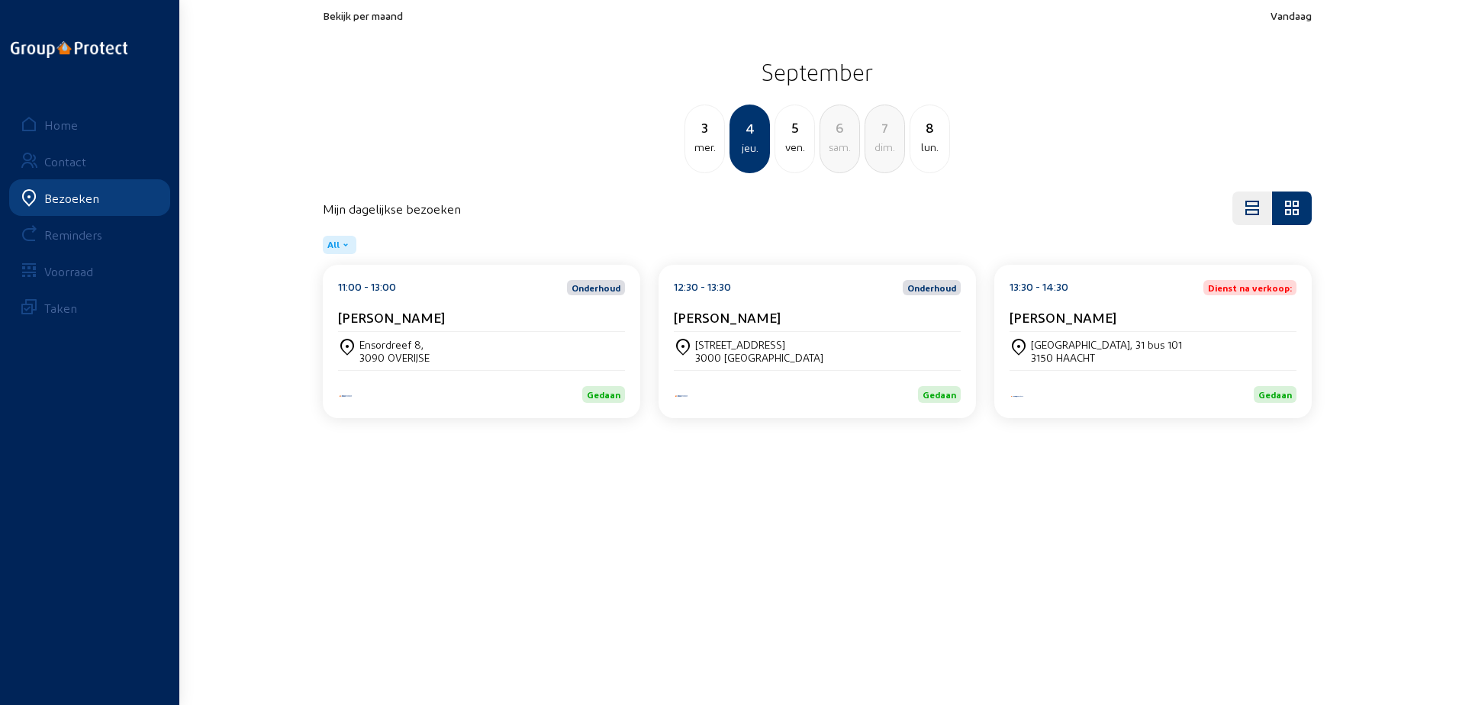
click at [1138, 312] on div "[PERSON_NAME]" at bounding box center [1153, 317] width 287 height 16
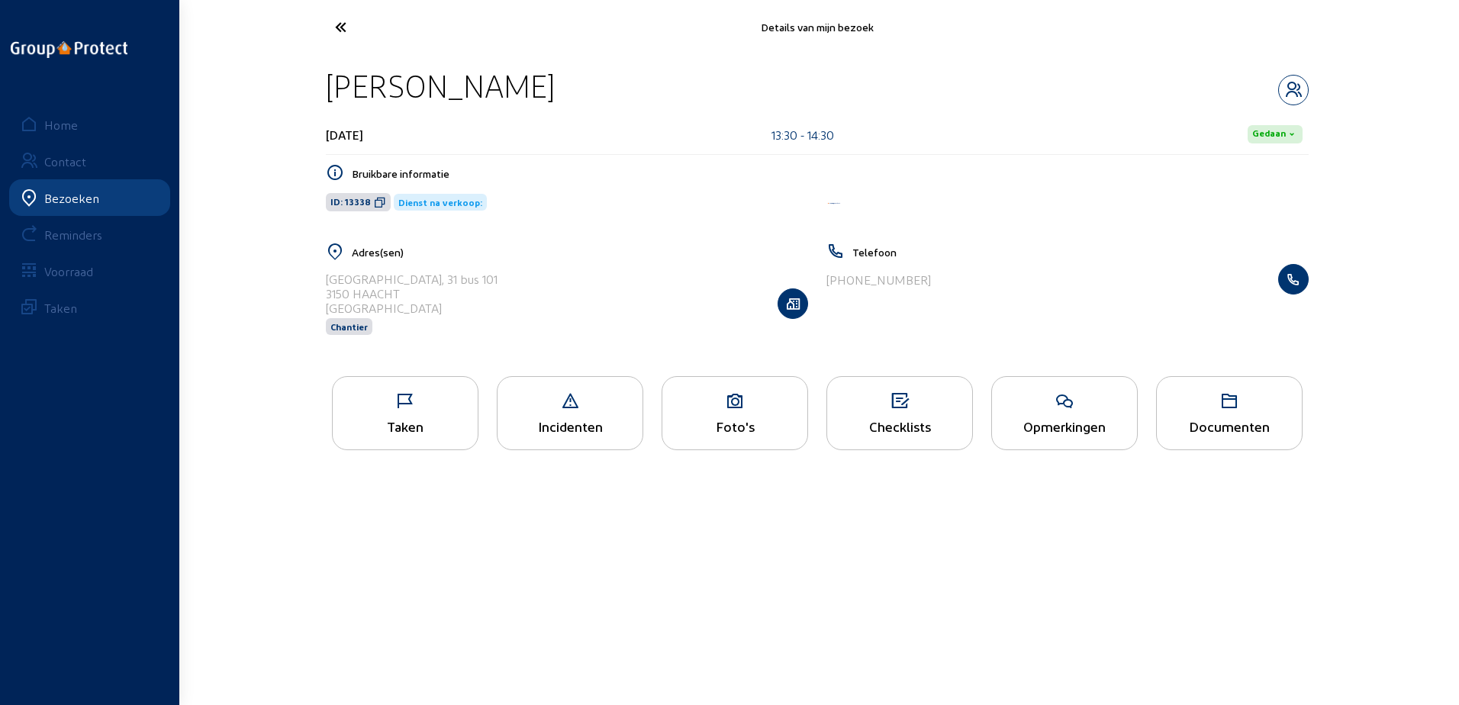
drag, startPoint x: 504, startPoint y: 82, endPoint x: 307, endPoint y: 80, distance: 196.9
click at [307, 80] on div "Details van mijn bezoek [PERSON_NAME] [DATE] 13:30 - 14:30 Gedaan Bruikbare inf…" at bounding box center [729, 239] width 1459 height 479
click at [375, 201] on icon at bounding box center [380, 202] width 12 height 12
click at [374, 201] on icon at bounding box center [380, 202] width 12 height 12
click at [357, 31] on icon at bounding box center [397, 27] width 140 height 27
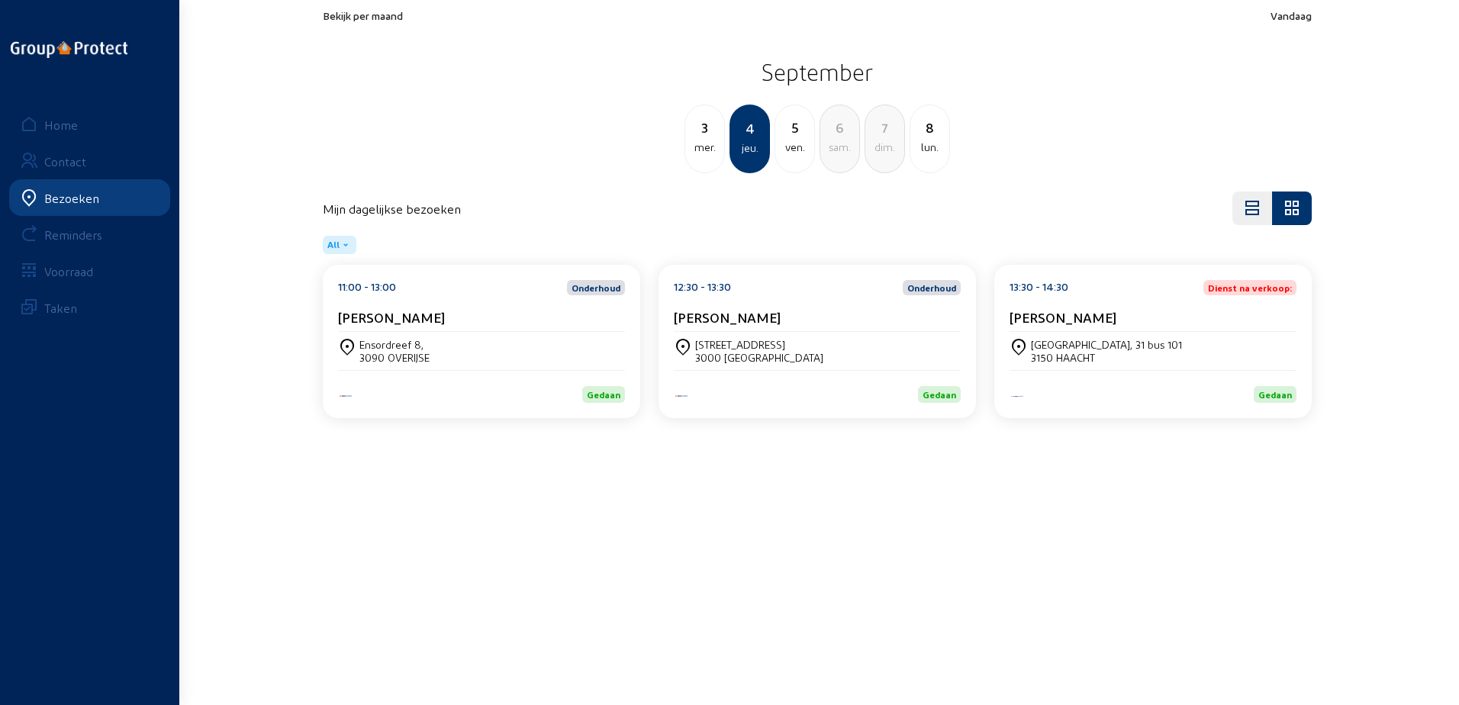
click at [793, 143] on div "ven." at bounding box center [794, 147] width 39 height 18
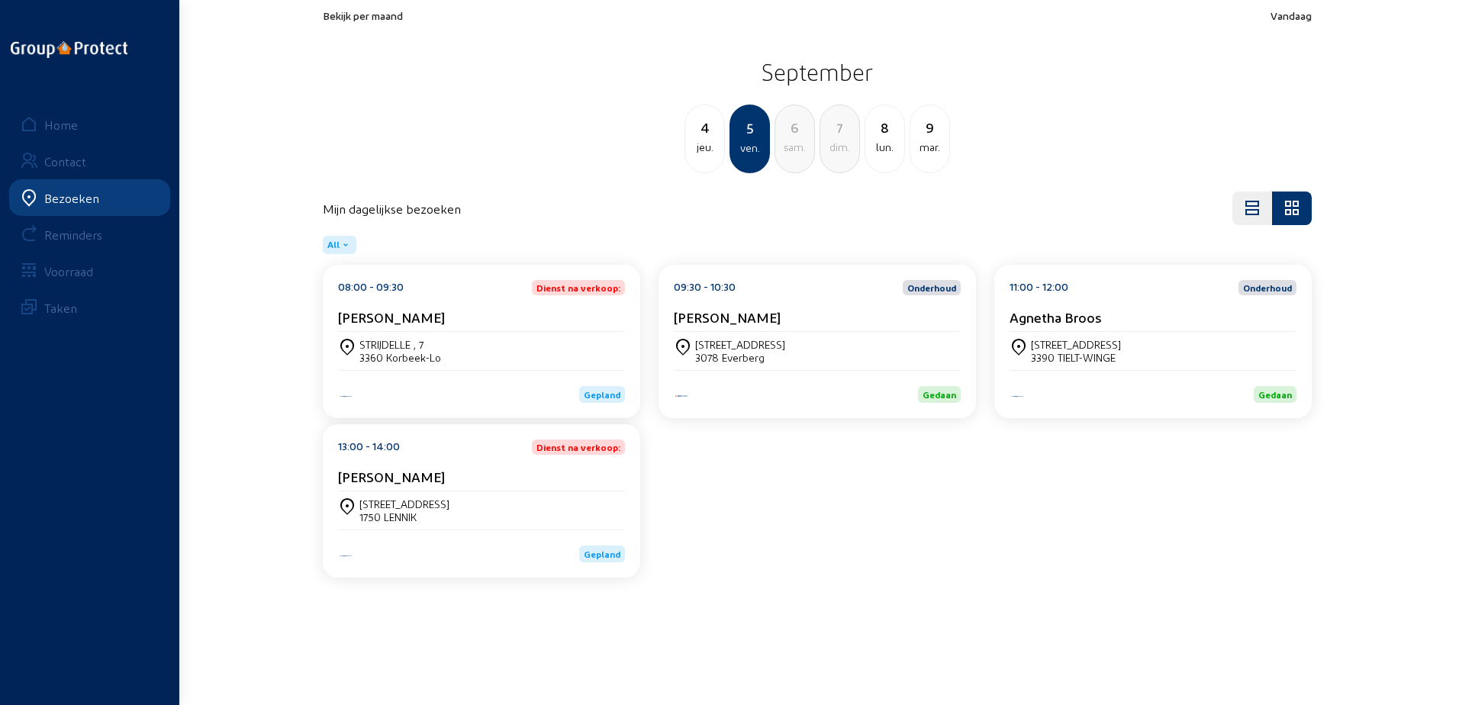
click at [466, 353] on div "[STREET_ADDRESS]" at bounding box center [481, 351] width 287 height 26
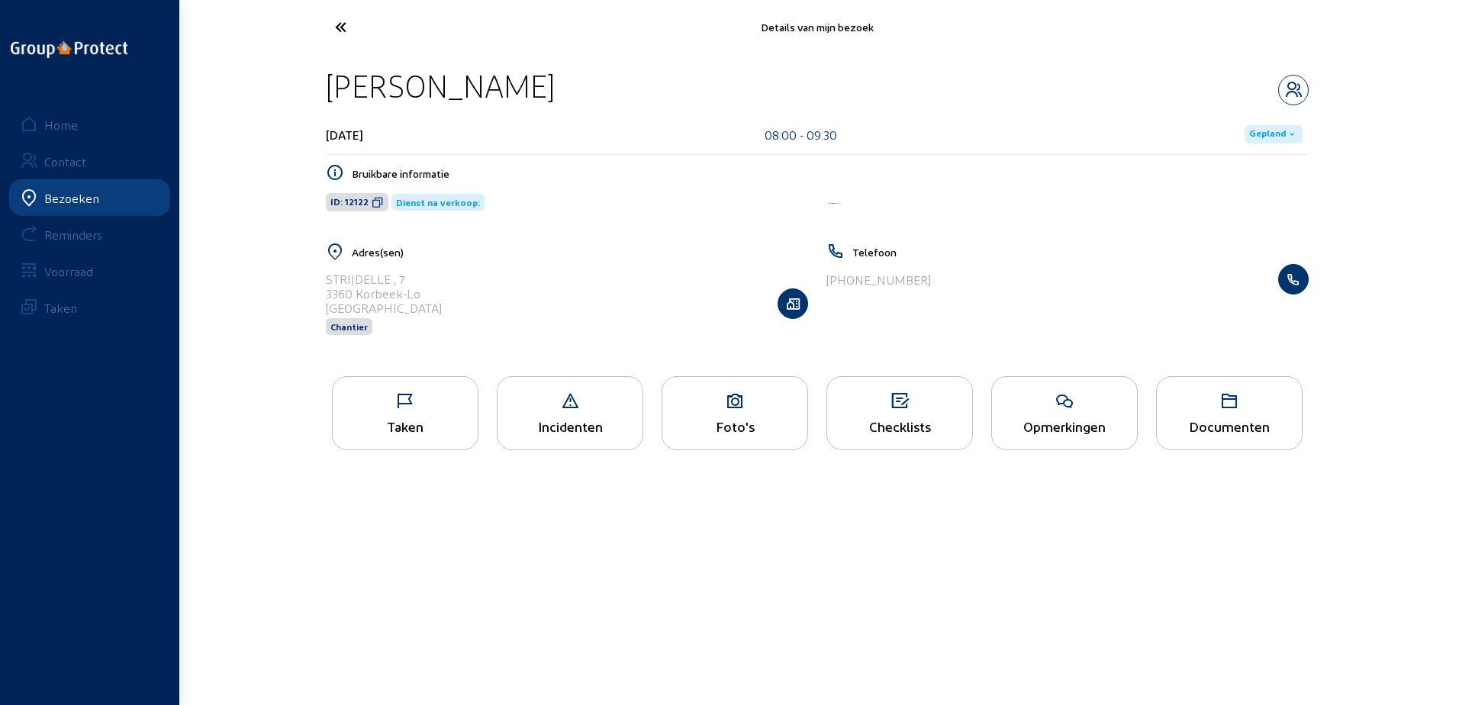
drag, startPoint x: 572, startPoint y: 86, endPoint x: 314, endPoint y: 99, distance: 259.1
click at [314, 99] on div "[PERSON_NAME] [DATE] 08:00 - 09:30 Gepland Bruikbare informatie ID: 12122 Diens…" at bounding box center [817, 210] width 1007 height 313
click at [347, 30] on icon at bounding box center [397, 27] width 140 height 27
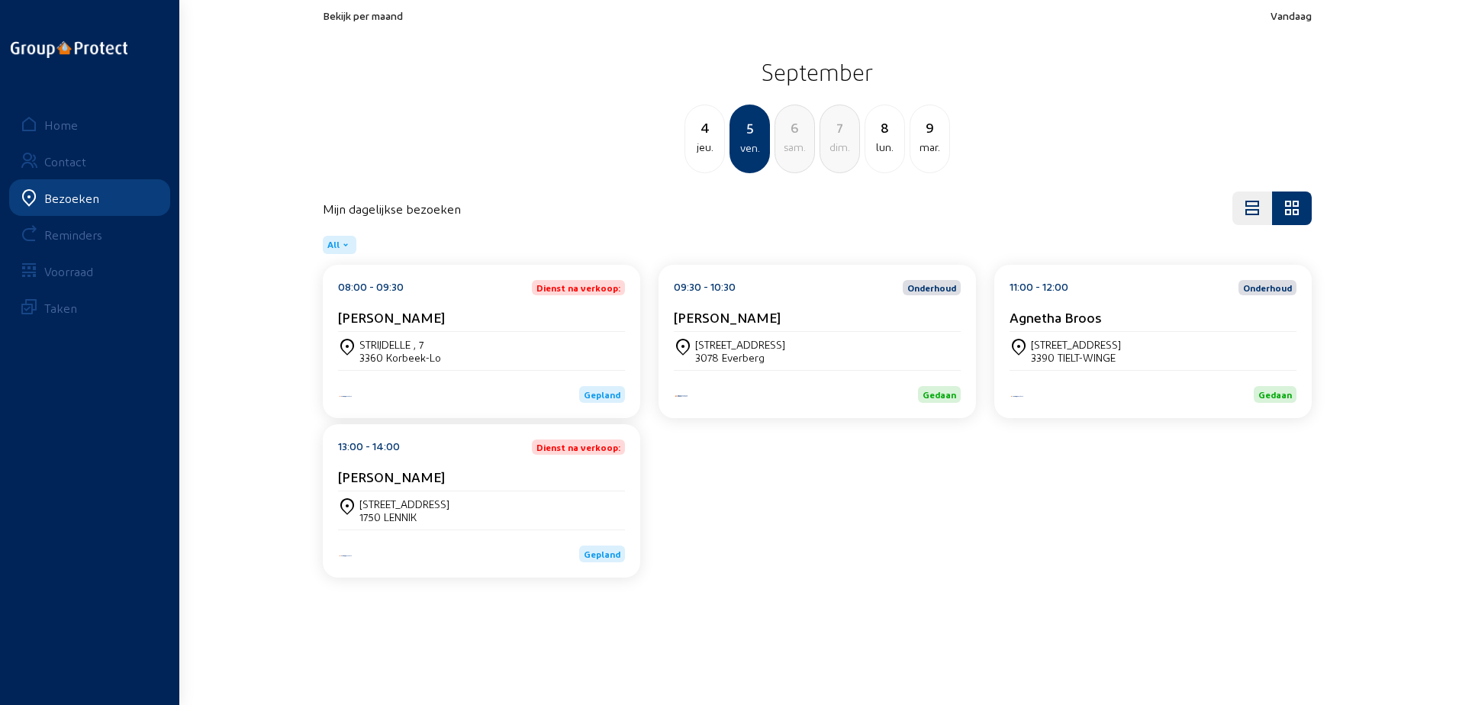
click at [692, 132] on div "4" at bounding box center [704, 127] width 39 height 21
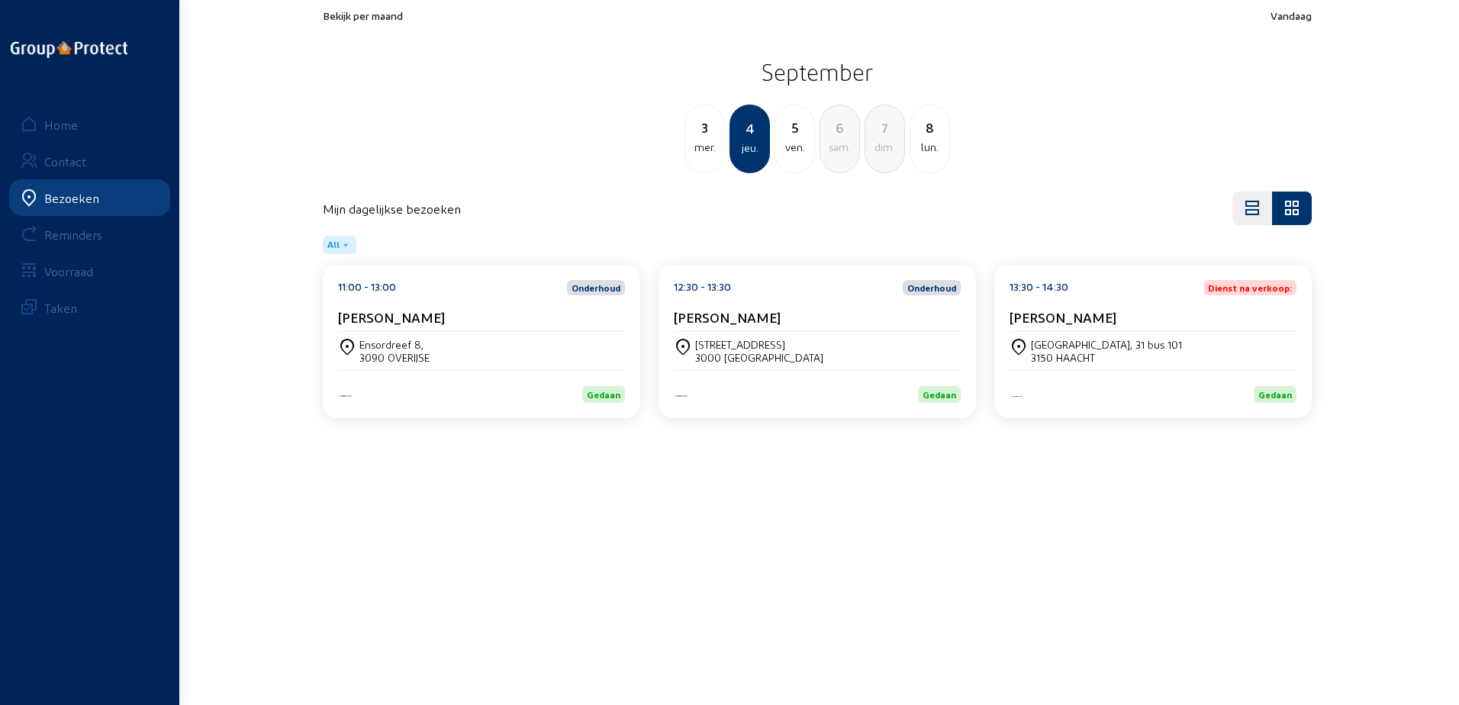
click at [1065, 315] on cam-card-title "[PERSON_NAME]" at bounding box center [1063, 317] width 107 height 16
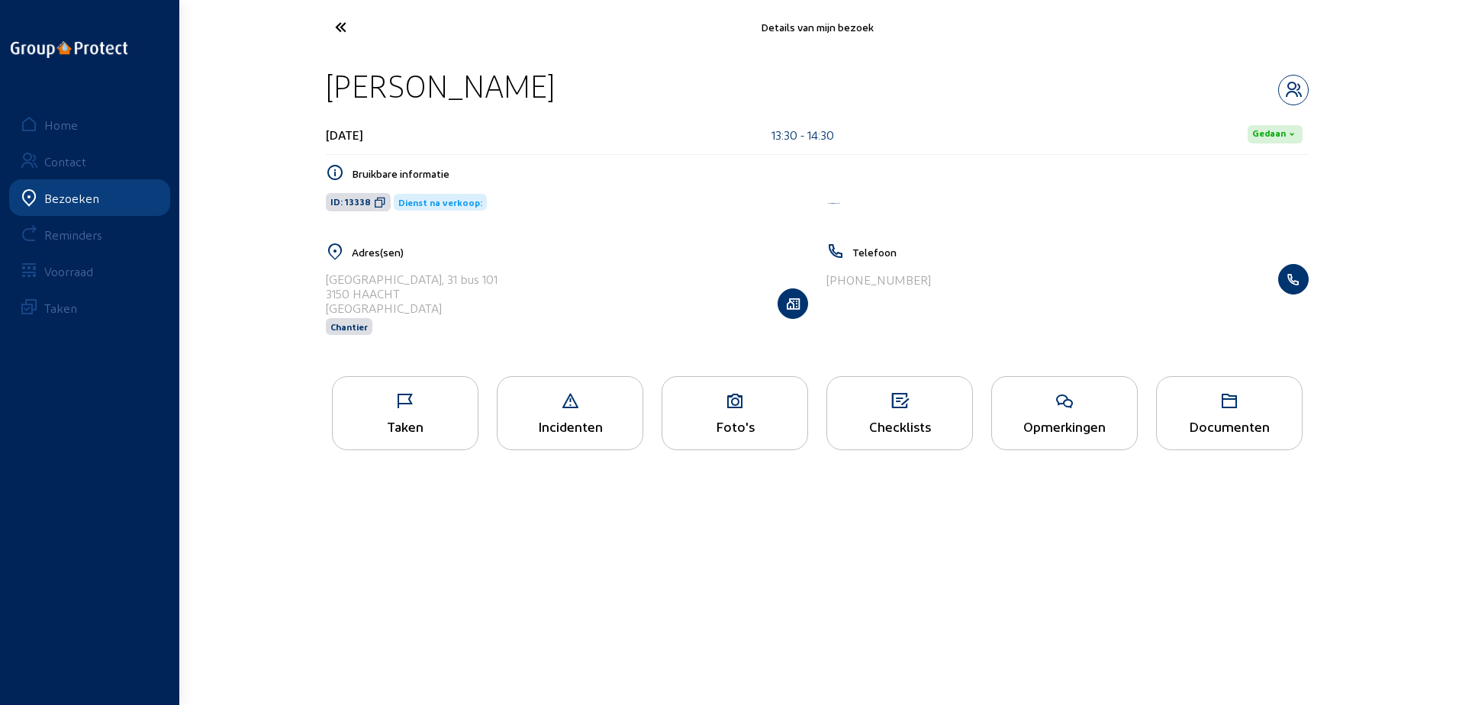
click at [1087, 408] on icon at bounding box center [1064, 401] width 145 height 18
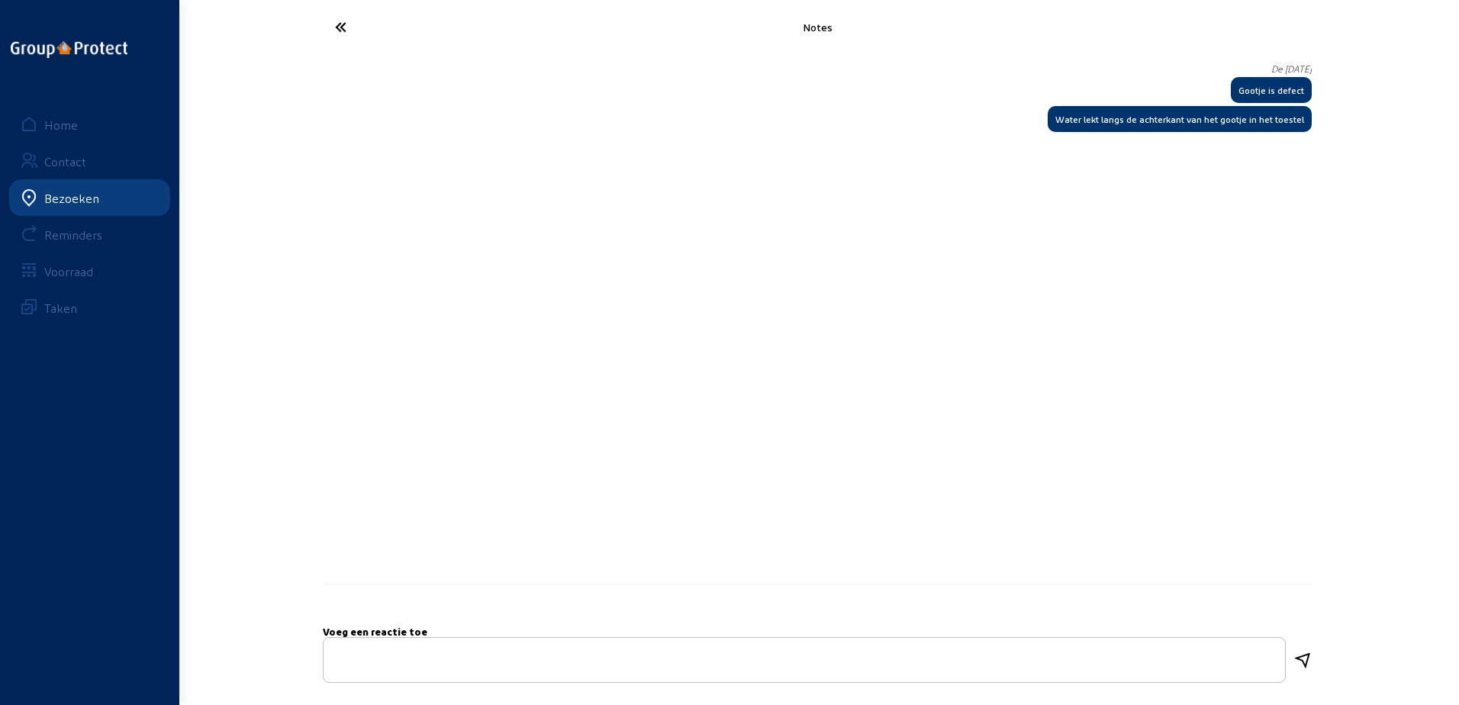
click at [327, 29] on cam-font-icon at bounding box center [398, 27] width 150 height 36
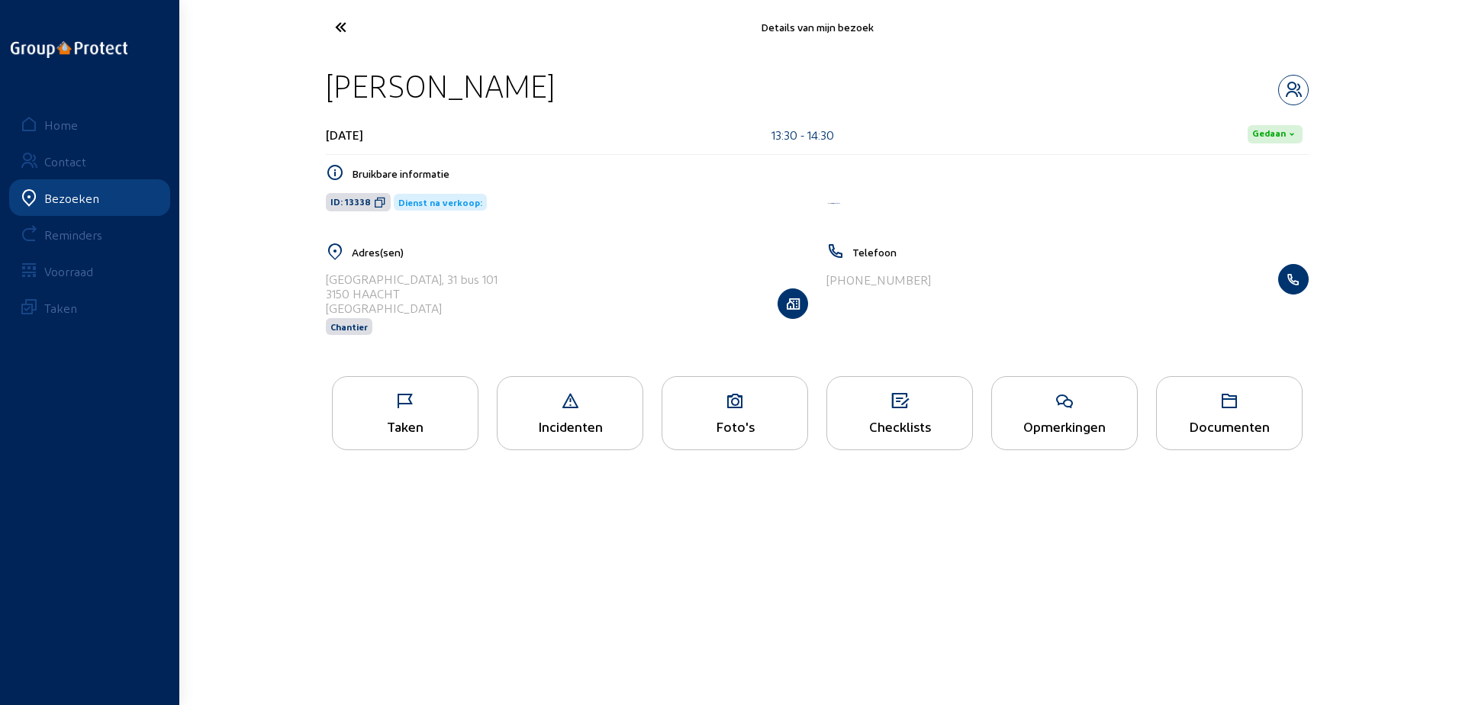
click at [336, 38] on icon at bounding box center [397, 27] width 140 height 27
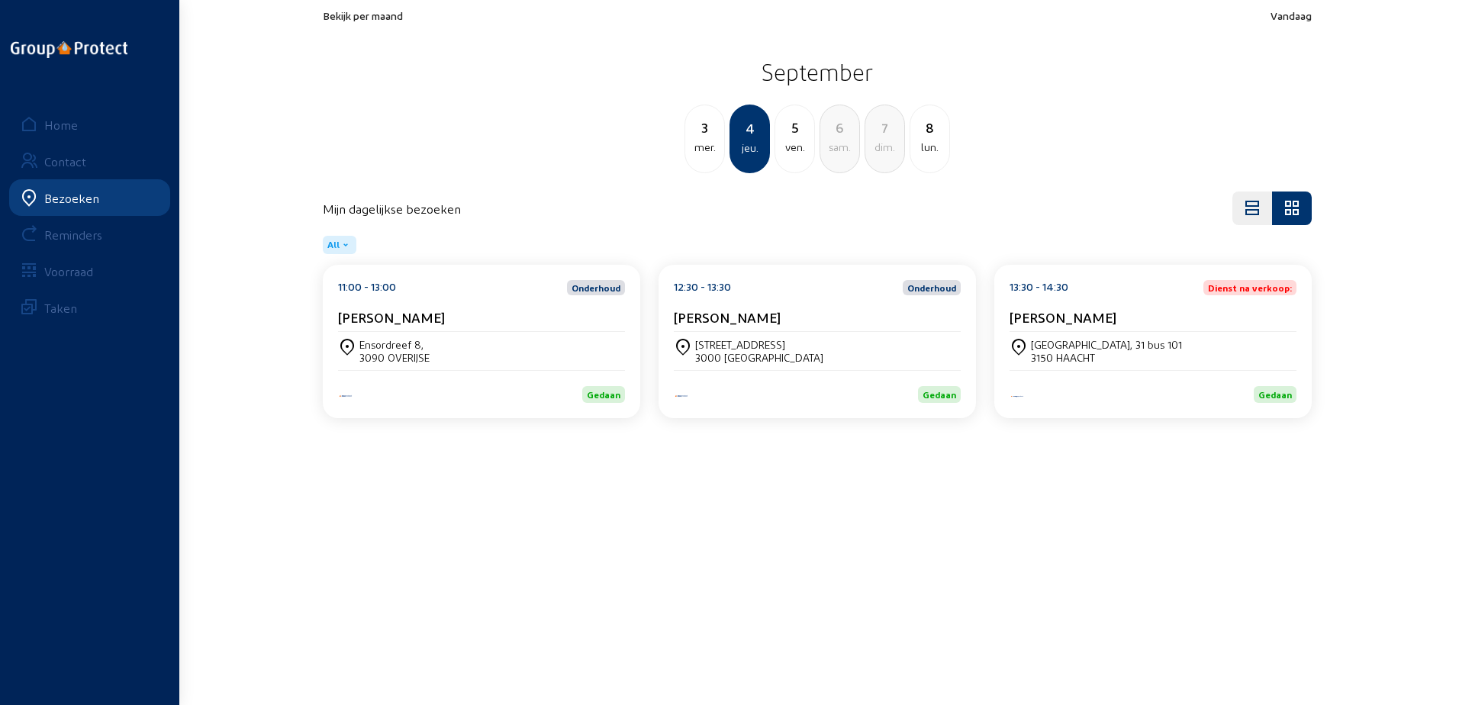
click at [785, 148] on div "ven." at bounding box center [794, 147] width 39 height 18
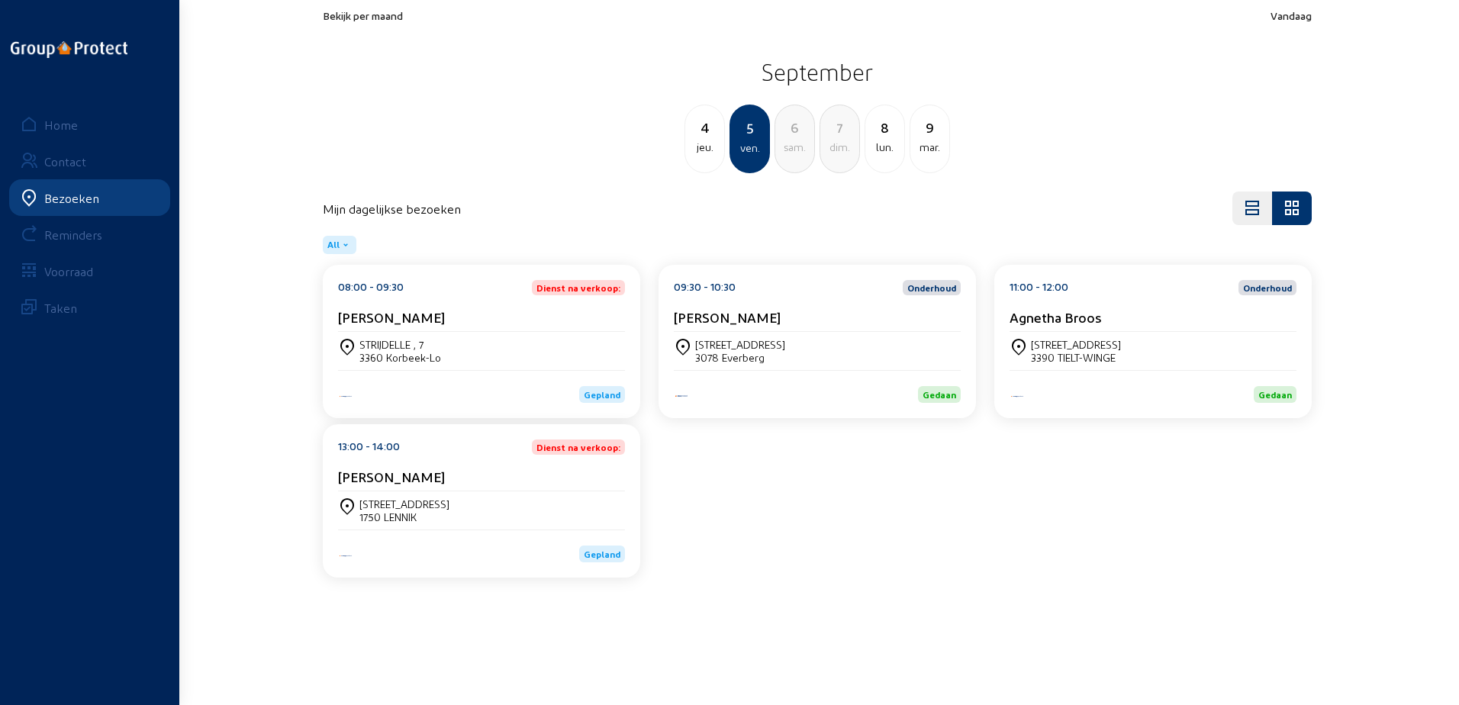
click at [403, 318] on cam-card-title "[PERSON_NAME]" at bounding box center [391, 317] width 107 height 16
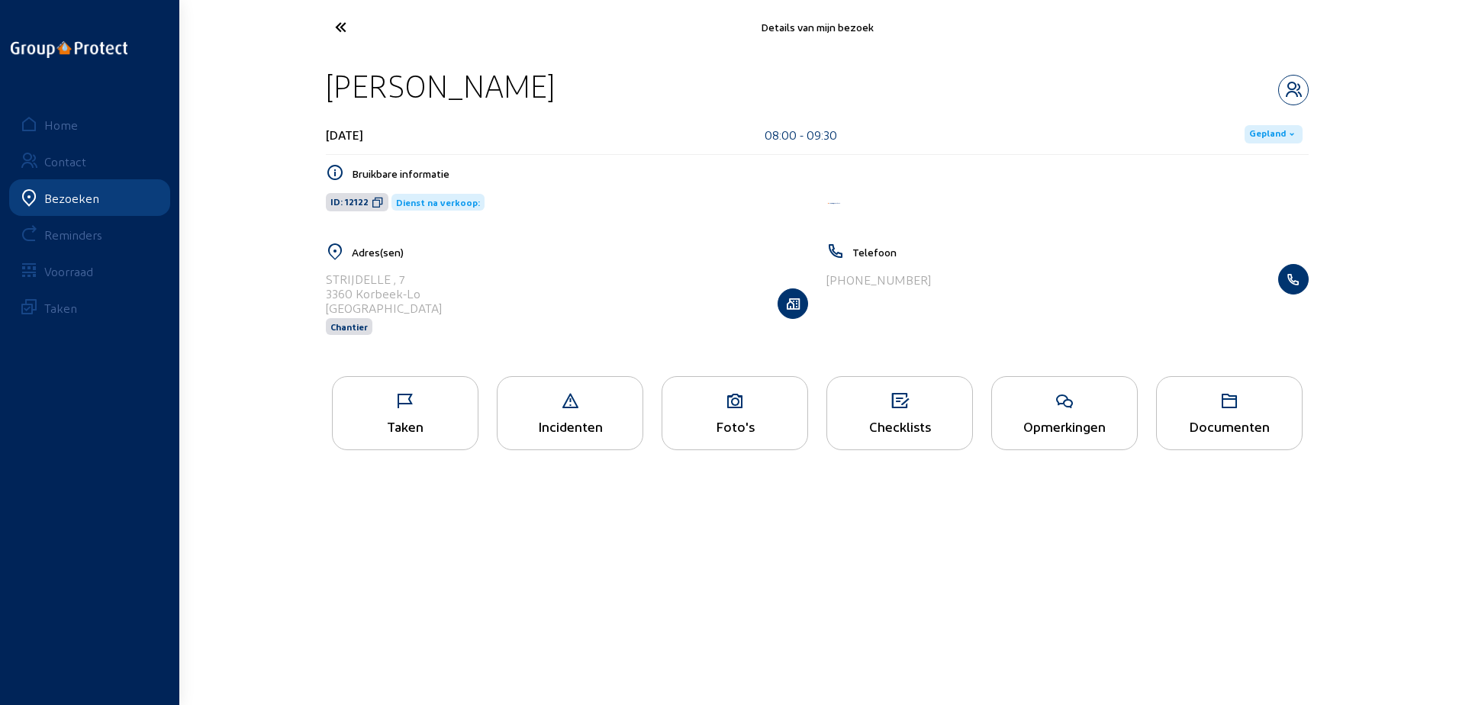
click at [1104, 428] on div "Opmerkingen" at bounding box center [1064, 426] width 145 height 16
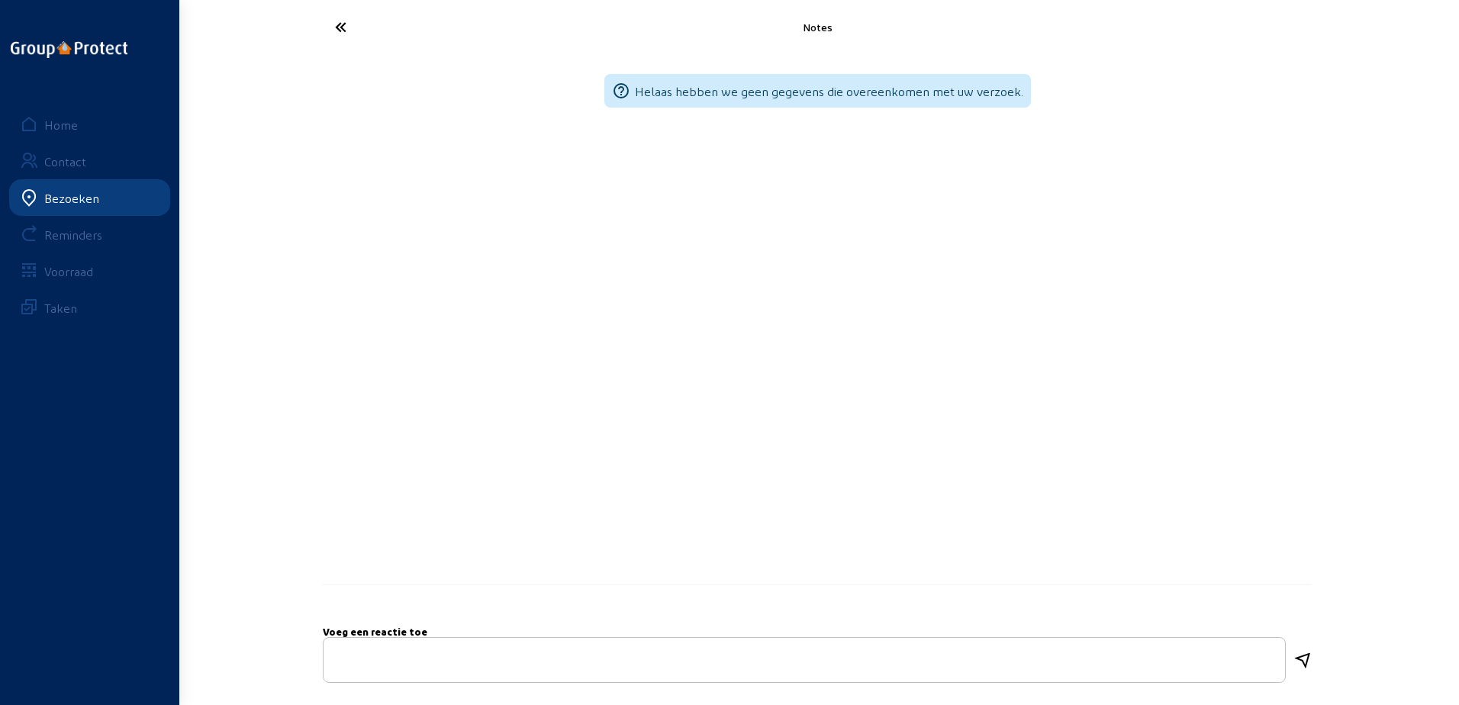
click at [350, 32] on icon at bounding box center [397, 27] width 140 height 27
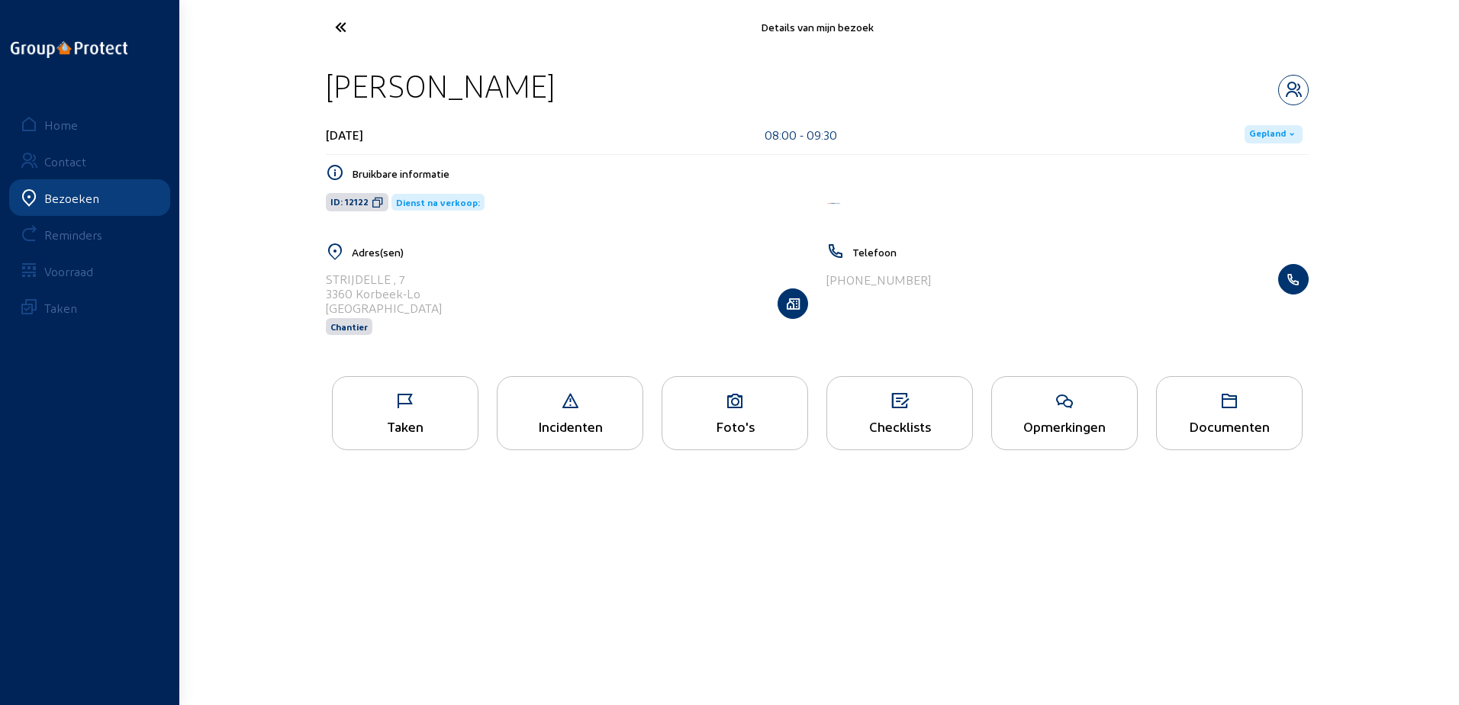
click at [350, 32] on icon at bounding box center [397, 27] width 140 height 27
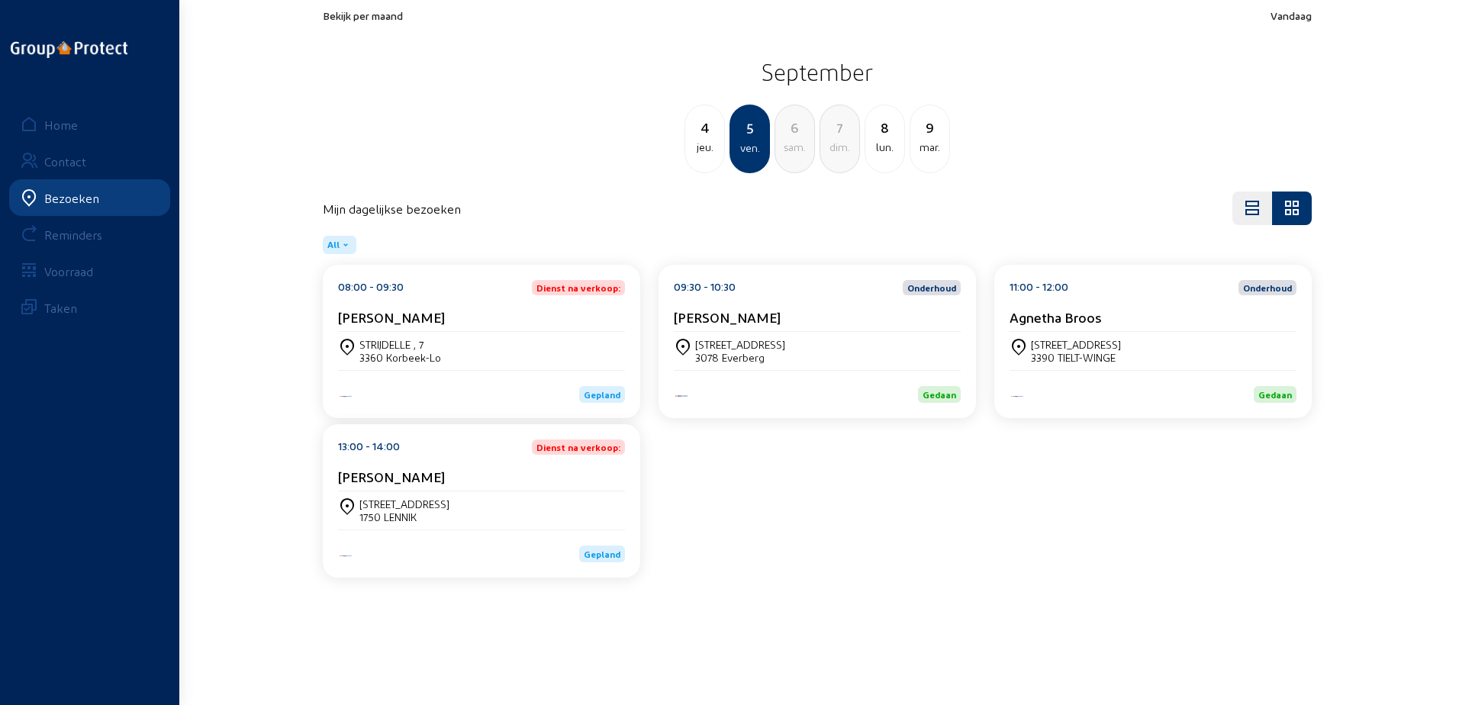
click at [484, 305] on div "08:00 - 09:30 Dienst na verkoop: [PERSON_NAME]" at bounding box center [481, 306] width 287 height 52
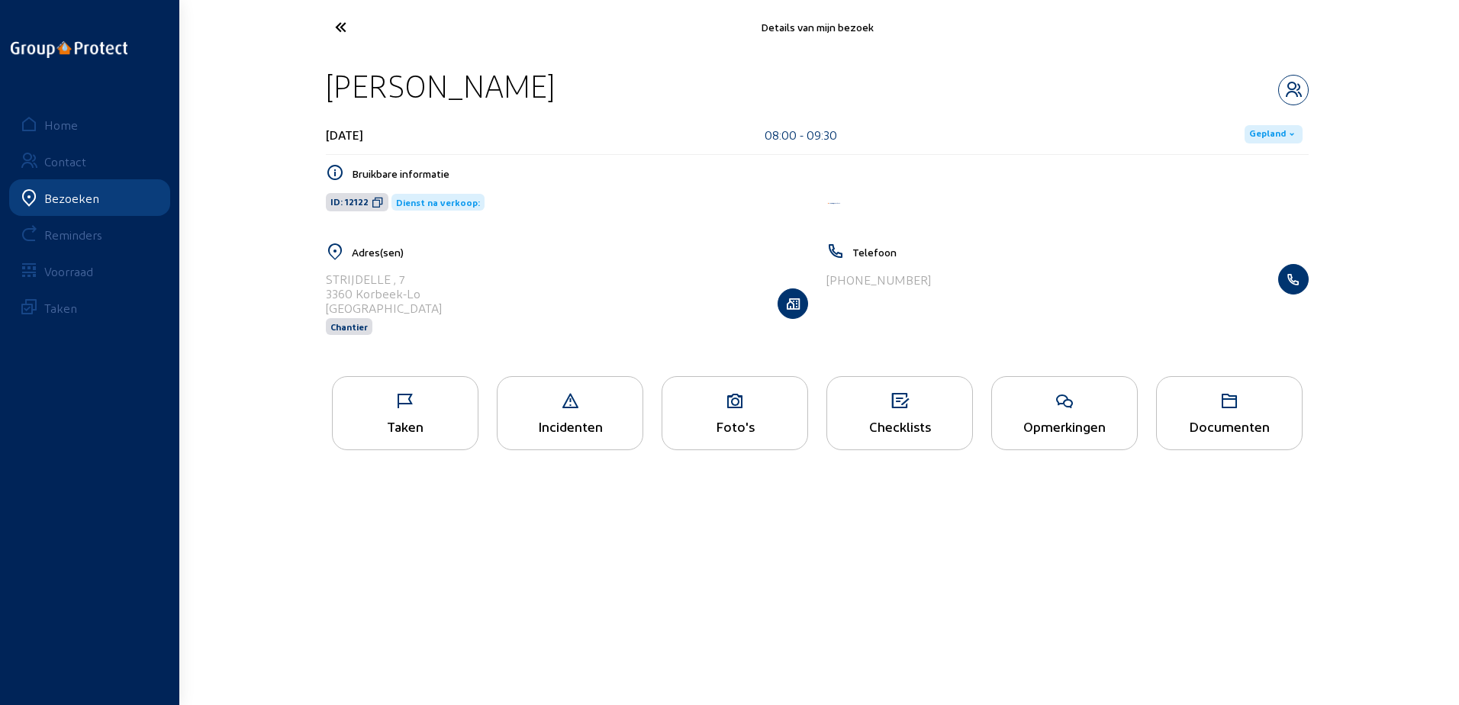
click at [1057, 433] on div "Opmerkingen" at bounding box center [1064, 426] width 145 height 16
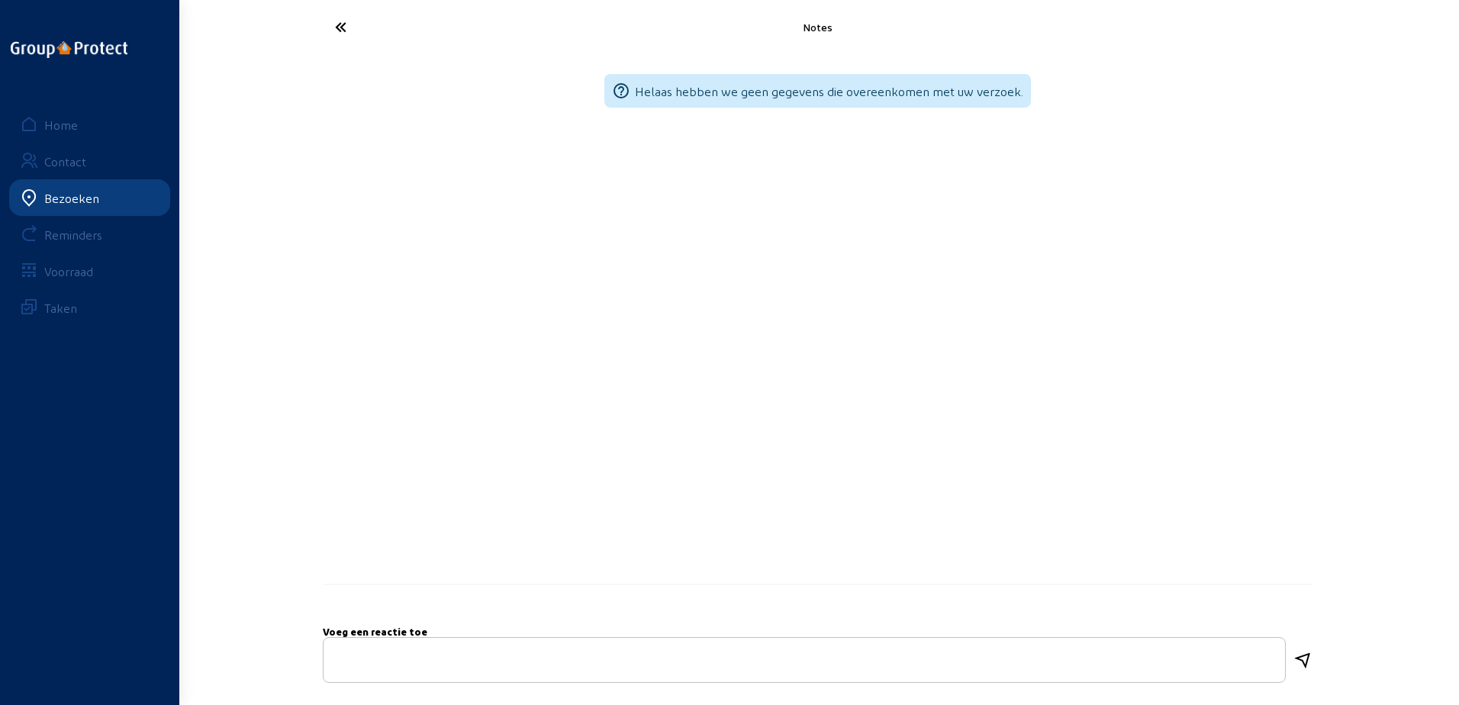
click at [334, 34] on icon at bounding box center [397, 27] width 140 height 27
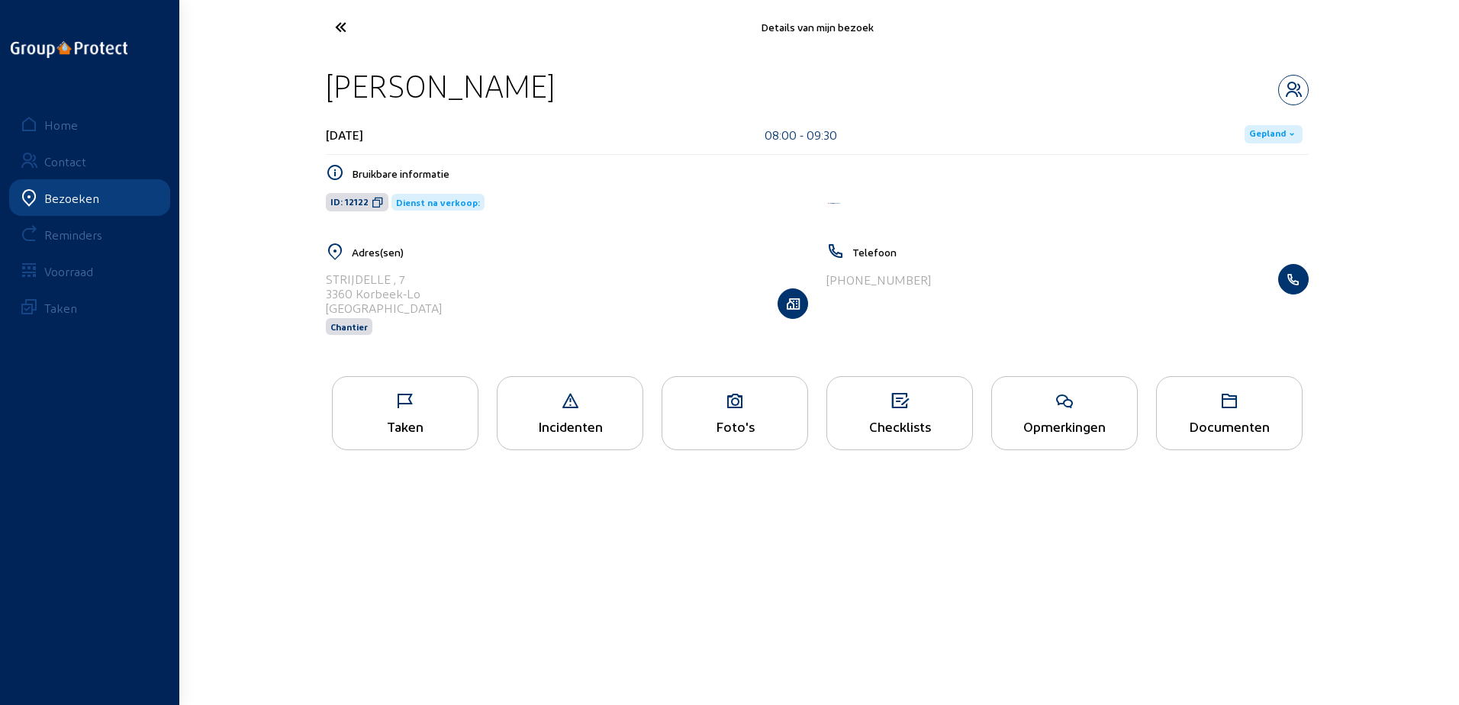
click at [364, 31] on icon at bounding box center [397, 27] width 140 height 27
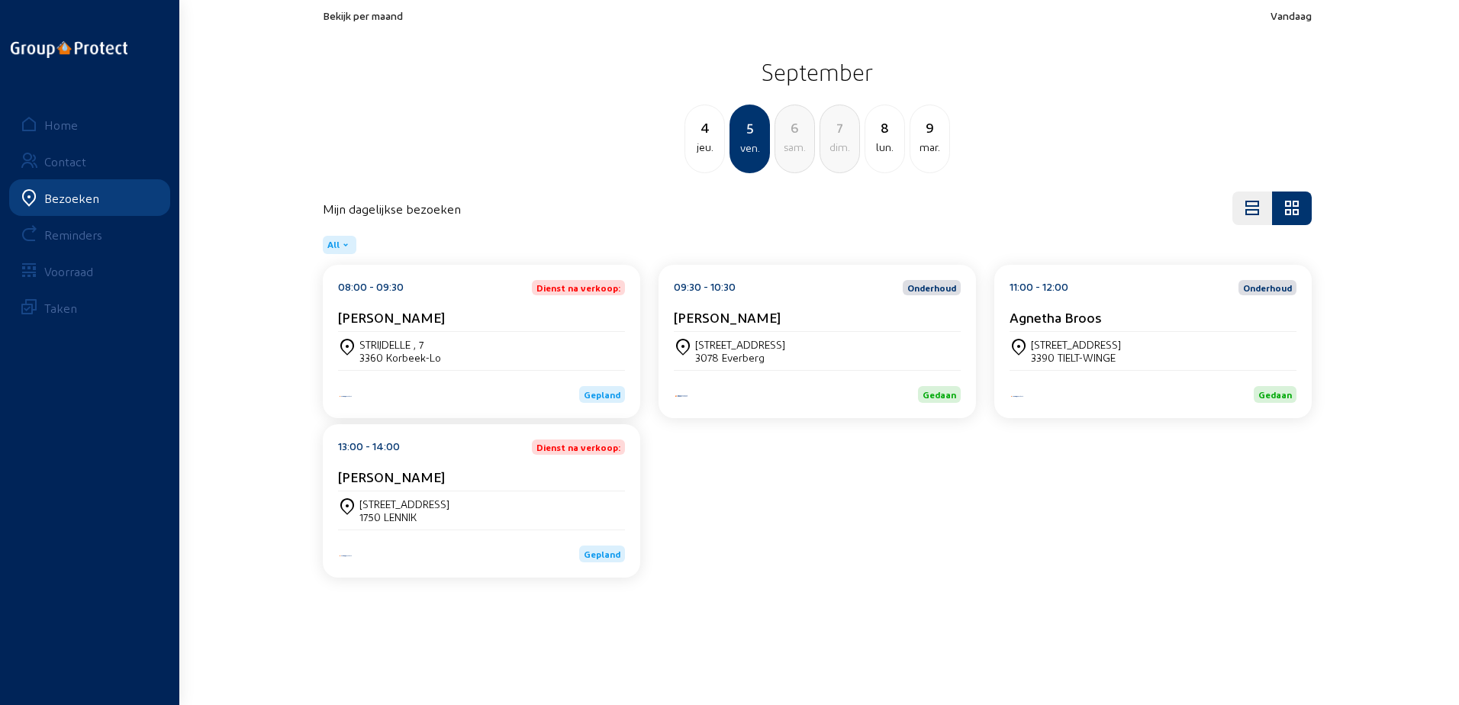
click at [582, 319] on div "[PERSON_NAME]" at bounding box center [481, 317] width 287 height 16
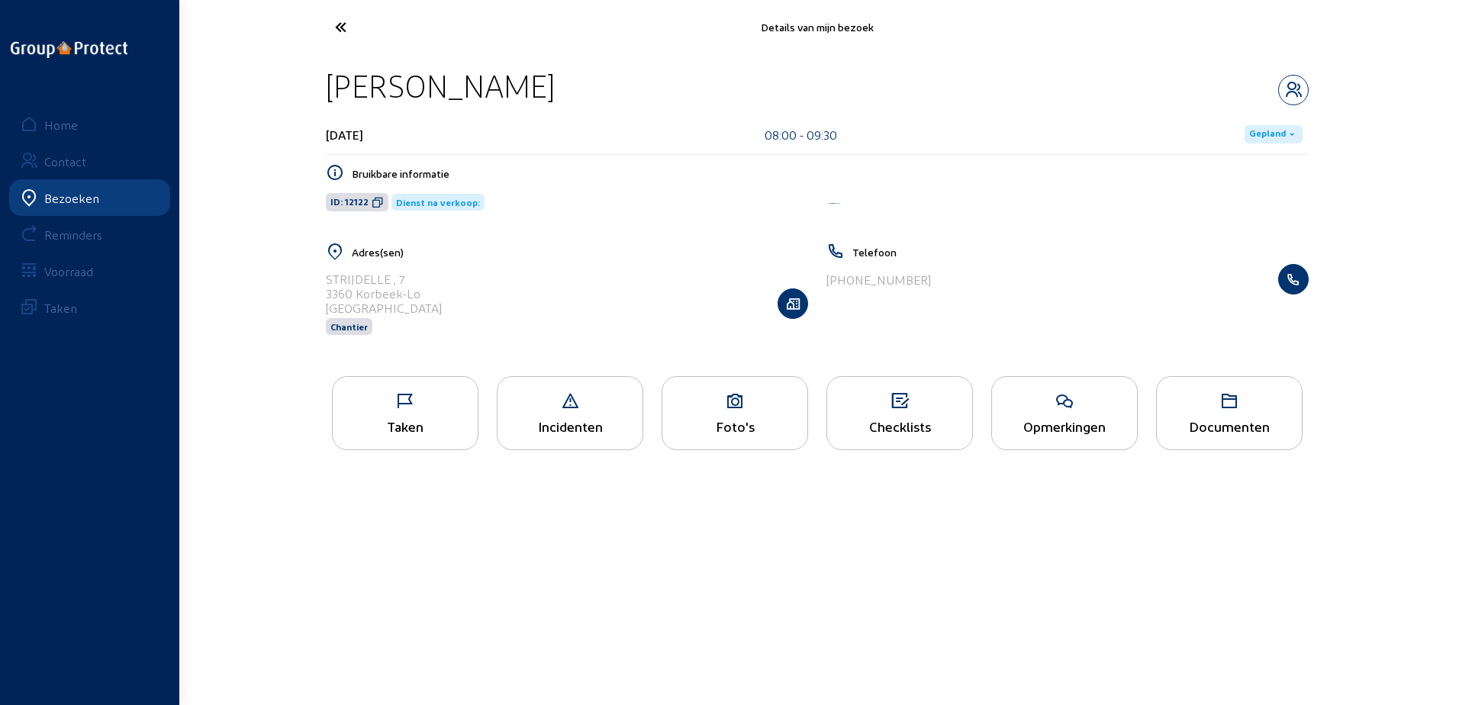
click at [698, 424] on div "Foto's" at bounding box center [735, 426] width 145 height 16
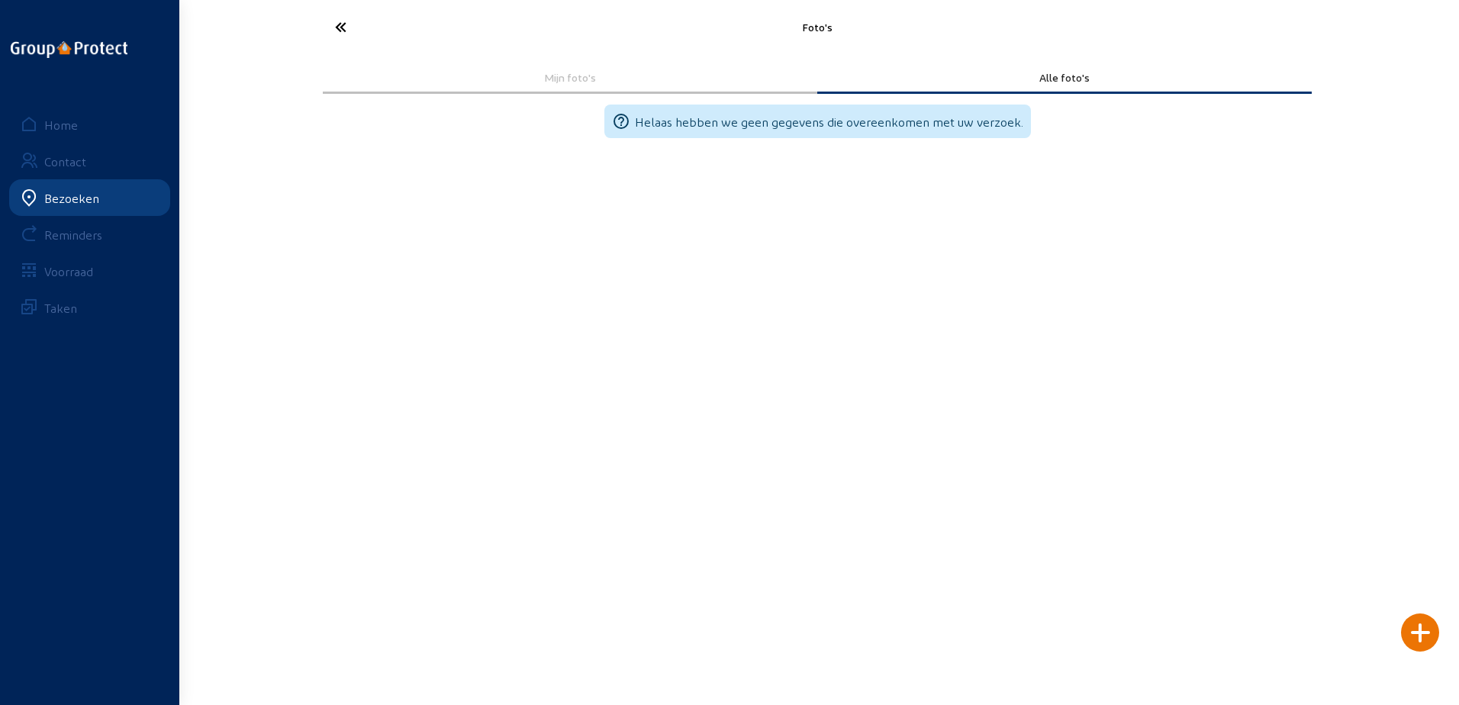
click at [337, 27] on icon at bounding box center [397, 27] width 140 height 27
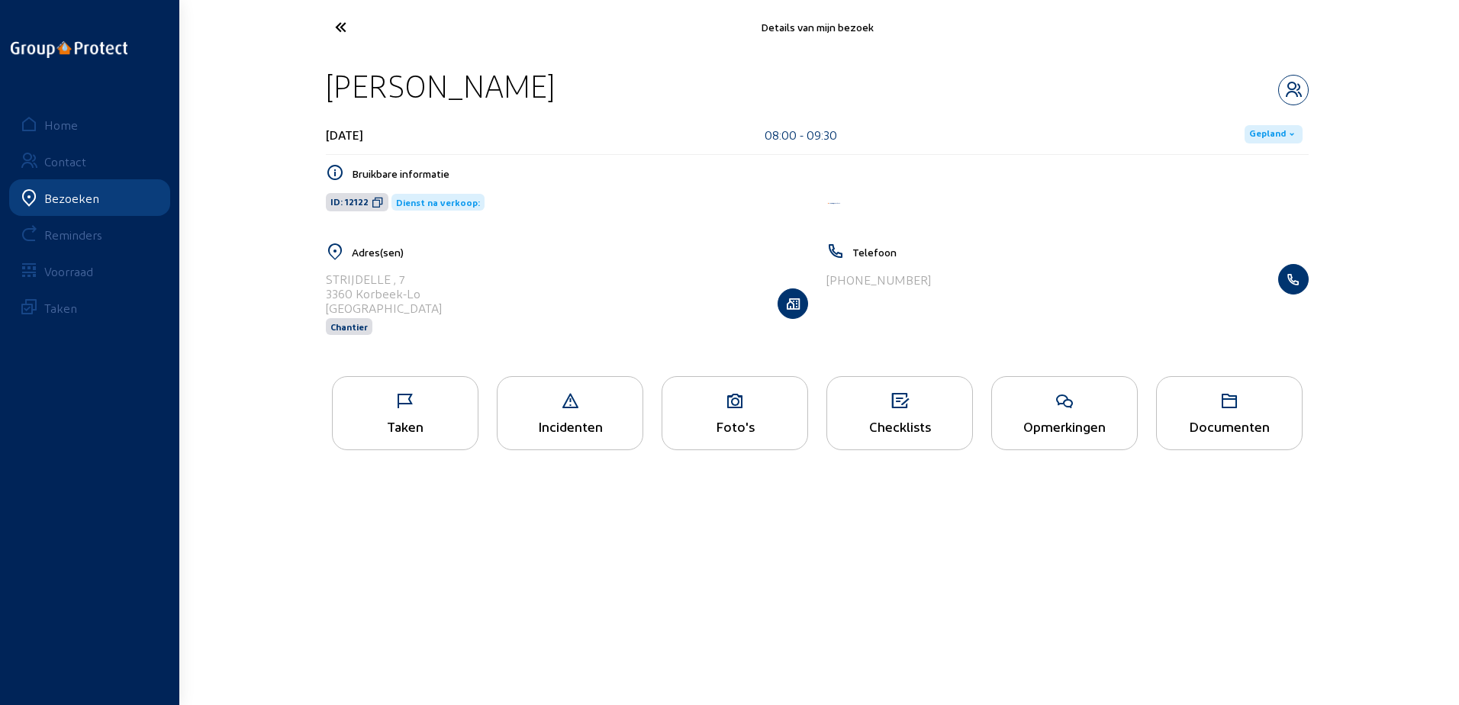
click at [444, 421] on div "Taken" at bounding box center [405, 426] width 145 height 16
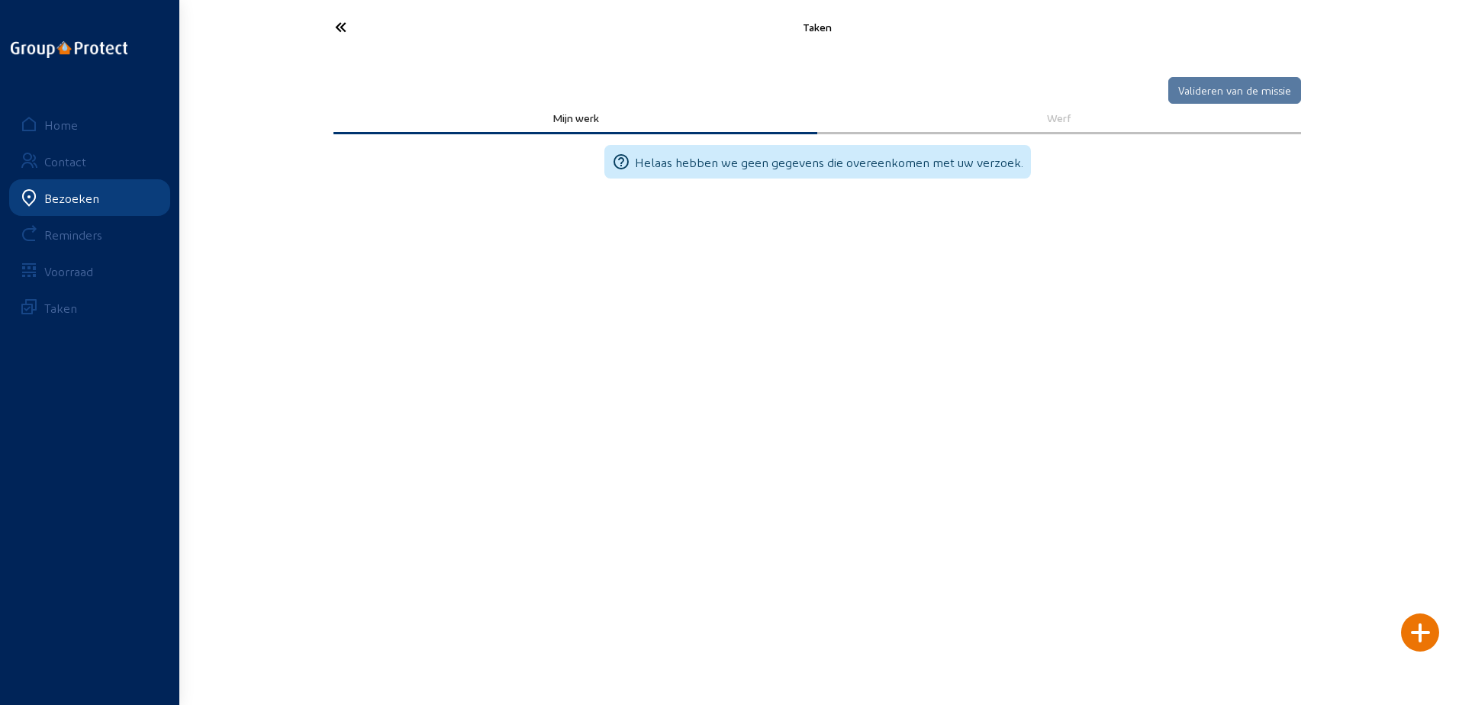
click at [340, 34] on icon at bounding box center [397, 27] width 140 height 27
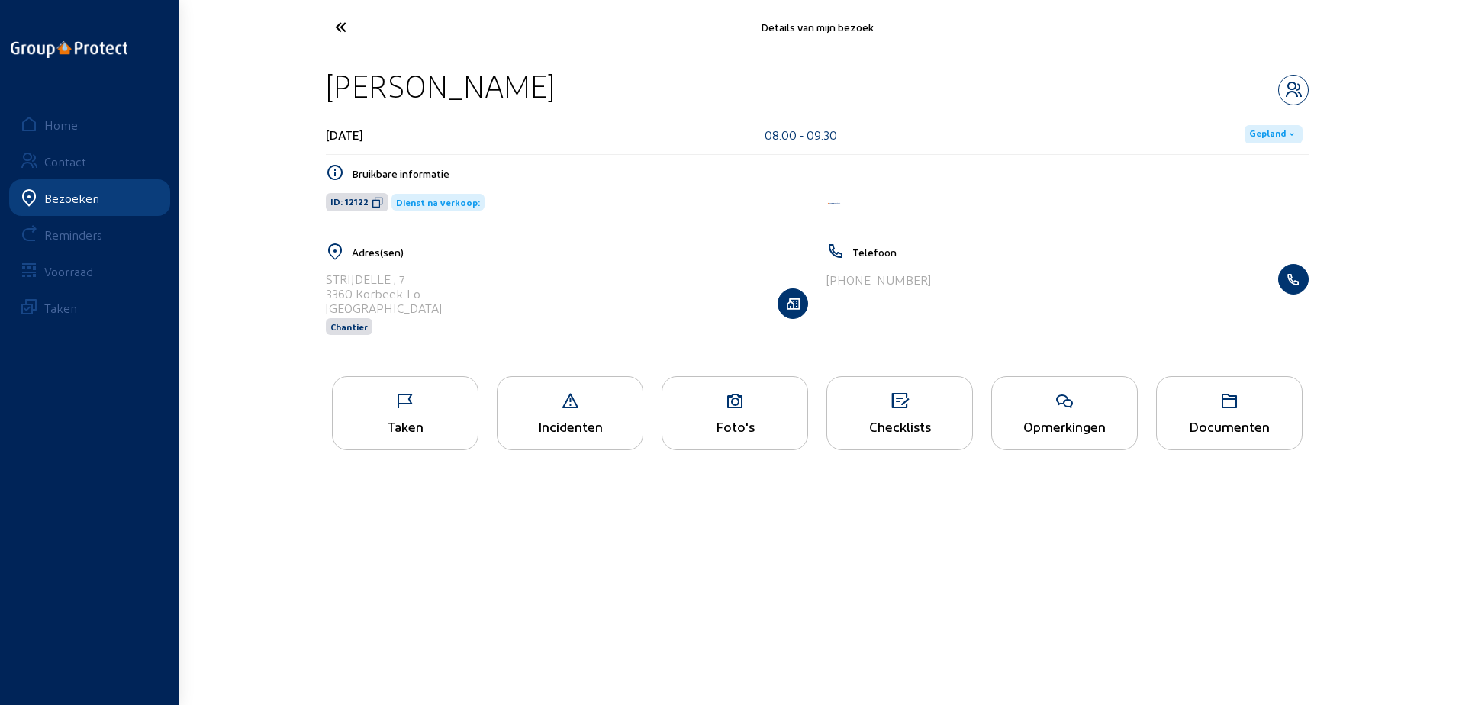
click at [1041, 401] on icon at bounding box center [1064, 401] width 145 height 18
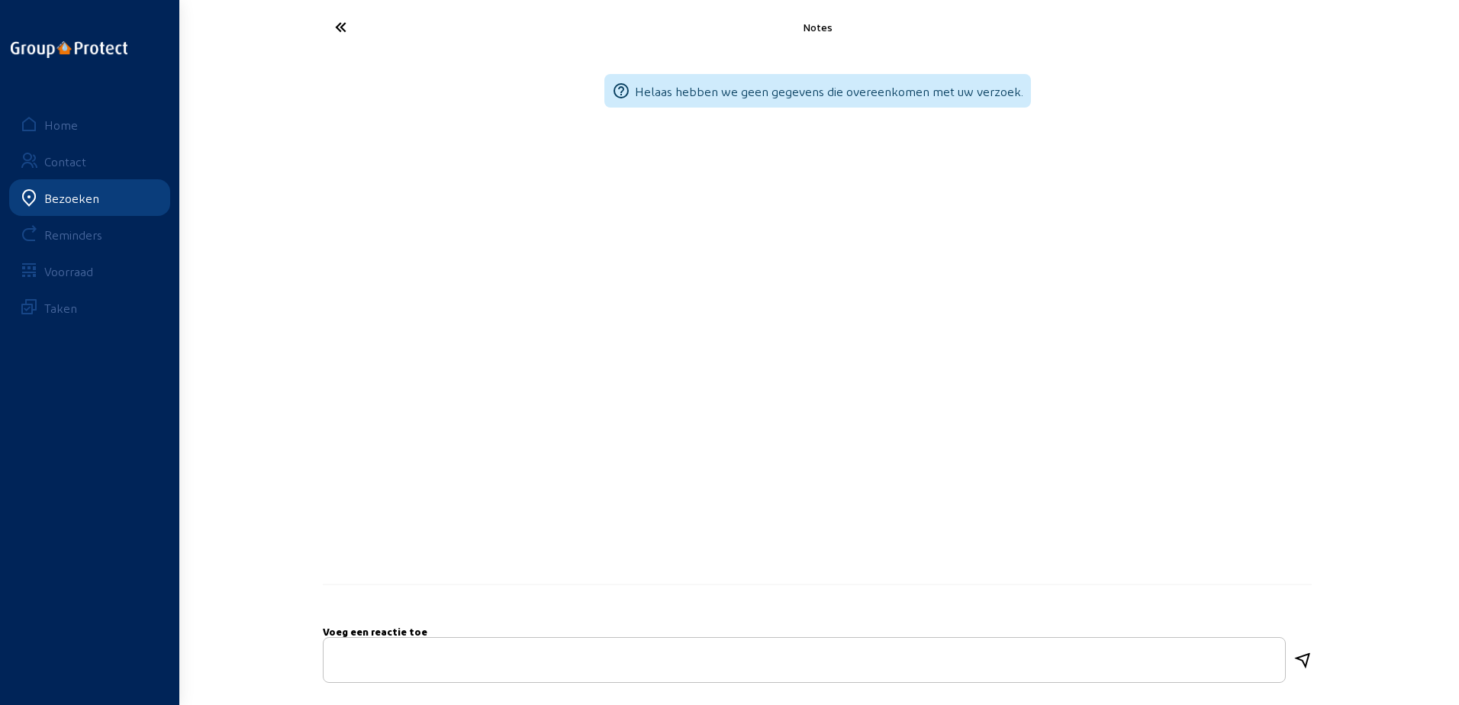
click at [440, 660] on textarea at bounding box center [804, 661] width 937 height 18
type textarea "niet langsgeweest wegens geen info en materialen"
click at [1314, 653] on div "help_outline [PERSON_NAME] hebben we geen gegevens die overeenkomen met uw verz…" at bounding box center [817, 374] width 1007 height 640
click at [1304, 655] on icon at bounding box center [1303, 652] width 18 height 18
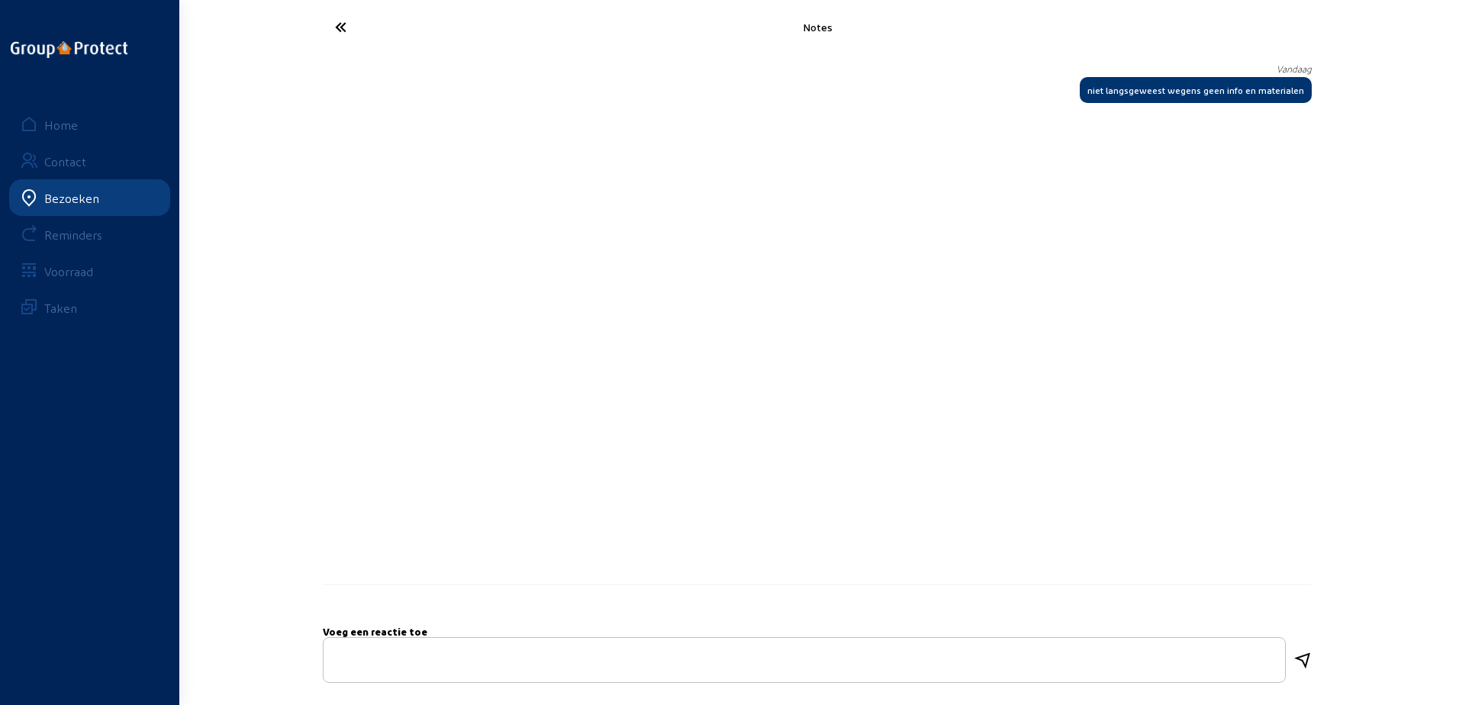
click at [331, 26] on icon at bounding box center [397, 27] width 140 height 27
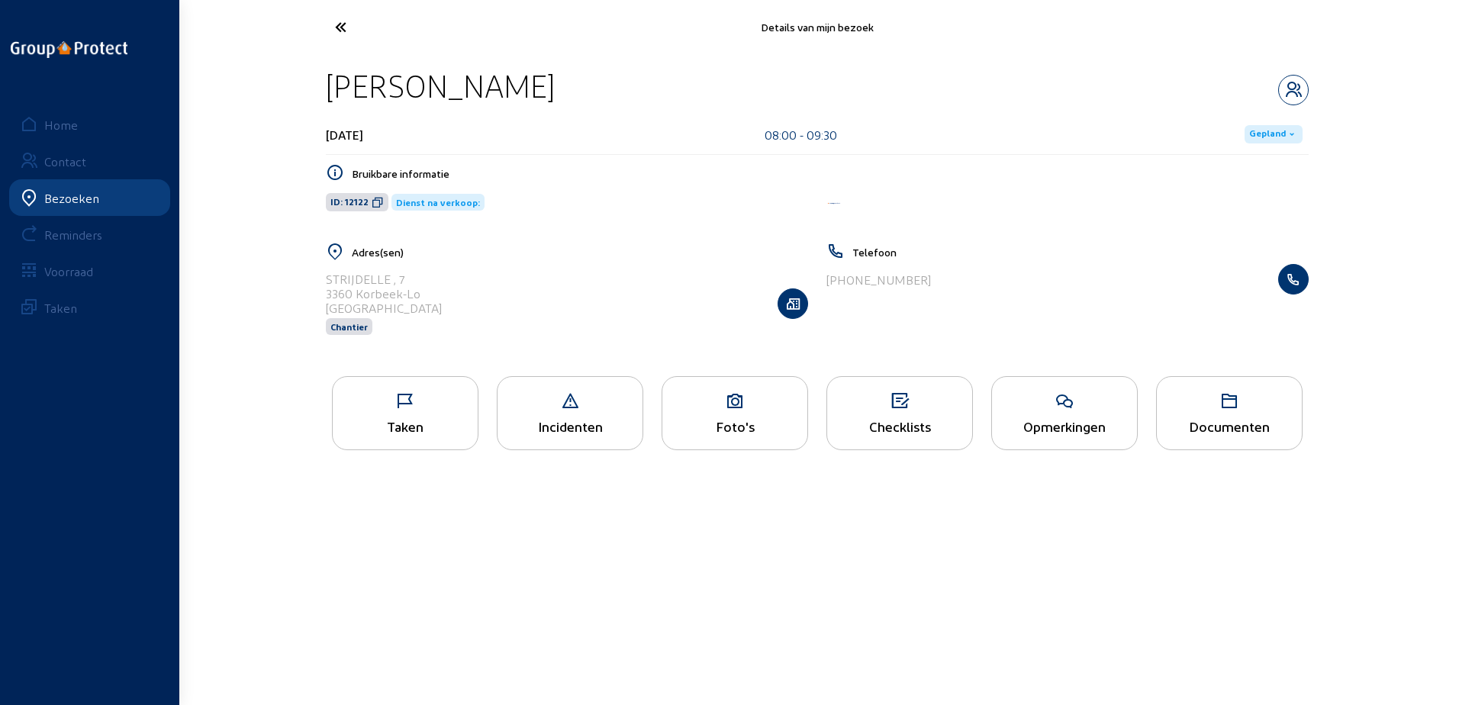
click at [366, 31] on icon at bounding box center [397, 27] width 140 height 27
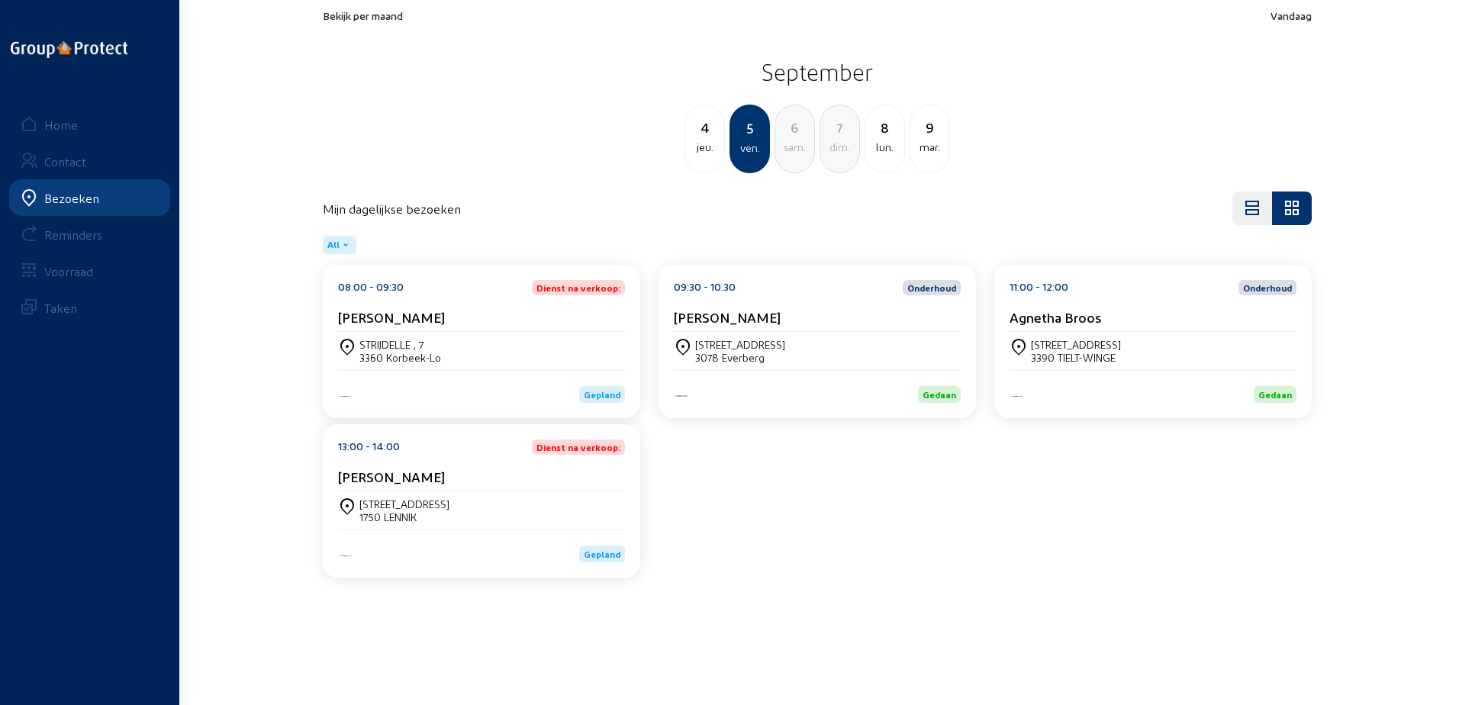
click at [532, 447] on div "13:00 - 14:00 Dienst na verkoop:" at bounding box center [481, 447] width 287 height 15
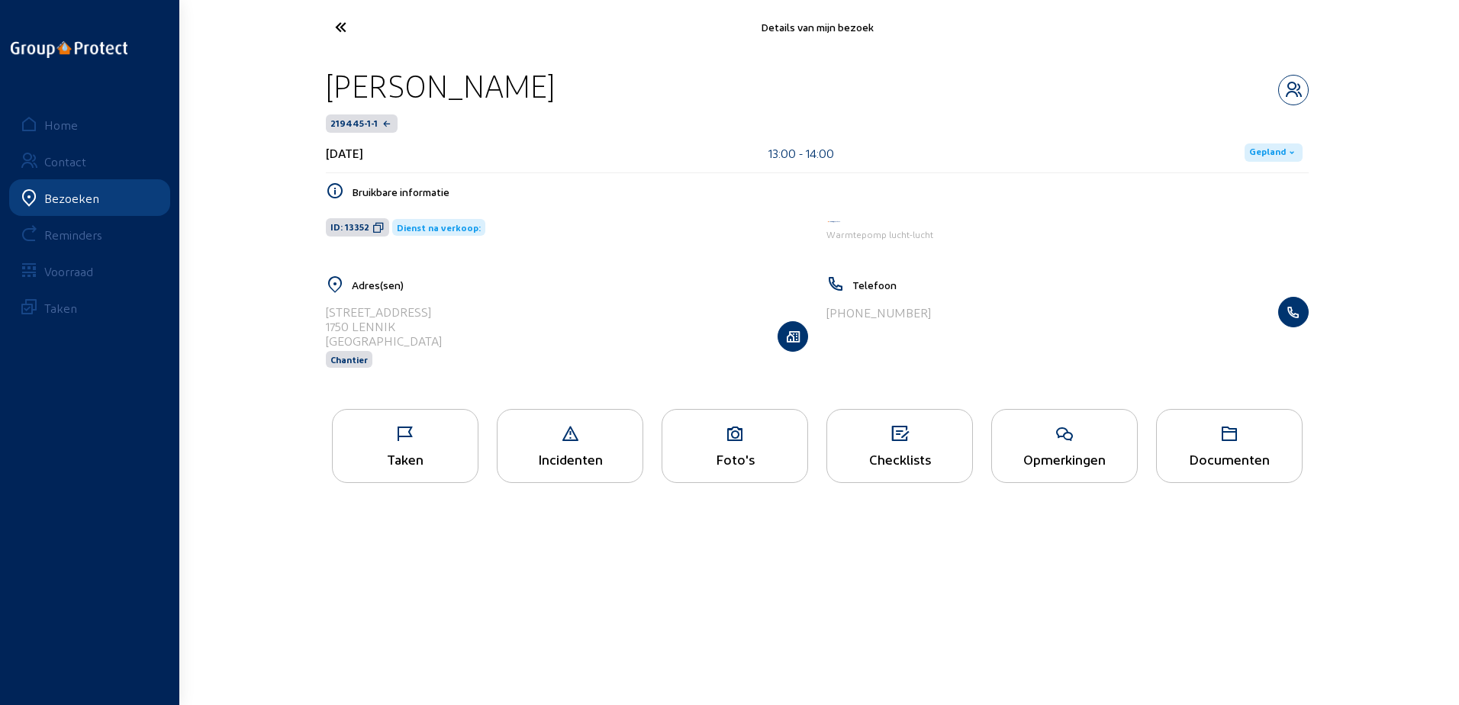
click at [1098, 437] on icon at bounding box center [1064, 434] width 145 height 18
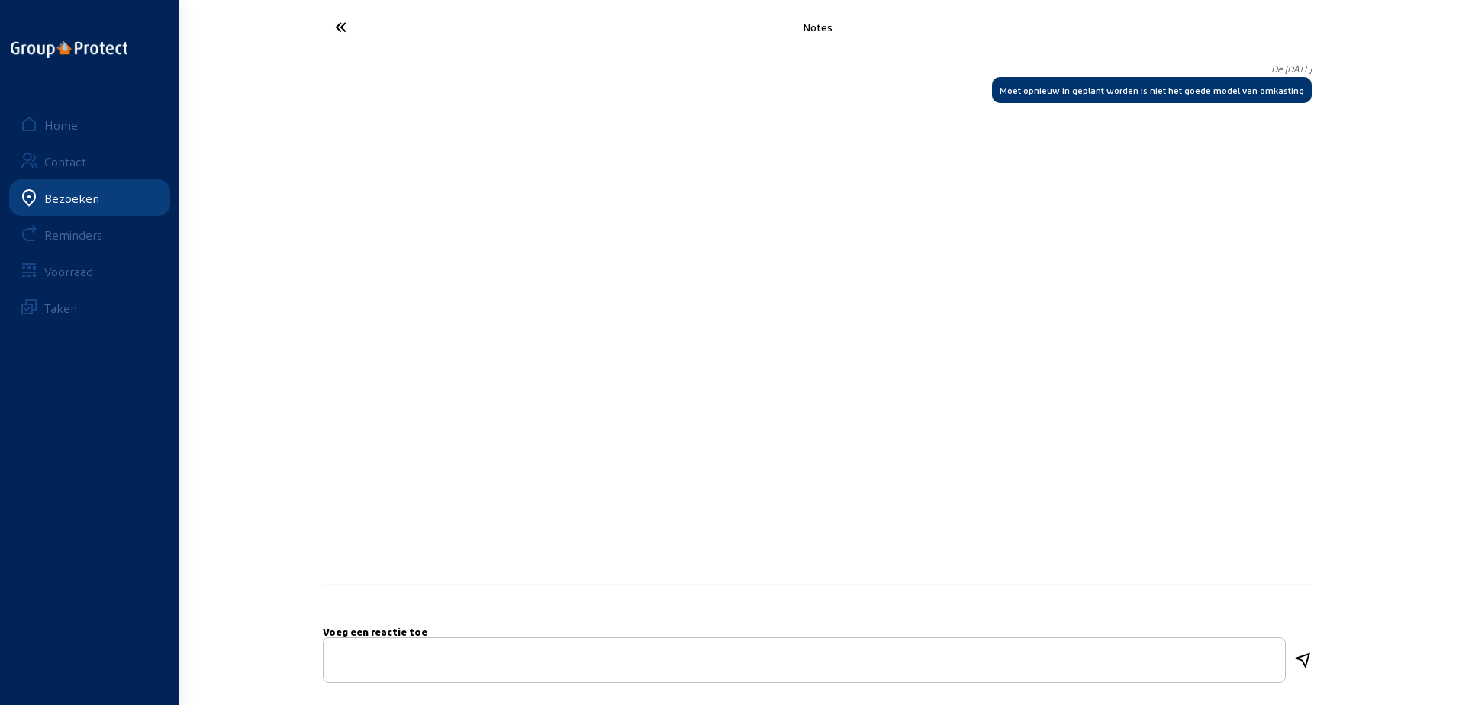
click at [348, 36] on icon at bounding box center [397, 27] width 140 height 27
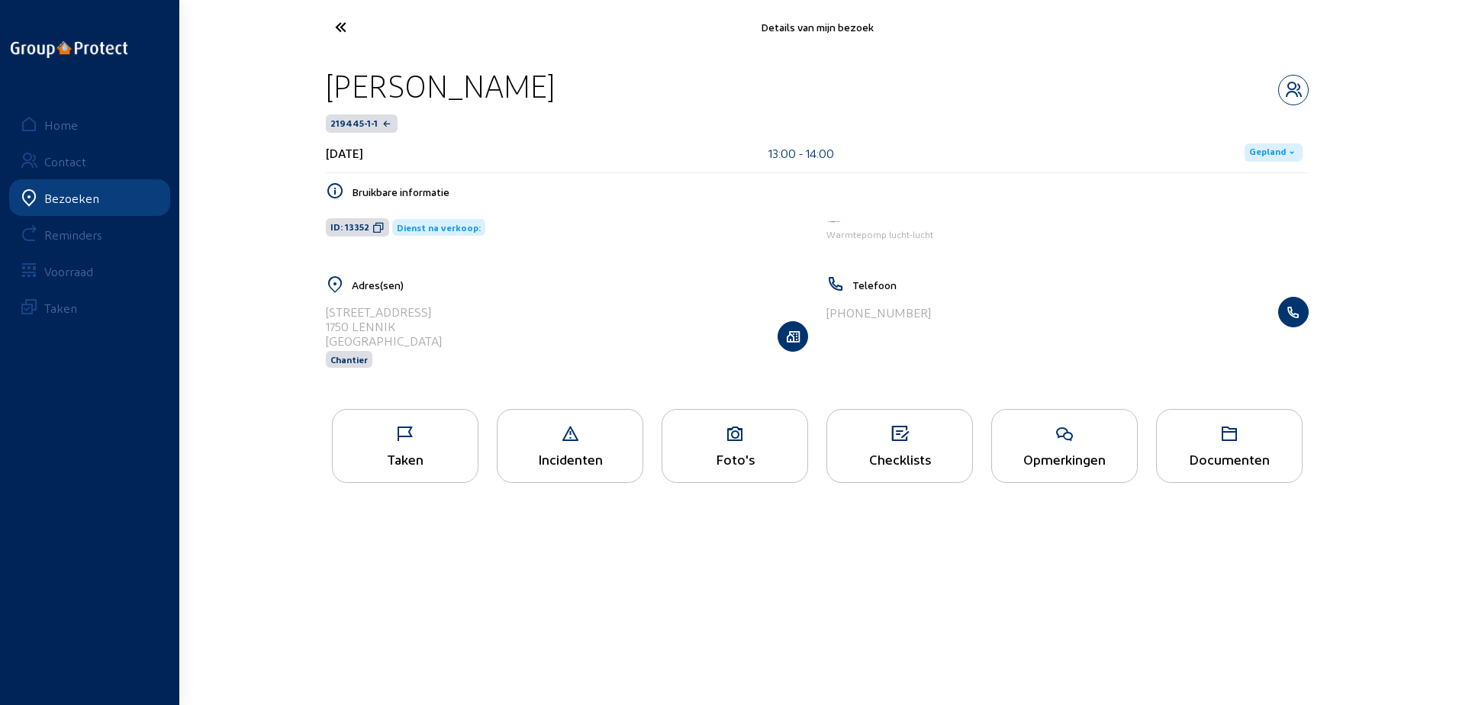
click at [348, 36] on icon at bounding box center [397, 27] width 140 height 27
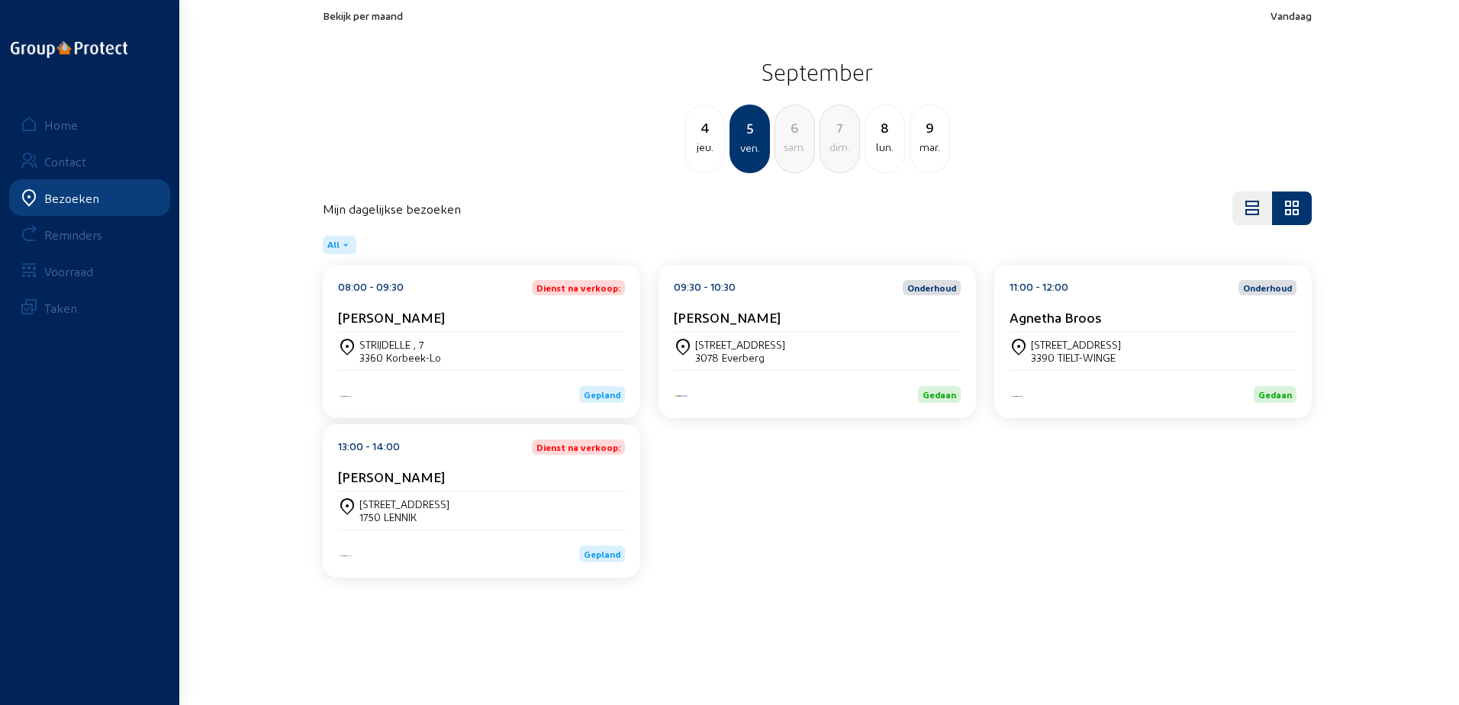
click at [497, 466] on div "13:00 - 14:00 Dienst na verkoop: [PERSON_NAME]" at bounding box center [481, 466] width 287 height 52
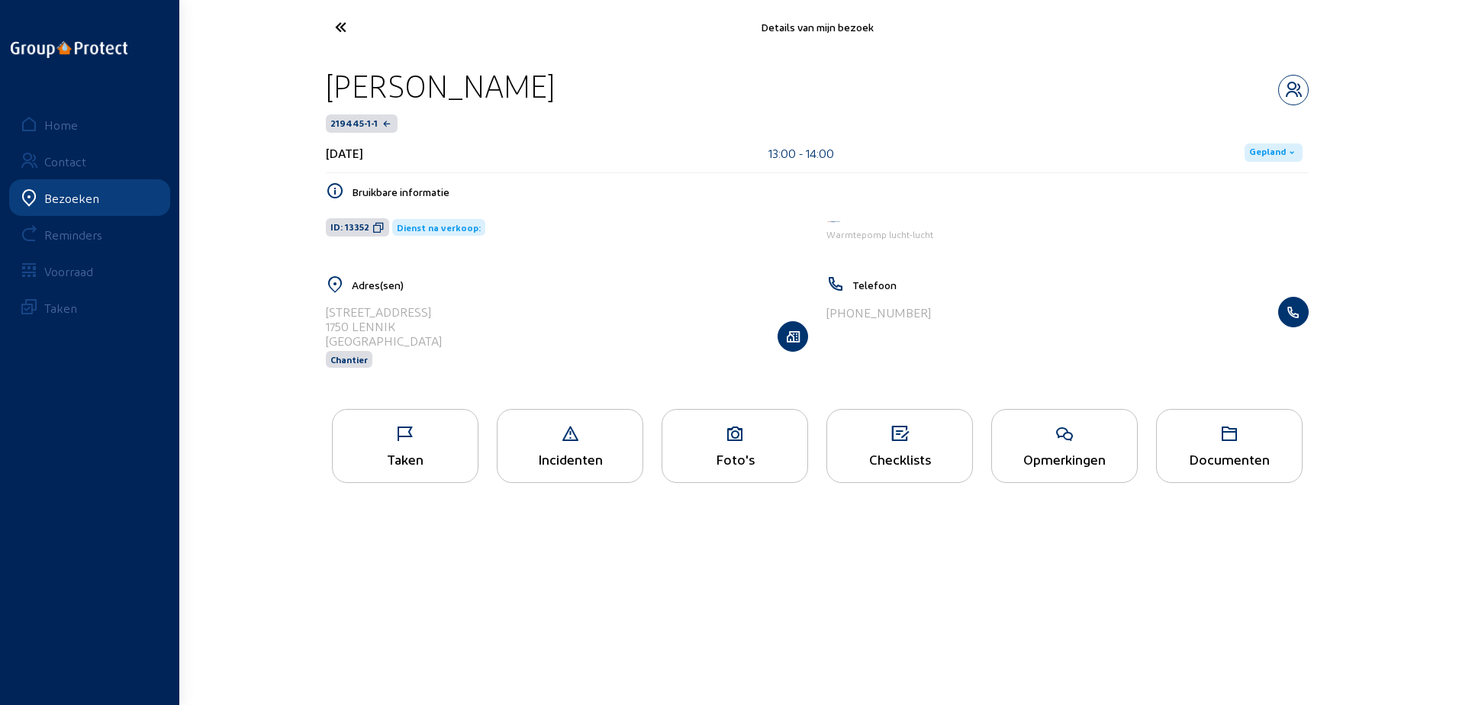
click at [443, 422] on div "Taken" at bounding box center [405, 446] width 147 height 74
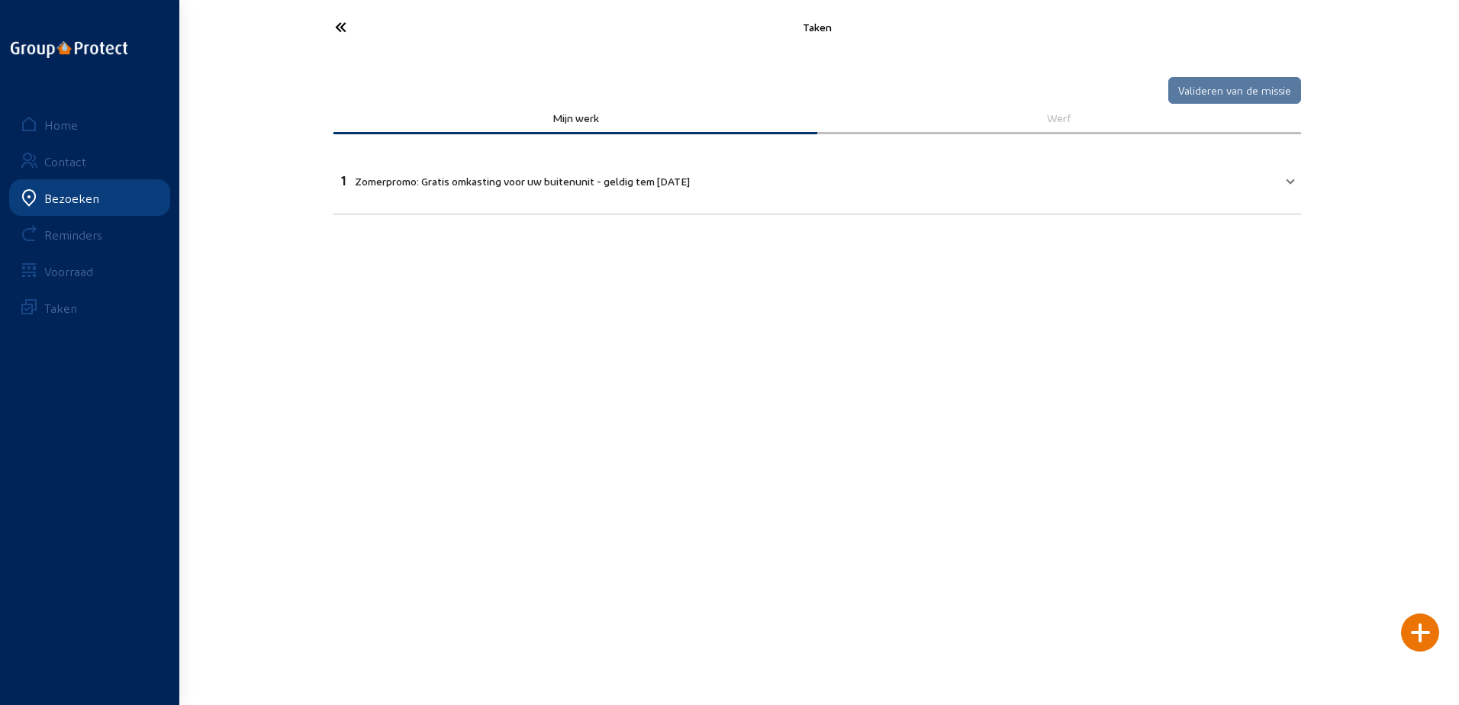
click at [1077, 172] on mat-panel-title "1 Zomerpromo: Gratis omkasting voor uw buitenunit - geldig tem [DATE]" at bounding box center [808, 179] width 934 height 18
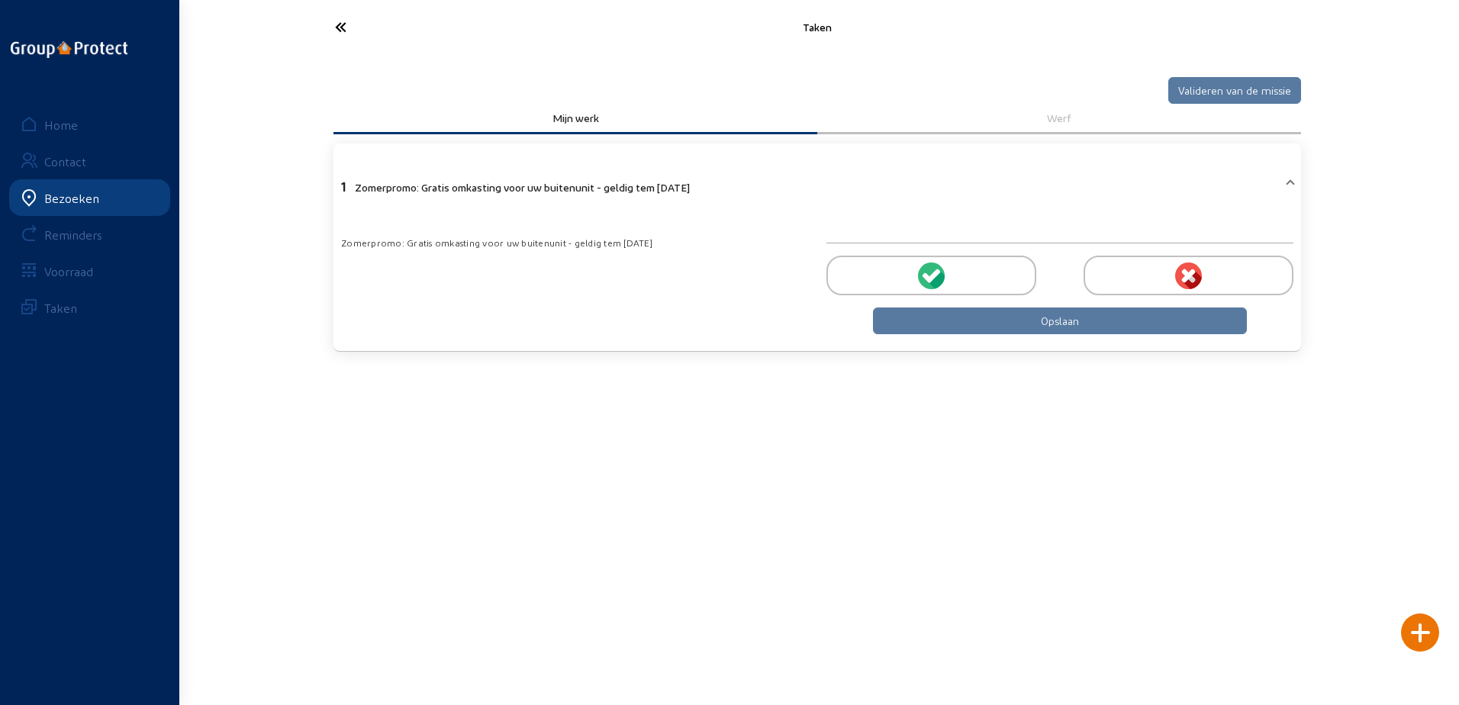
click at [355, 30] on icon at bounding box center [397, 27] width 140 height 27
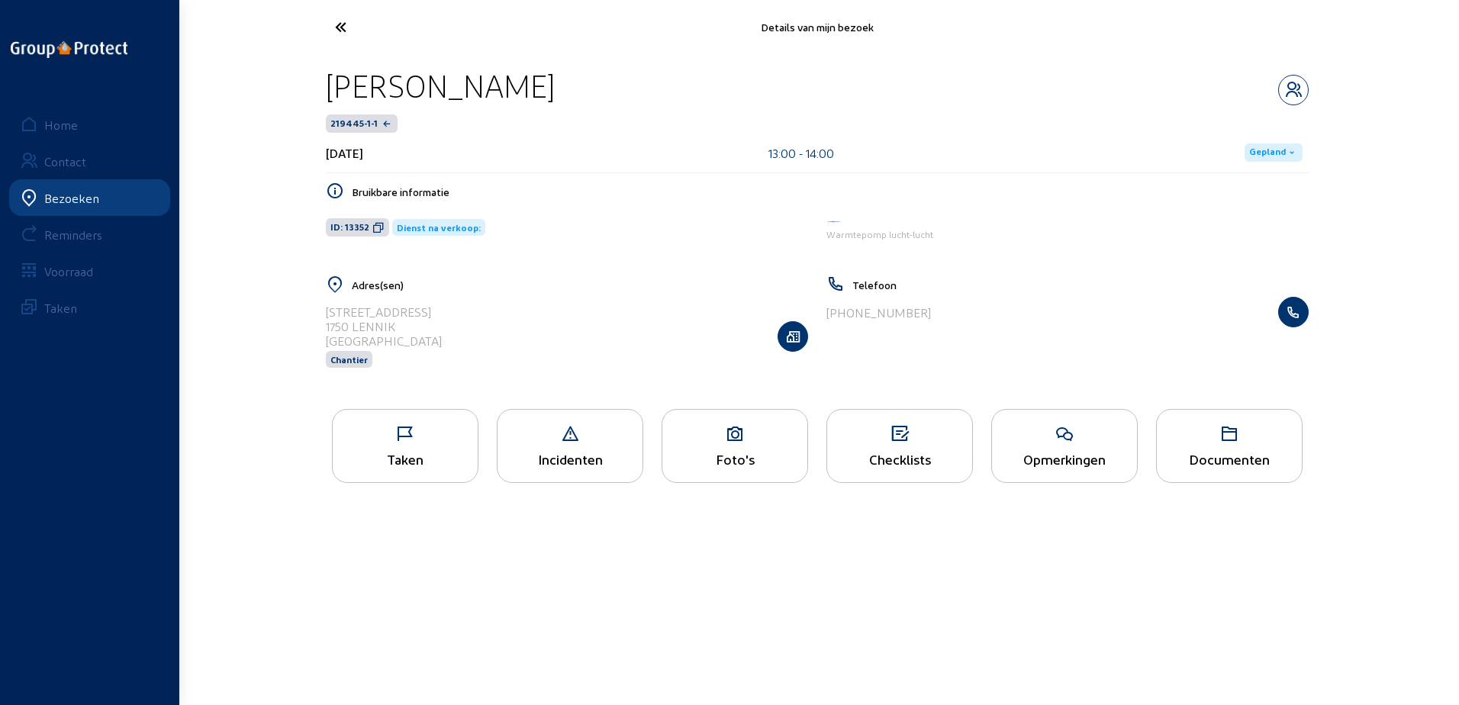
click at [445, 443] on icon at bounding box center [405, 434] width 145 height 18
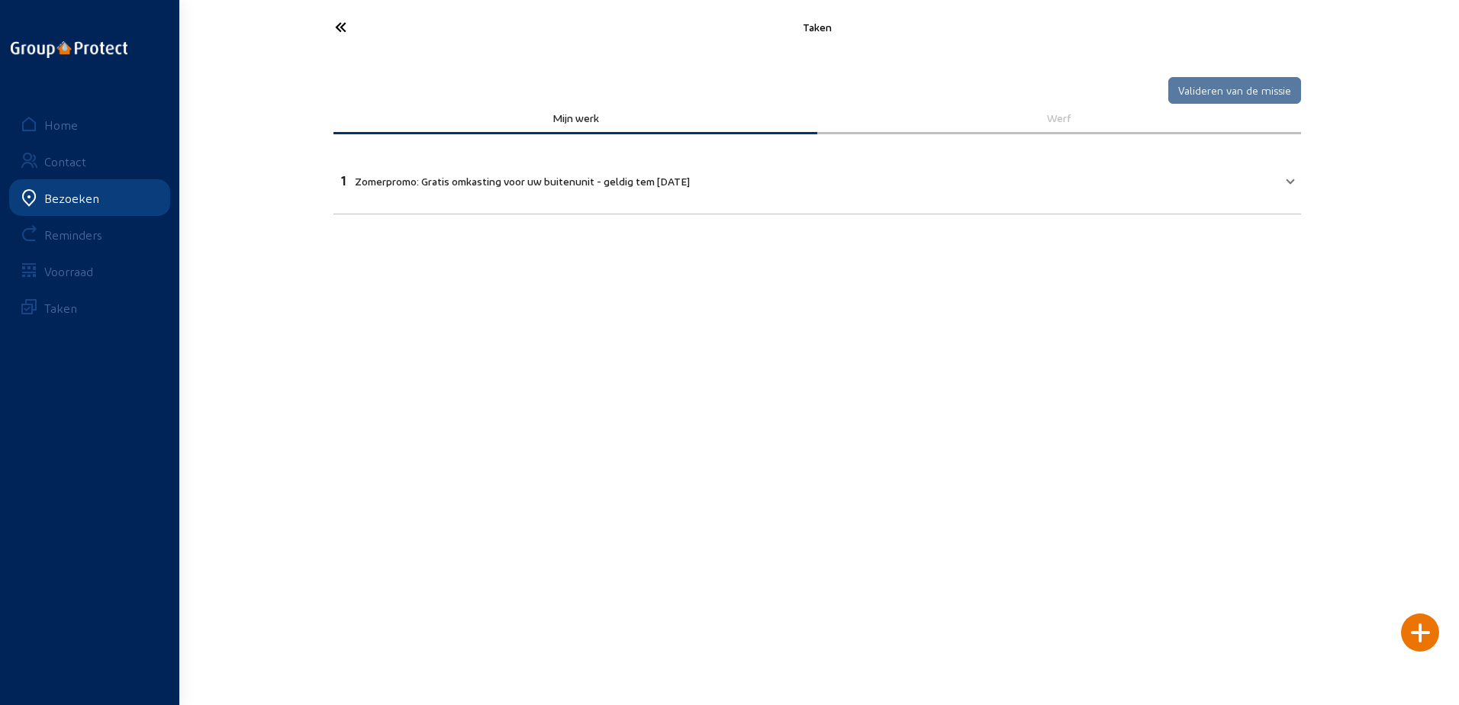
click at [1414, 640] on div at bounding box center [1420, 633] width 38 height 38
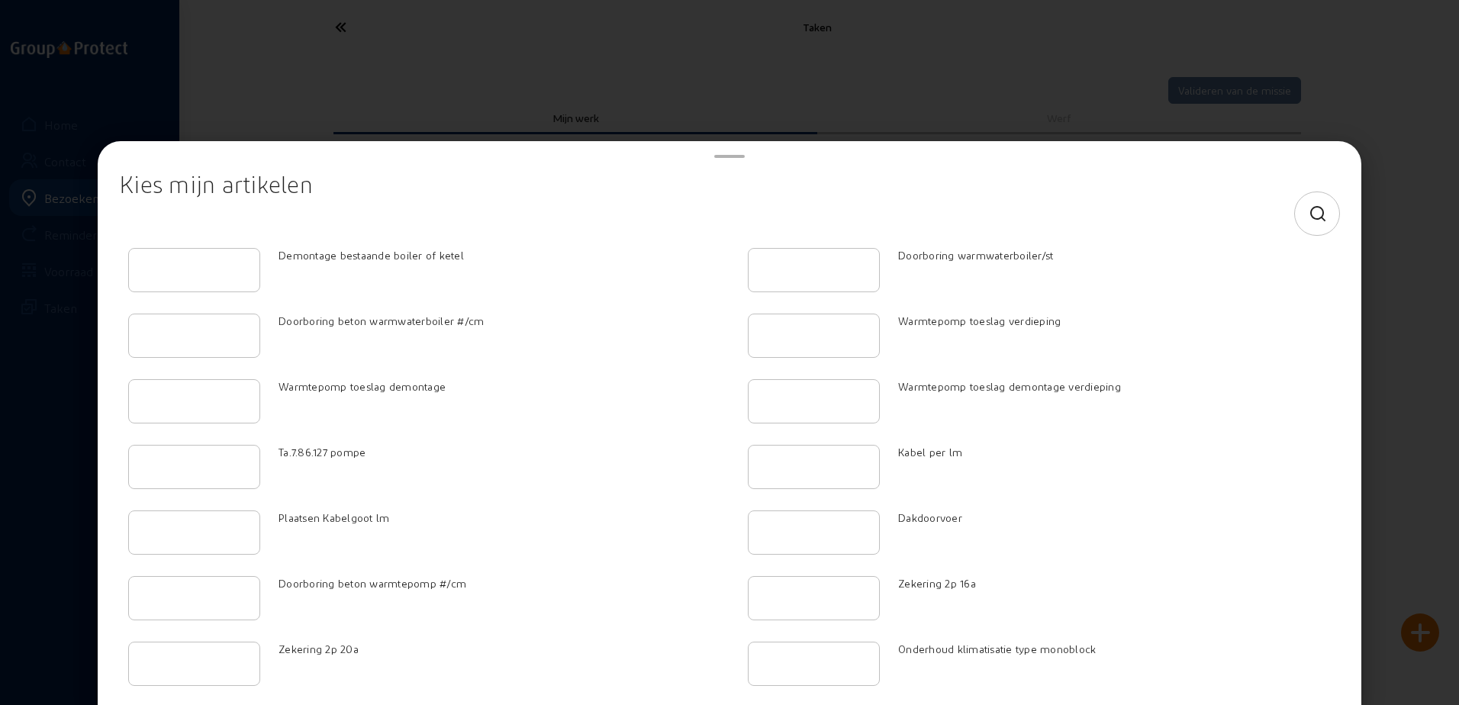
click at [1307, 203] on div at bounding box center [1317, 213] width 20 height 43
click at [1309, 214] on icon at bounding box center [1318, 214] width 19 height 18
click at [329, 219] on input at bounding box center [716, 214] width 1169 height 18
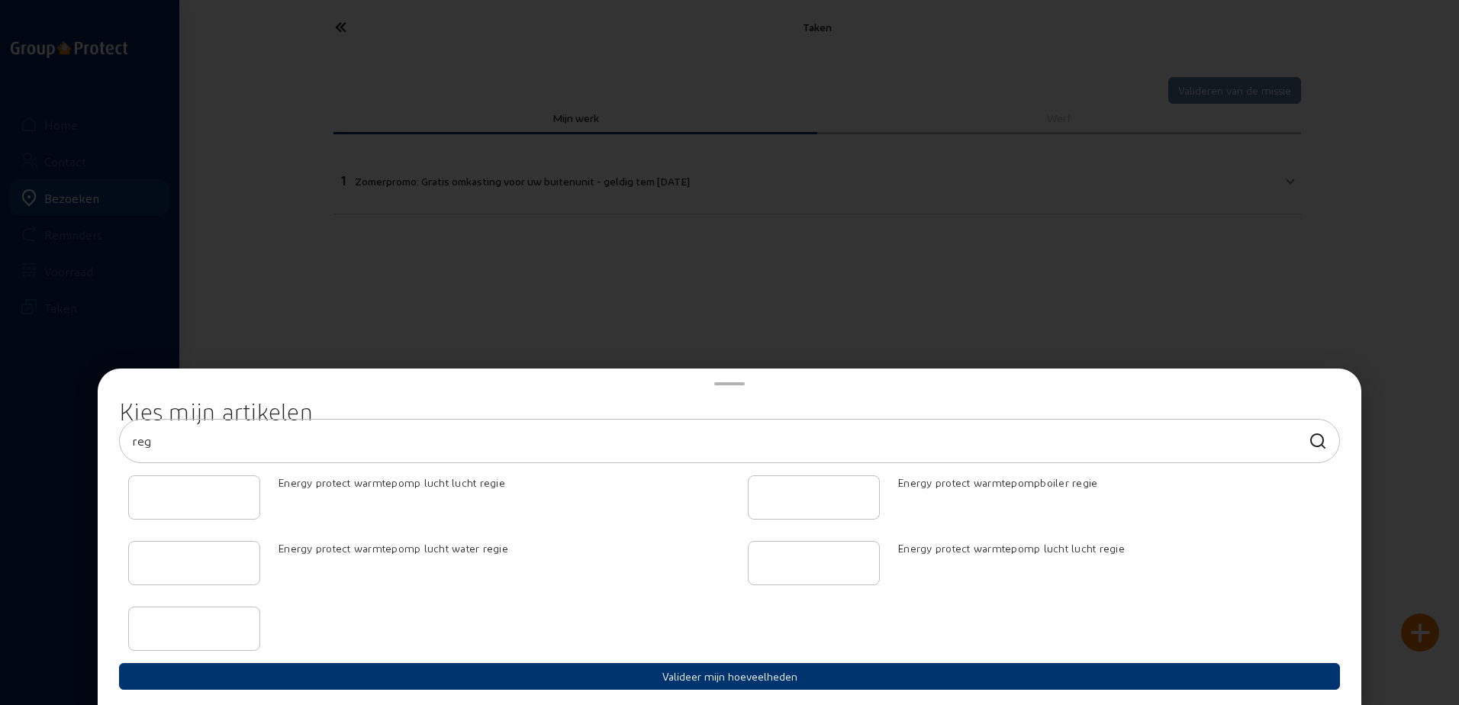
type input "reg"
click at [212, 494] on input "number" at bounding box center [194, 497] width 106 height 18
type input "2"
click at [634, 693] on div "Kies mijn artikelen reg 2 Energy protect warmtepomp lucht lucht regie Energy pr…" at bounding box center [730, 547] width 1240 height 305
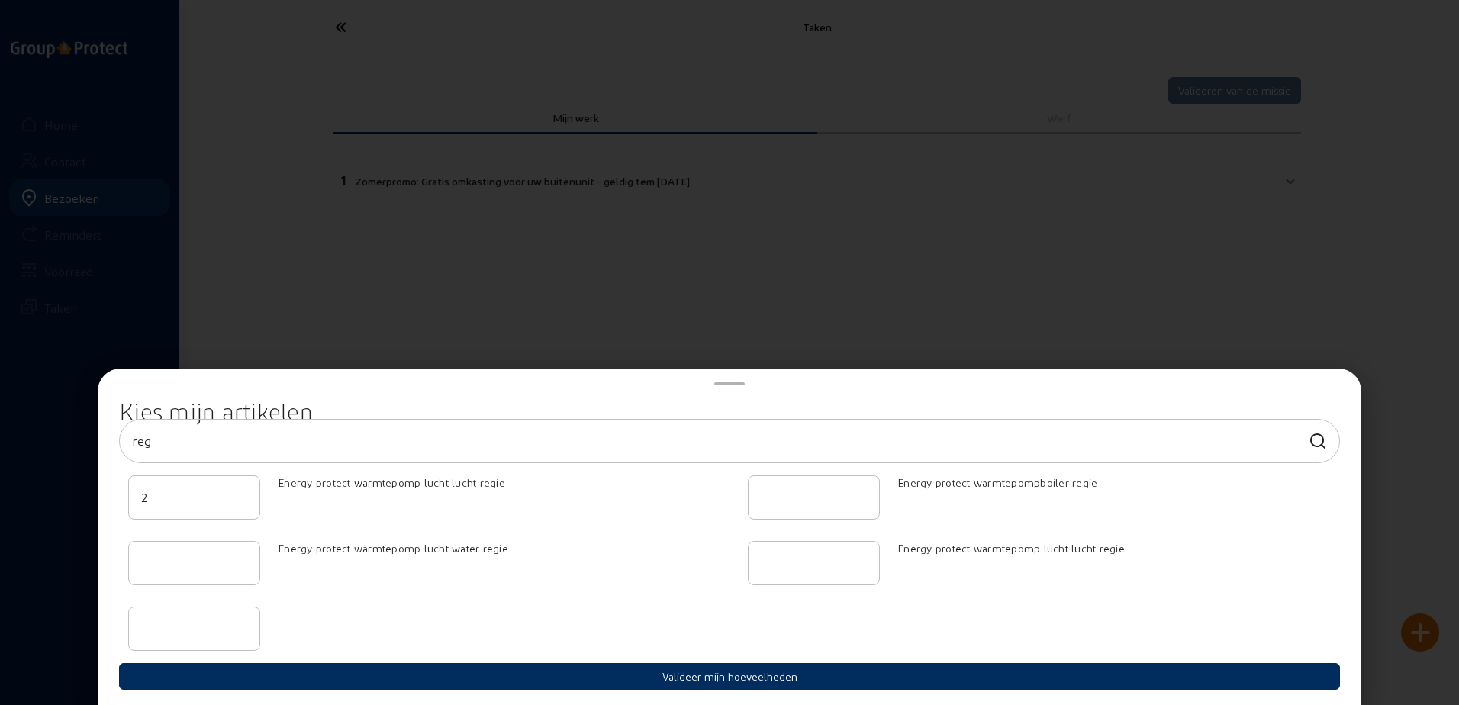
drag, startPoint x: 635, startPoint y: 688, endPoint x: 649, endPoint y: 669, distance: 24.1
click at [637, 685] on button "Valideer mijn hoeveelheden" at bounding box center [729, 676] width 1221 height 27
click at [649, 666] on button "Valideer mijn hoeveelheden" at bounding box center [729, 676] width 1221 height 27
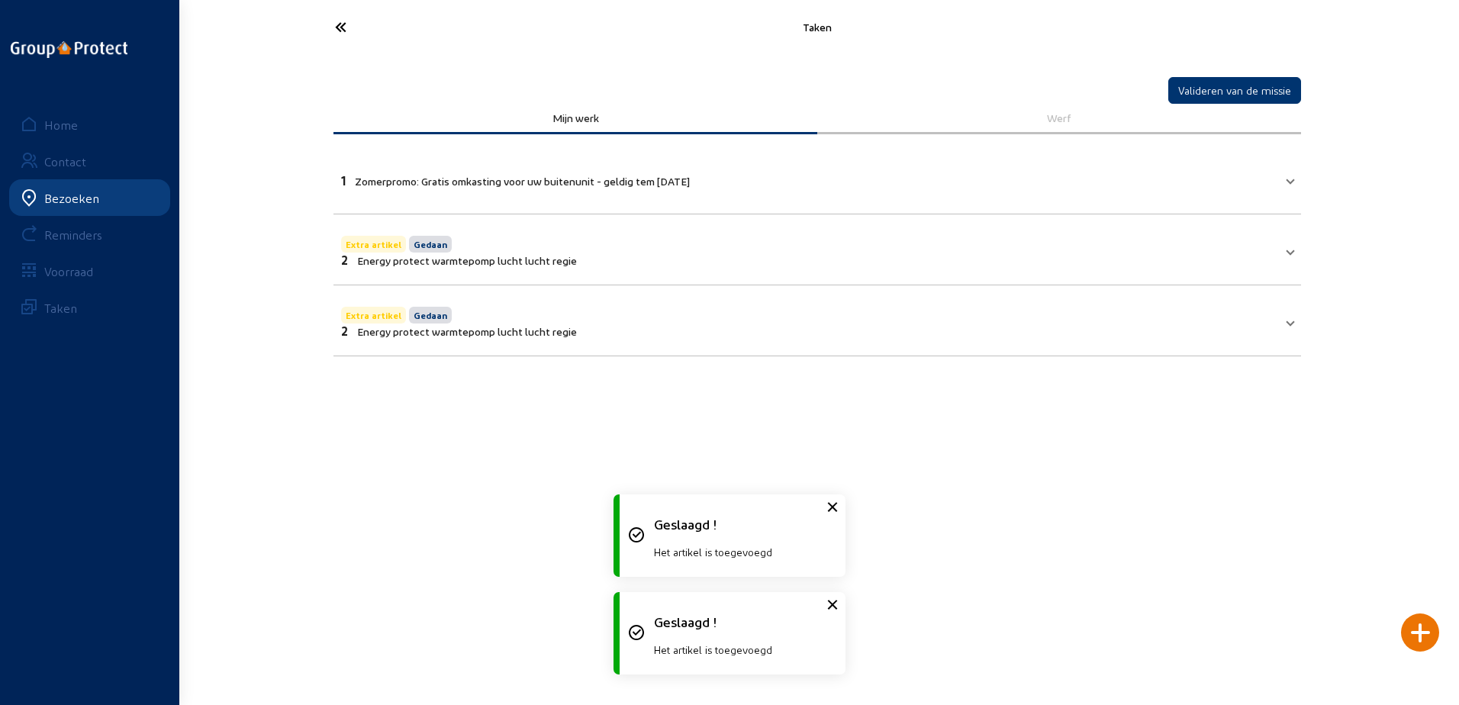
click at [1295, 334] on mat-expansion-panel-header "Extra artikel Gedaan 2 Energy protect warmtepomp lucht lucht regie" at bounding box center [818, 321] width 968 height 52
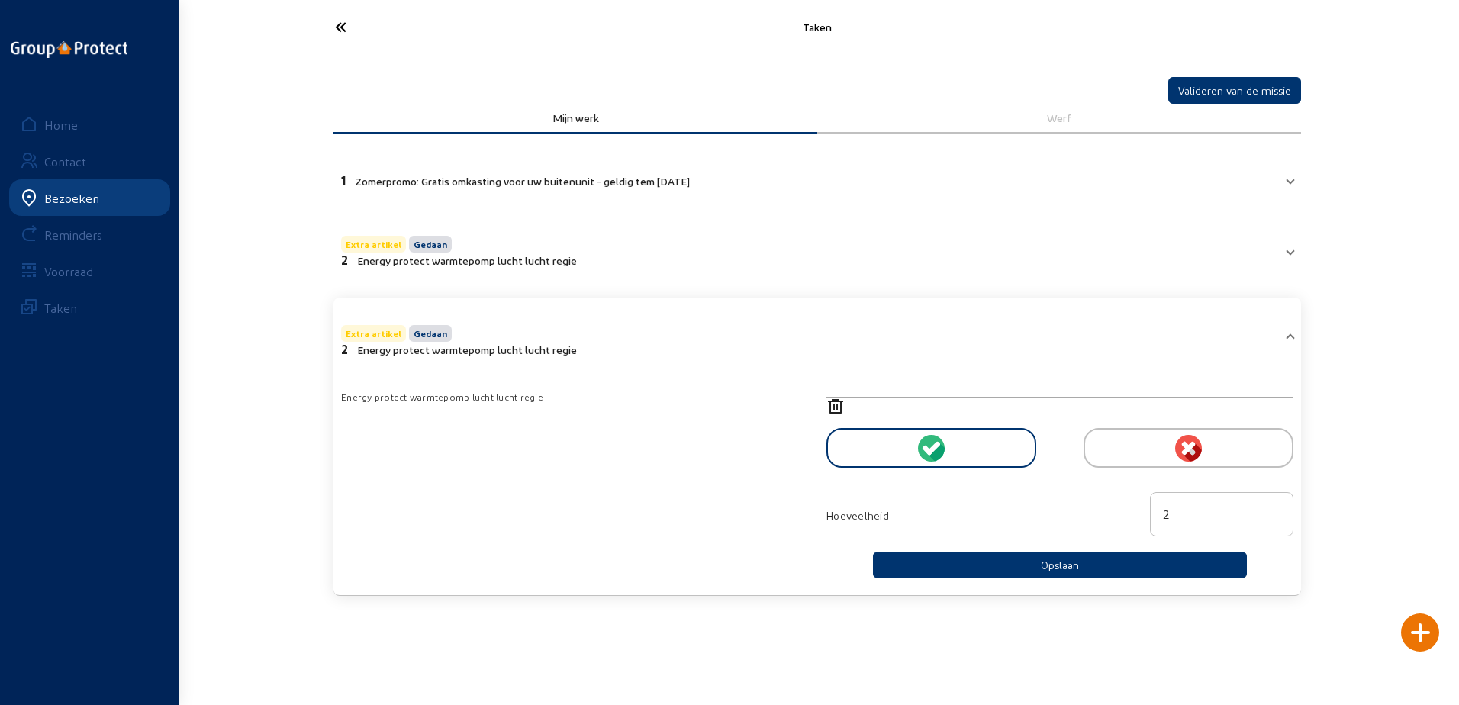
click at [1219, 450] on div at bounding box center [1189, 448] width 210 height 40
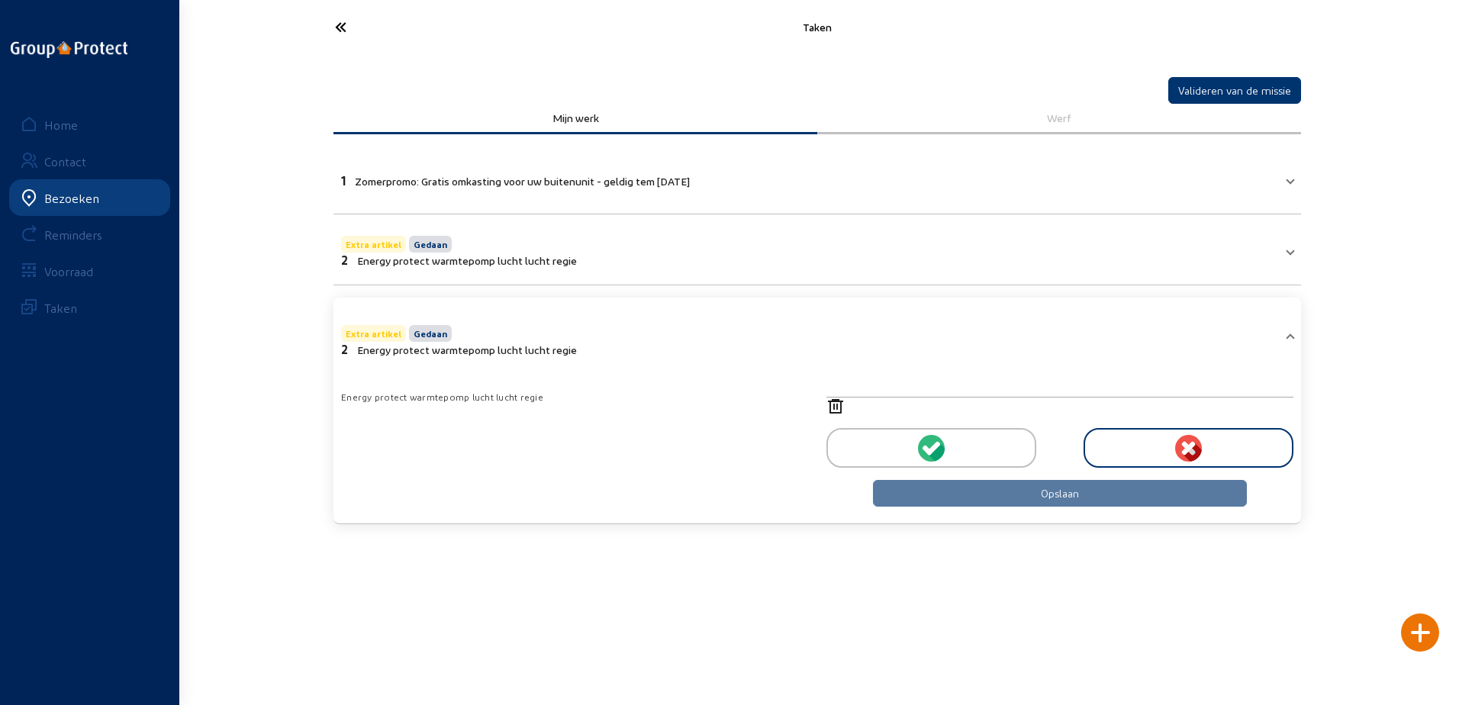
click at [830, 403] on icon at bounding box center [1060, 407] width 467 height 18
click at [466, 644] on main "Taken Valideren van de missie Mijn werk Werf 1 Zomerpromo: Gratis omkasting voo…" at bounding box center [729, 329] width 1459 height 659
click at [330, 31] on icon at bounding box center [397, 27] width 140 height 27
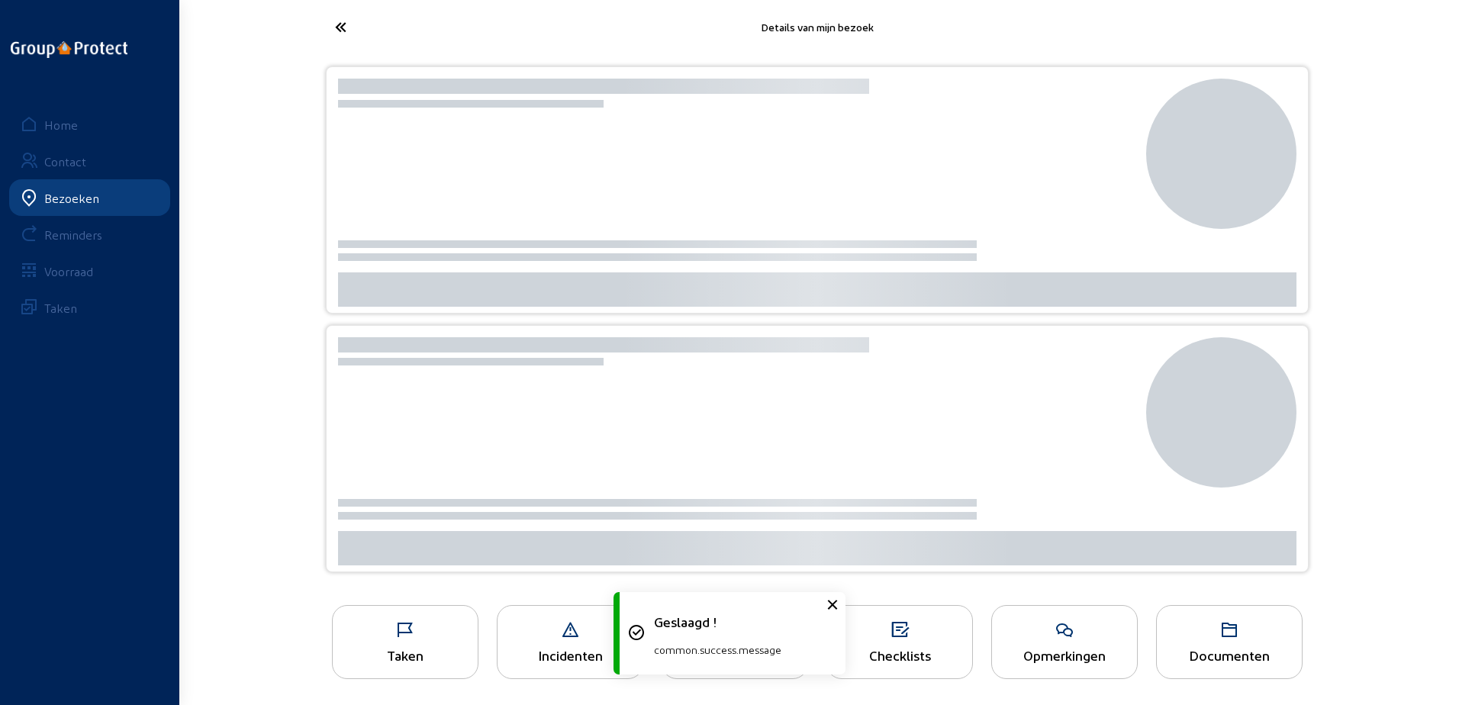
click at [1059, 621] on main "Details van mijn bezoek Taken Incidenten Foto's Checklists Opmerkingen Document…" at bounding box center [729, 354] width 1459 height 708
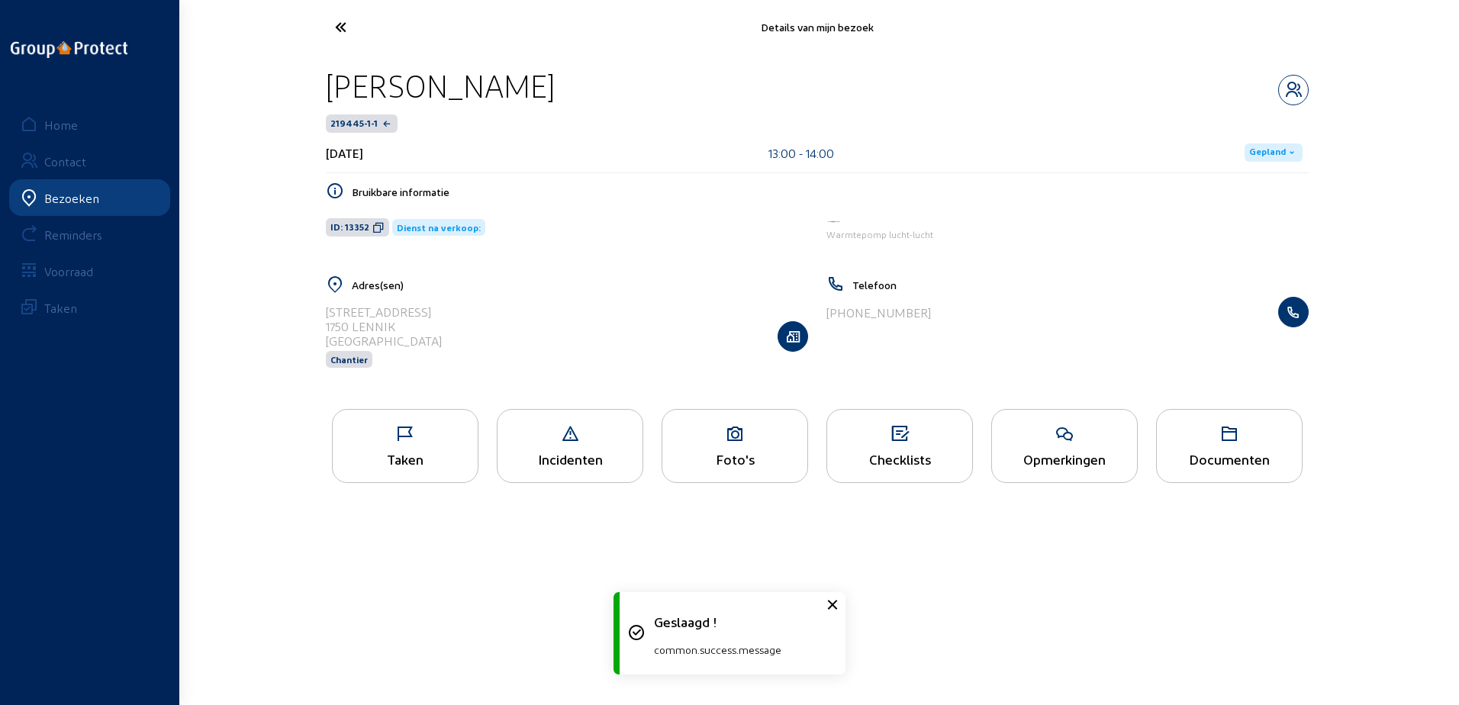
click at [417, 453] on div "Taken" at bounding box center [405, 459] width 145 height 16
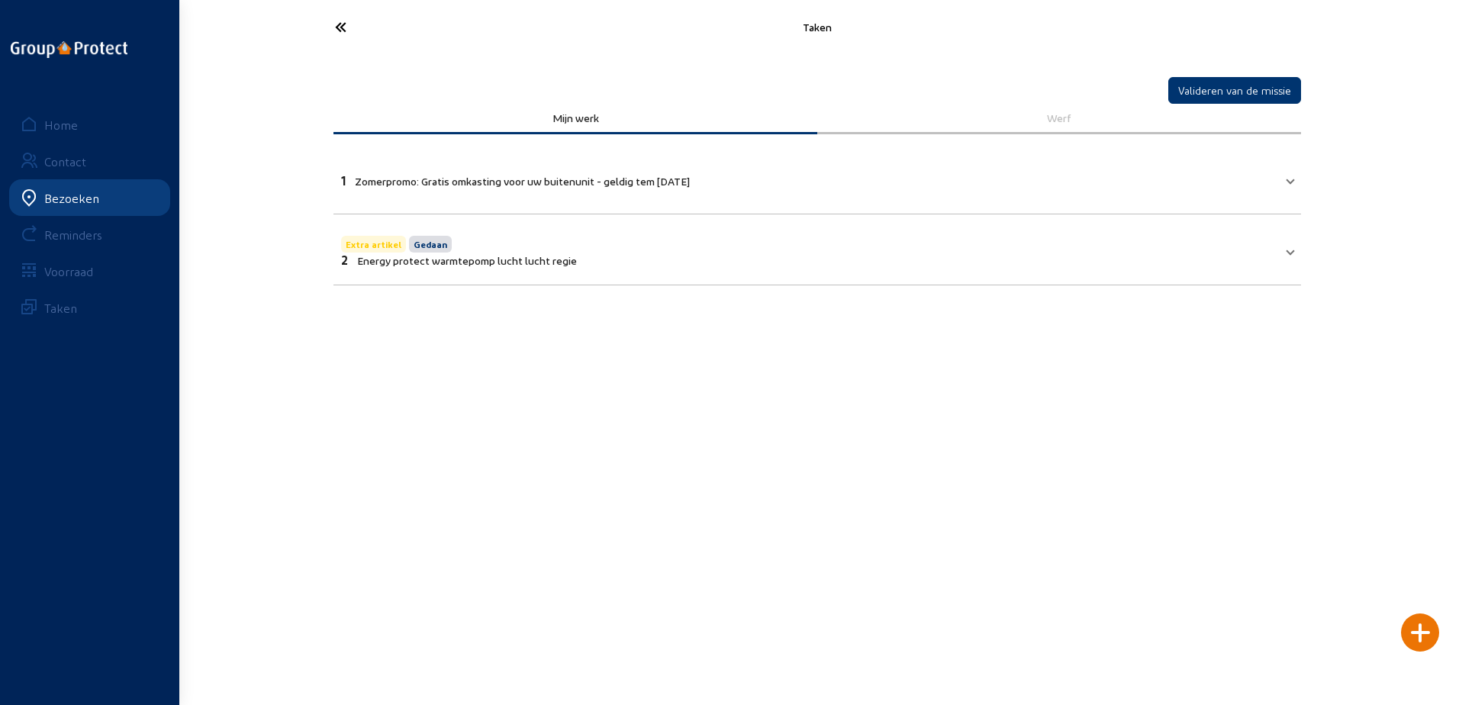
click at [333, 34] on icon at bounding box center [397, 27] width 140 height 27
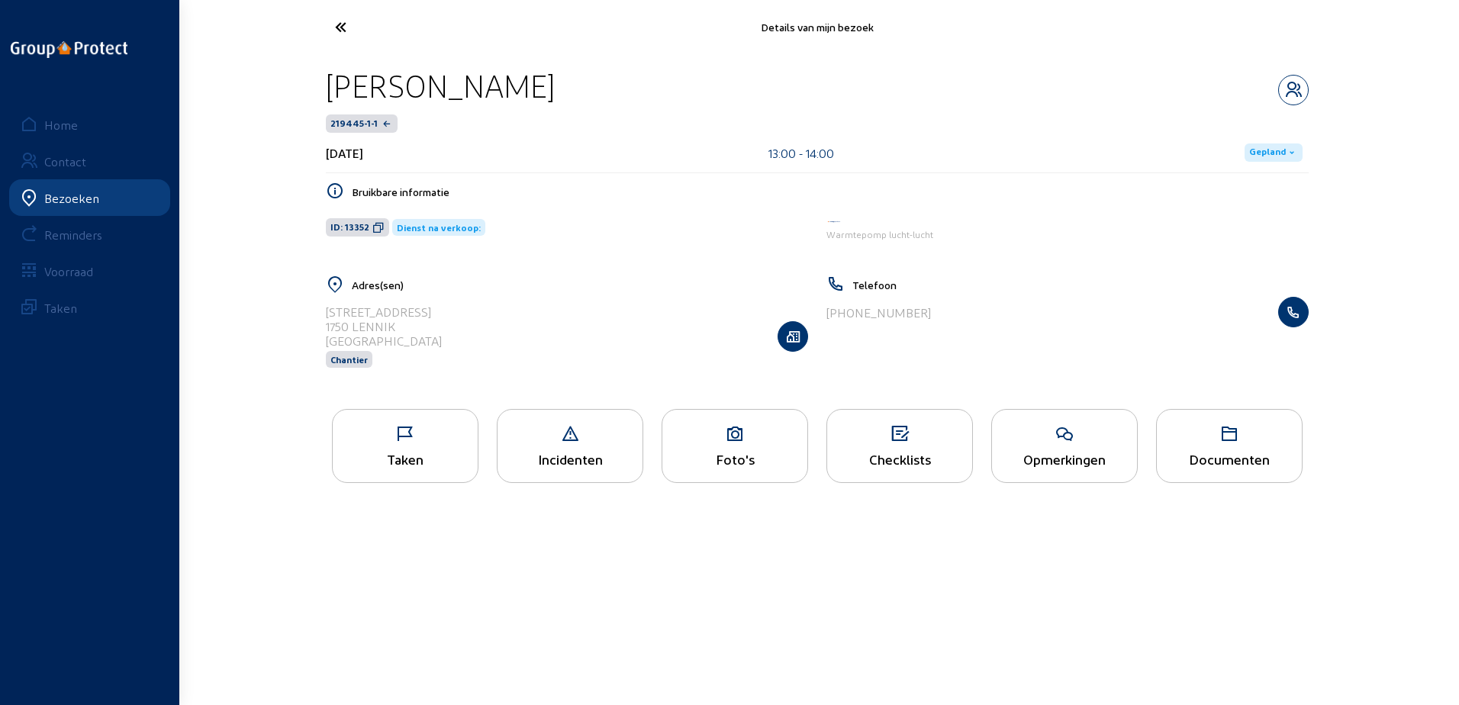
click at [1292, 155] on icon at bounding box center [1292, 153] width 12 height 12
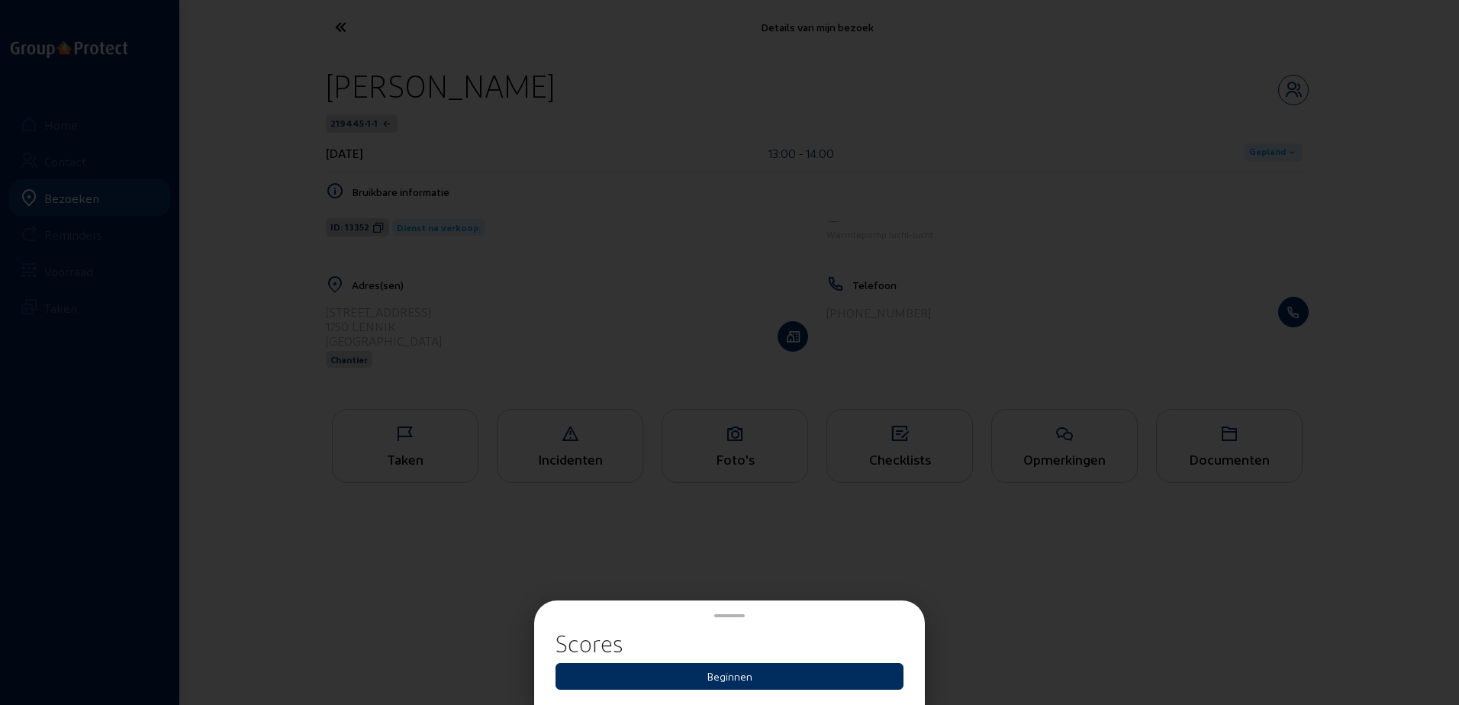
click at [811, 688] on button "Beginnen" at bounding box center [730, 676] width 348 height 27
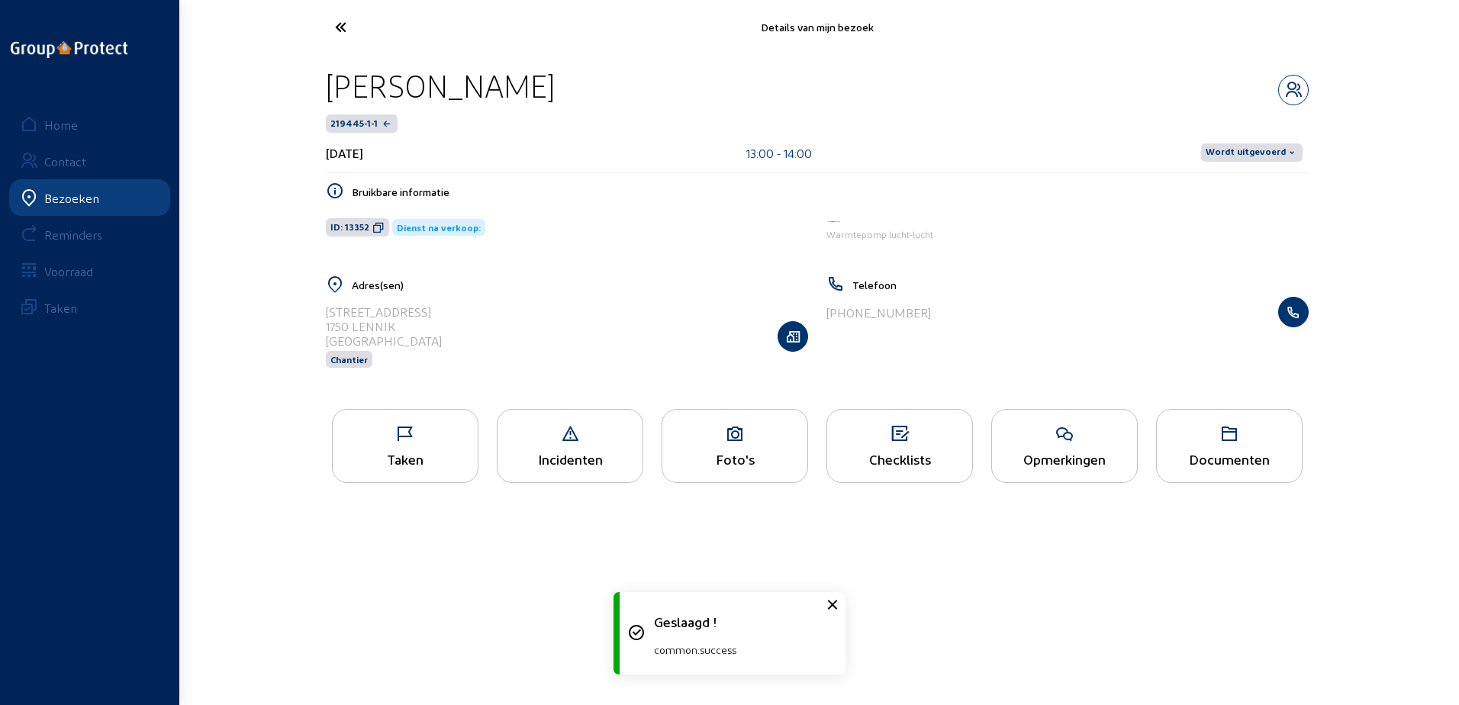
click at [1285, 160] on span "Wordt uitgevoerd" at bounding box center [1252, 152] width 102 height 18
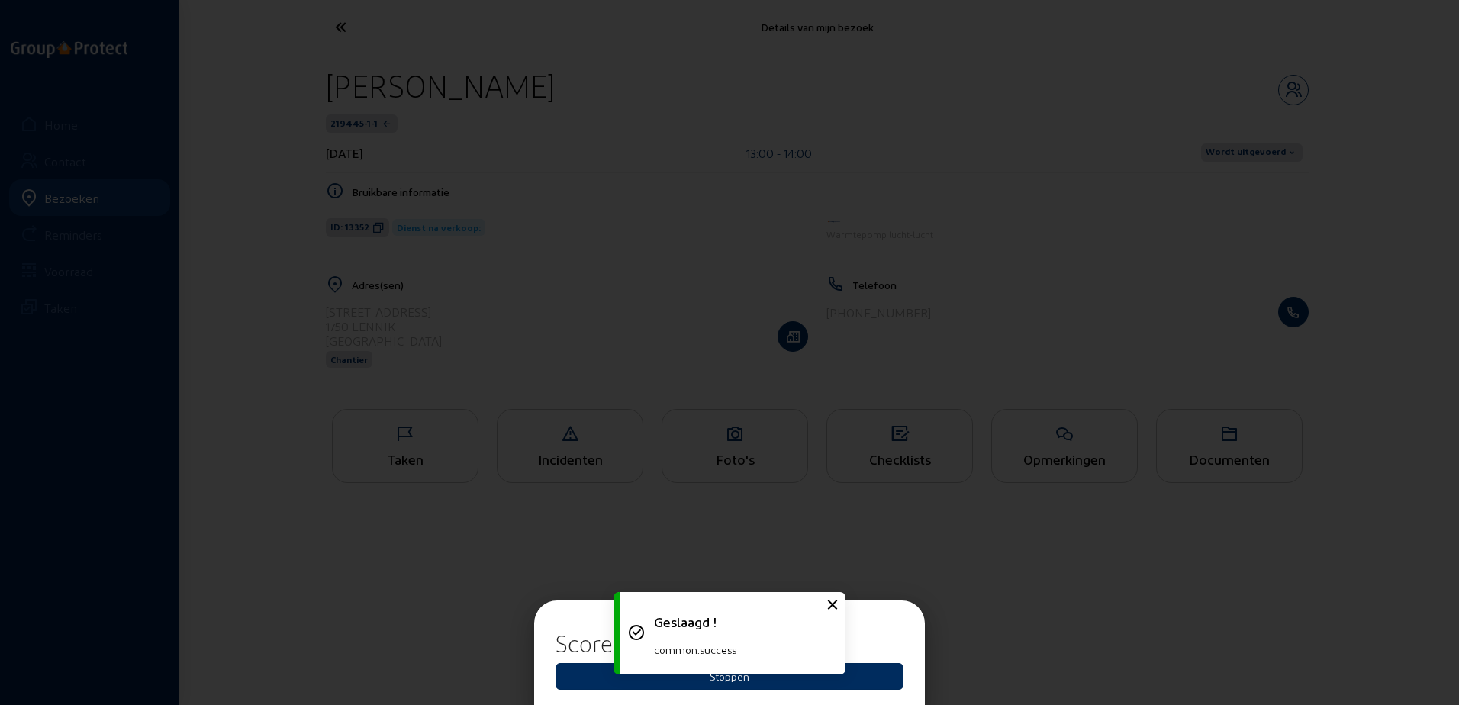
click at [867, 669] on button "Stoppen" at bounding box center [730, 676] width 348 height 27
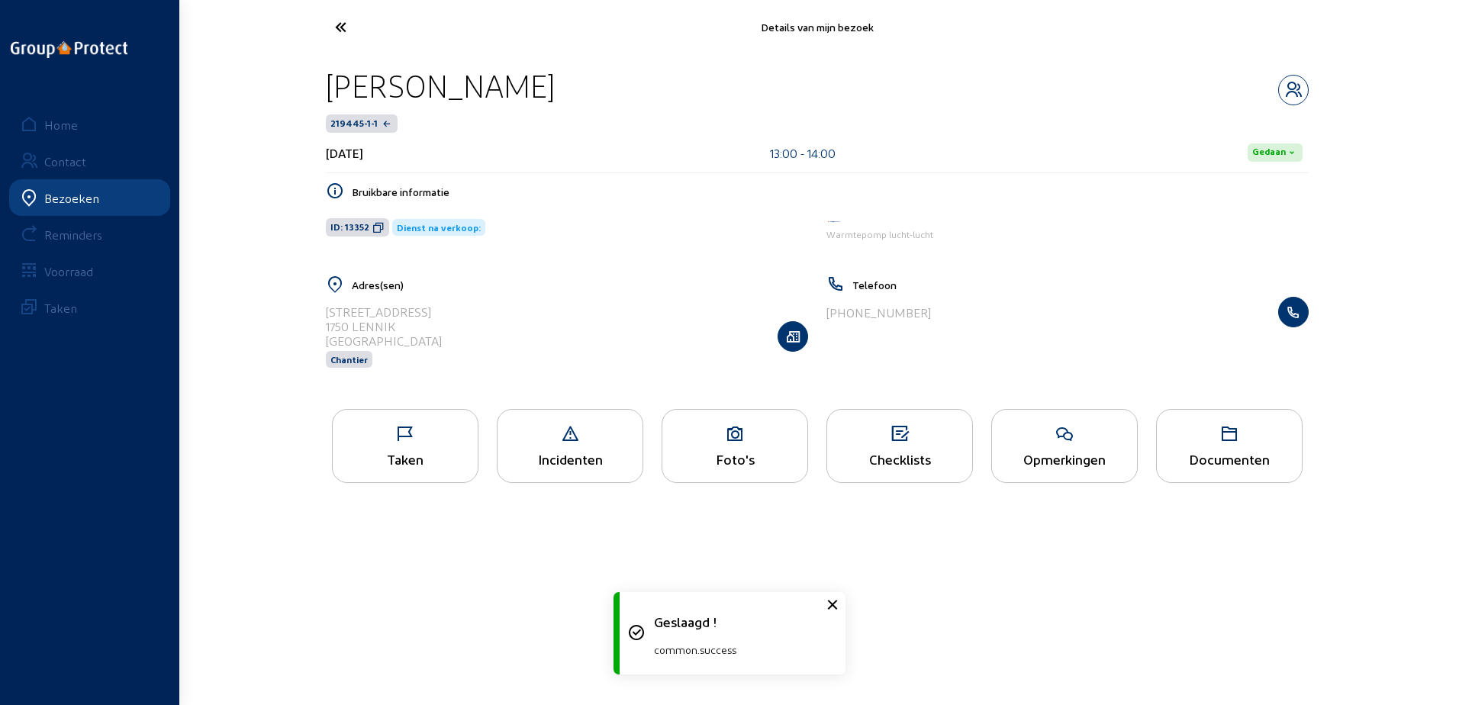
click at [358, 16] on icon at bounding box center [397, 27] width 140 height 27
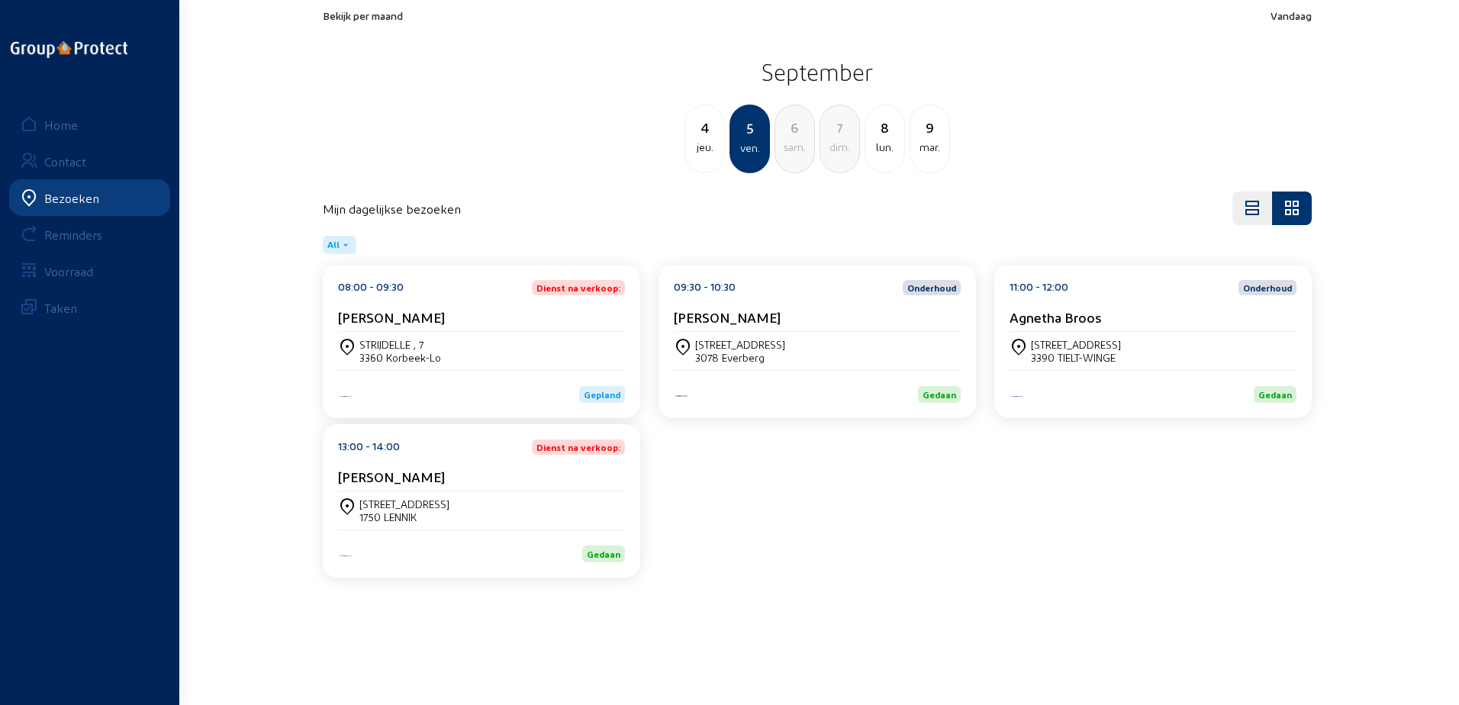
click at [535, 305] on div "08:00 - 09:30 Dienst na verkoop: [PERSON_NAME]" at bounding box center [481, 306] width 287 height 52
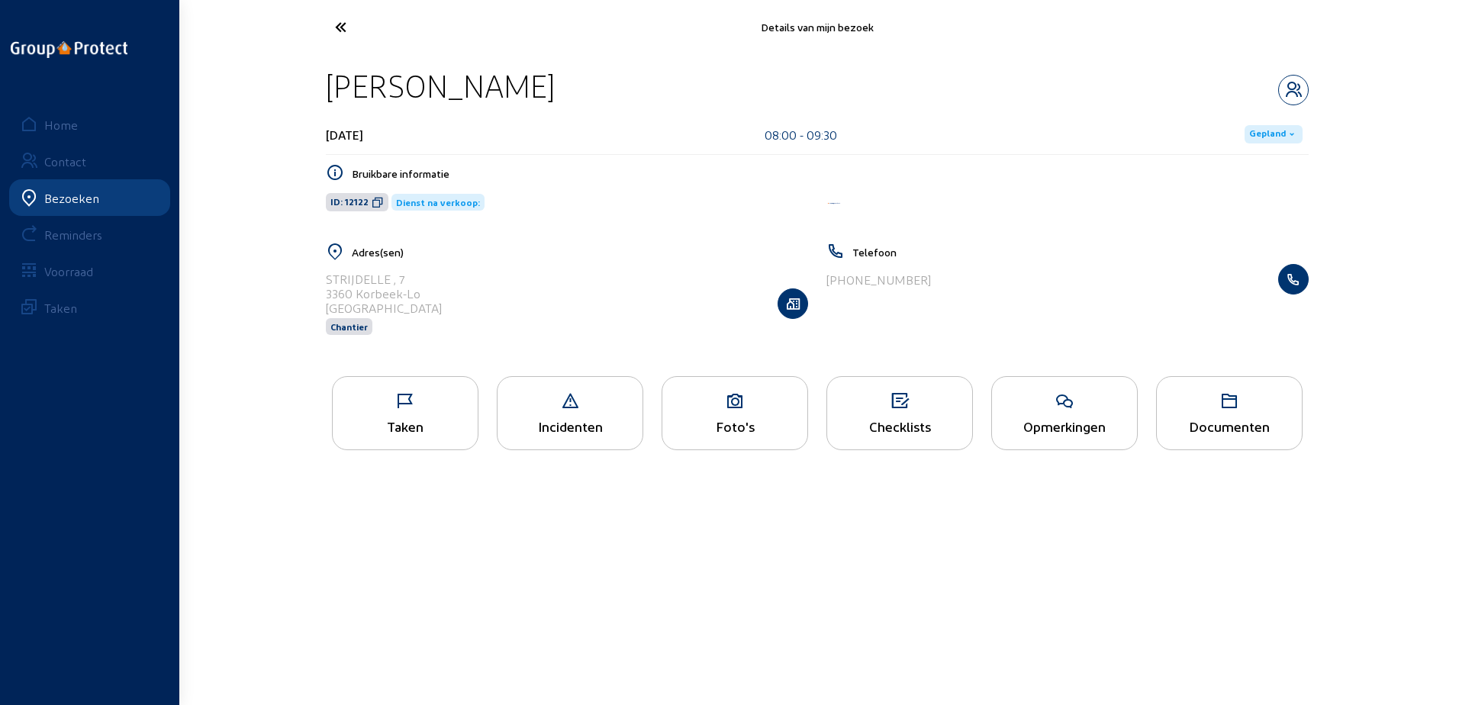
drag, startPoint x: 629, startPoint y: 75, endPoint x: 333, endPoint y: 76, distance: 296.1
click at [333, 76] on div "[PERSON_NAME]" at bounding box center [817, 85] width 983 height 39
click at [373, 202] on icon at bounding box center [378, 202] width 12 height 12
click at [1043, 427] on div "Opmerkingen" at bounding box center [1064, 426] width 145 height 16
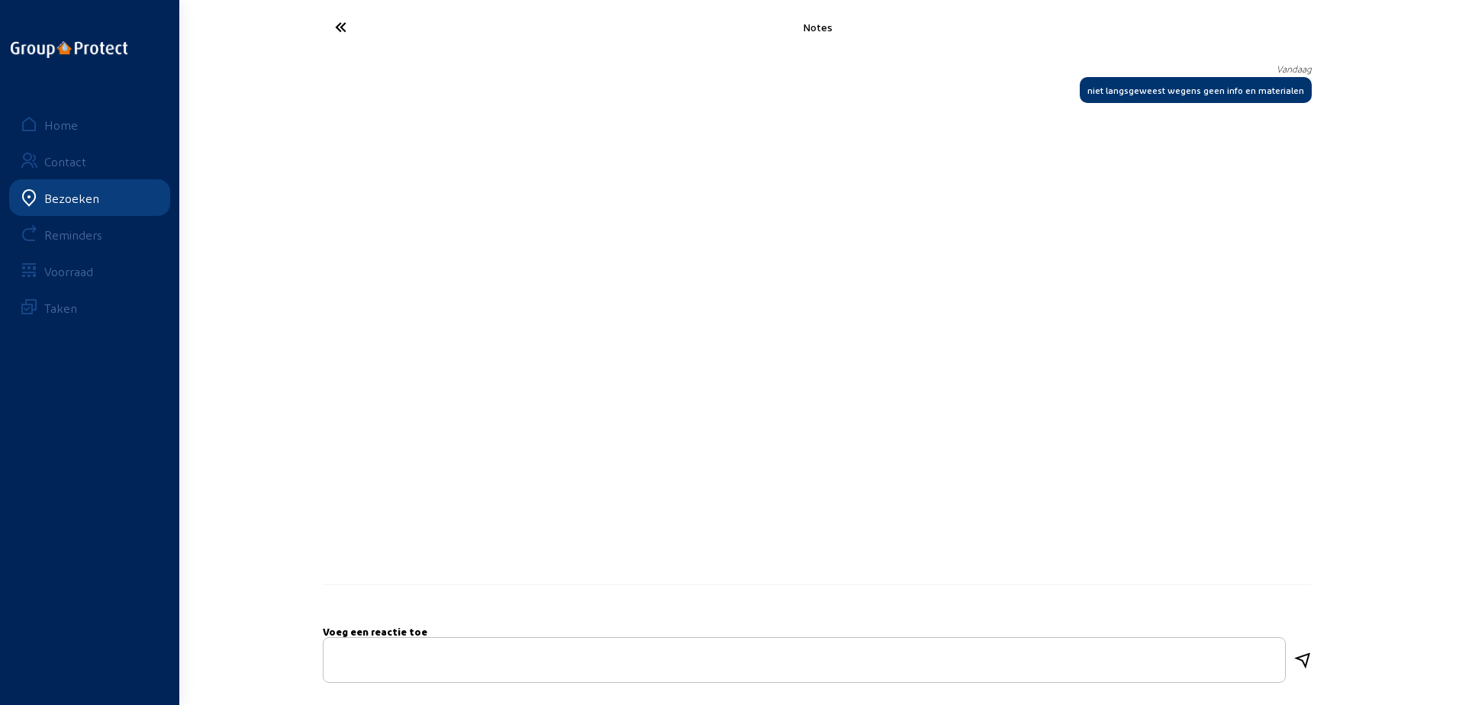
click at [347, 26] on icon at bounding box center [397, 27] width 140 height 27
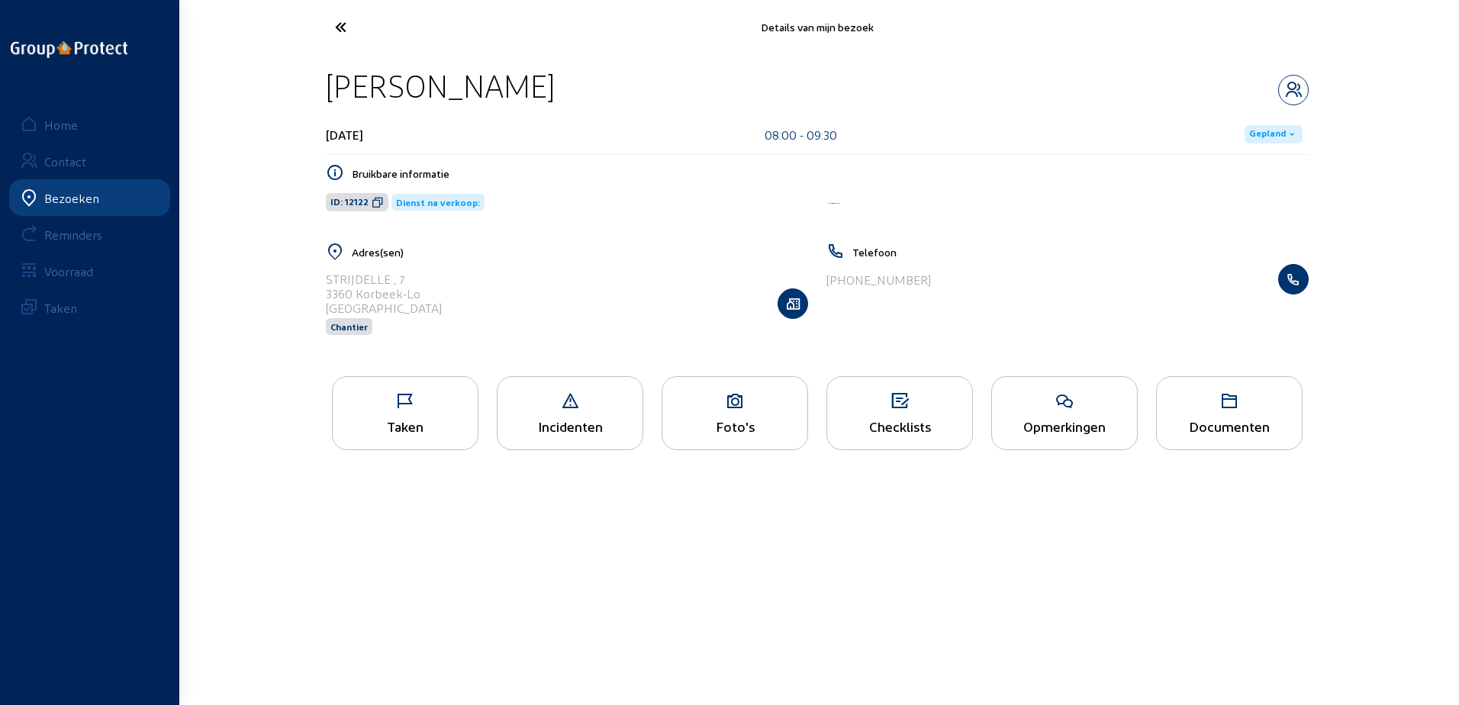
click at [352, 29] on icon at bounding box center [397, 27] width 140 height 27
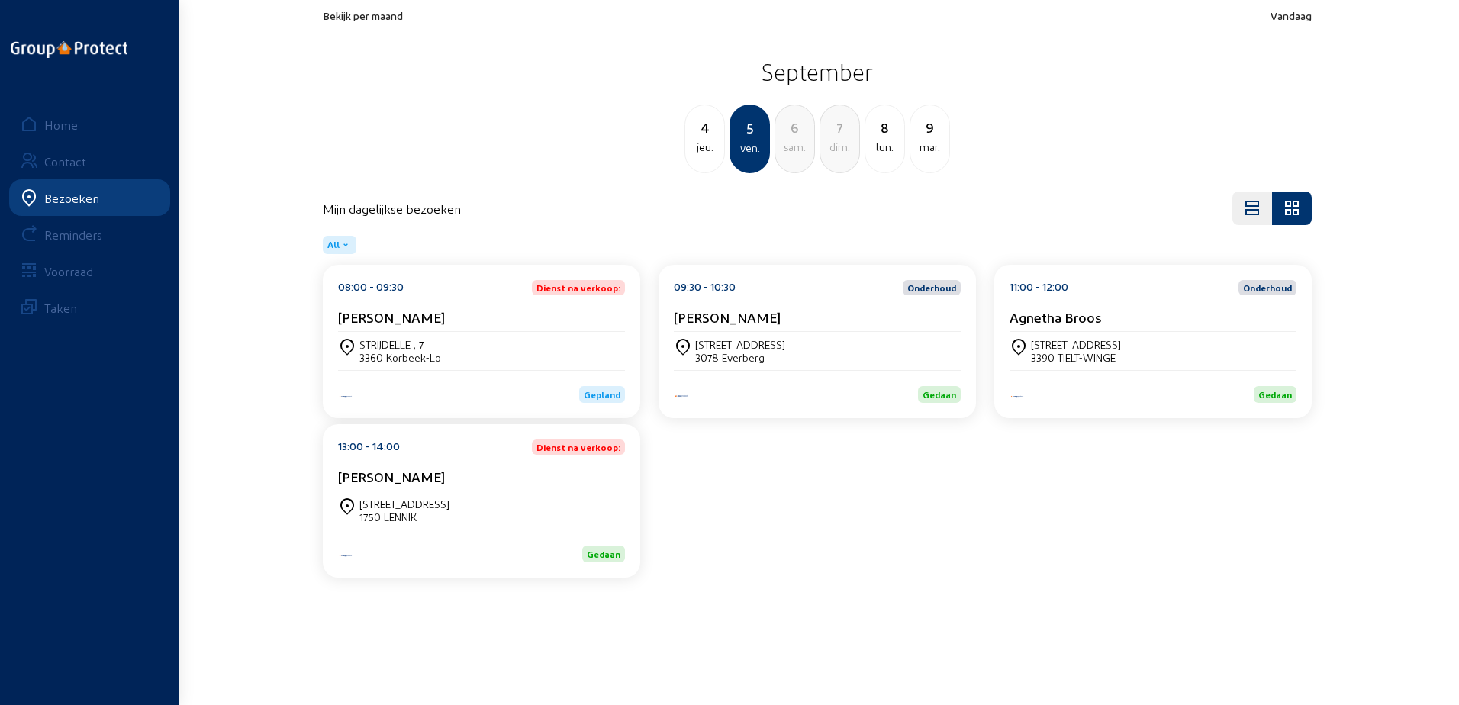
click at [815, 349] on div "[STREET_ADDRESS]" at bounding box center [817, 351] width 287 height 26
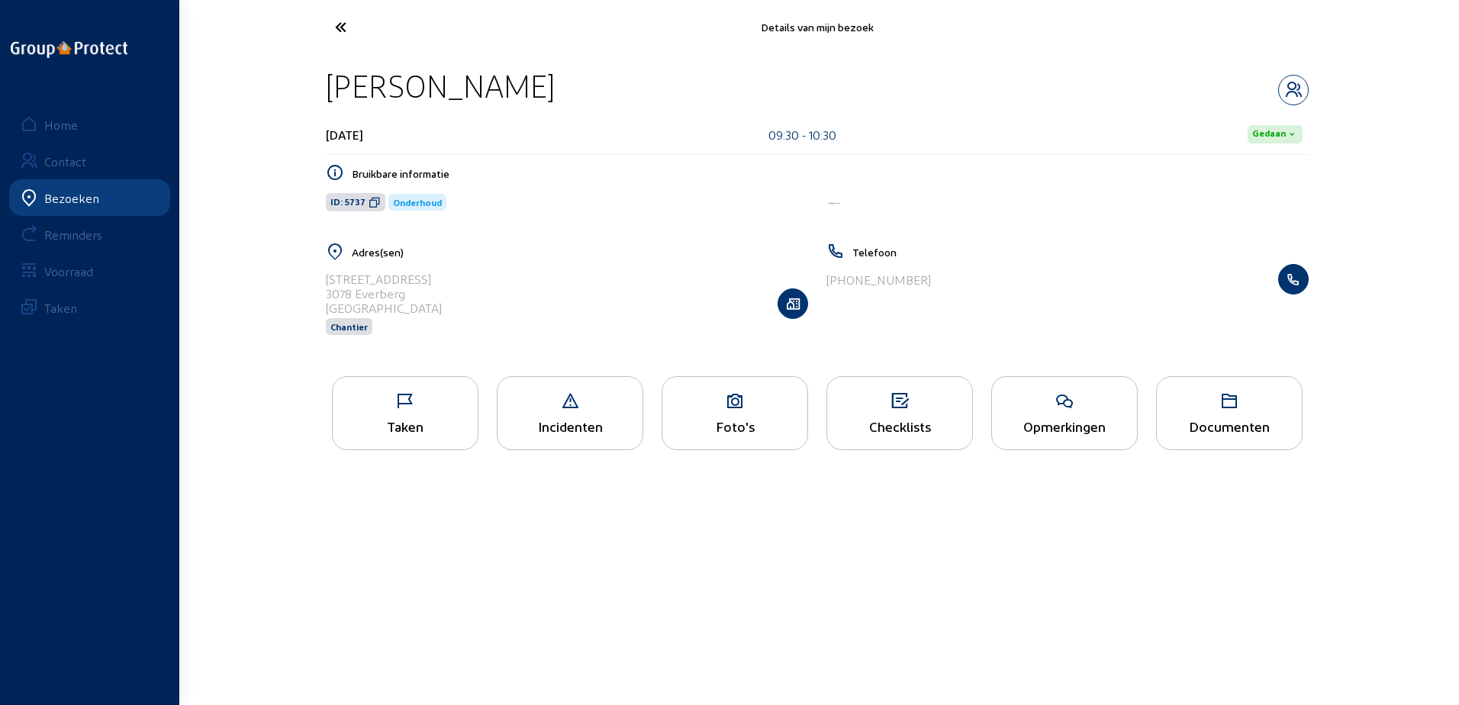
drag, startPoint x: 603, startPoint y: 80, endPoint x: 295, endPoint y: 79, distance: 307.6
click at [295, 79] on div "Details van mijn bezoek [PERSON_NAME] [DATE] 09:30 - 10:30 [PERSON_NAME] inform…" at bounding box center [729, 239] width 1459 height 479
click at [374, 201] on icon at bounding box center [375, 202] width 12 height 12
click at [445, 401] on icon at bounding box center [405, 401] width 145 height 18
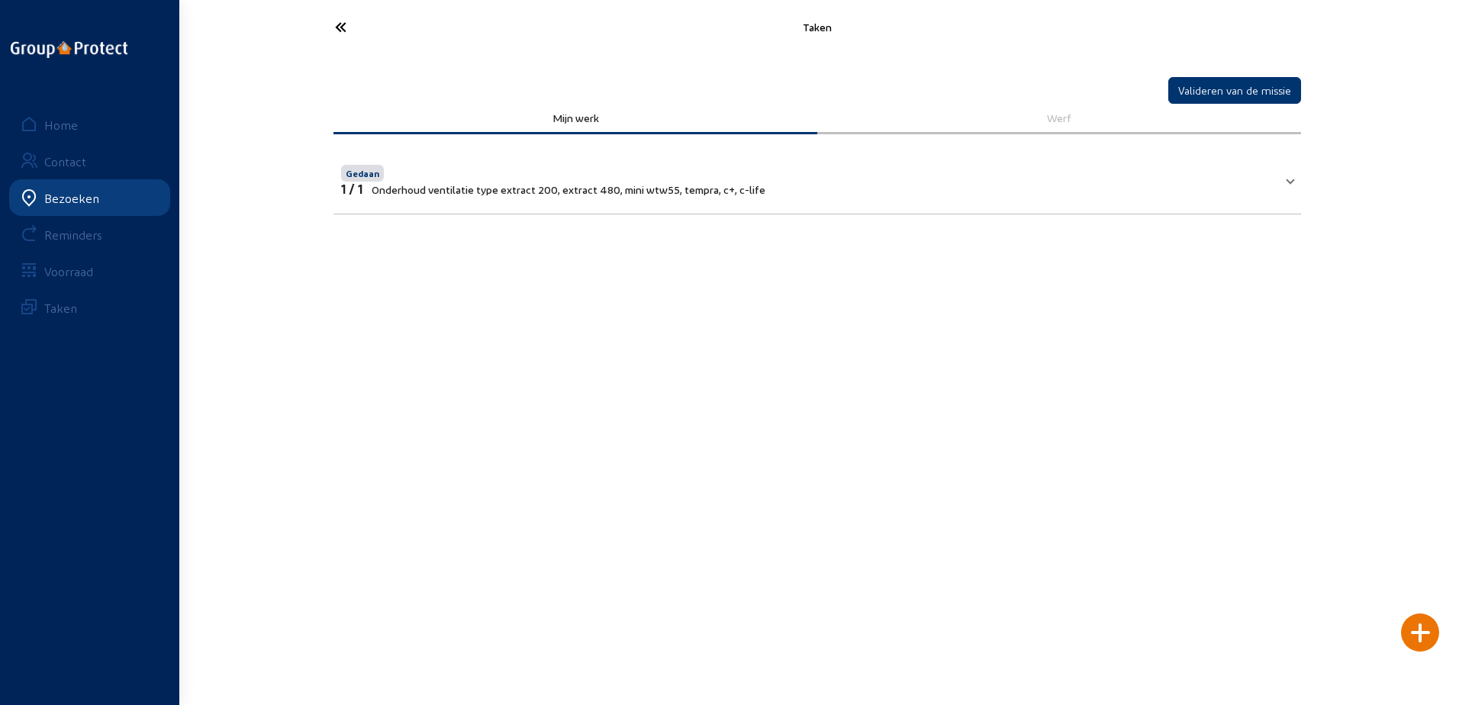
click at [350, 21] on icon at bounding box center [397, 27] width 140 height 27
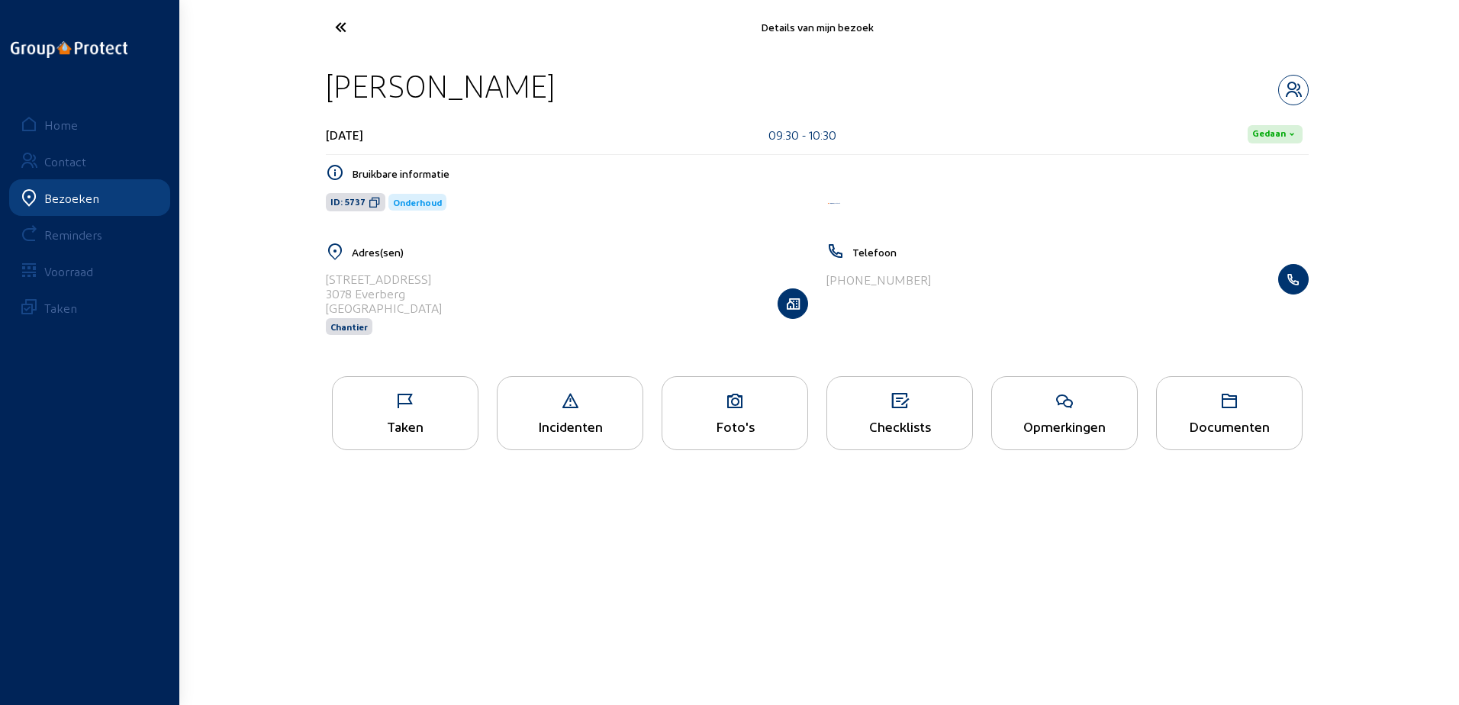
click at [1056, 383] on div "Opmerkingen" at bounding box center [1064, 413] width 147 height 74
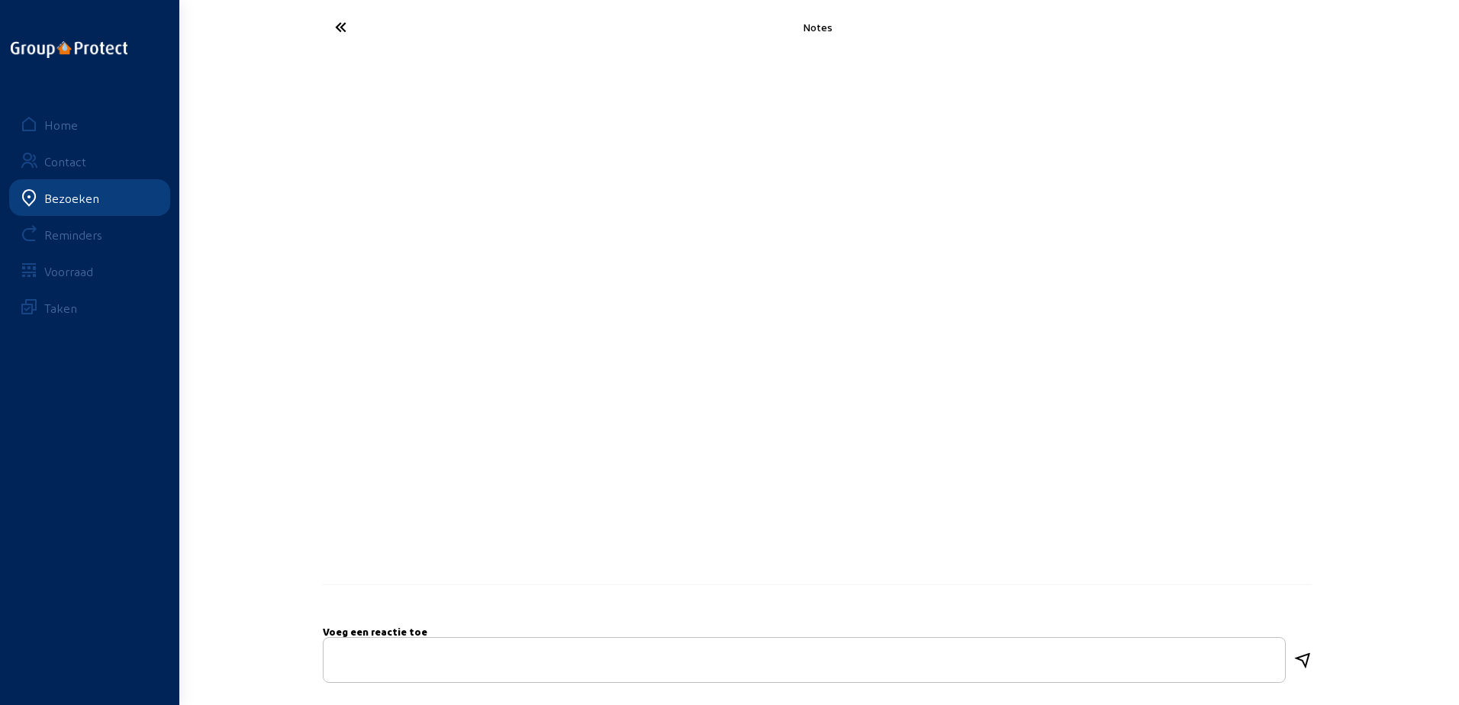
click at [349, 11] on cam-font-icon at bounding box center [398, 27] width 150 height 36
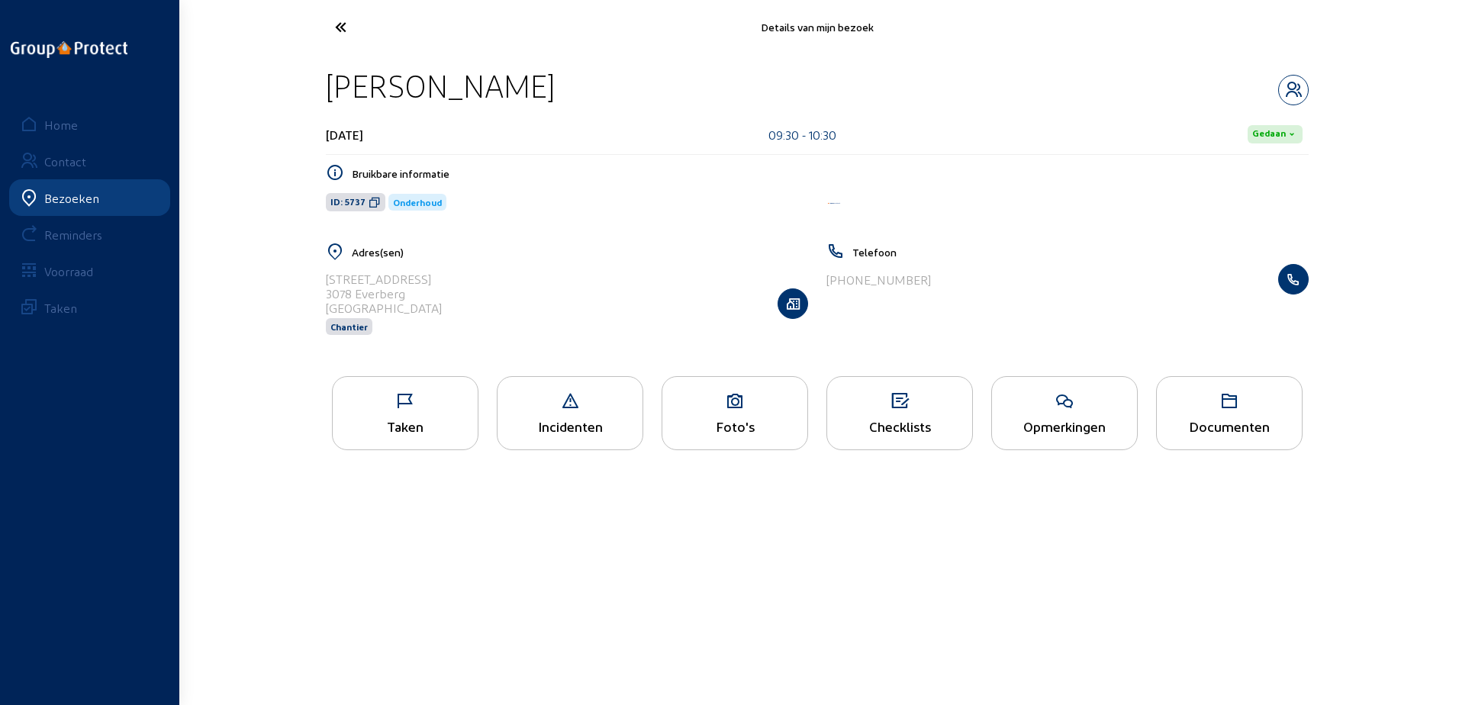
click at [403, 425] on div "Taken" at bounding box center [405, 426] width 145 height 16
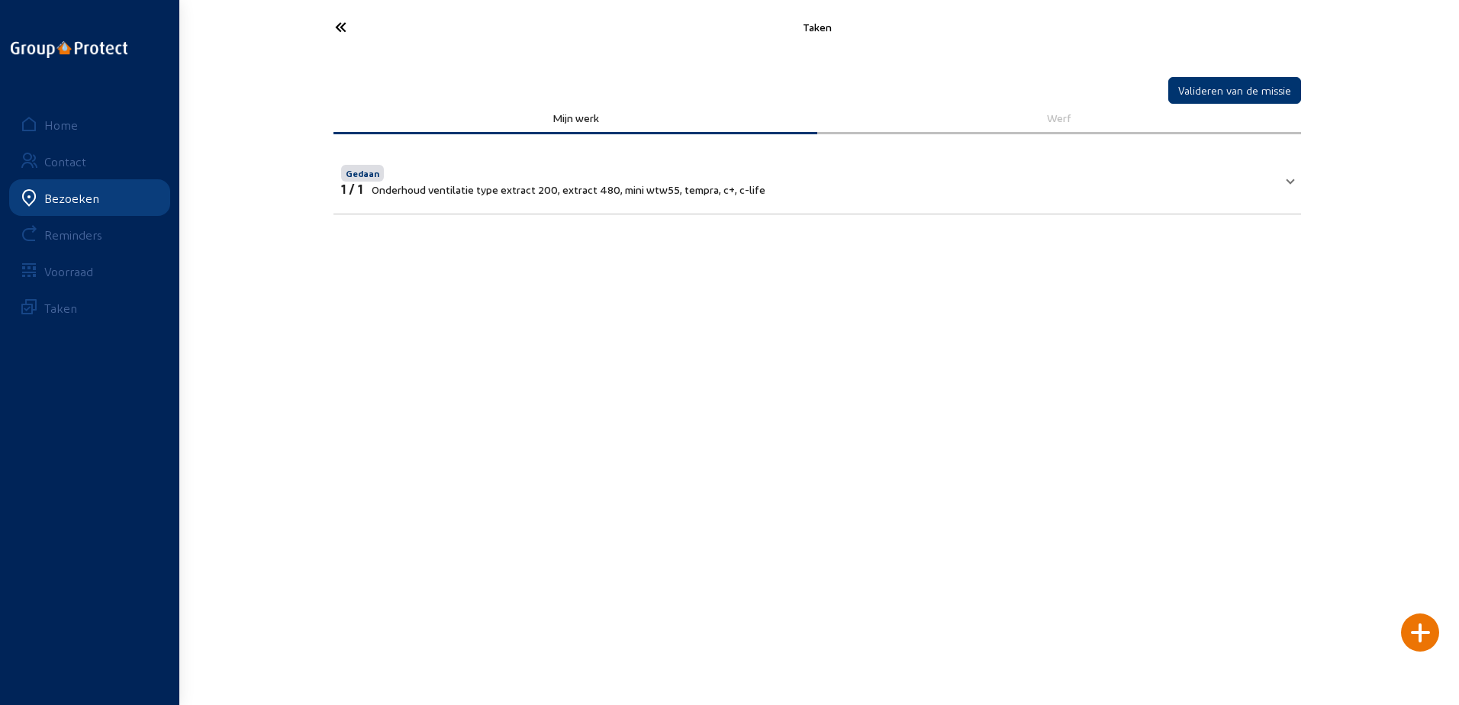
click at [340, 47] on div "Taken" at bounding box center [817, 27] width 1007 height 54
click at [342, 36] on icon at bounding box center [397, 27] width 140 height 27
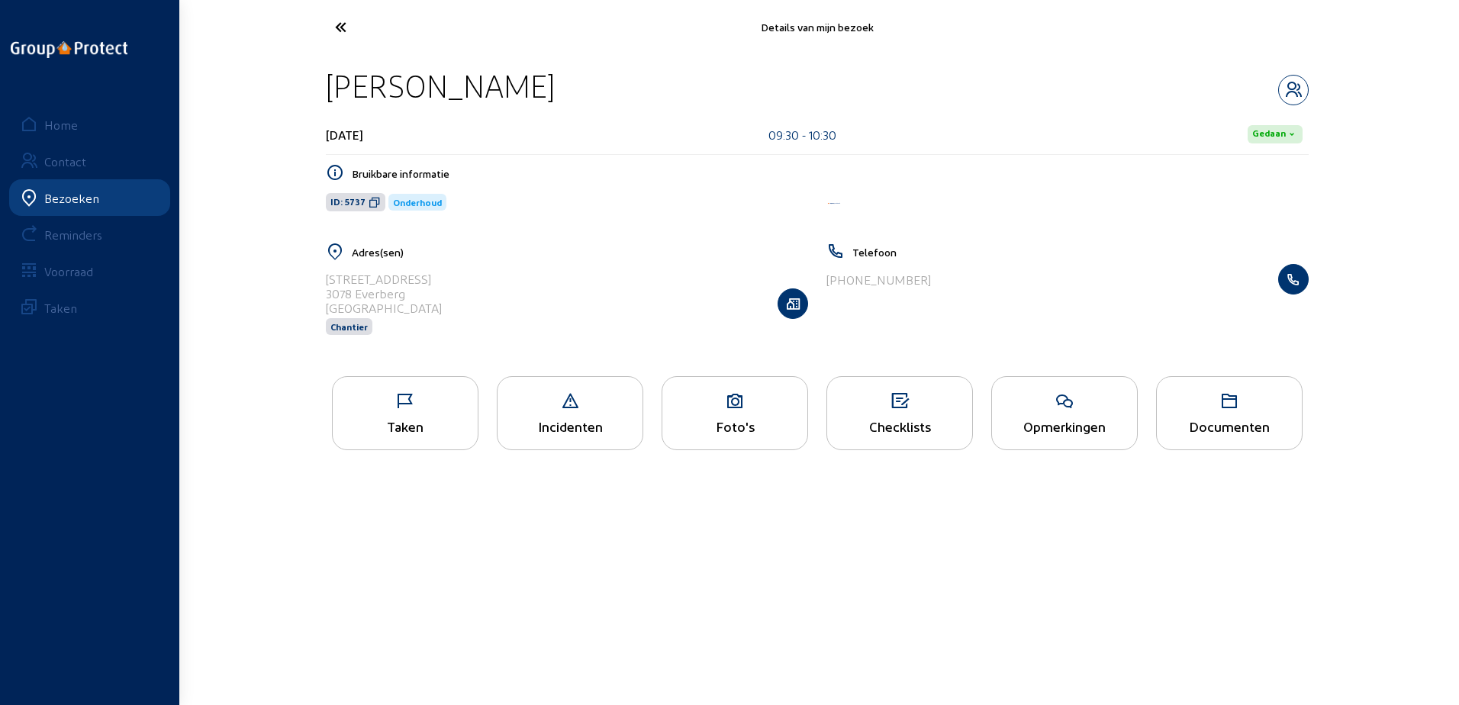
click at [347, 18] on icon at bounding box center [397, 27] width 140 height 27
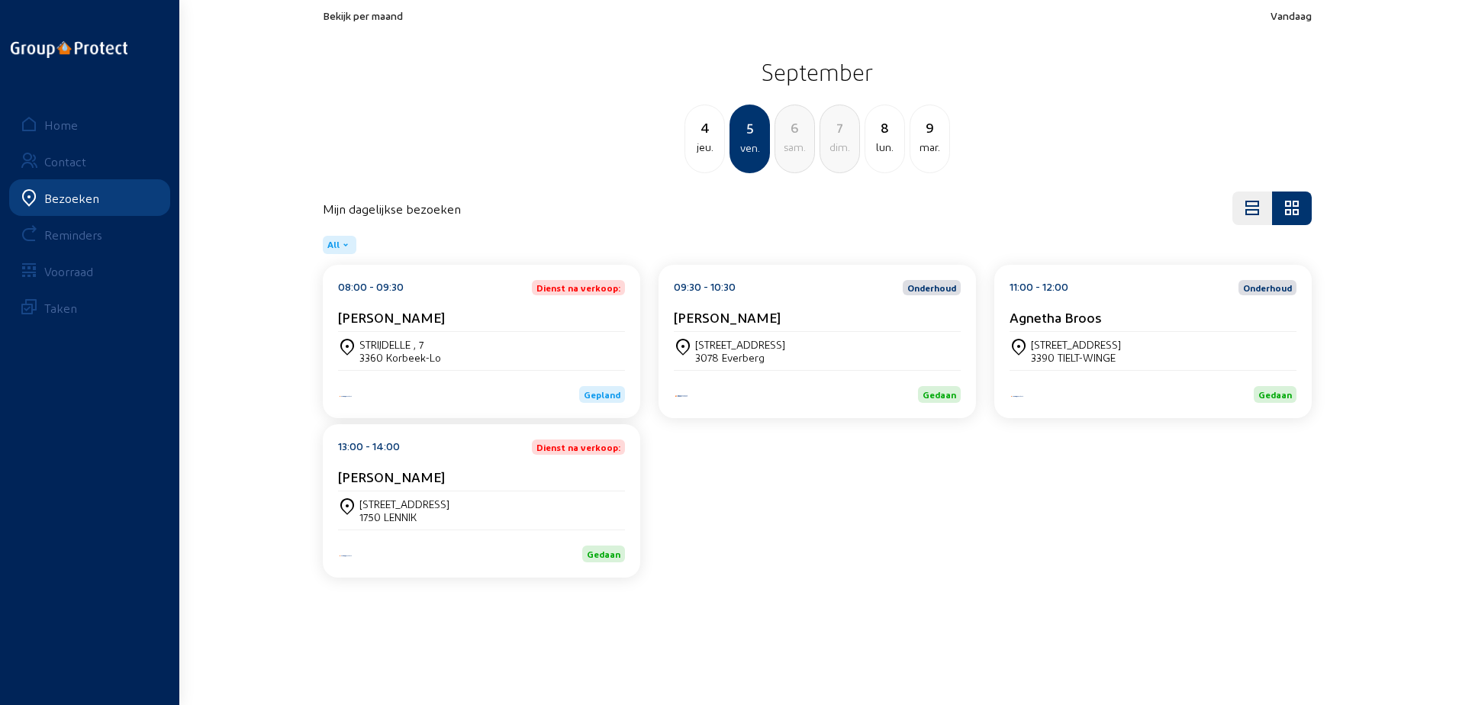
click at [1070, 321] on cam-card-title "Agnetha Broos" at bounding box center [1056, 317] width 92 height 16
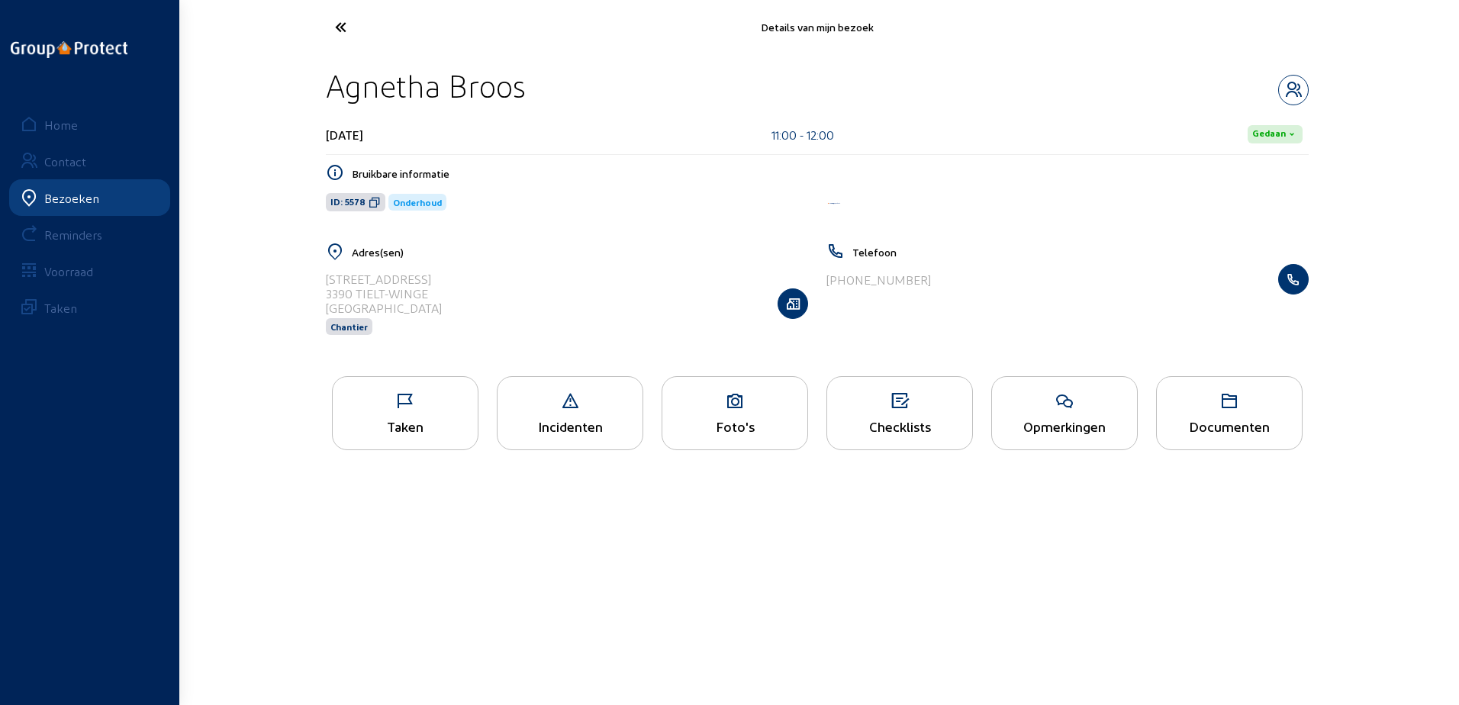
drag, startPoint x: 551, startPoint y: 80, endPoint x: 325, endPoint y: 85, distance: 226.0
click at [325, 85] on div "Agnetha Broos [DATE] 11:00 - 12:00 Gedaan Bruikbare informatie ID: 5578 Onderho…" at bounding box center [817, 210] width 1007 height 313
click at [369, 208] on icon at bounding box center [375, 202] width 12 height 12
click at [426, 399] on icon at bounding box center [405, 401] width 145 height 18
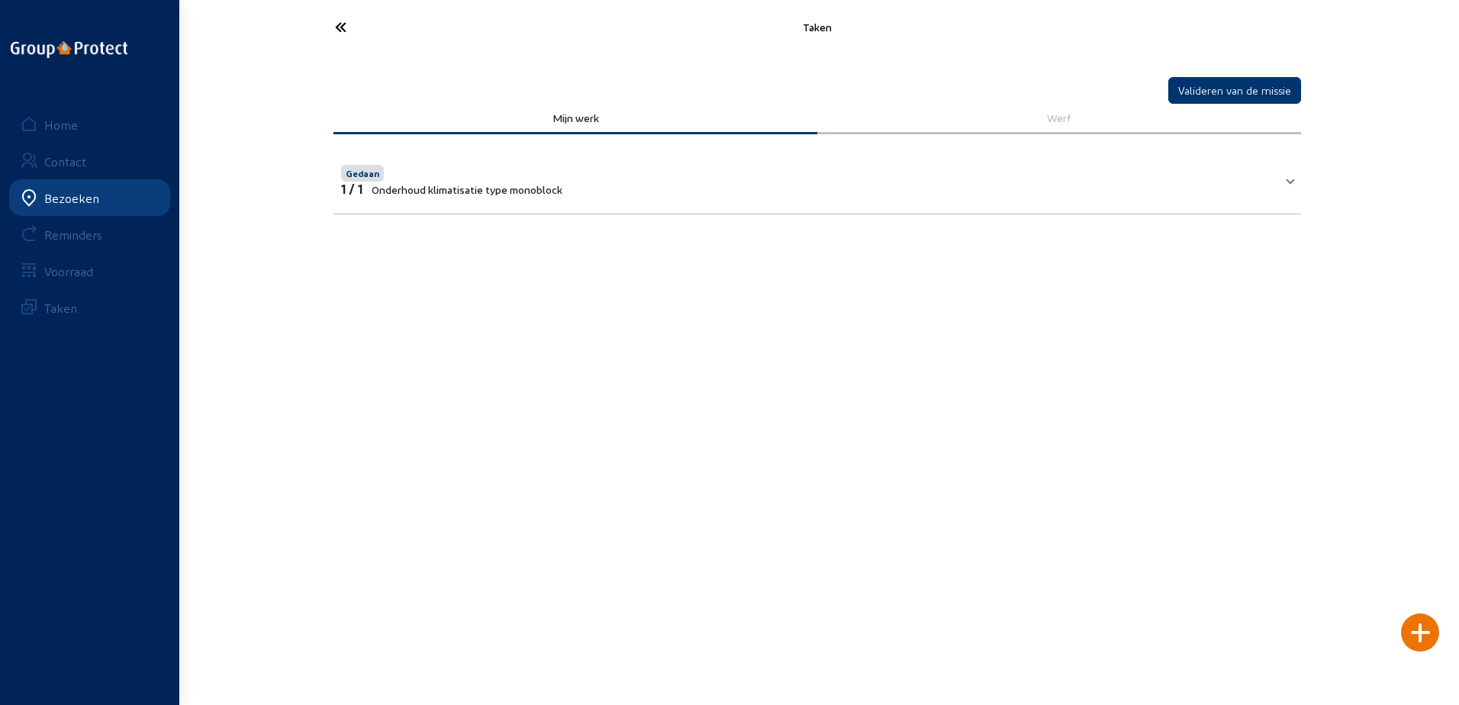
click at [346, 16] on icon at bounding box center [397, 27] width 140 height 27
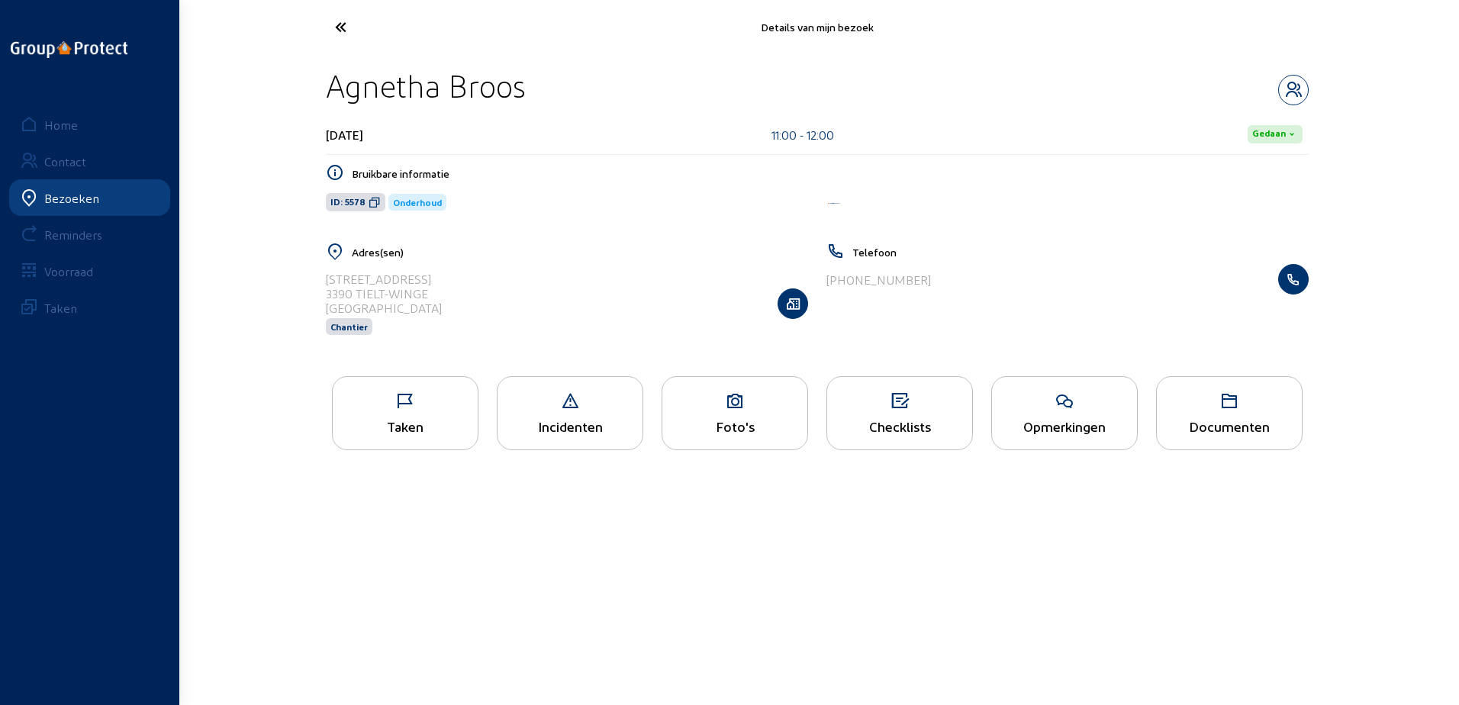
click at [357, 23] on icon at bounding box center [397, 27] width 140 height 27
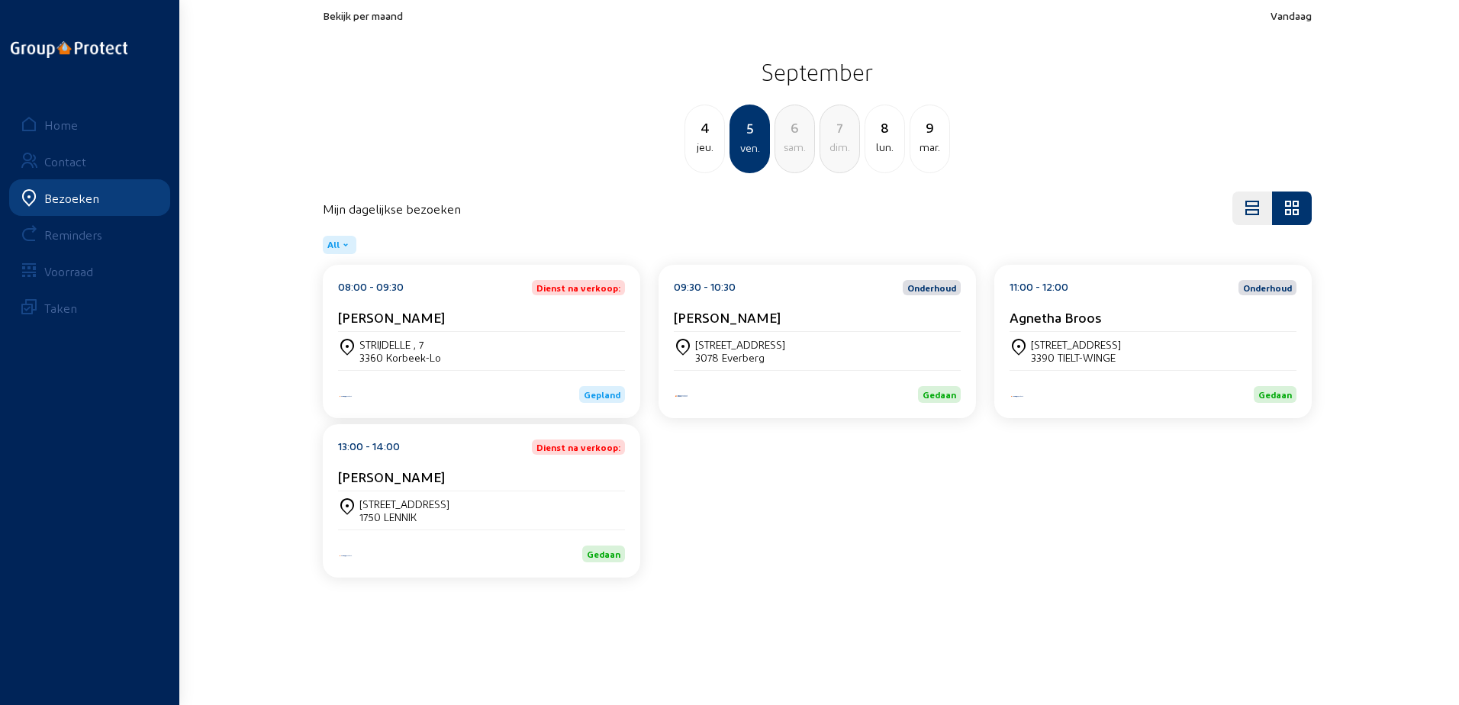
click at [498, 476] on div "[PERSON_NAME]" at bounding box center [481, 477] width 287 height 16
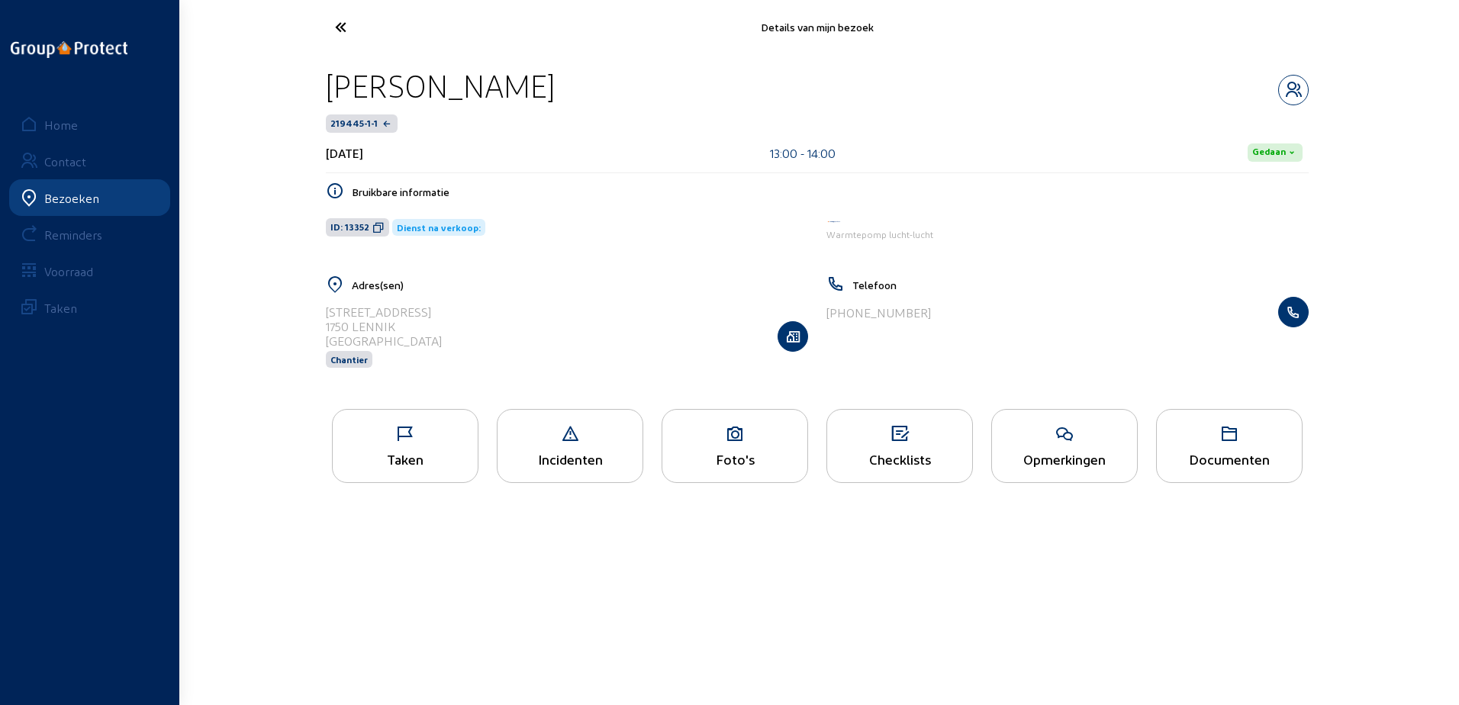
drag, startPoint x: 488, startPoint y: 86, endPoint x: 324, endPoint y: 83, distance: 163.4
click at [324, 83] on div "[PERSON_NAME] 219445-1-1 [DATE] 13:00 - 14:00 Gedaan Bruikbare informatie ID: 1…" at bounding box center [817, 227] width 1007 height 346
click at [372, 231] on icon at bounding box center [378, 227] width 12 height 12
click at [79, 131] on link "Home" at bounding box center [89, 124] width 161 height 37
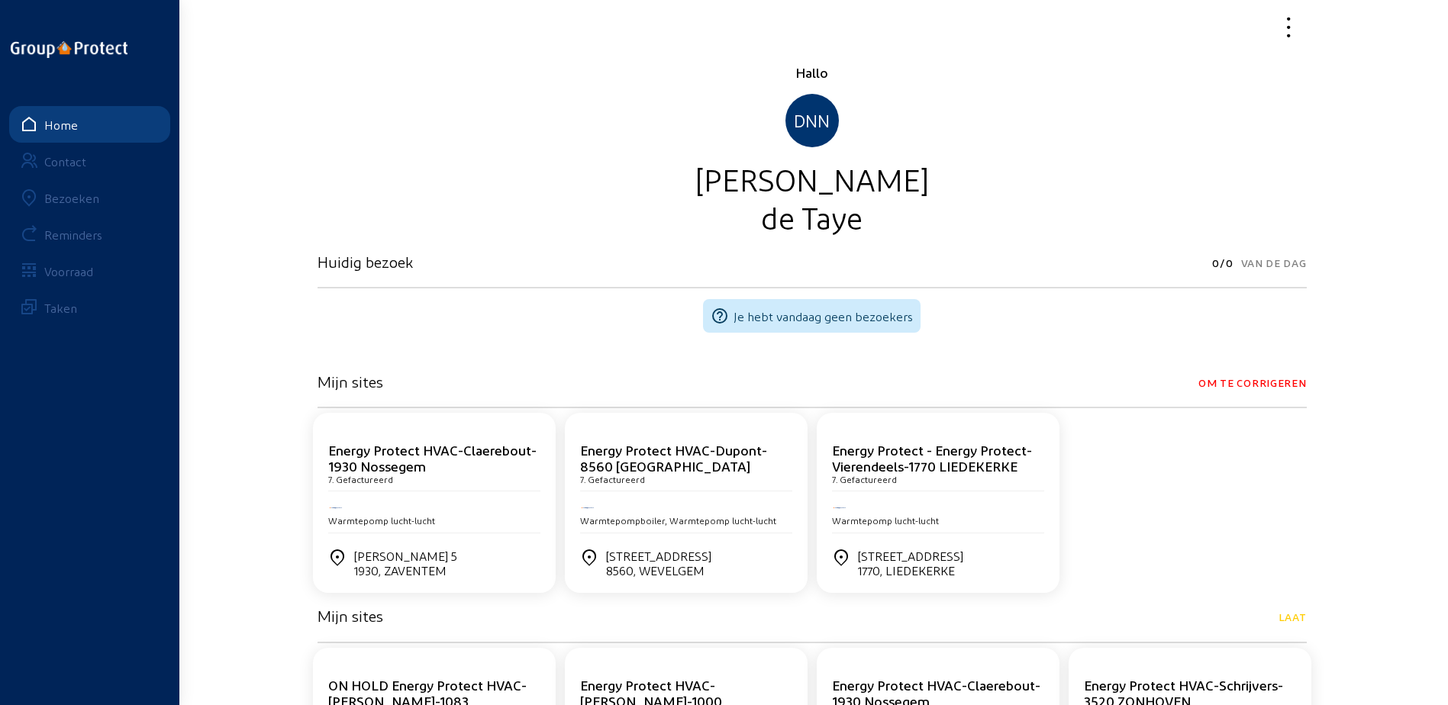
click at [1296, 26] on icon at bounding box center [1232, 27] width 140 height 27
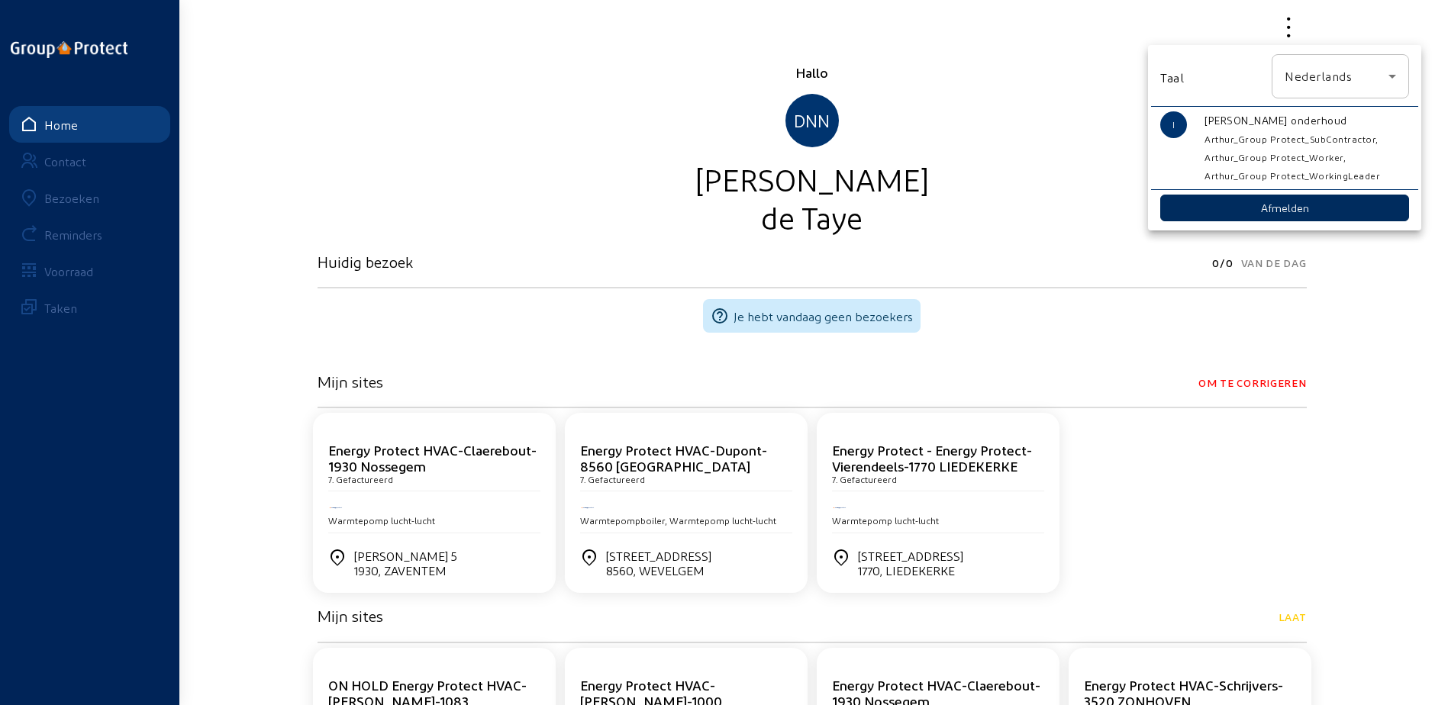
click at [1227, 214] on button "Afmelden" at bounding box center [1284, 208] width 249 height 27
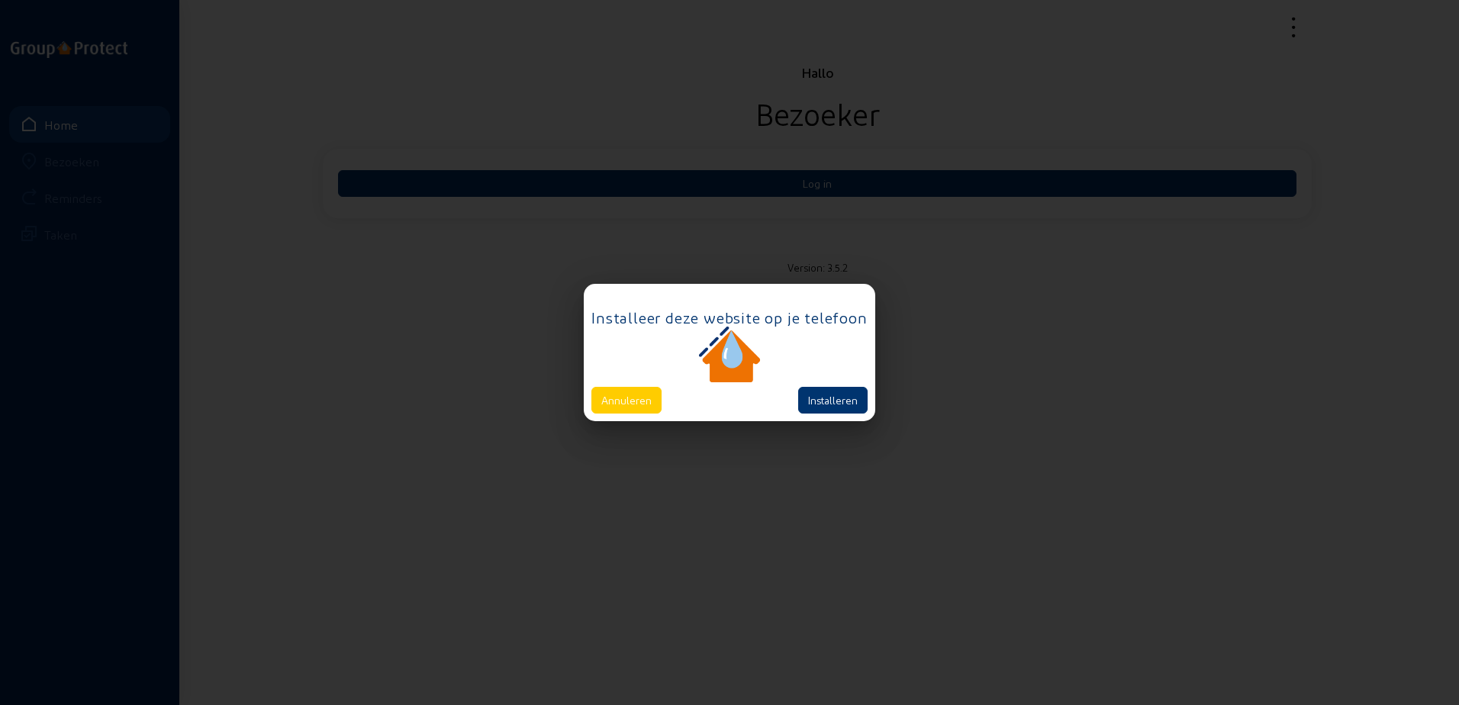
click at [666, 398] on div "Annuleren Installeren" at bounding box center [730, 400] width 276 height 27
click at [643, 398] on button "Annuleren" at bounding box center [627, 400] width 70 height 27
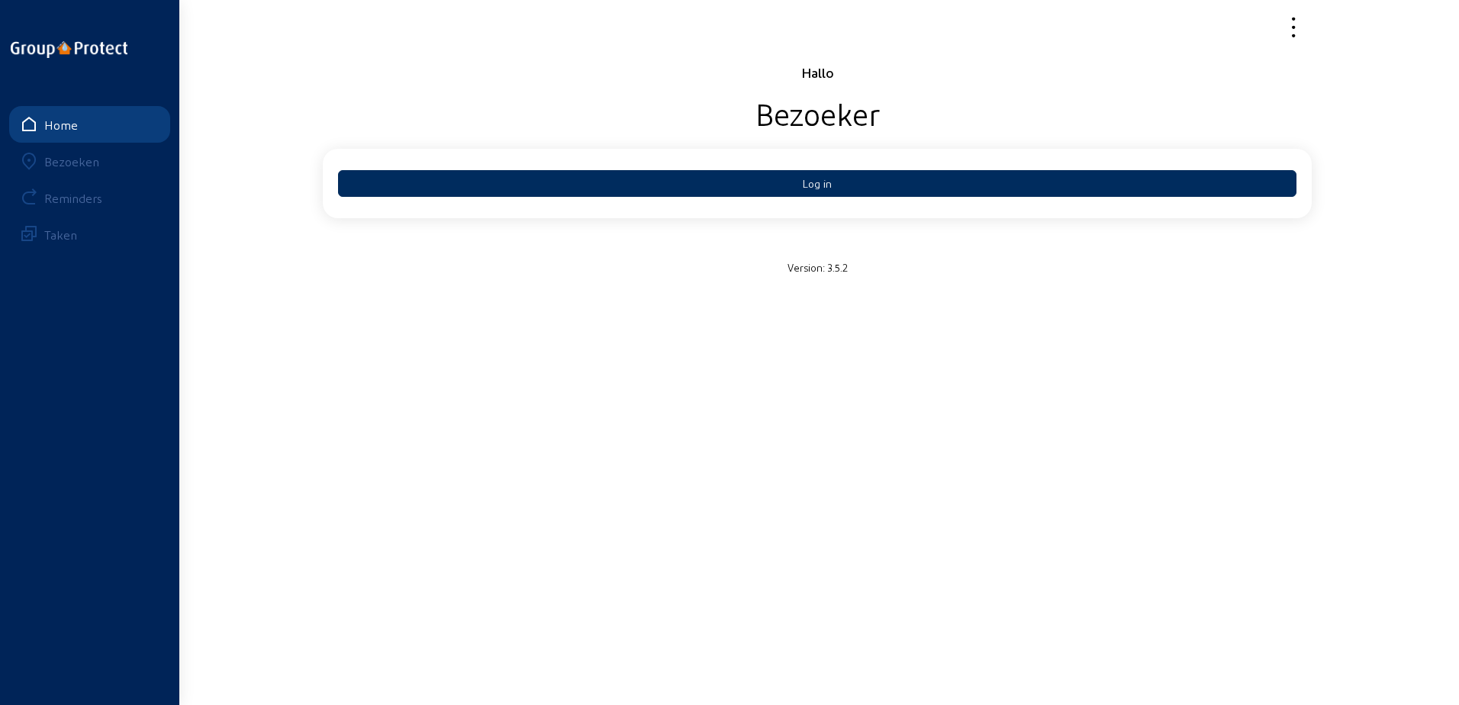
click at [722, 186] on button "Log in" at bounding box center [817, 183] width 959 height 27
